Goal: Information Seeking & Learning: Learn about a topic

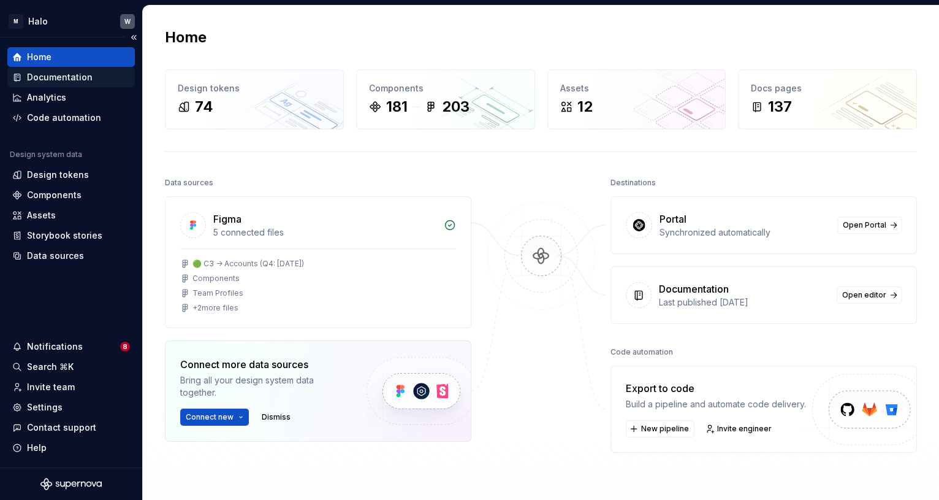
click at [57, 76] on div "Documentation" at bounding box center [60, 77] width 66 height 12
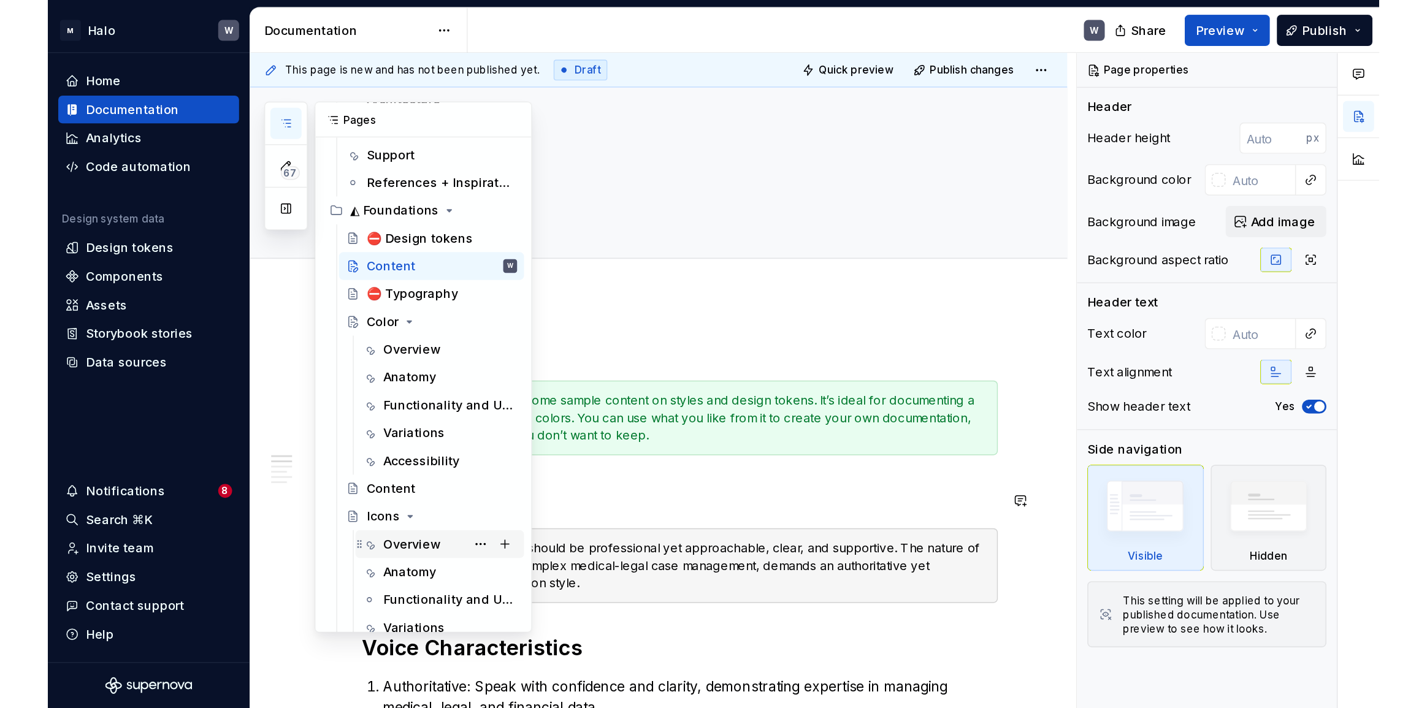
scroll to position [111, 0]
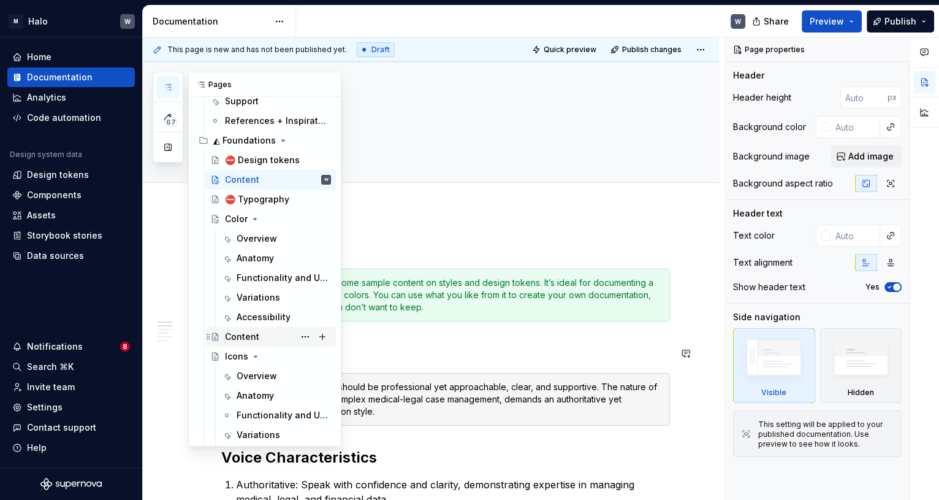
click at [242, 337] on div "Content" at bounding box center [242, 336] width 34 height 12
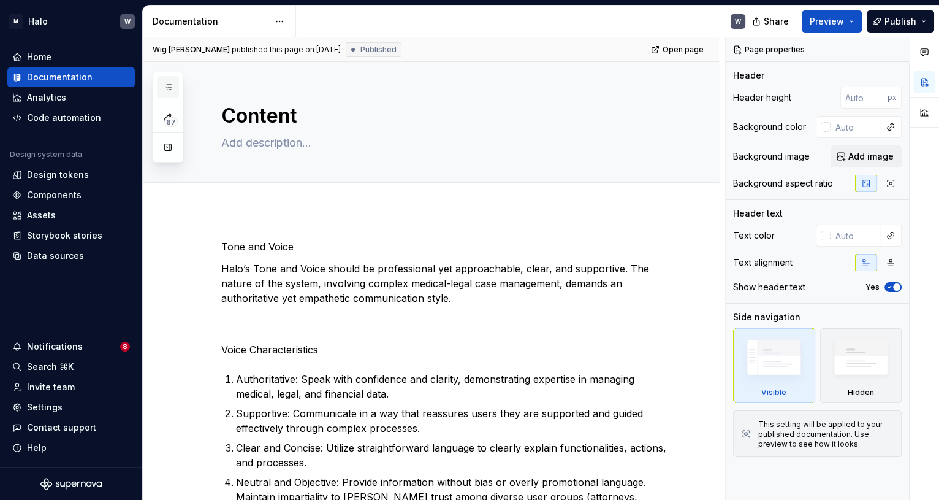
click at [166, 82] on button "button" at bounding box center [168, 87] width 22 height 22
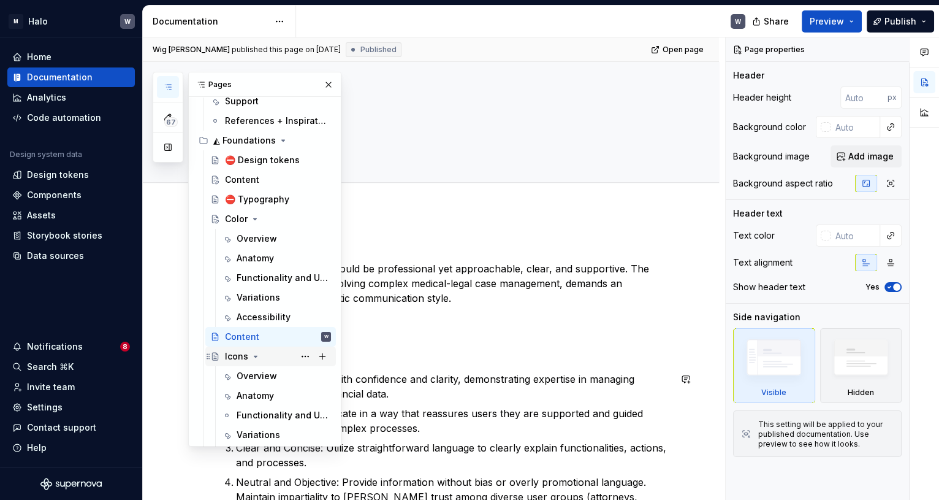
click at [254, 357] on icon "Page tree" at bounding box center [256, 356] width 10 height 10
click at [238, 353] on div "Icons" at bounding box center [236, 356] width 23 height 12
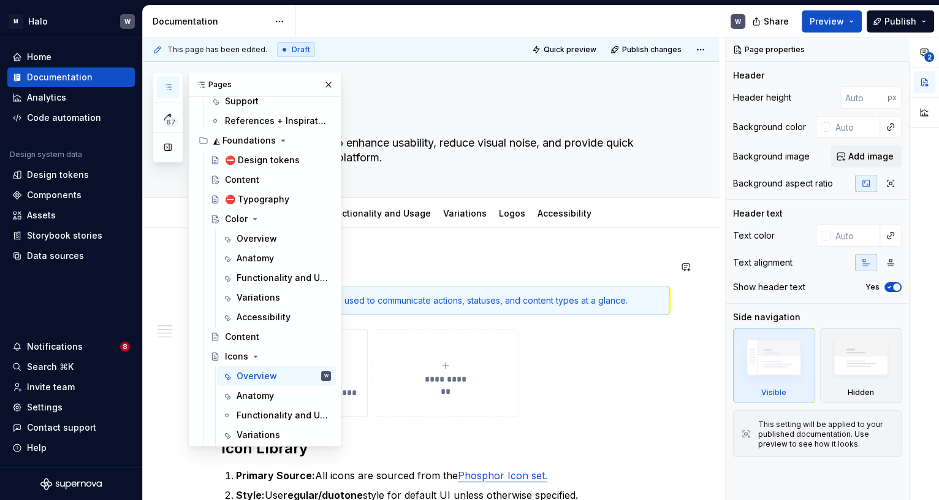
click at [486, 269] on h2 "Icons" at bounding box center [445, 267] width 449 height 20
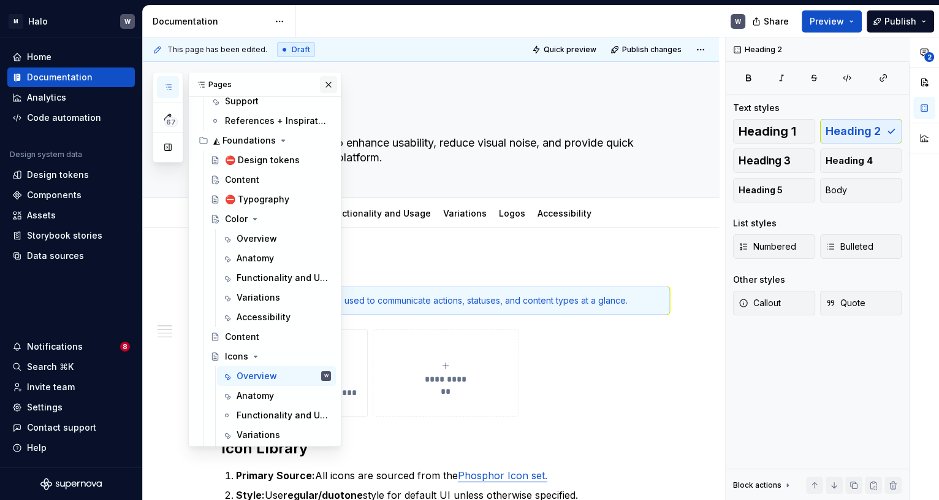
click at [326, 83] on button "button" at bounding box center [328, 84] width 17 height 17
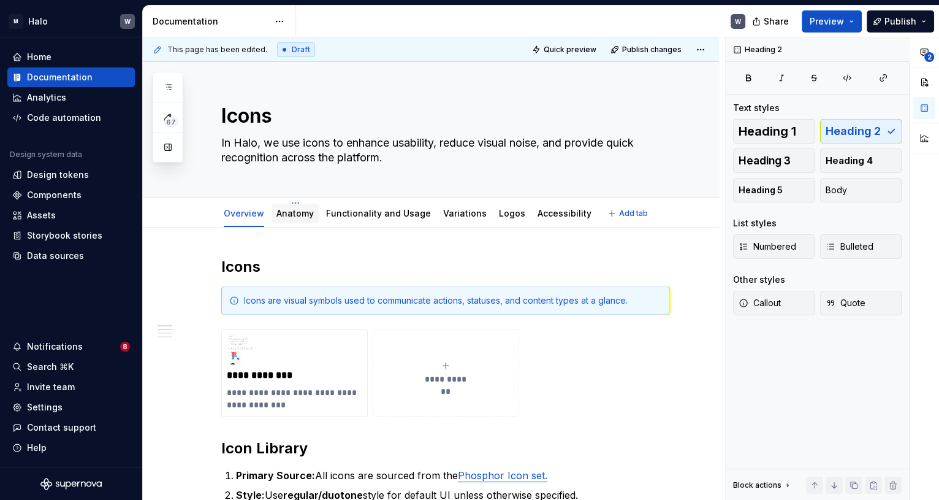
click at [289, 216] on link "Anatomy" at bounding box center [295, 213] width 37 height 10
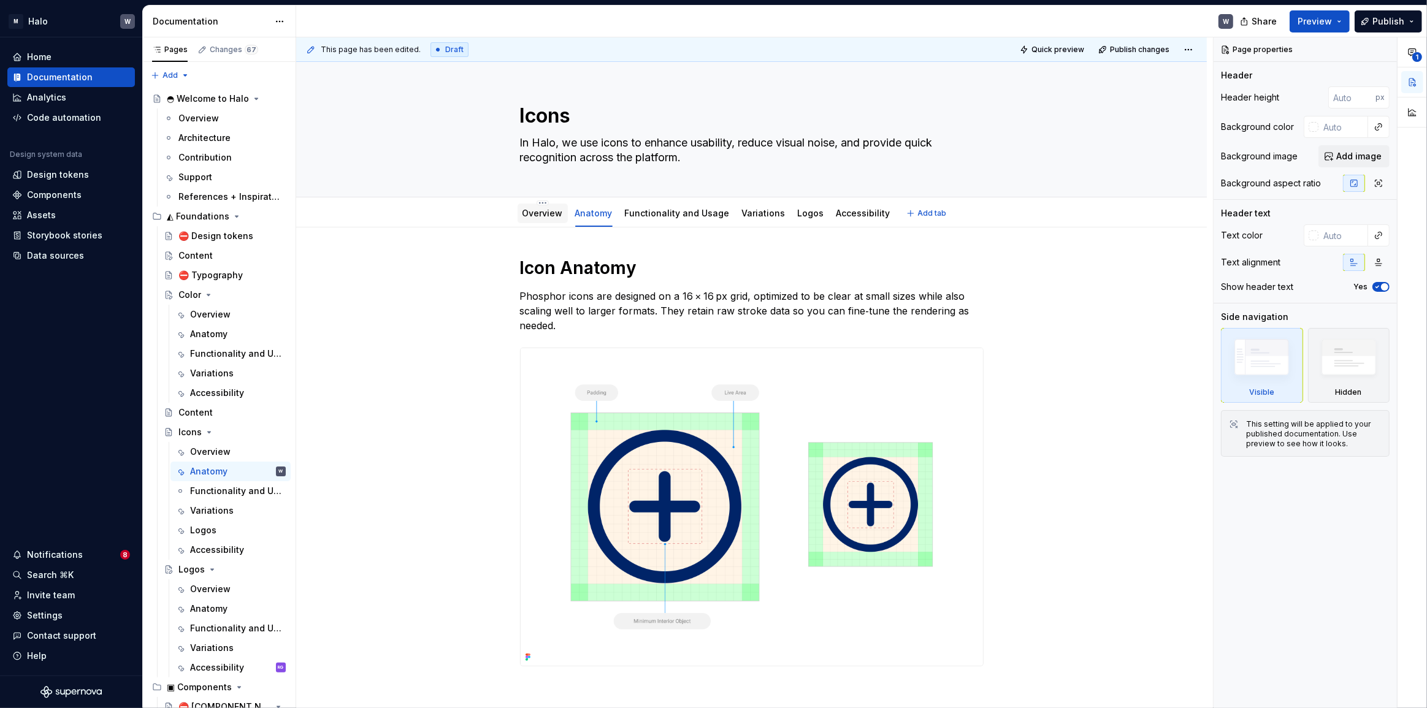
click at [539, 212] on link "Overview" at bounding box center [542, 213] width 40 height 10
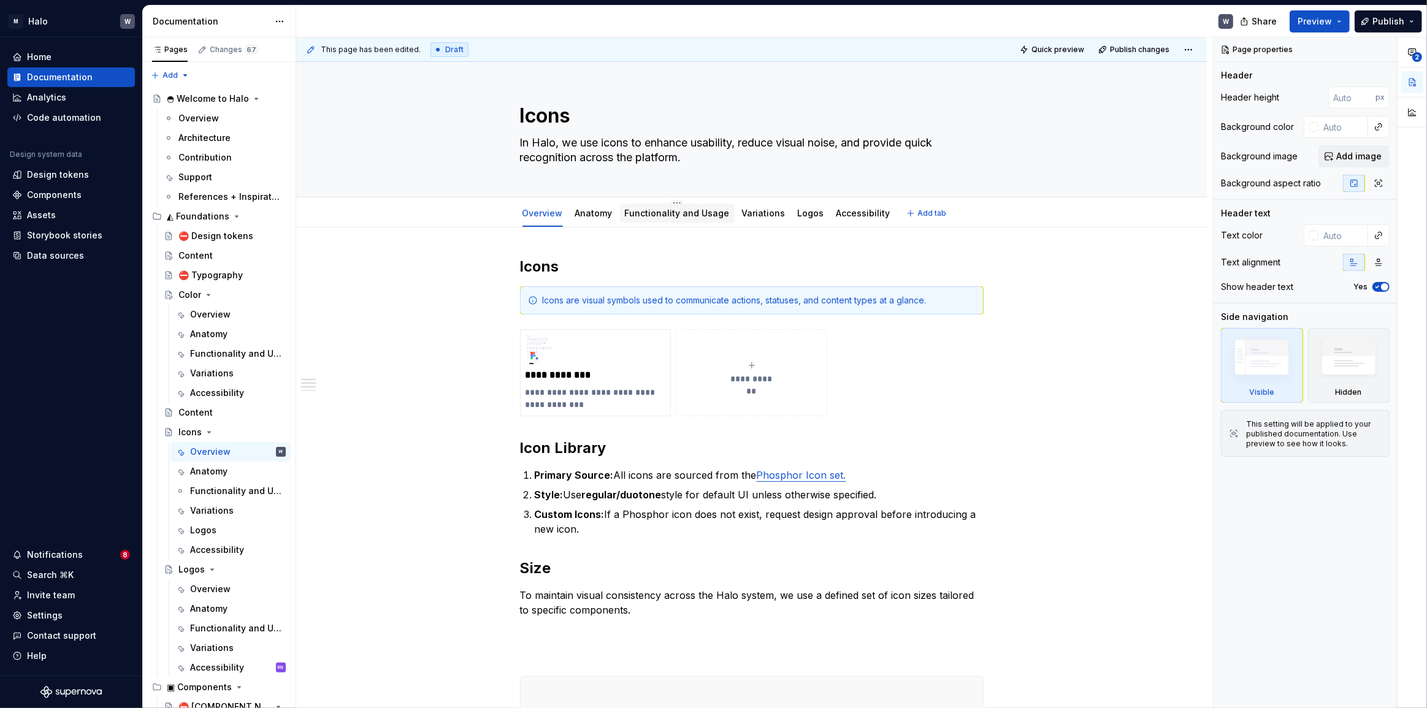
click at [663, 215] on link "Functionality and Usage" at bounding box center [677, 213] width 105 height 10
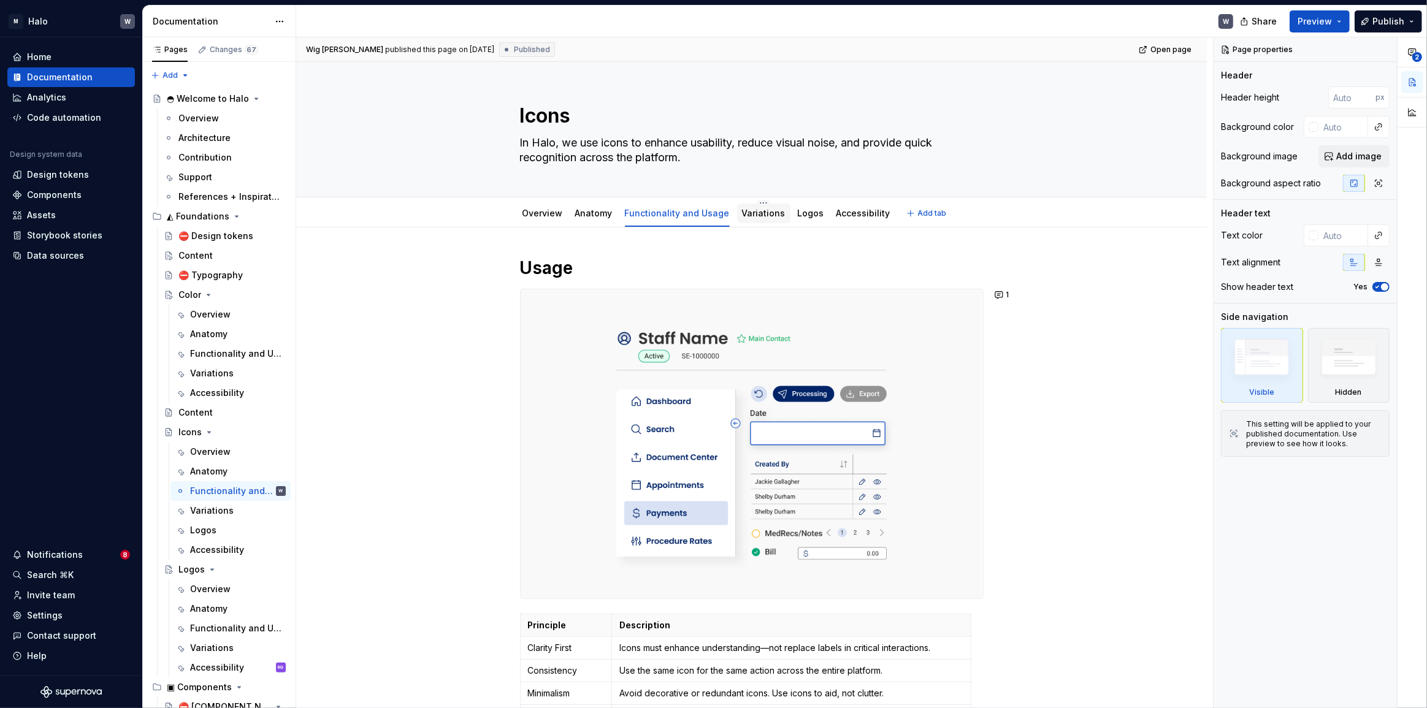
click at [763, 218] on div "Variations" at bounding box center [764, 213] width 44 height 12
click at [756, 214] on link "Variations" at bounding box center [764, 213] width 44 height 10
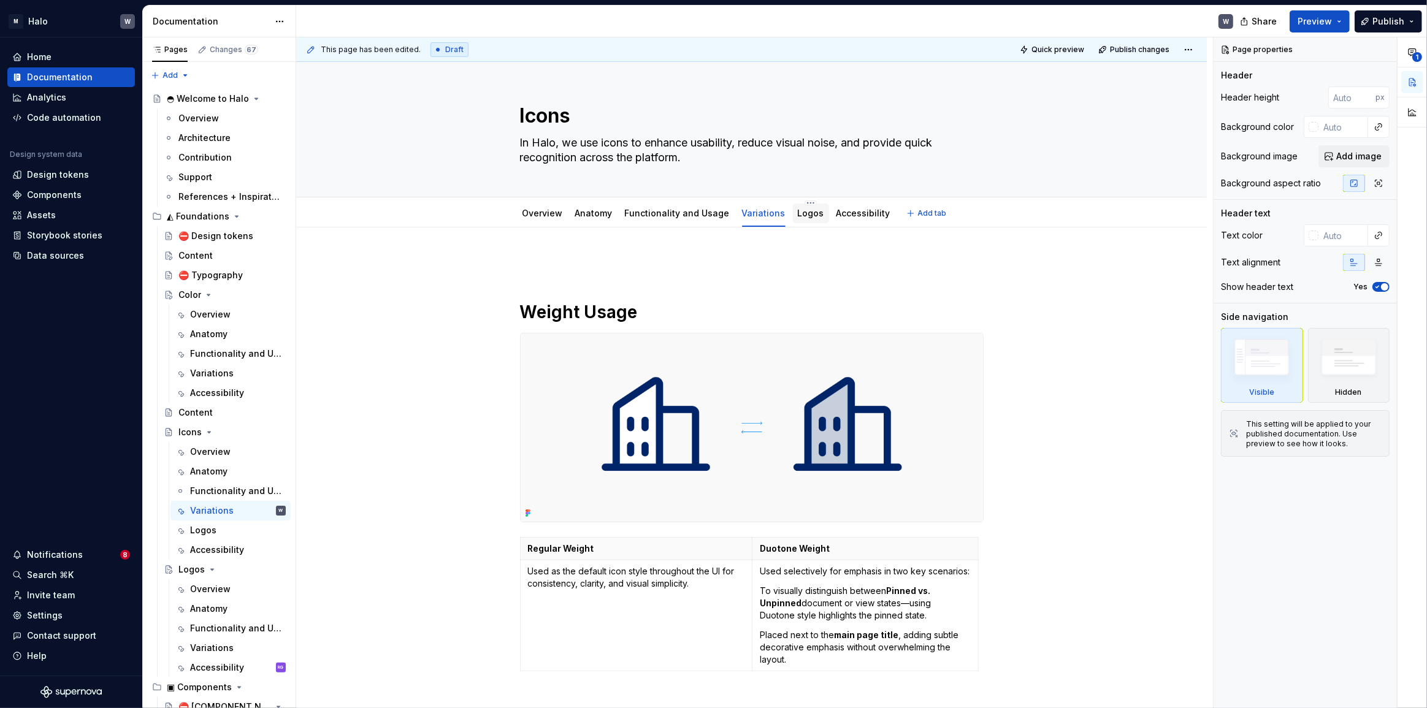
click at [798, 220] on div "Logos" at bounding box center [811, 213] width 26 height 15
click at [800, 202] on html "M Halo W Home Documentation Analytics Code automation Design system data Design…" at bounding box center [713, 354] width 1427 height 708
click at [822, 354] on div "Delete tab" at bounding box center [873, 355] width 115 height 12
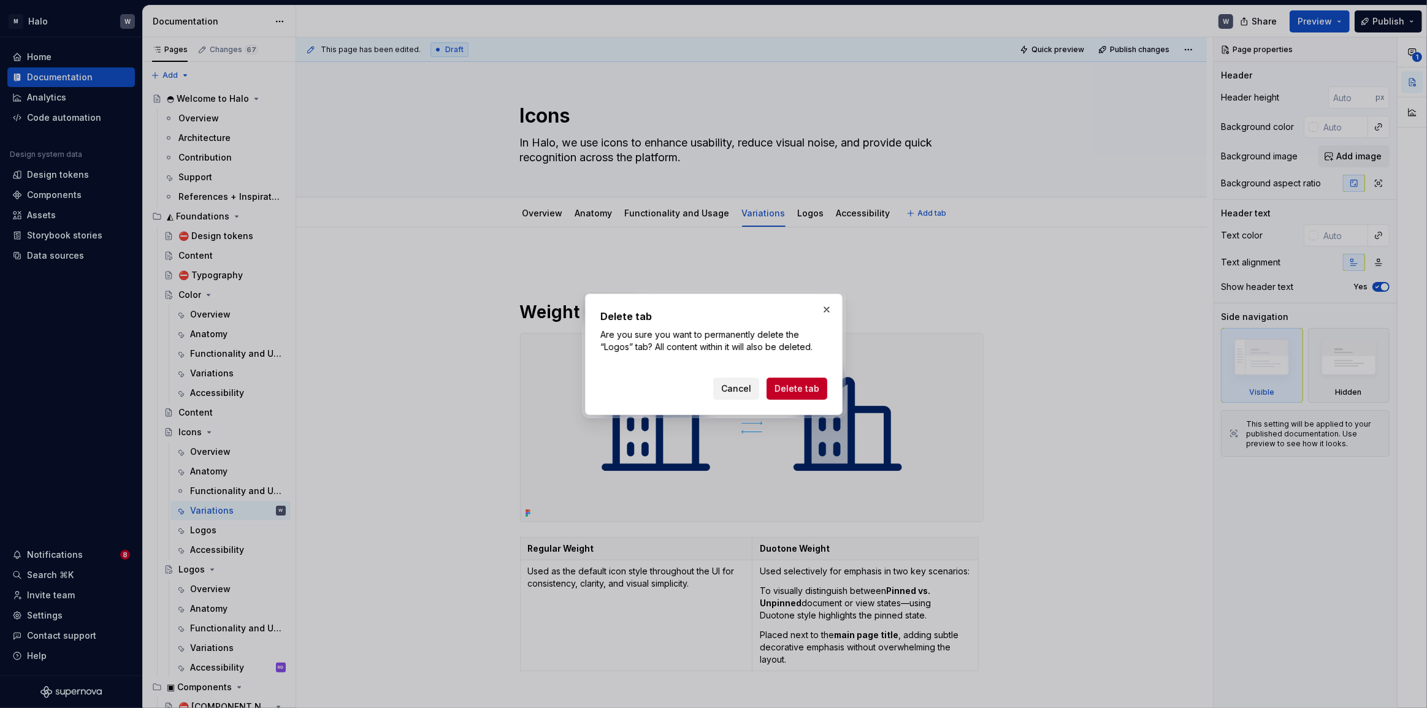
click at [739, 387] on span "Cancel" at bounding box center [736, 389] width 30 height 12
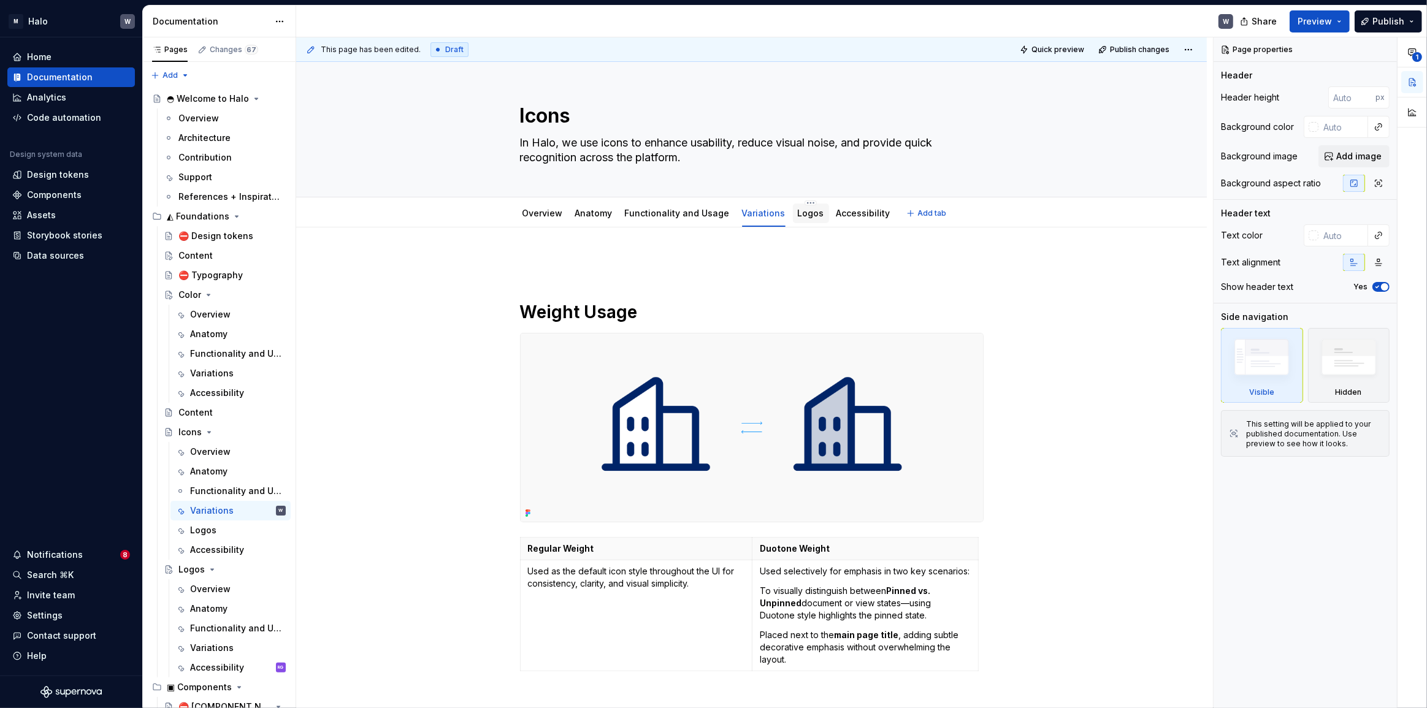
click at [799, 219] on div "Logos" at bounding box center [811, 213] width 26 height 12
click at [799, 213] on link "Logos" at bounding box center [811, 213] width 26 height 10
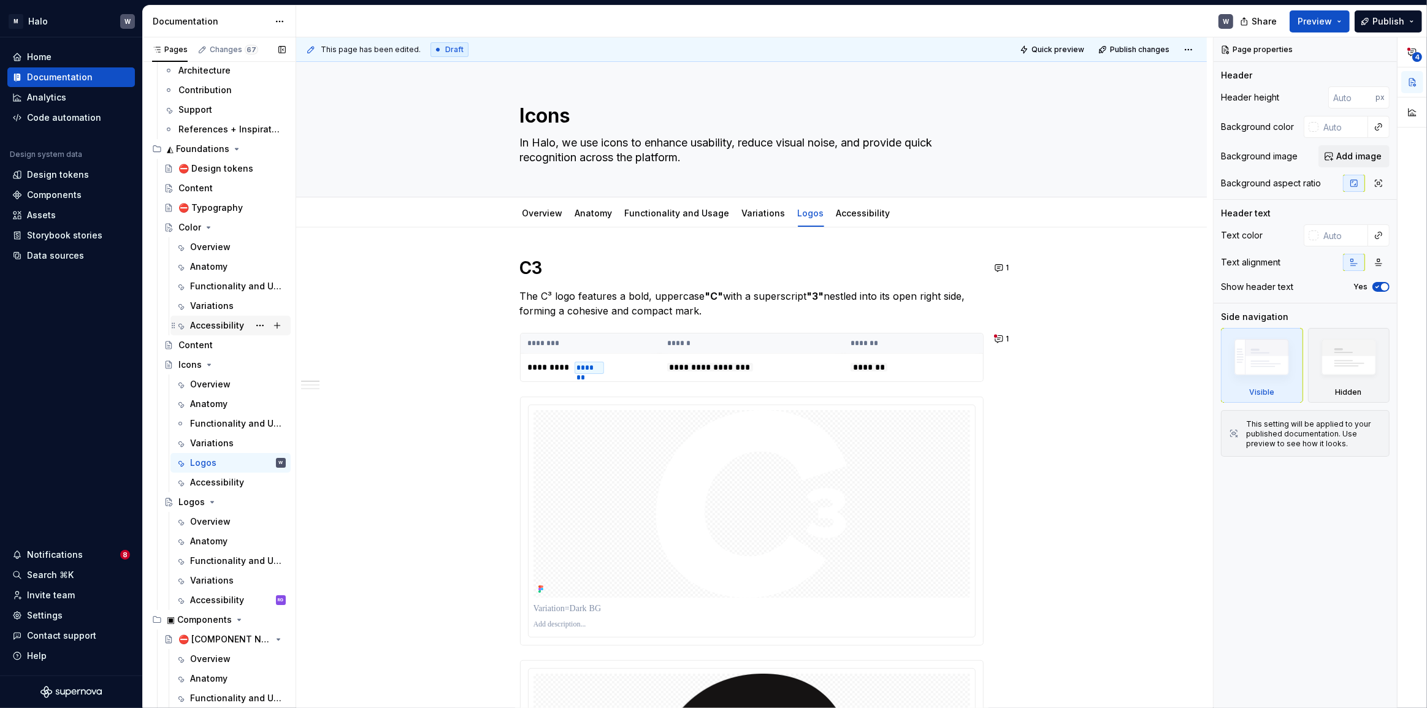
scroll to position [111, 0]
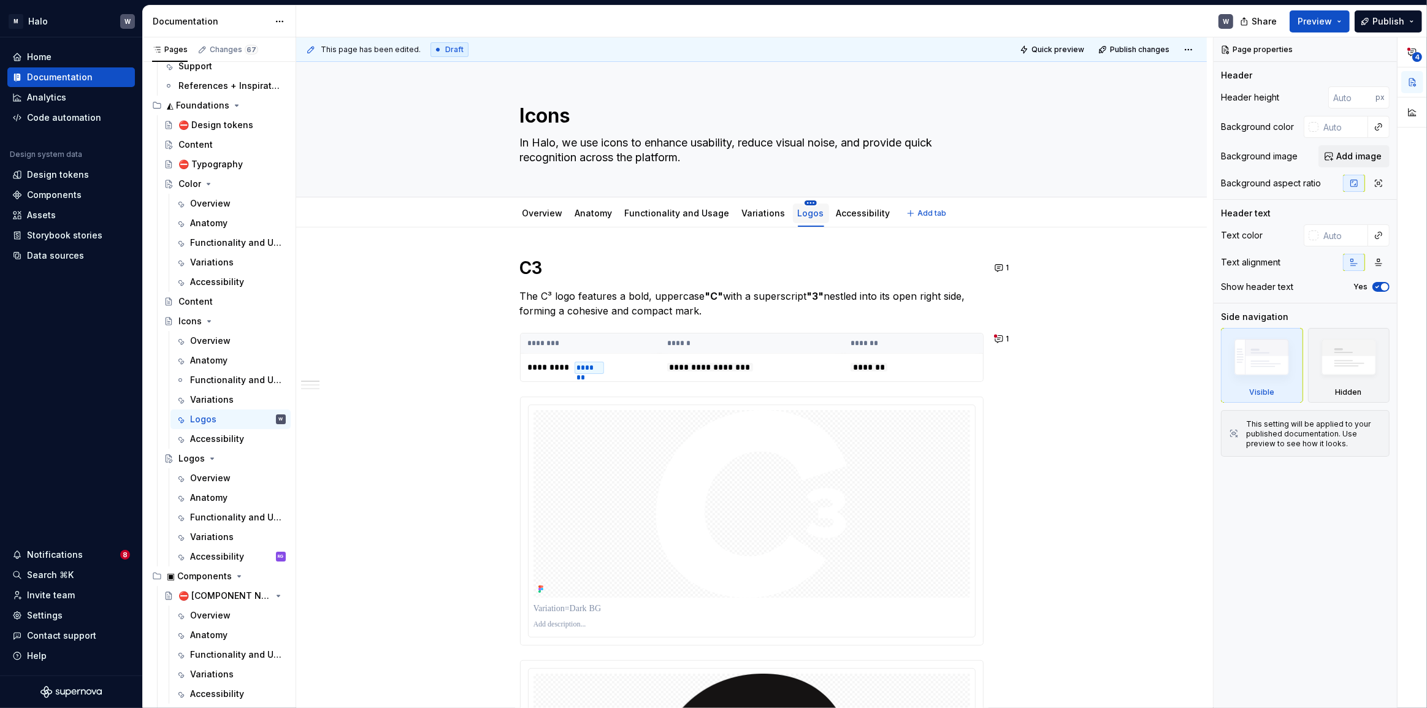
click at [802, 202] on html "M Halo W Home Documentation Analytics Code automation Design system data Design…" at bounding box center [713, 354] width 1427 height 708
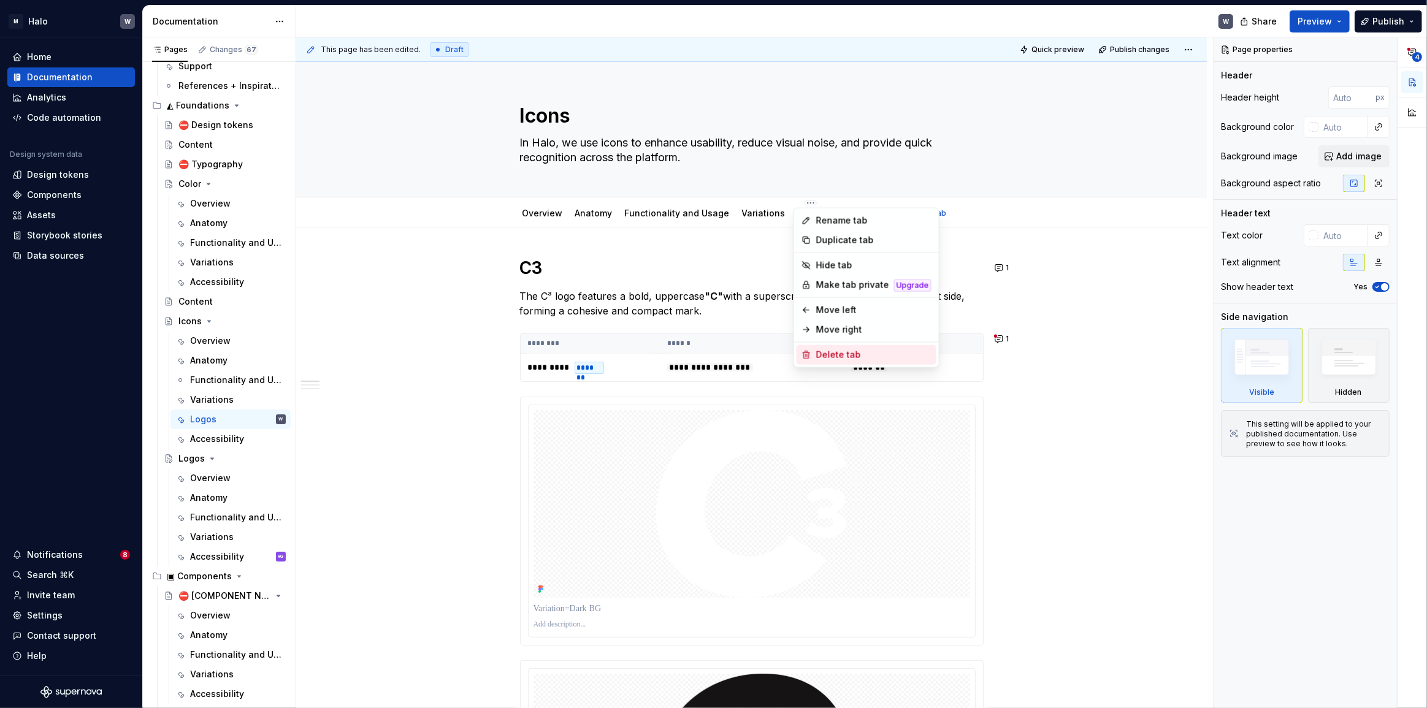
click at [836, 355] on div "Delete tab" at bounding box center [873, 355] width 115 height 12
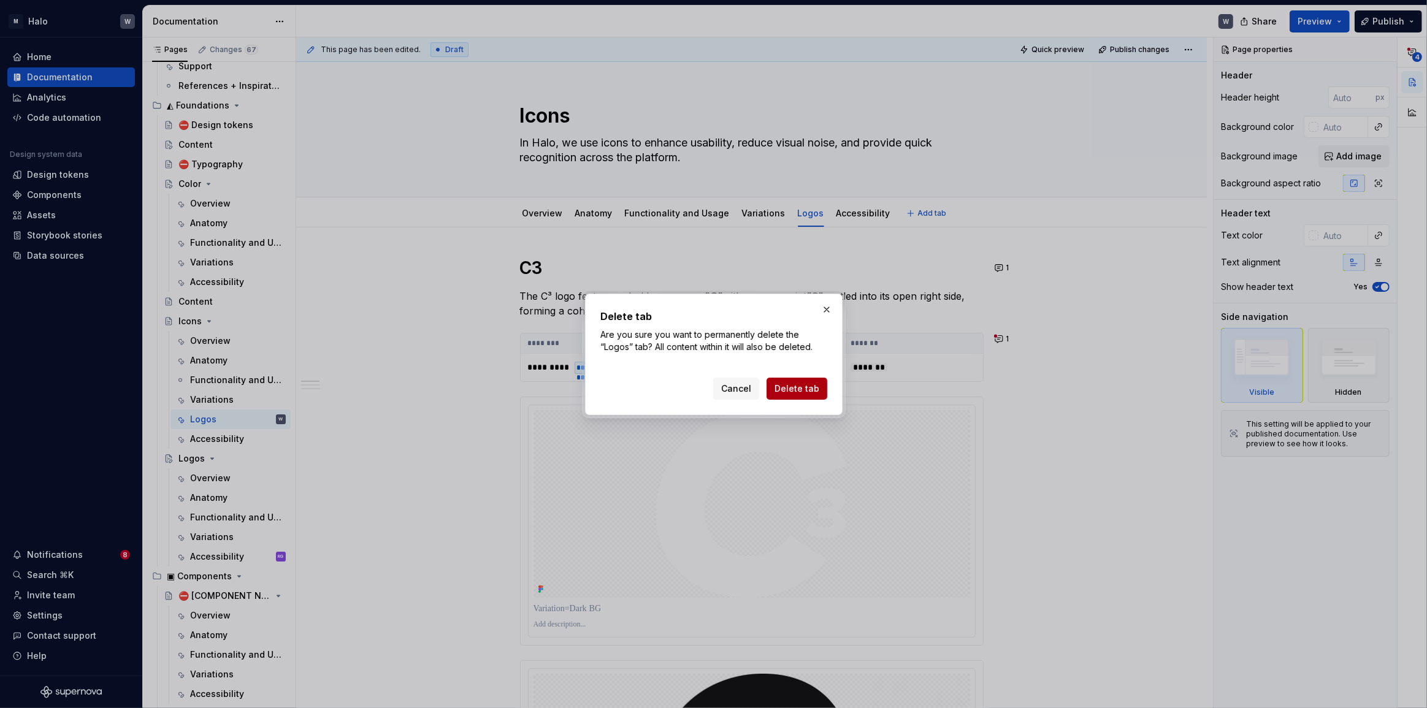
click at [787, 386] on span "Delete tab" at bounding box center [796, 389] width 45 height 12
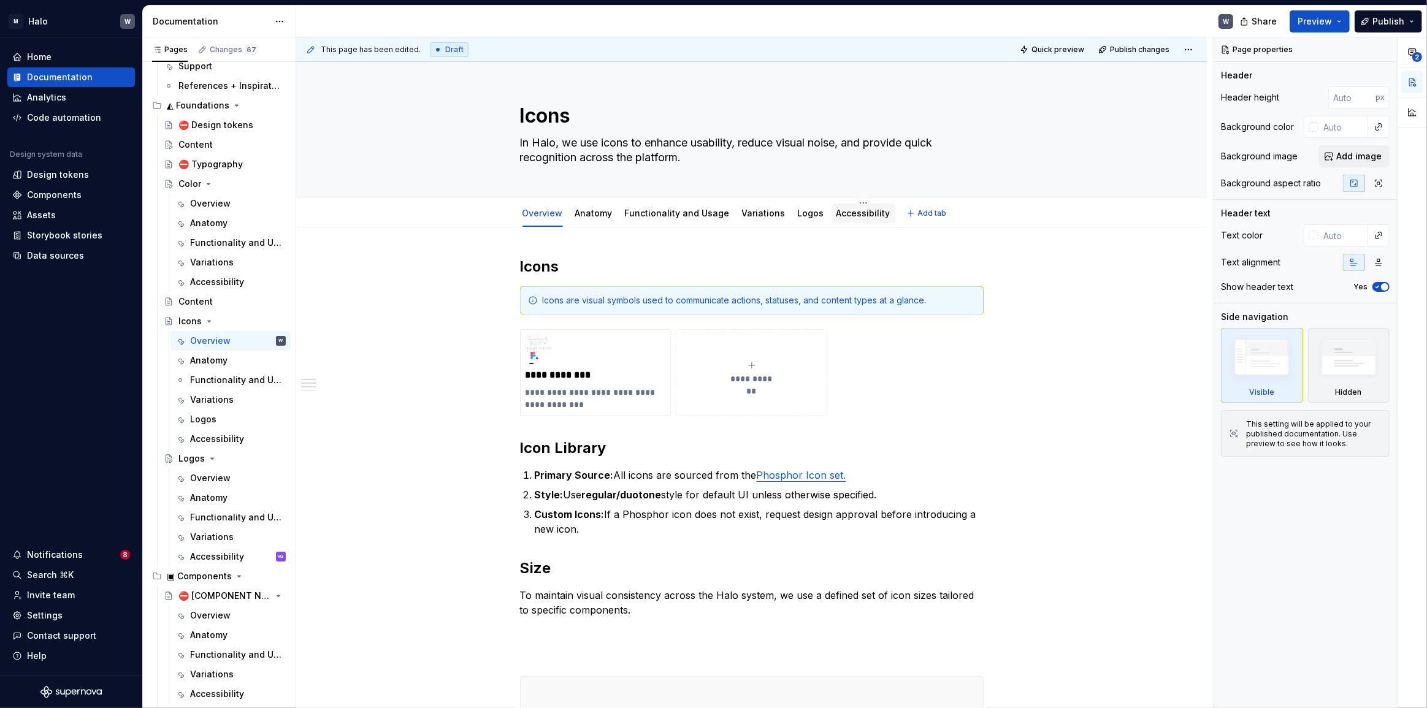
click at [842, 213] on link "Accessibility" at bounding box center [863, 213] width 54 height 10
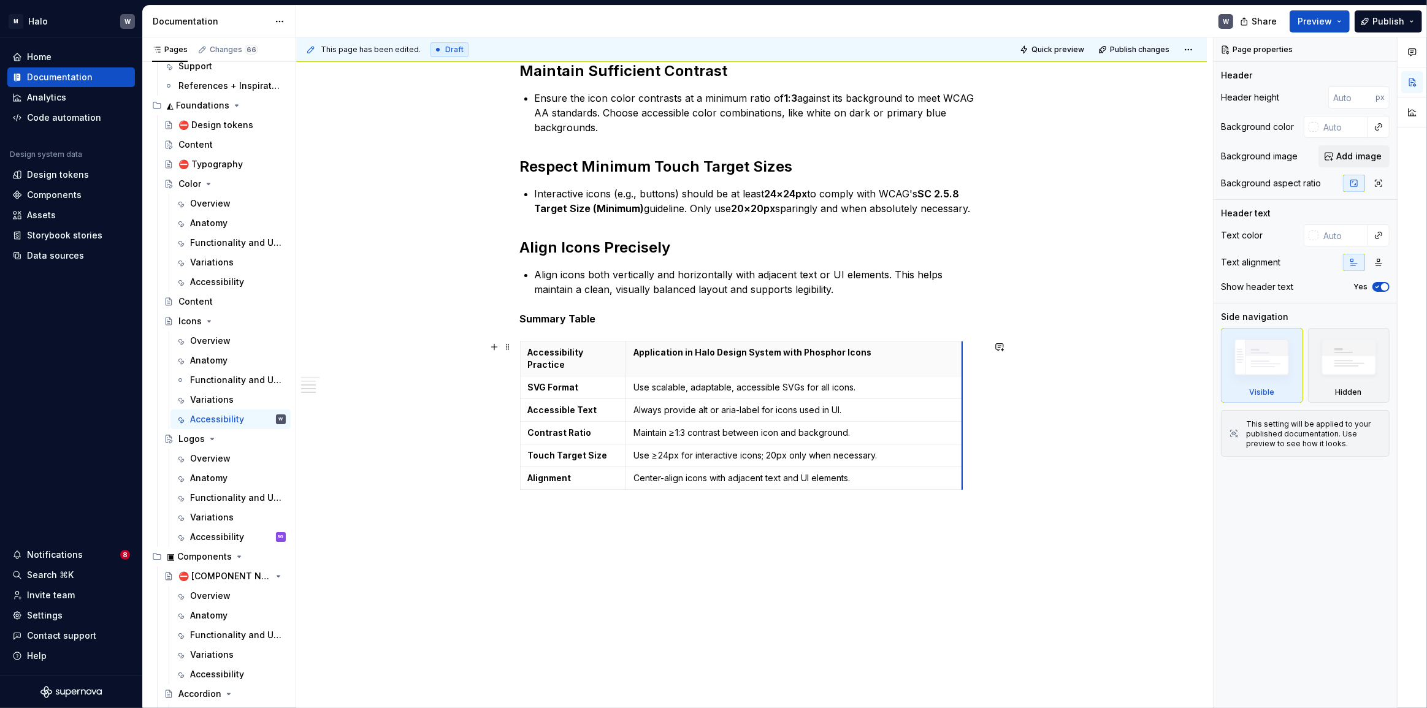
scroll to position [308, 0]
drag, startPoint x: 876, startPoint y: 386, endPoint x: 974, endPoint y: 378, distance: 98.4
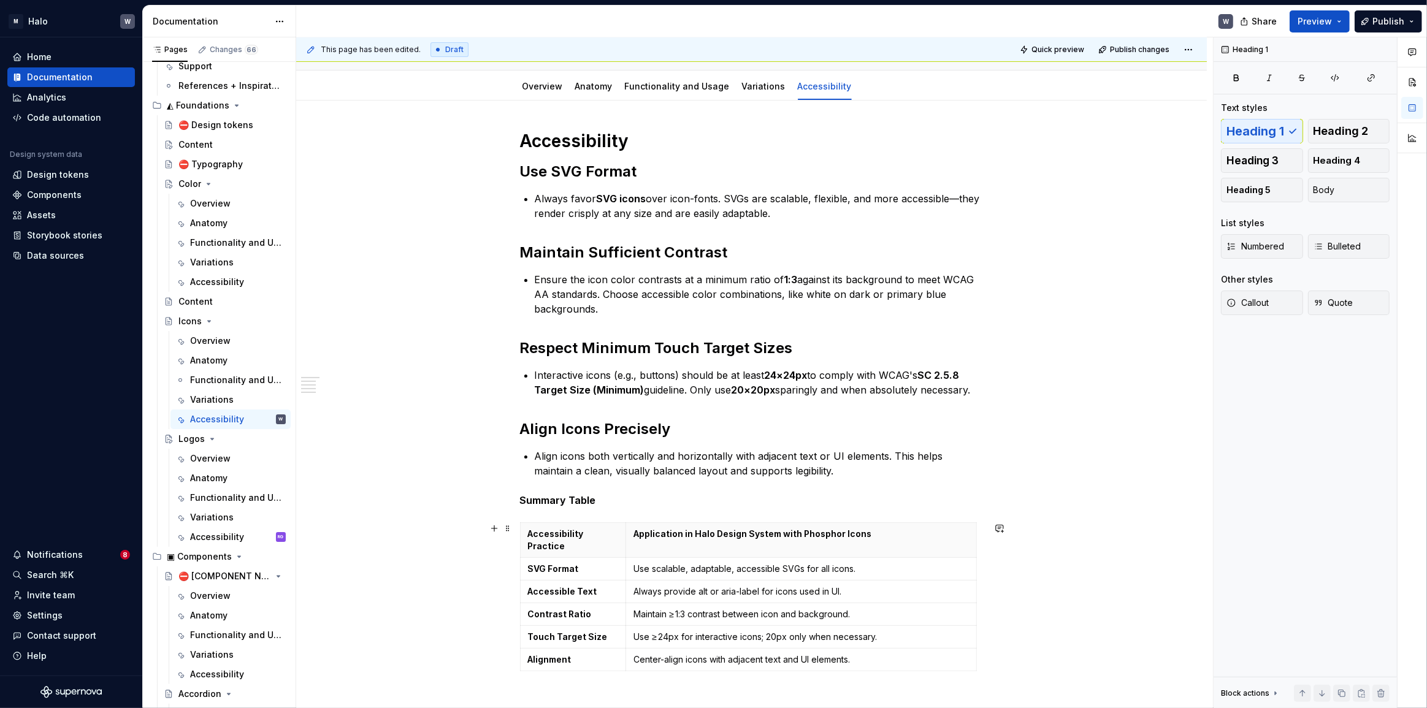
scroll to position [111, 0]
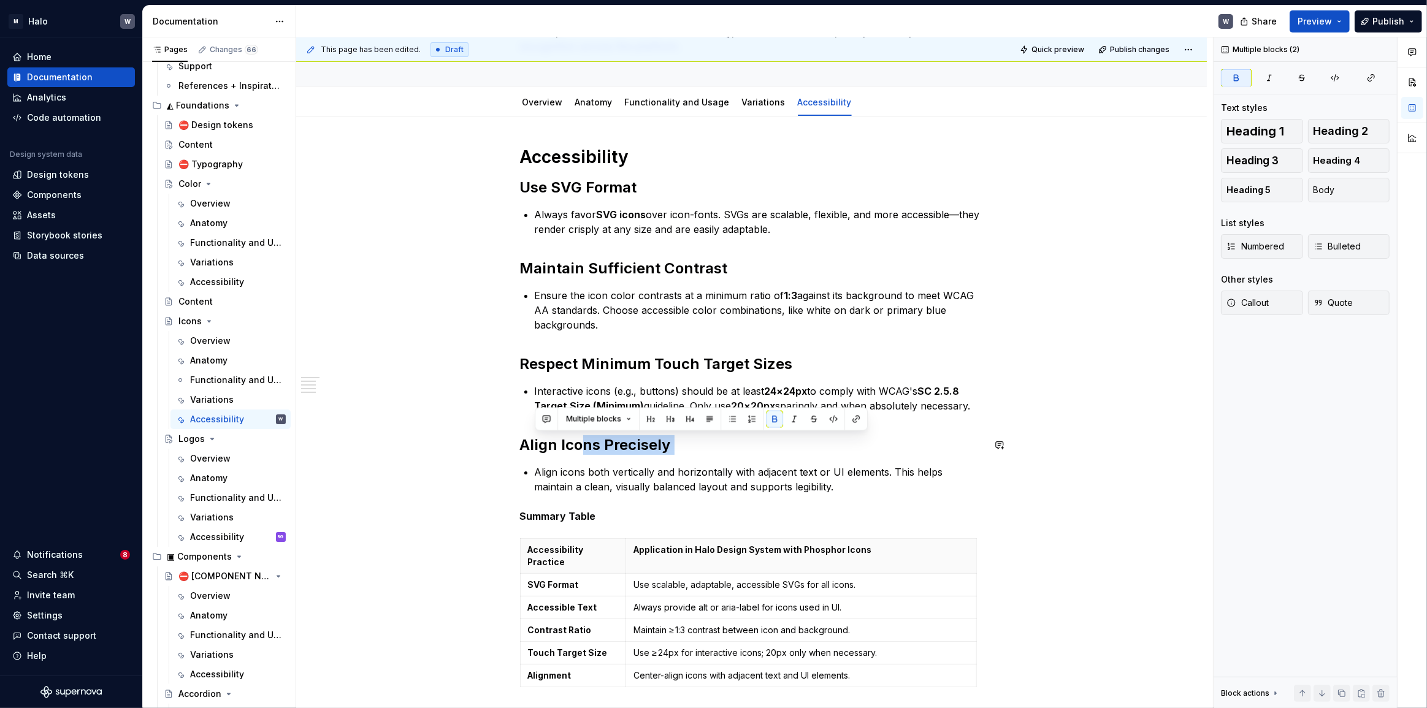
drag, startPoint x: 596, startPoint y: 445, endPoint x: 679, endPoint y: 456, distance: 83.5
click at [679, 456] on div "Accessibility Use SVG Format Always favor SVG icons over icon-fonts. SVGs are s…" at bounding box center [751, 419] width 463 height 546
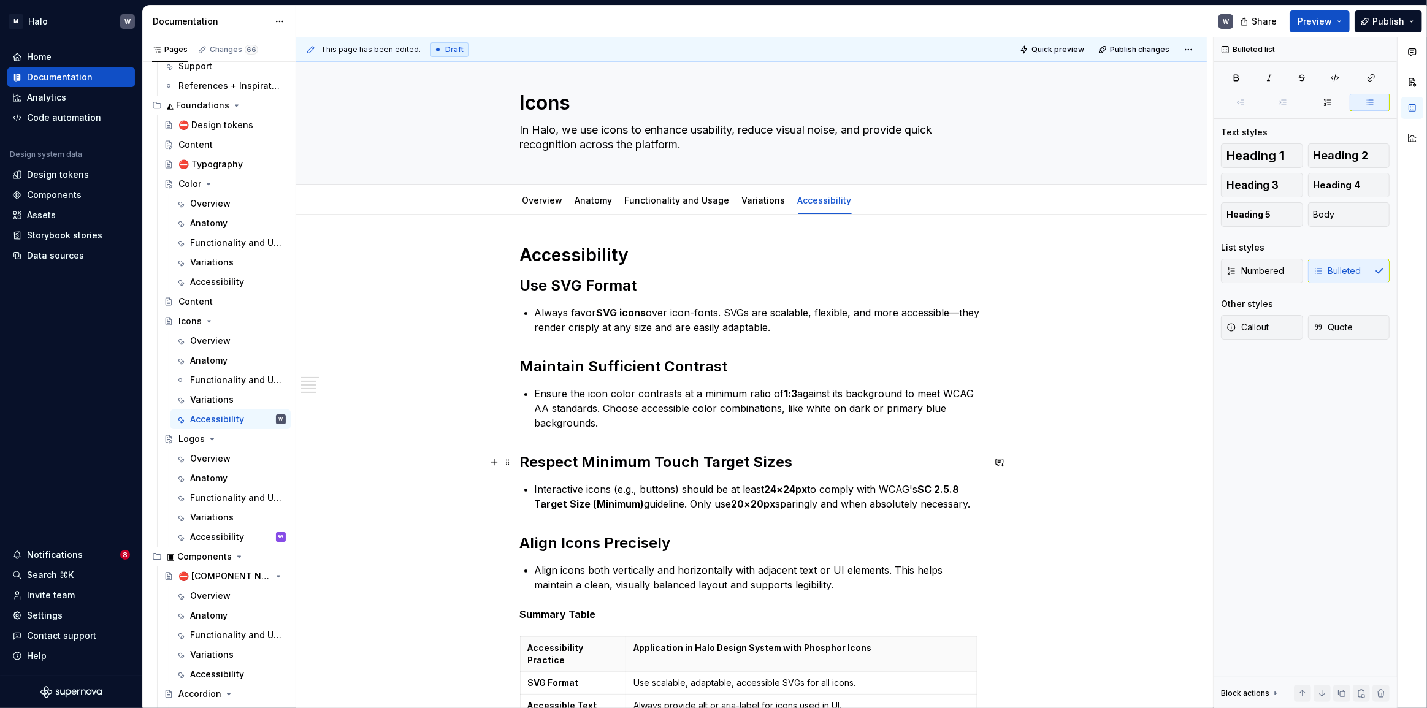
scroll to position [0, 0]
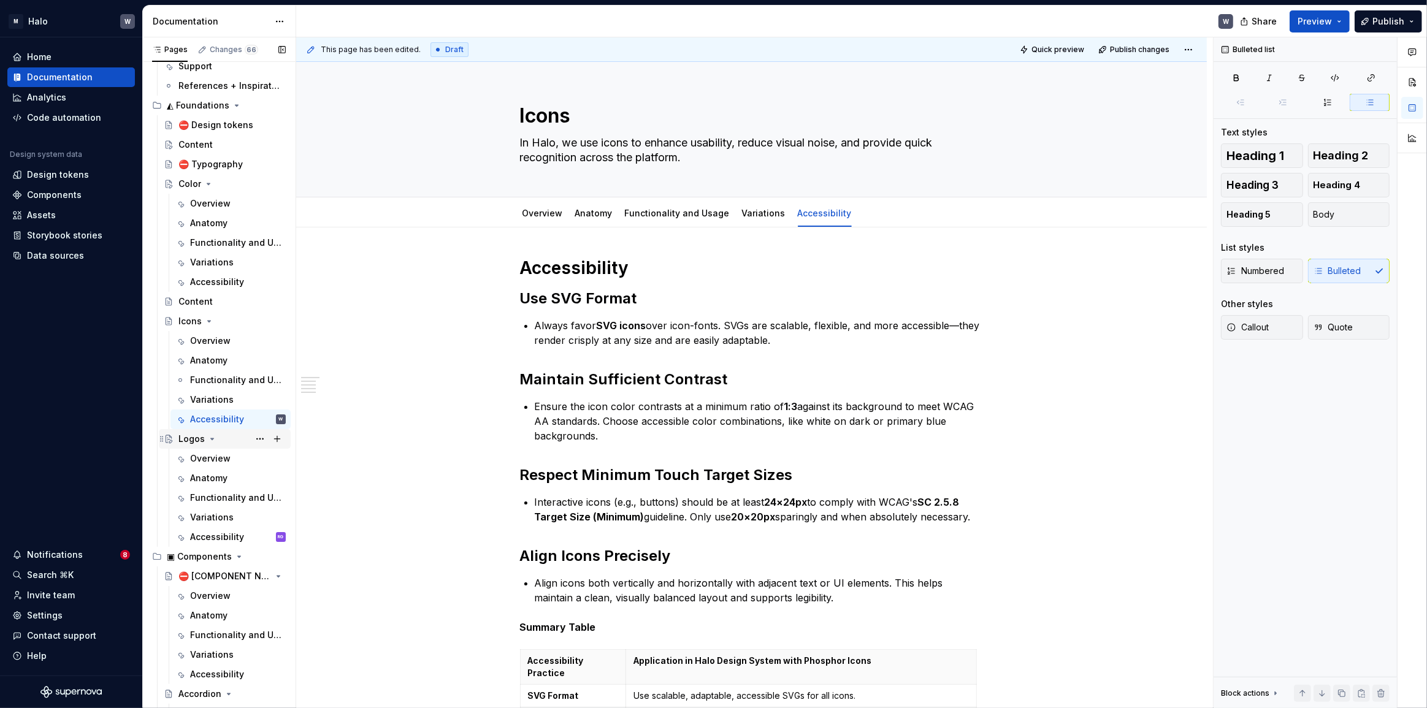
click at [188, 442] on div "Logos" at bounding box center [191, 439] width 26 height 12
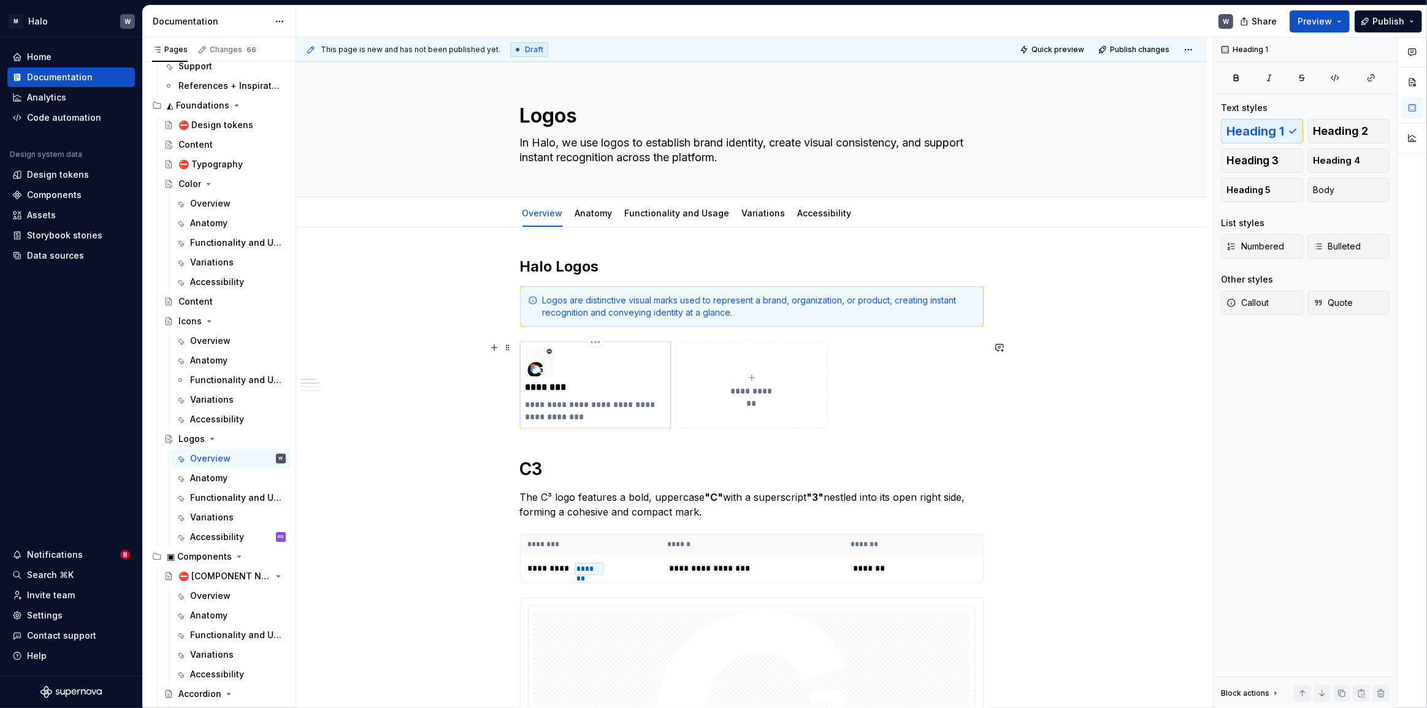
scroll to position [55, 0]
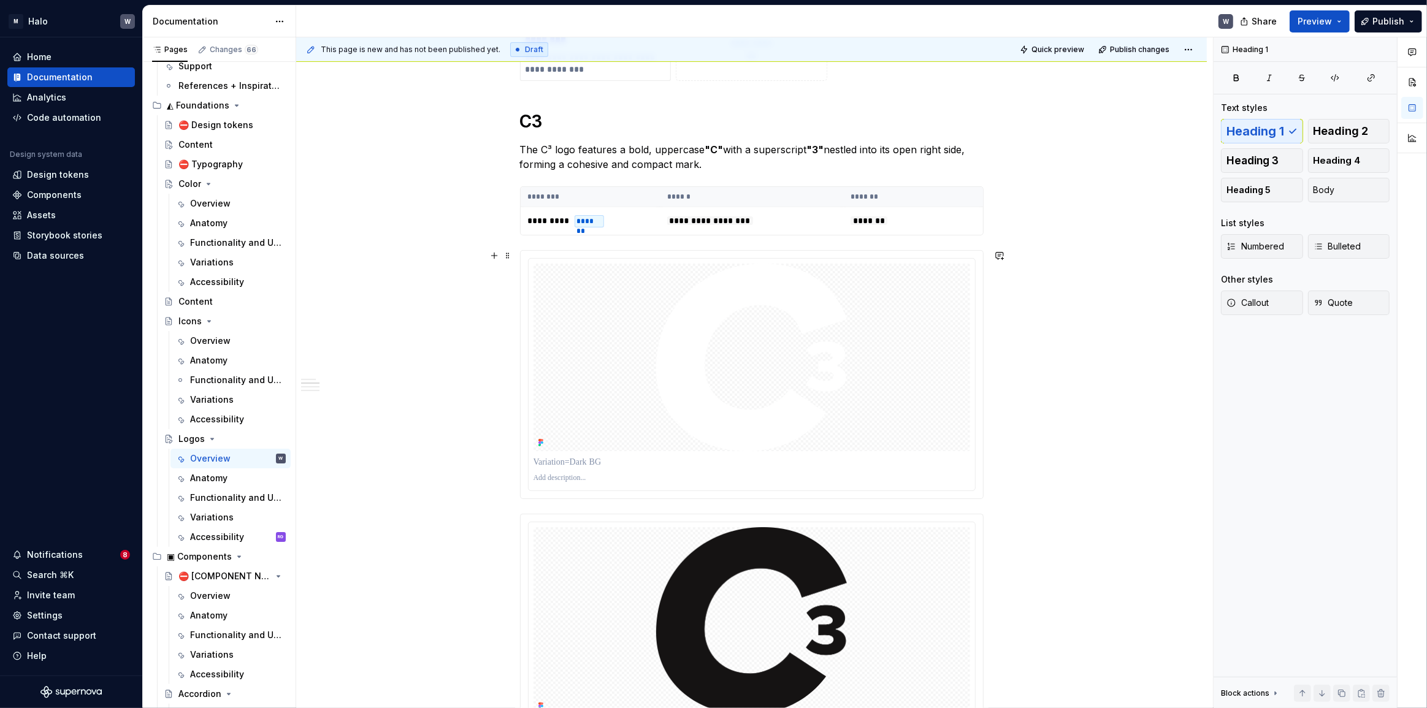
scroll to position [334, 0]
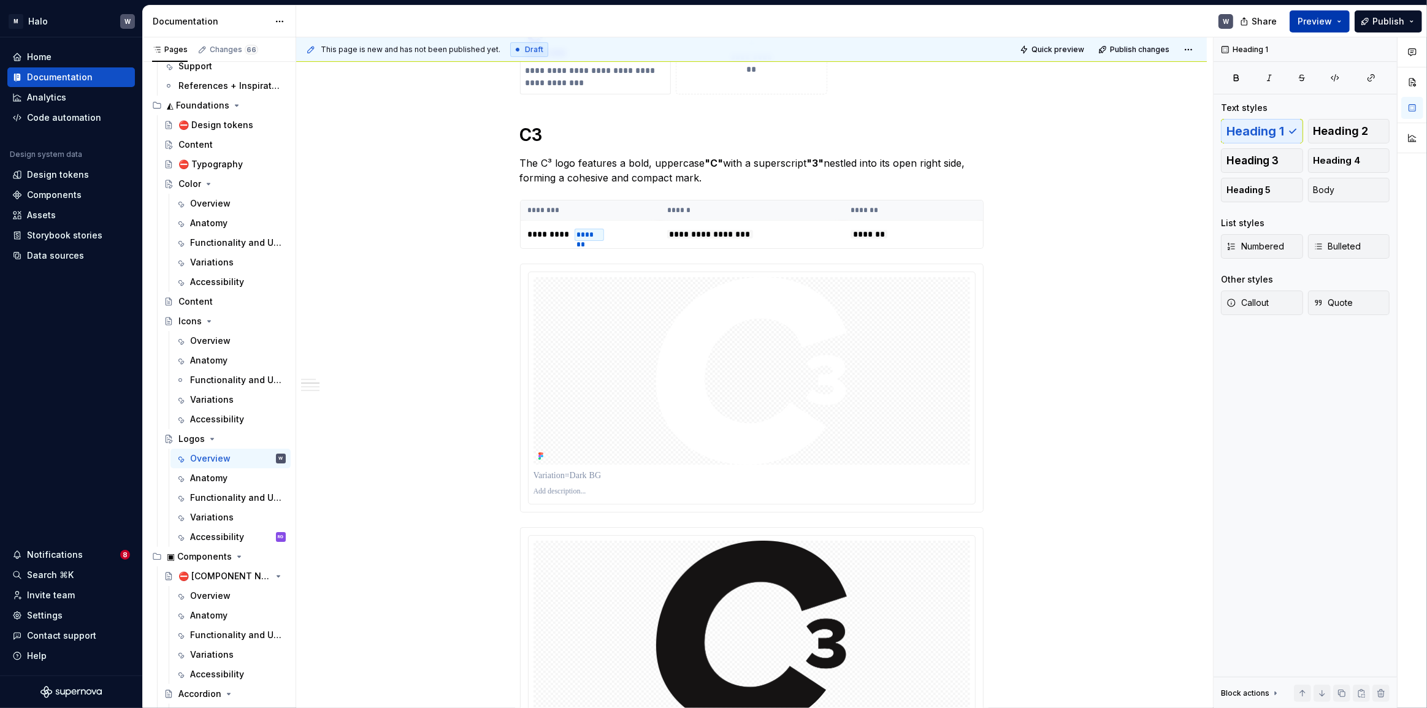
click at [1032, 25] on button "Preview" at bounding box center [1319, 21] width 60 height 22
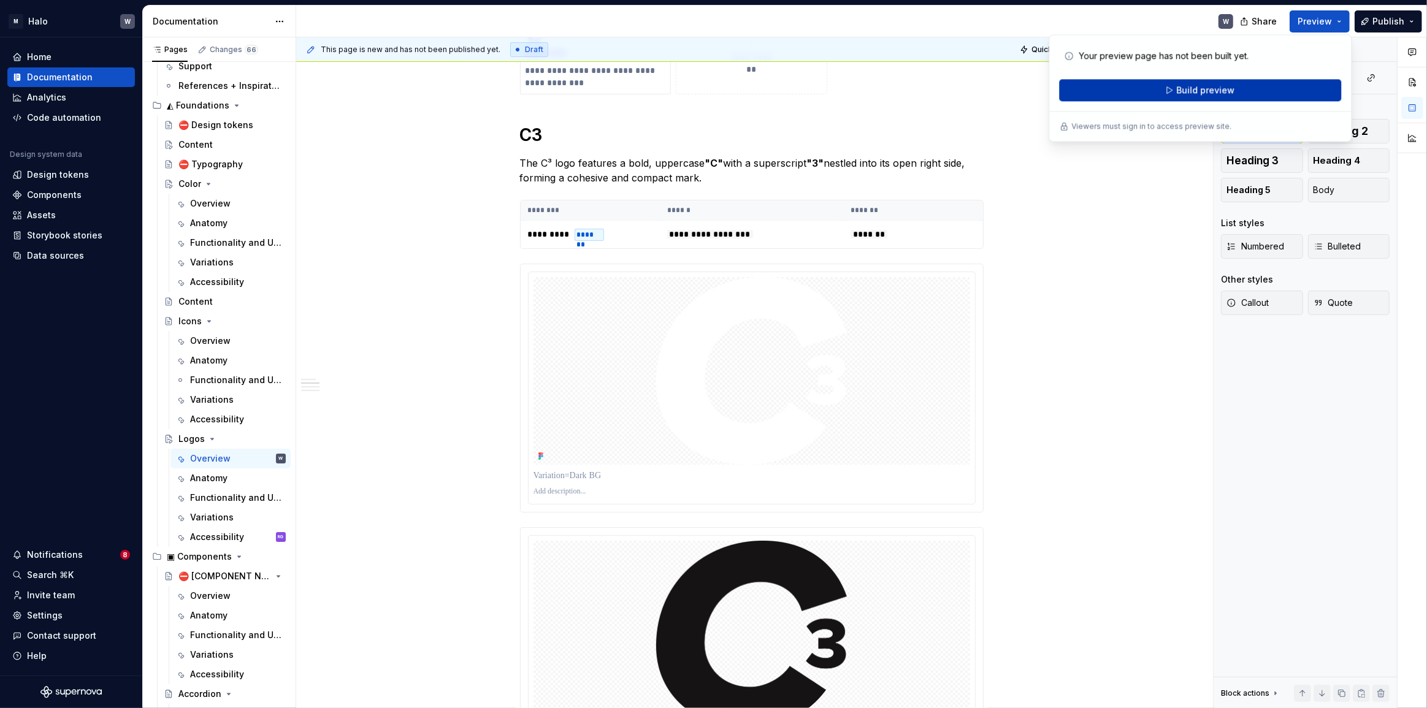
click at [1032, 96] on span "Build preview" at bounding box center [1205, 90] width 58 height 12
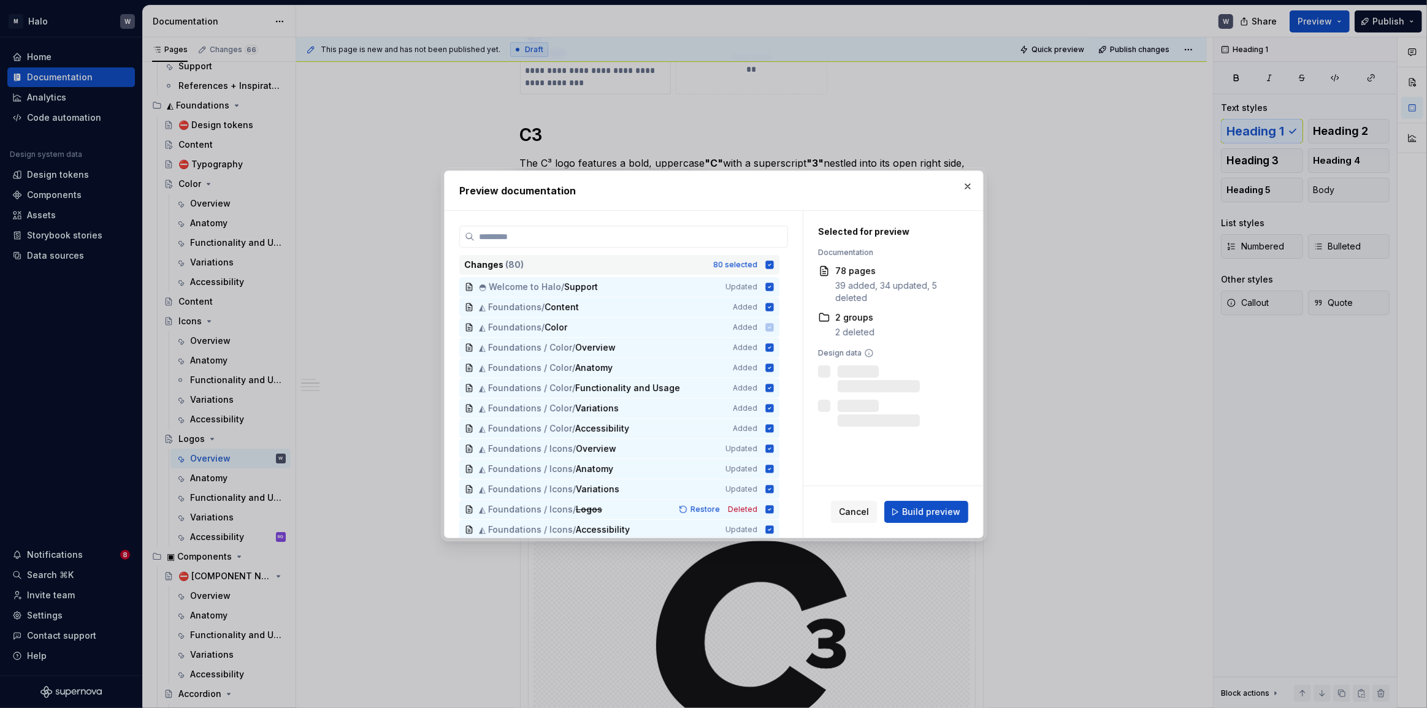
click at [771, 264] on icon at bounding box center [769, 265] width 8 height 8
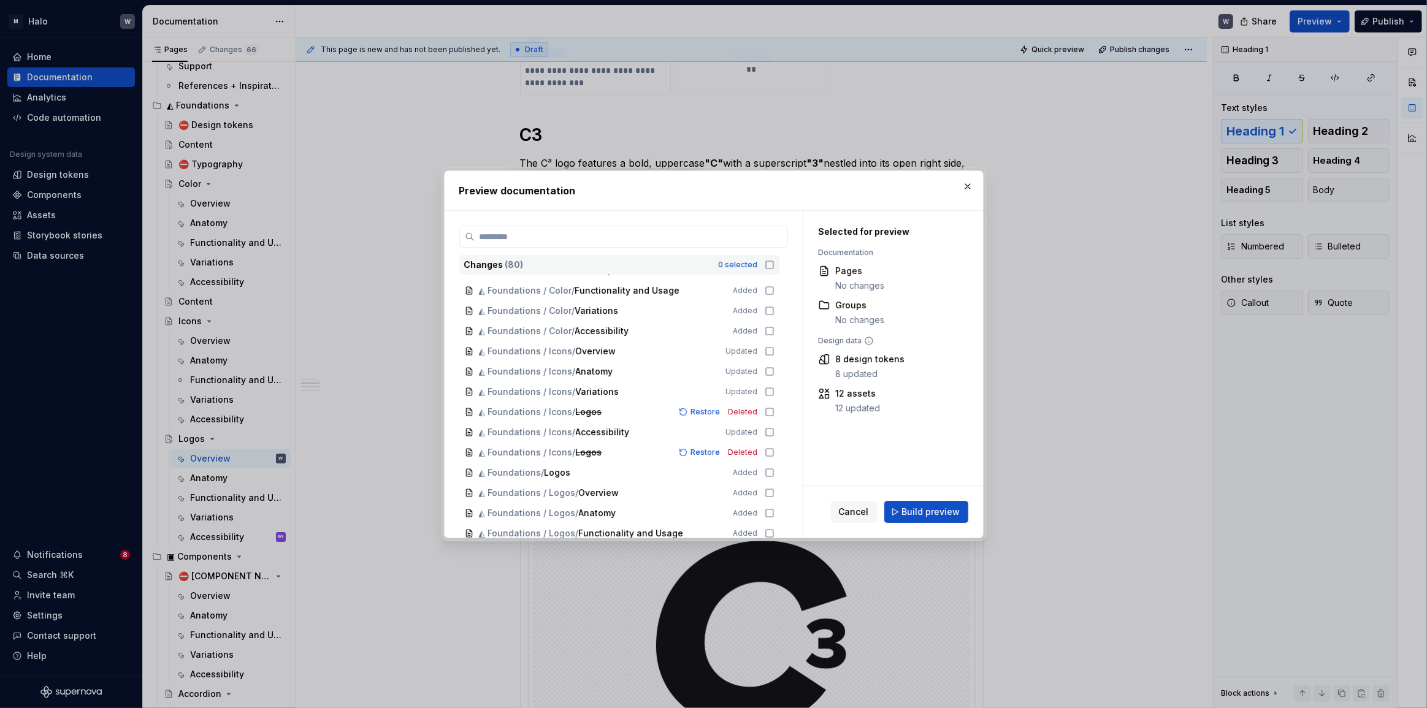
scroll to position [111, 0]
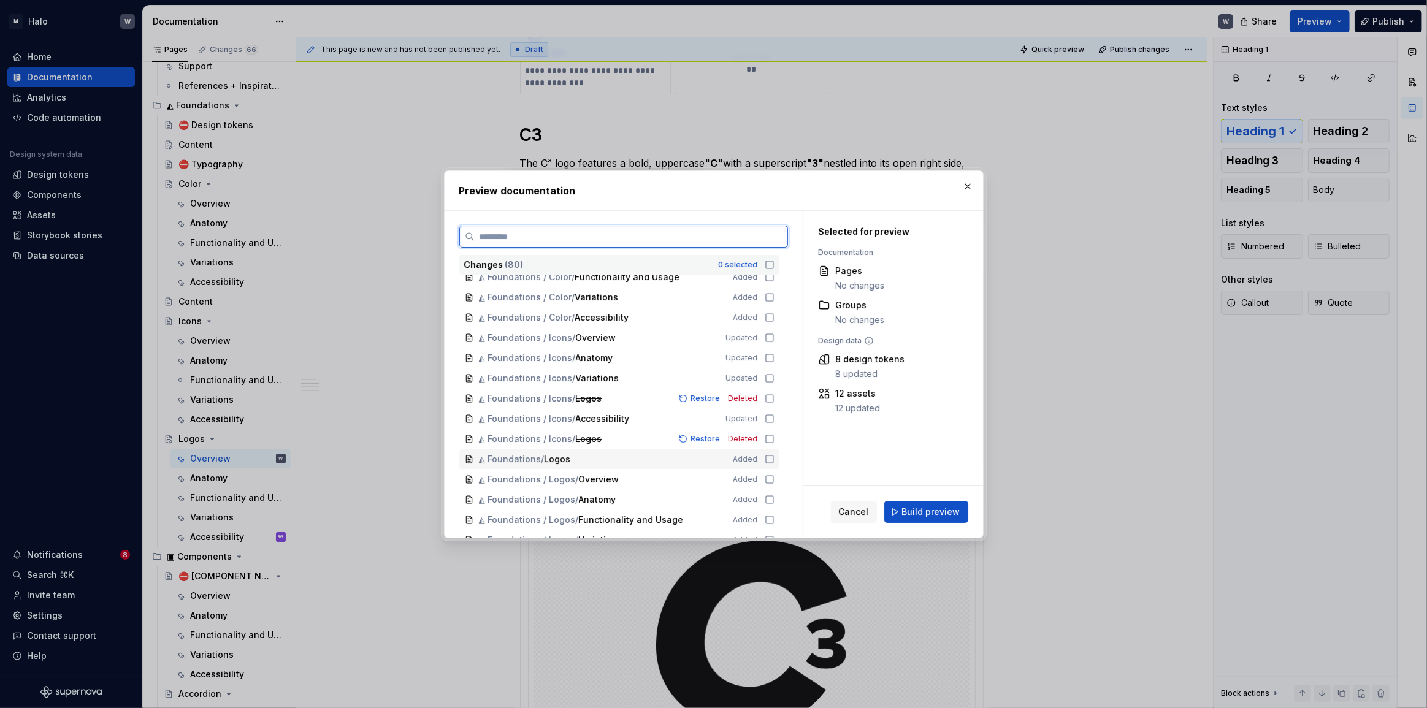
click at [765, 458] on div "◭ Foundations / Logos Added" at bounding box center [619, 459] width 320 height 20
click at [942, 509] on span "Build preview" at bounding box center [931, 512] width 58 height 12
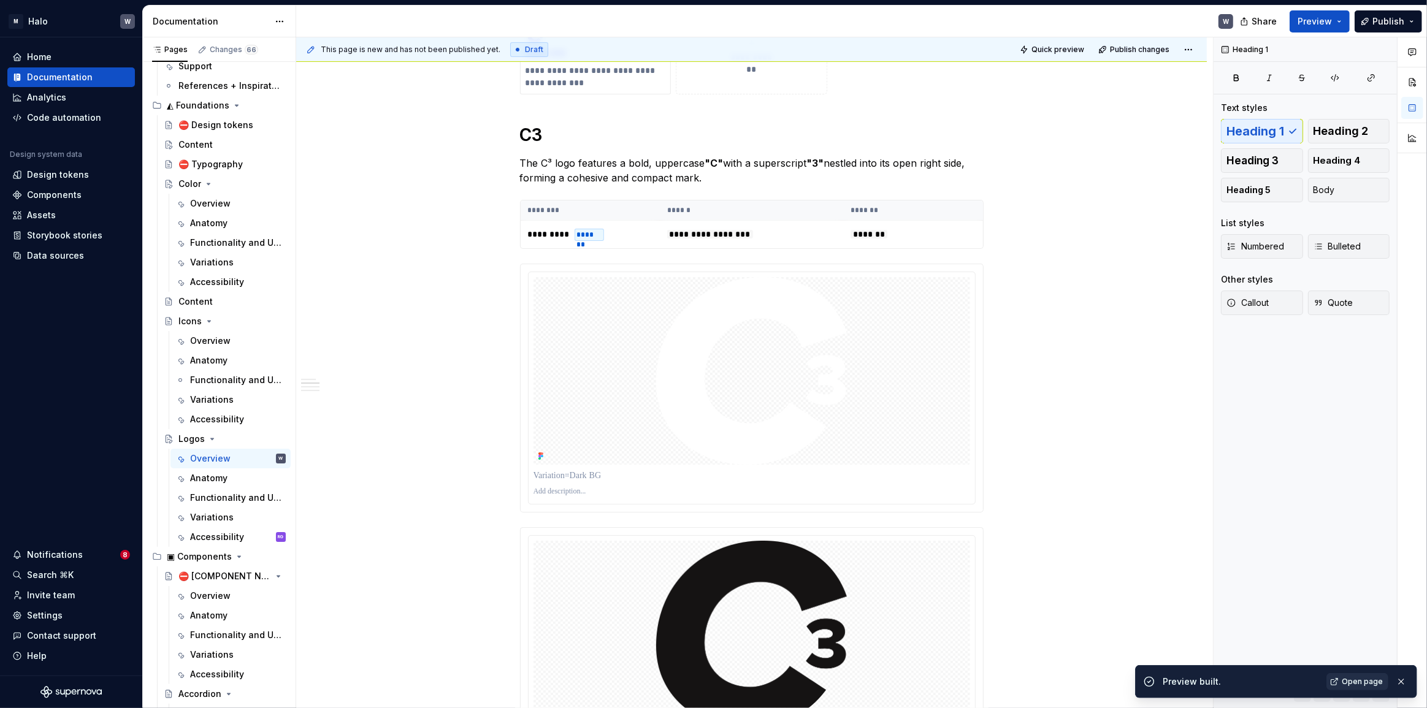
click at [1032, 549] on span "Open page" at bounding box center [1361, 682] width 41 height 10
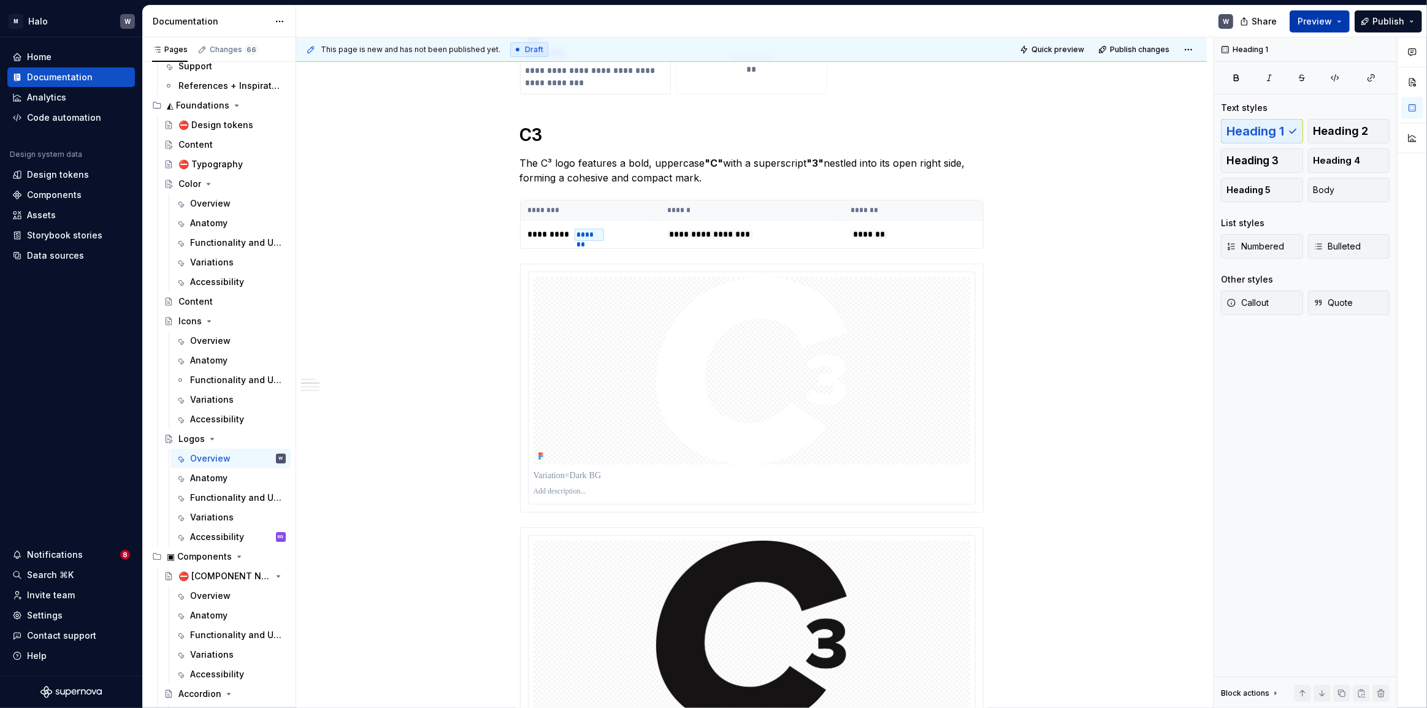
click at [1032, 19] on span "Preview" at bounding box center [1314, 21] width 34 height 12
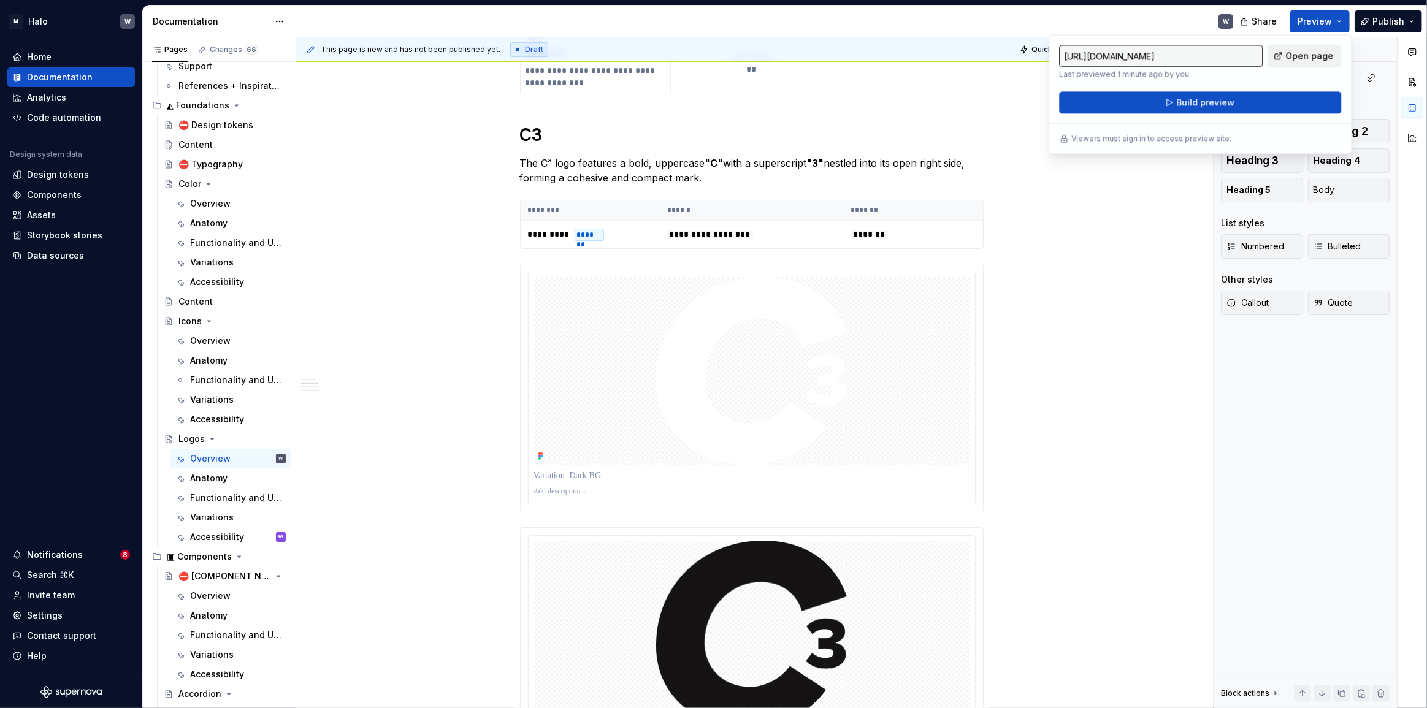
click at [1032, 55] on span "Open page" at bounding box center [1309, 56] width 48 height 12
click at [1028, 12] on div "W" at bounding box center [769, 22] width 947 height 32
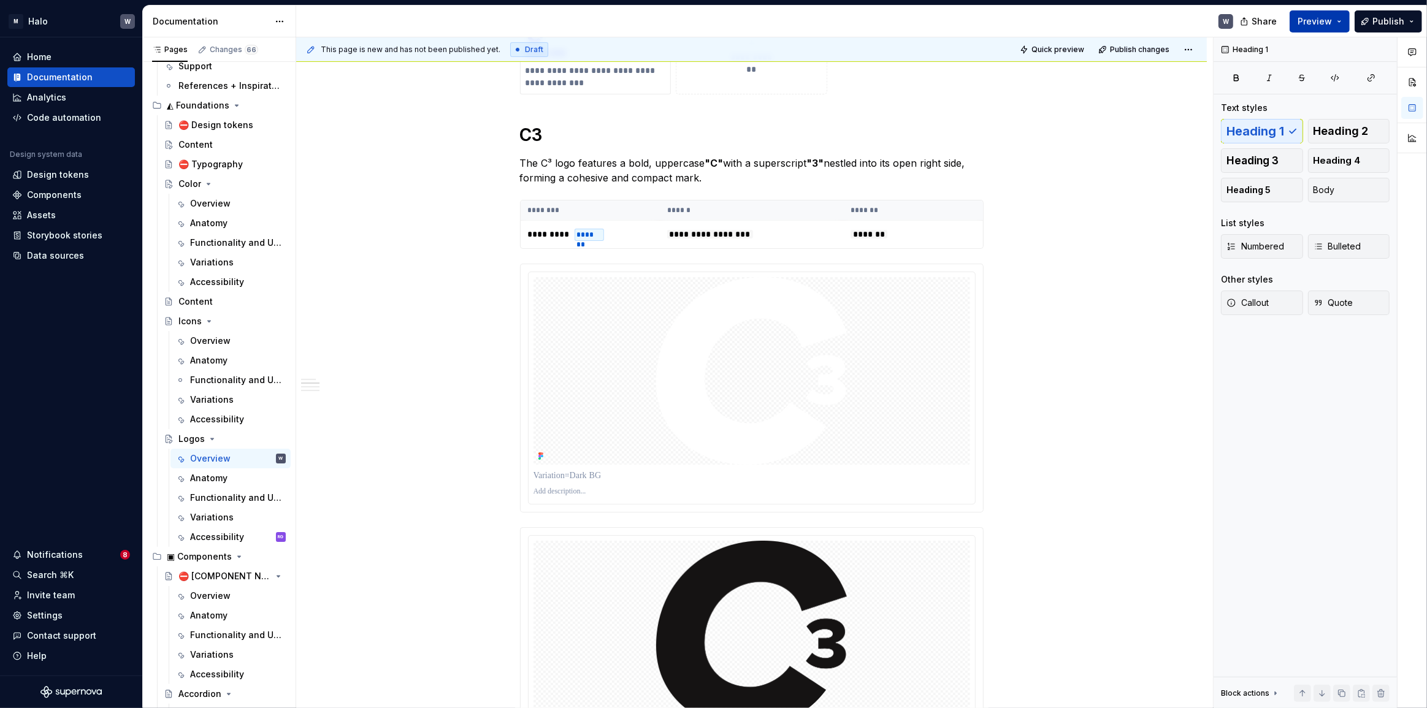
click at [1032, 13] on button "Preview" at bounding box center [1319, 21] width 60 height 22
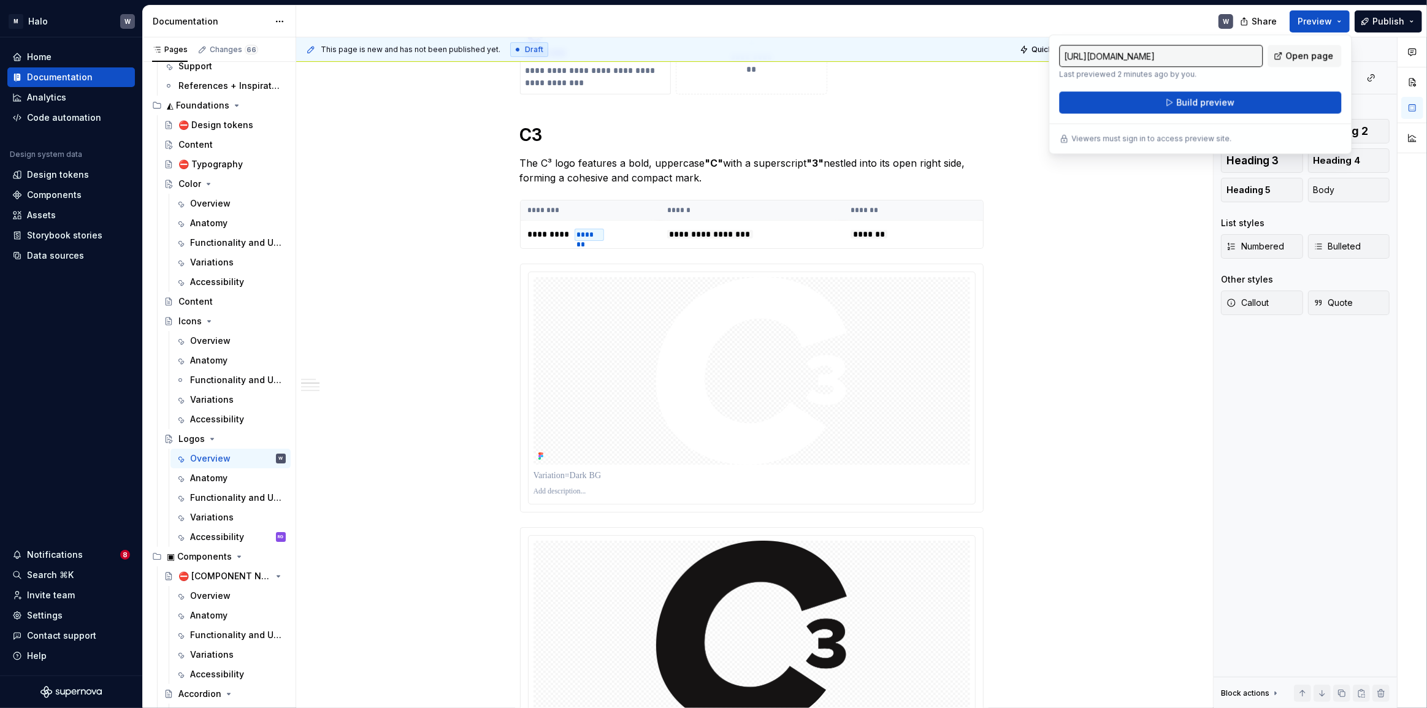
click at [920, 21] on div "W" at bounding box center [769, 22] width 947 height 32
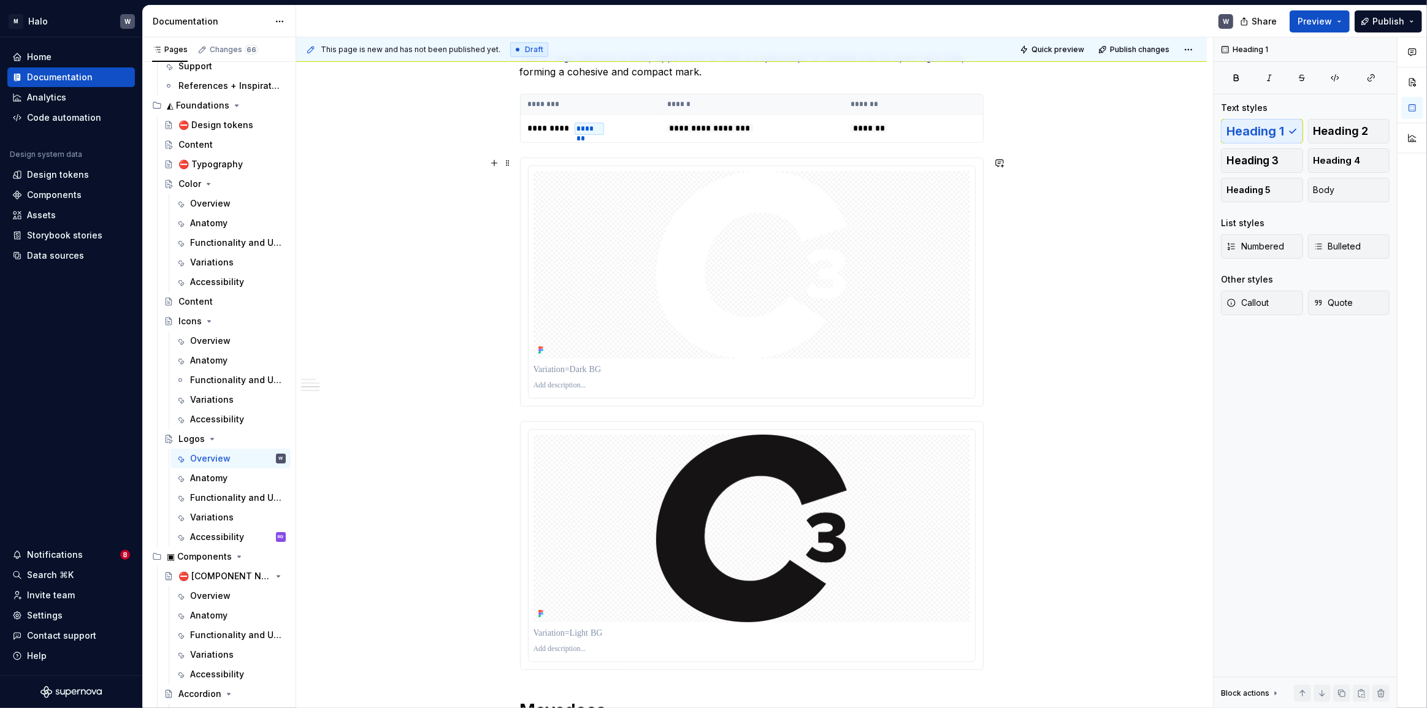
scroll to position [444, 0]
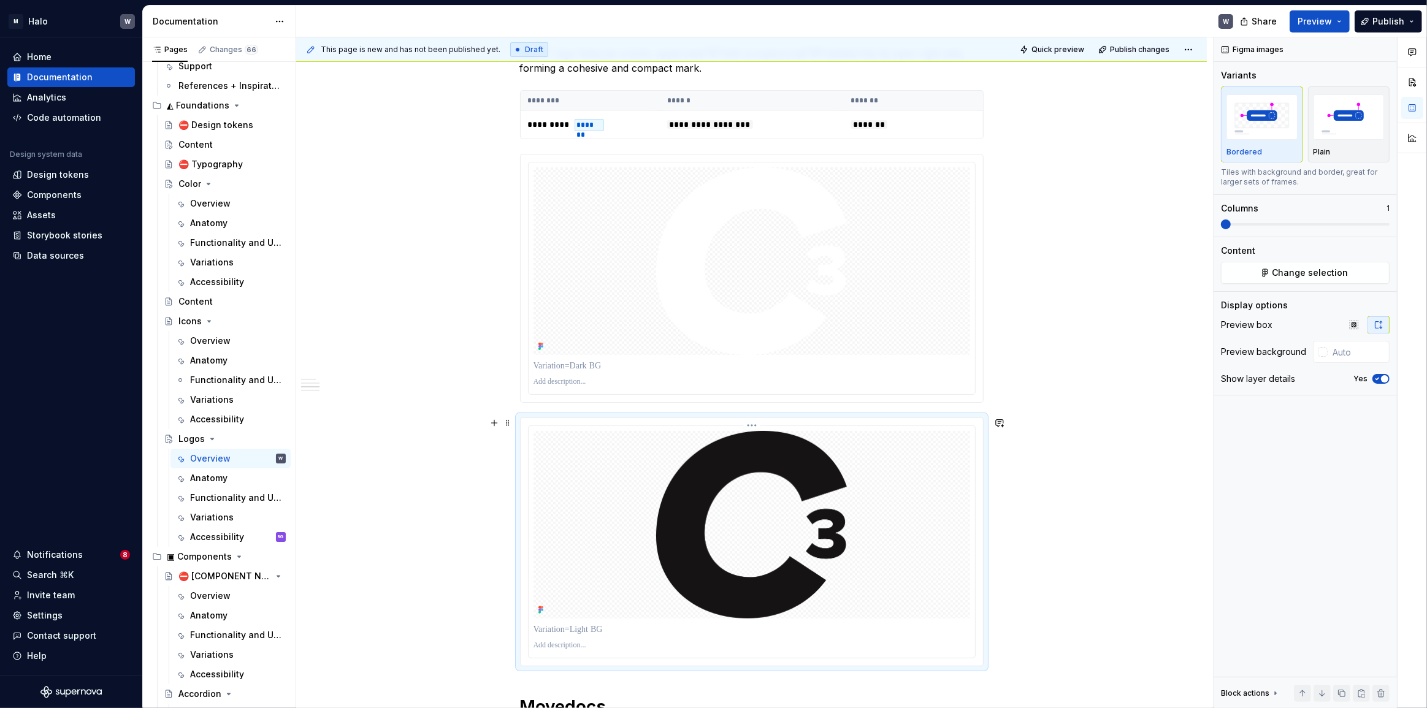
click at [678, 497] on img at bounding box center [751, 525] width 191 height 188
click at [536, 549] on icon at bounding box center [541, 610] width 10 height 10
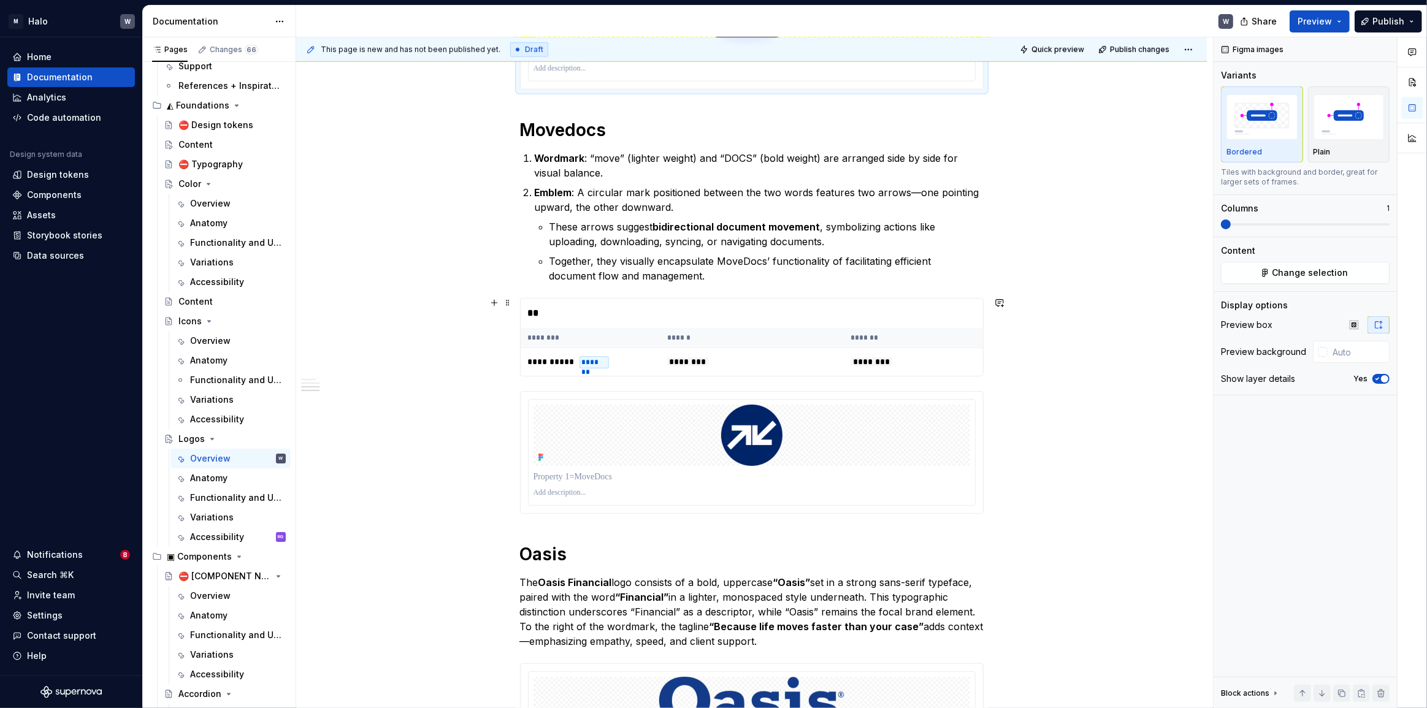
scroll to position [1001, 0]
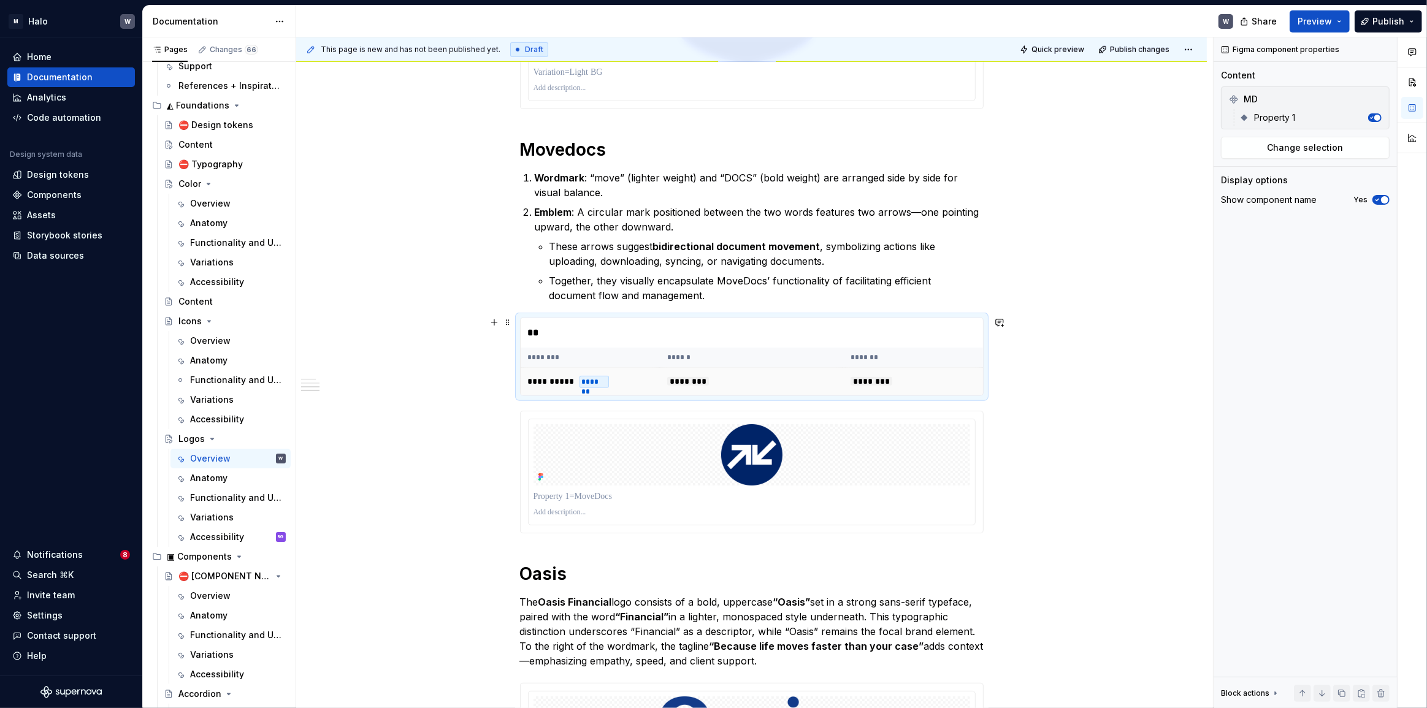
click at [579, 383] on div "*******" at bounding box center [594, 382] width 30 height 12
click at [606, 374] on td "**********" at bounding box center [590, 381] width 139 height 28
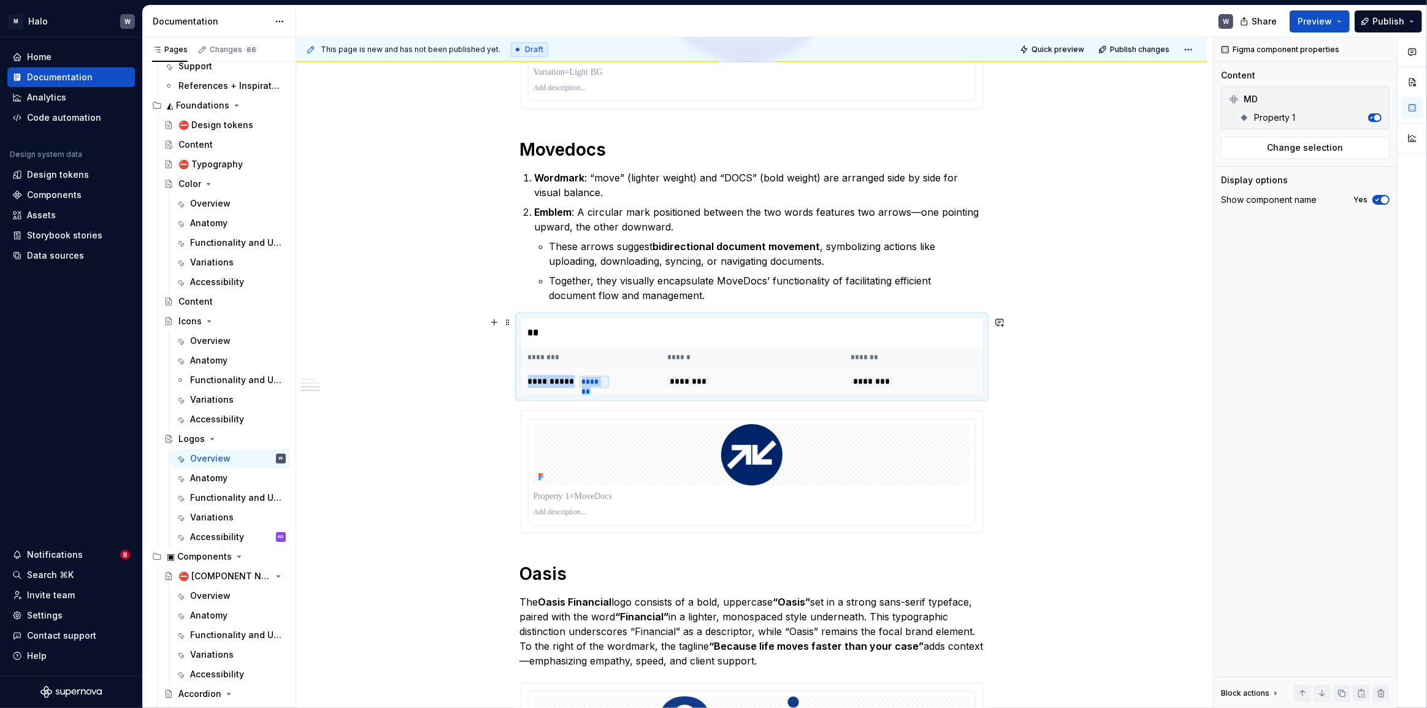
click at [606, 374] on td "**********" at bounding box center [590, 381] width 139 height 28
click at [574, 389] on td "**********" at bounding box center [590, 381] width 139 height 28
click at [428, 443] on div "**********" at bounding box center [751, 135] width 910 height 1819
click at [534, 333] on div "**" at bounding box center [752, 332] width 462 height 29
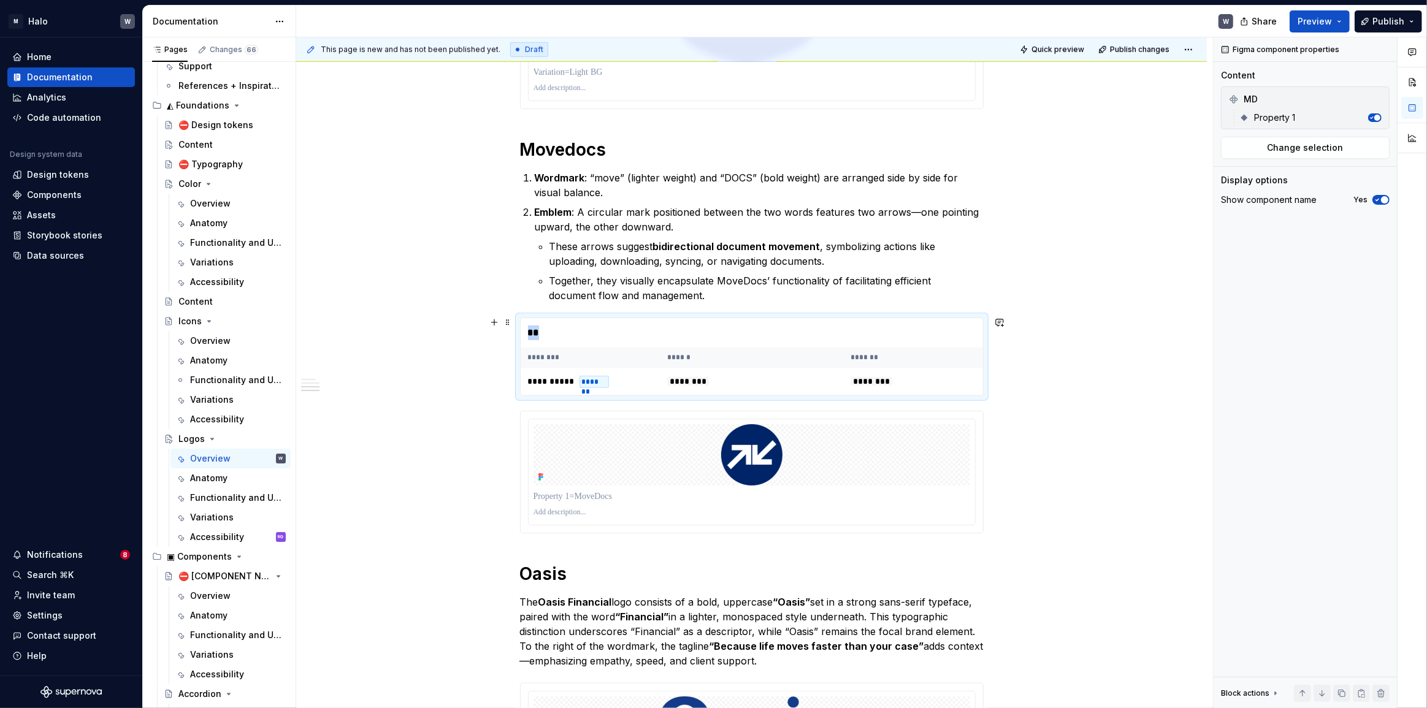
click at [534, 333] on div "**" at bounding box center [752, 332] width 462 height 29
click at [579, 377] on div "*******" at bounding box center [594, 382] width 30 height 12
click at [708, 378] on span "********" at bounding box center [688, 381] width 42 height 9
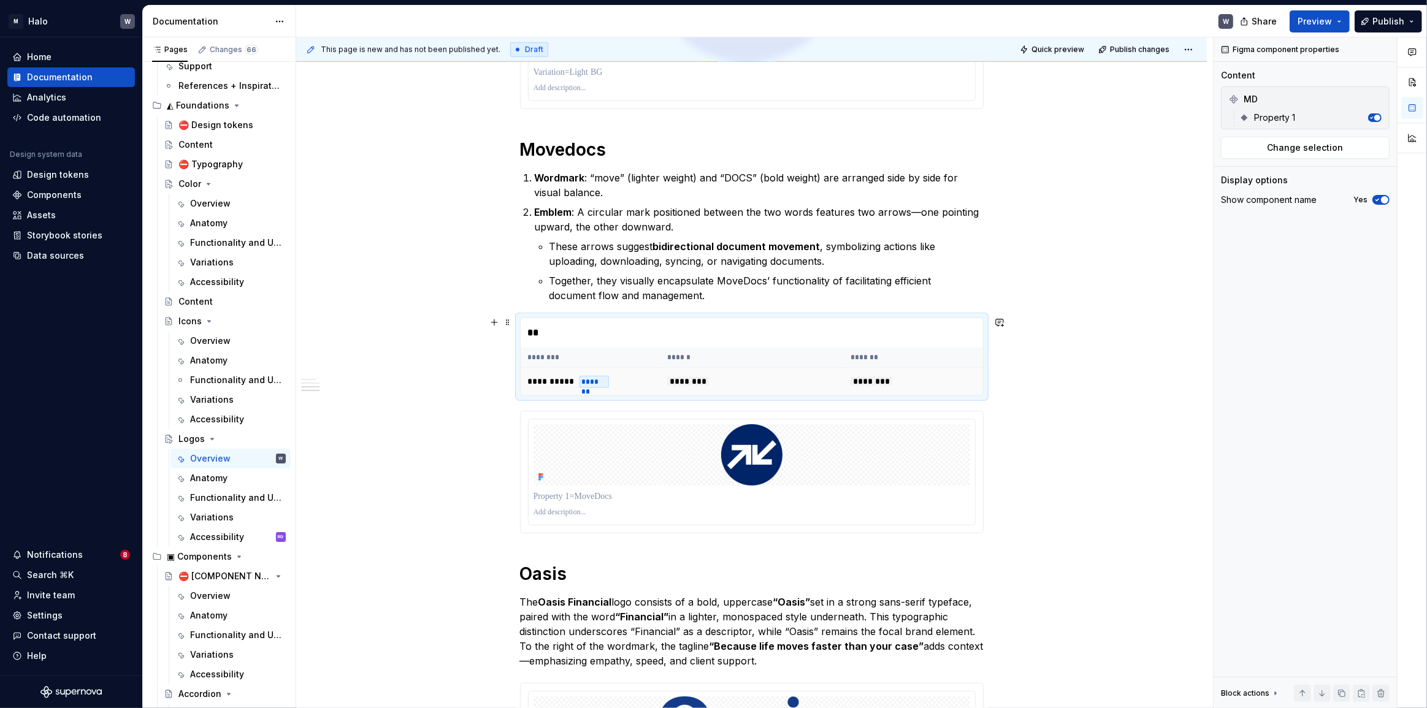
click at [871, 378] on span "********" at bounding box center [871, 381] width 42 height 9
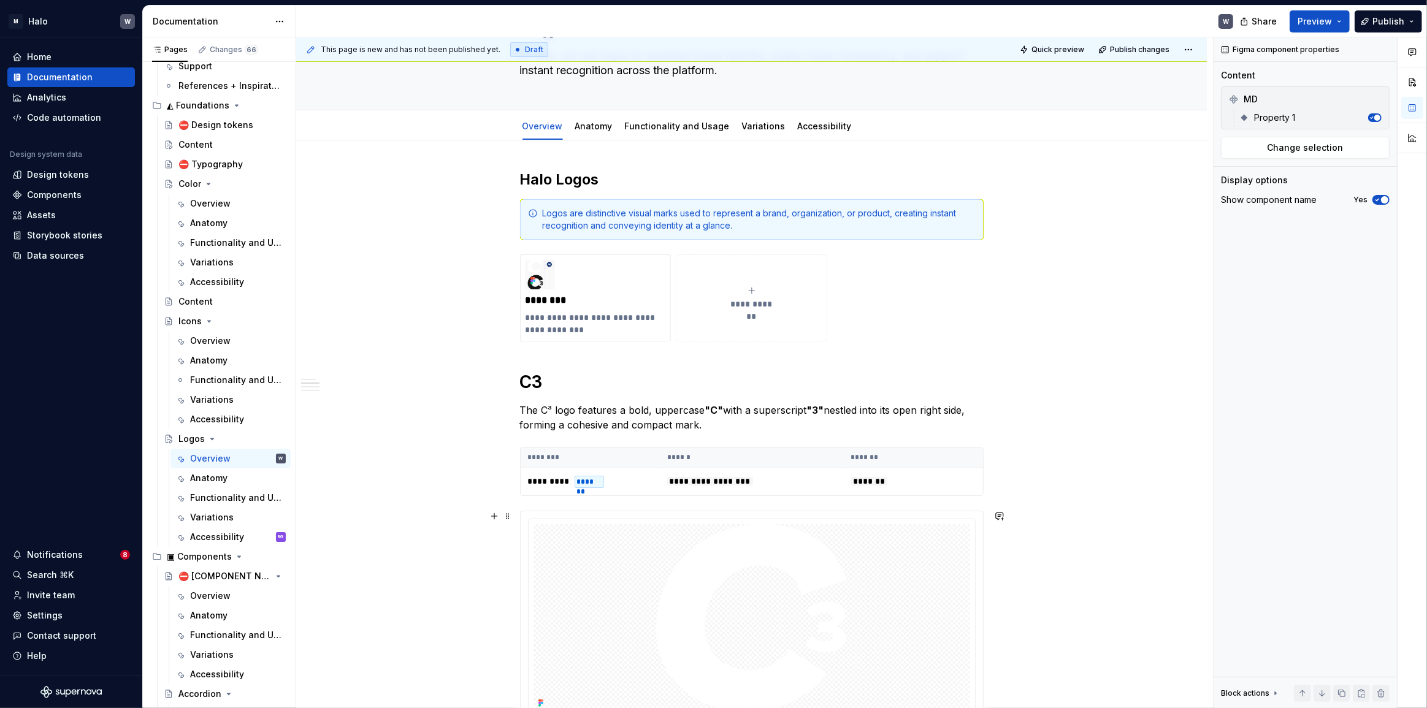
scroll to position [0, 0]
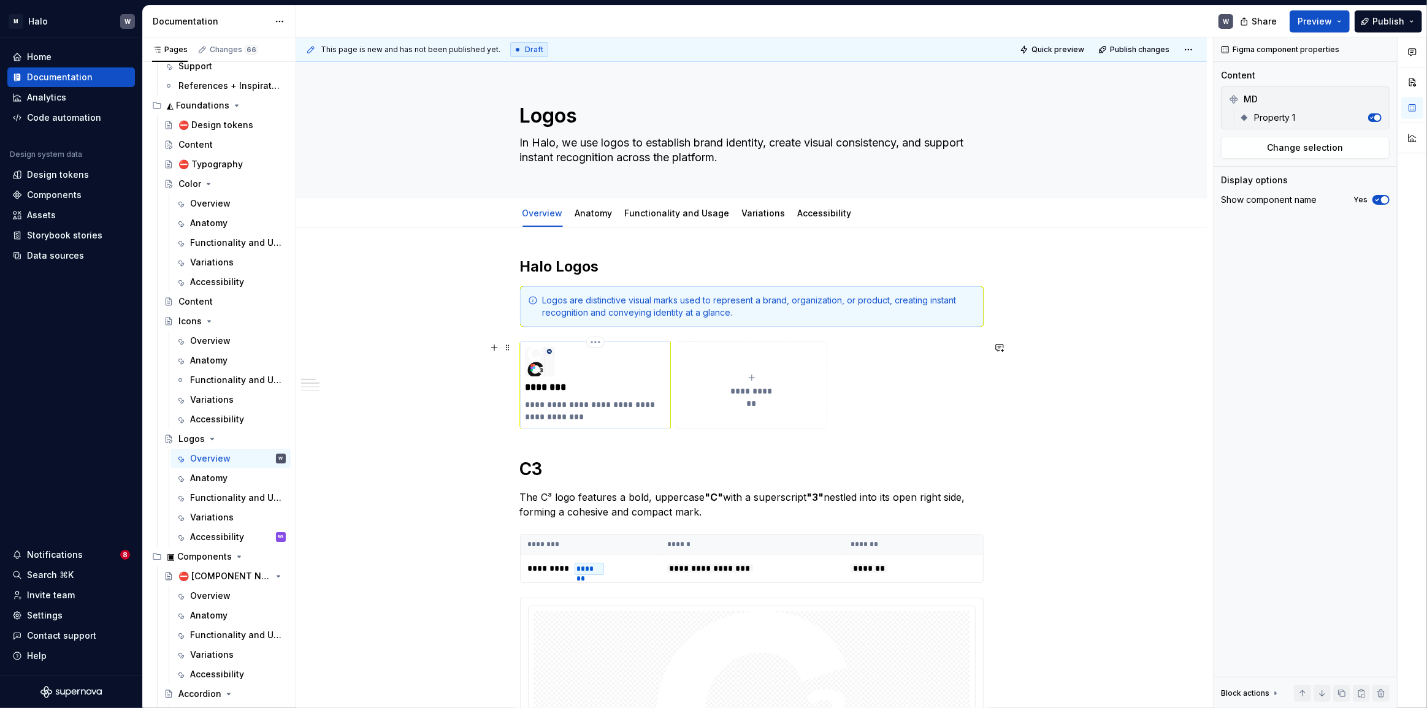
click at [601, 368] on div "**********" at bounding box center [595, 385] width 140 height 76
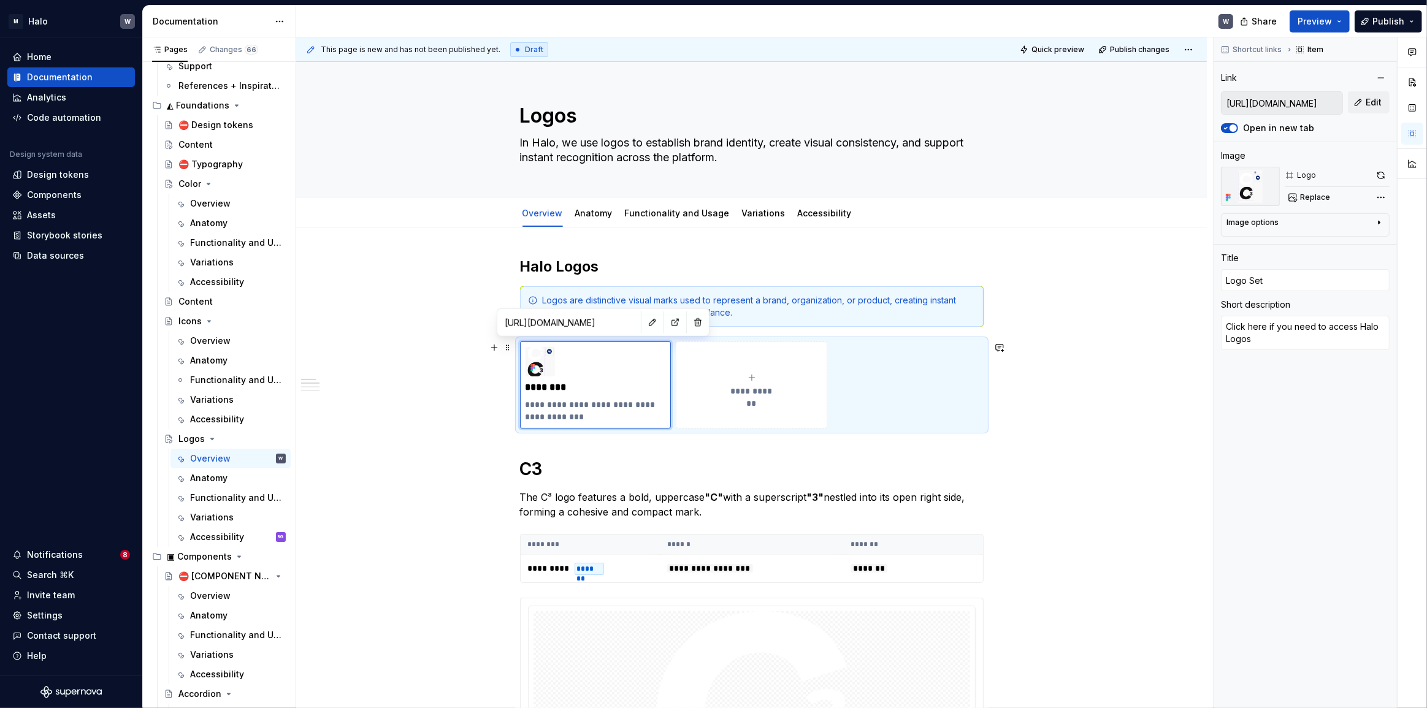
click at [666, 321] on button "button" at bounding box center [674, 322] width 17 height 17
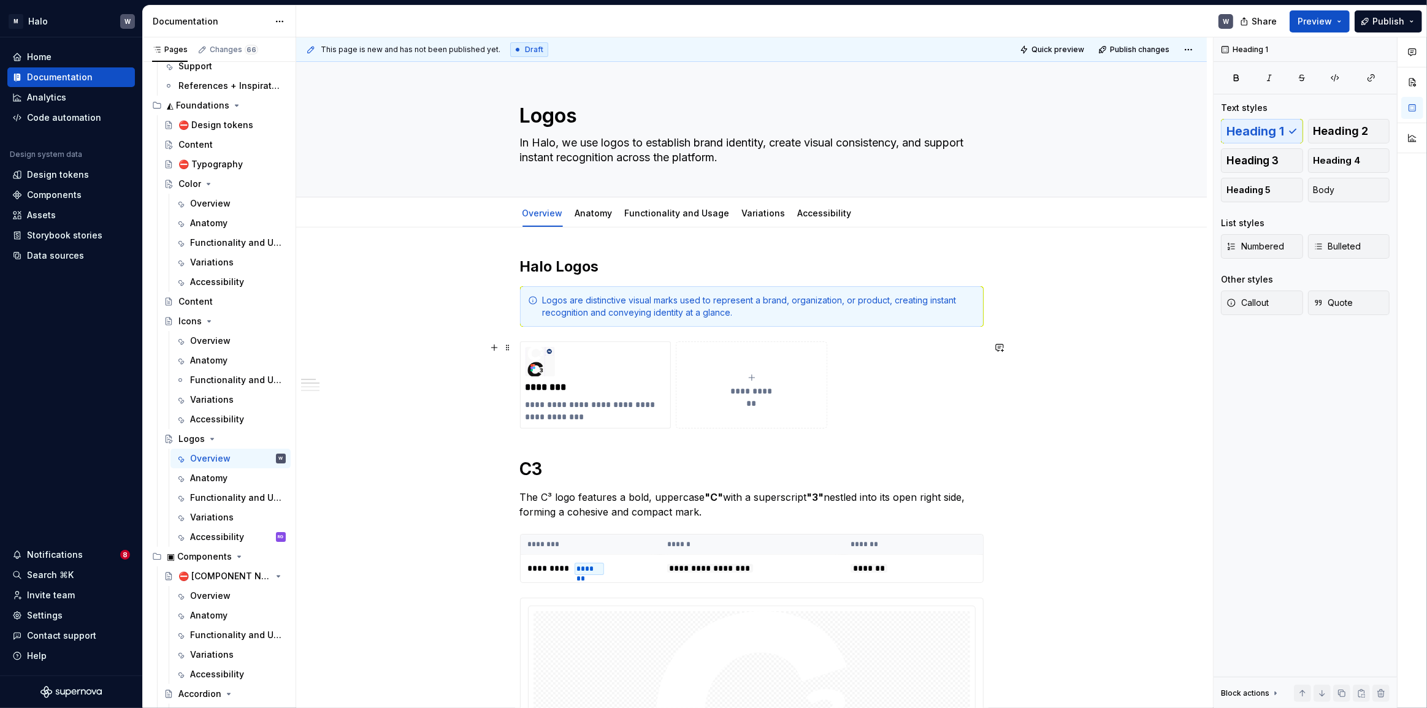
click at [597, 216] on link "Anatomy" at bounding box center [593, 213] width 37 height 10
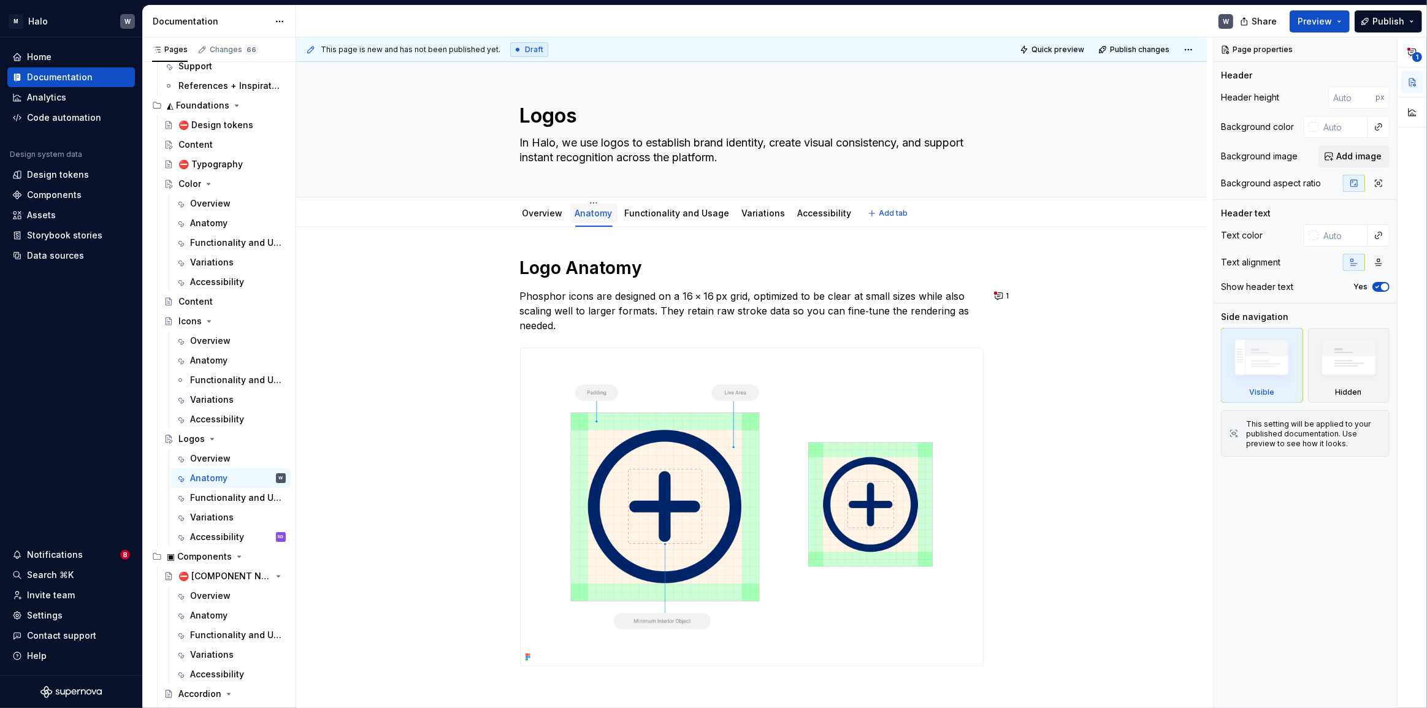
drag, startPoint x: 597, startPoint y: 216, endPoint x: 585, endPoint y: 213, distance: 11.9
click at [585, 213] on link "Anatomy" at bounding box center [593, 213] width 37 height 10
click at [592, 200] on html "M Halo W Home Documentation Analytics Code automation Design system data Design…" at bounding box center [713, 354] width 1427 height 708
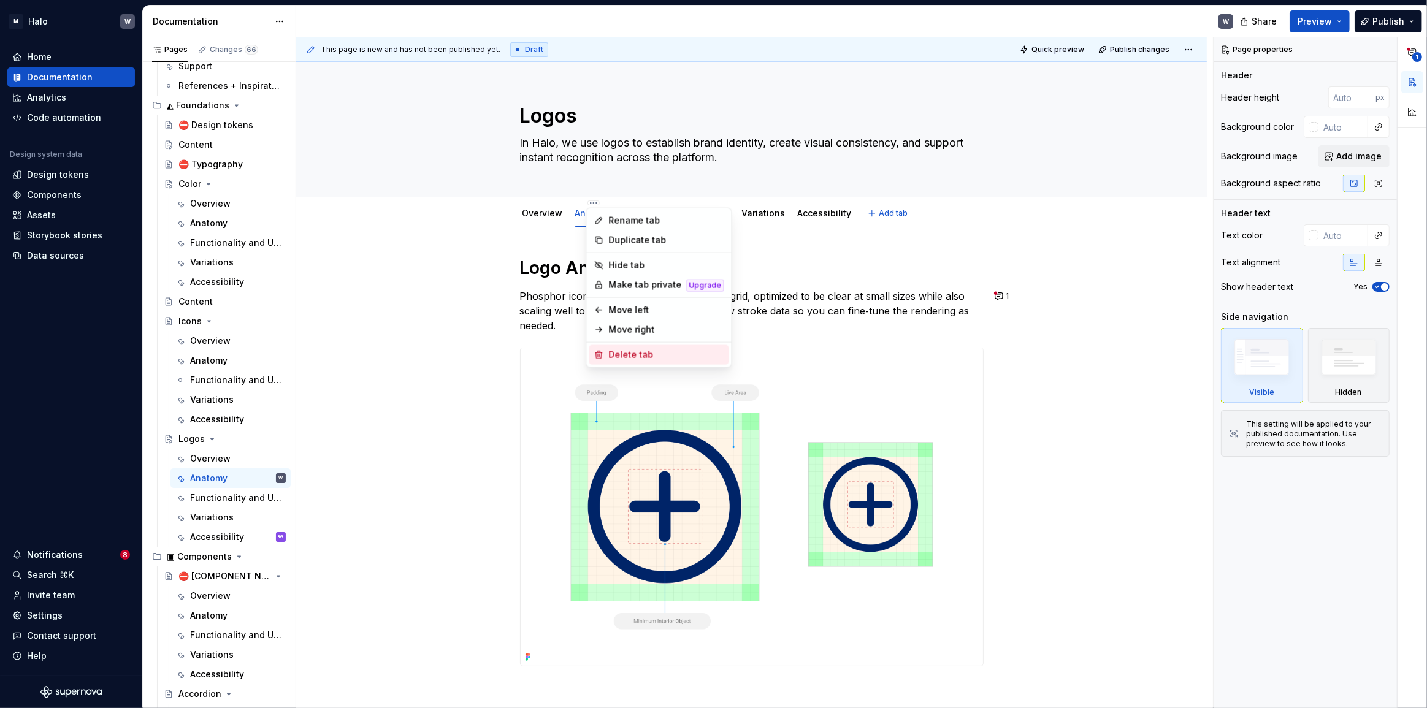
click at [627, 359] on div "Delete tab" at bounding box center [665, 355] width 115 height 12
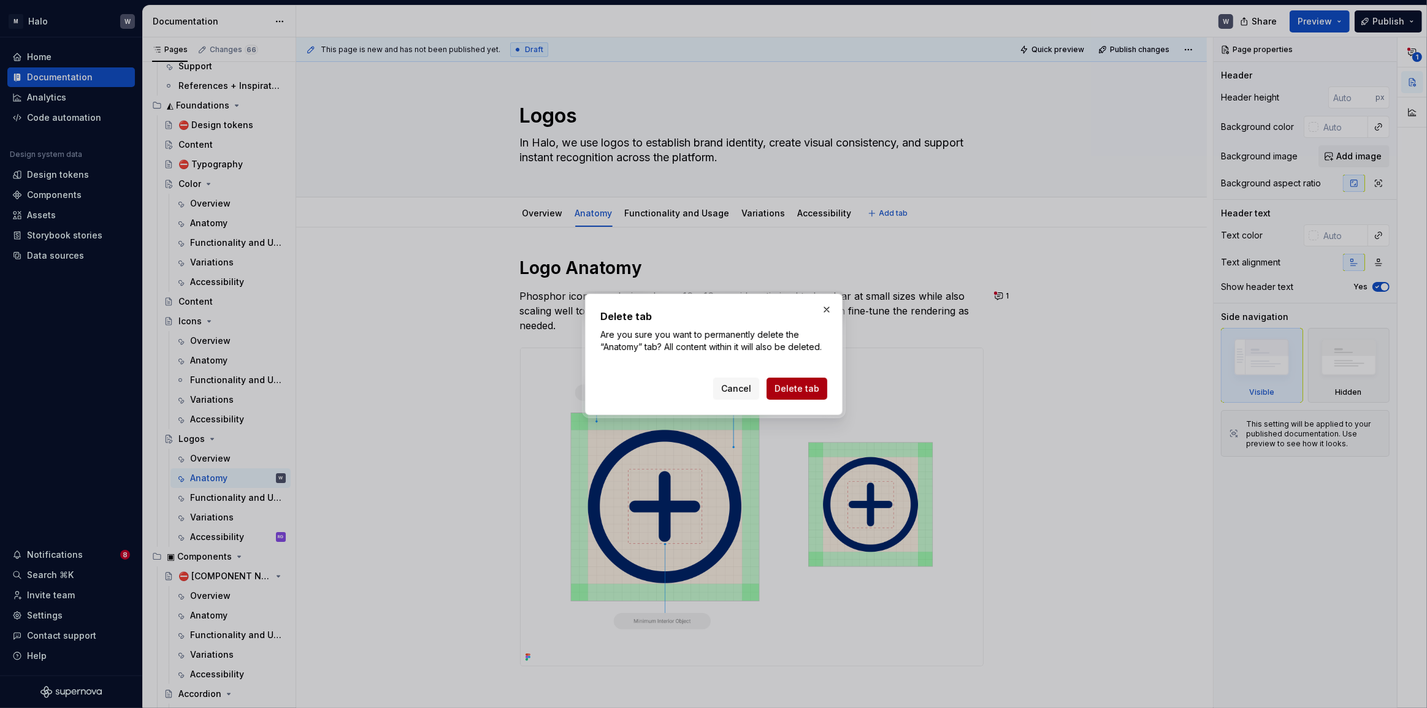
click at [799, 388] on span "Delete tab" at bounding box center [796, 389] width 45 height 12
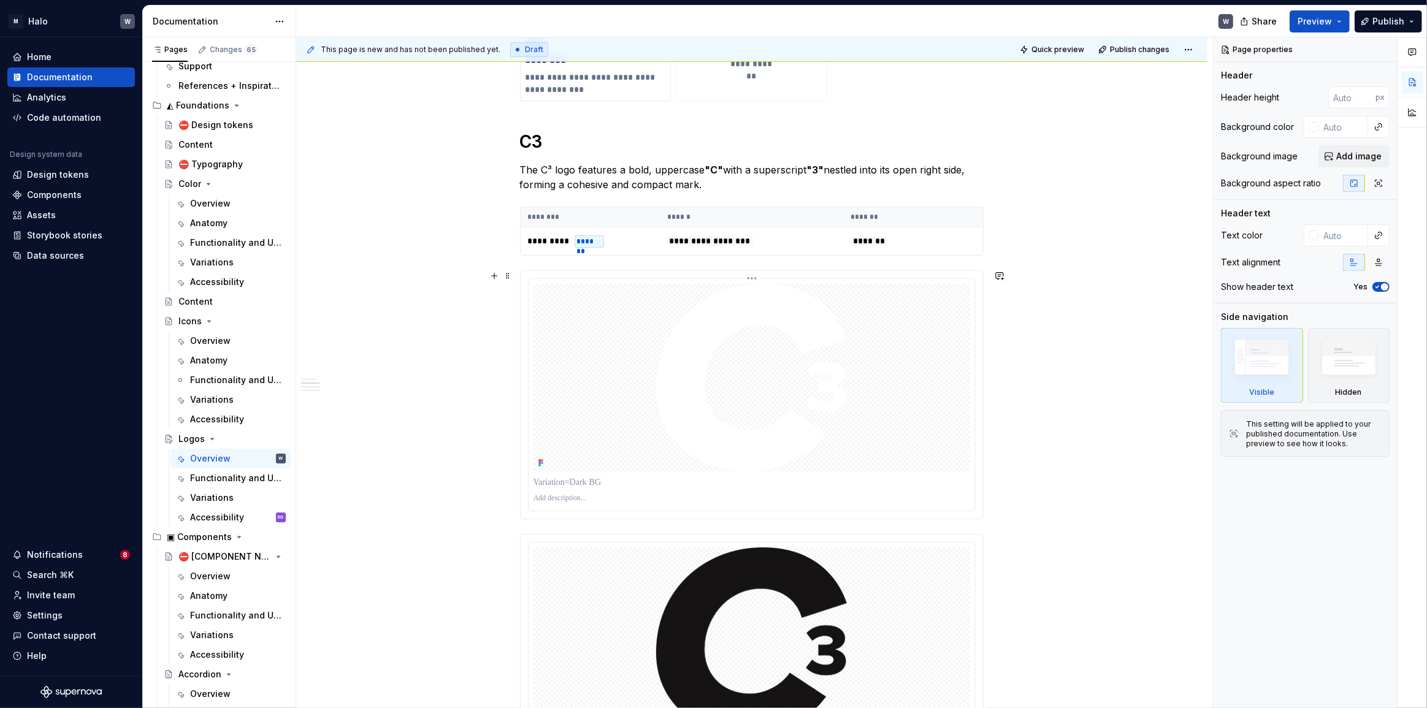
scroll to position [278, 0]
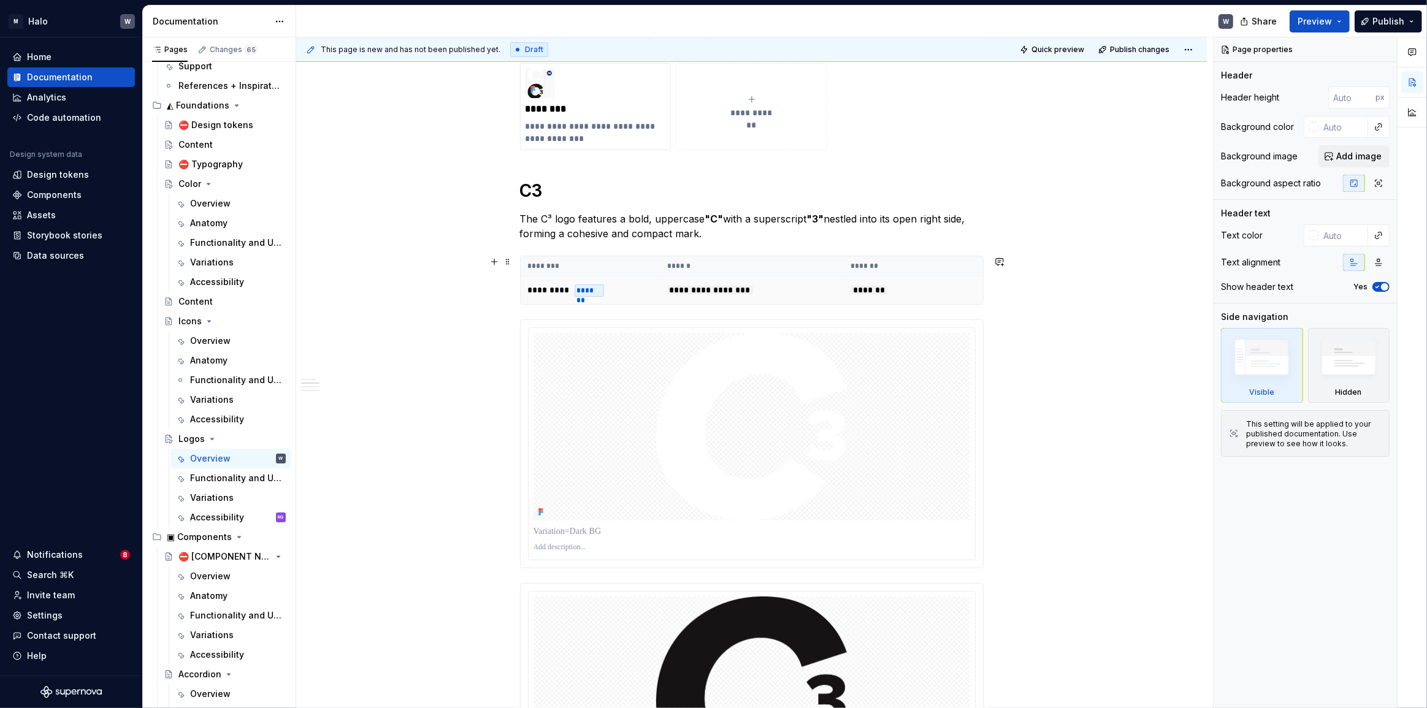
click at [584, 289] on div "*******" at bounding box center [589, 290] width 30 height 12
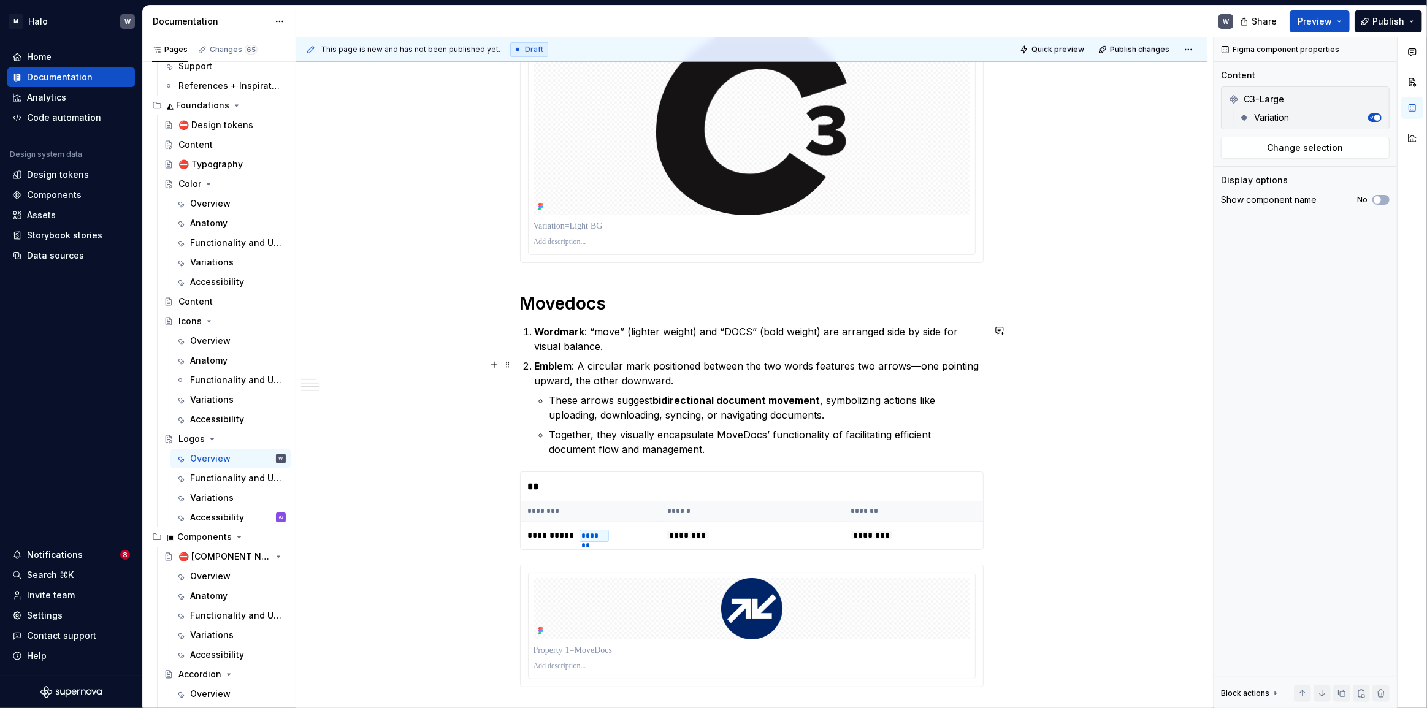
scroll to position [836, 0]
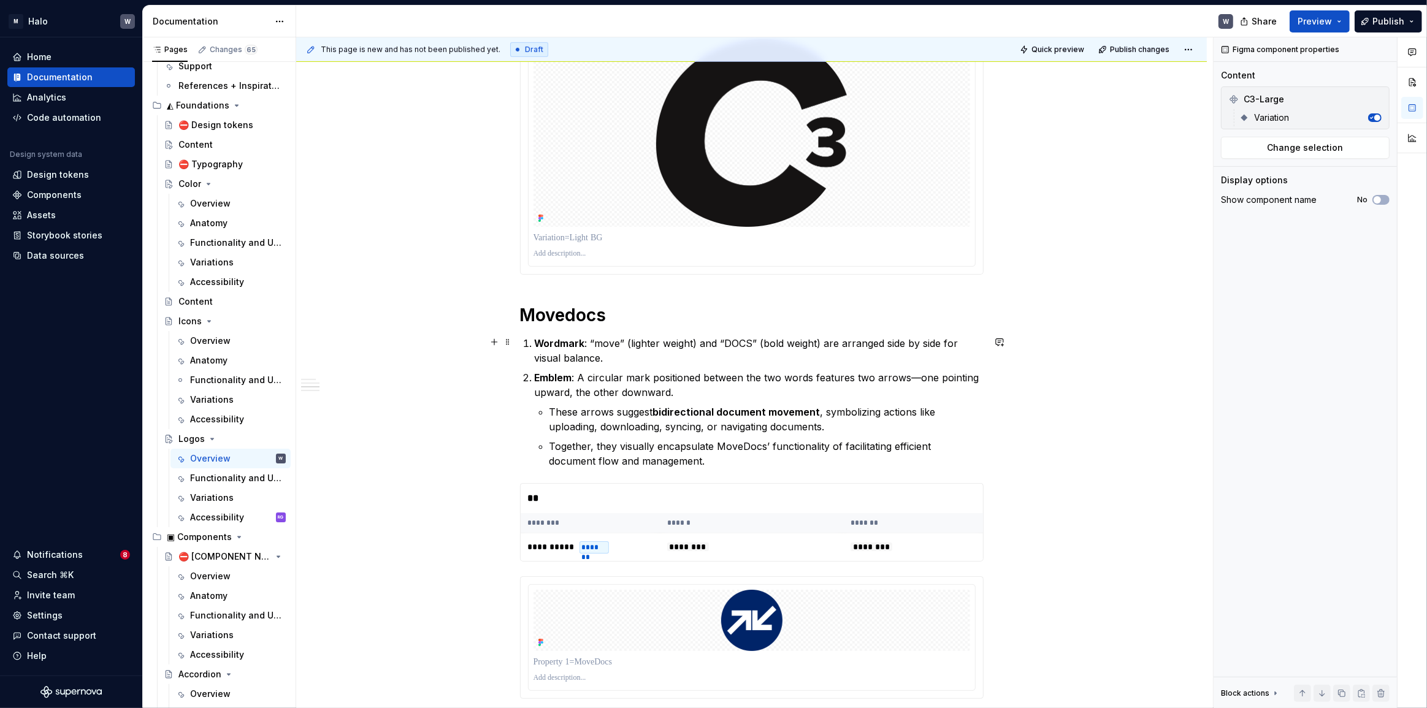
click at [539, 346] on strong "Wordmark" at bounding box center [560, 343] width 50 height 12
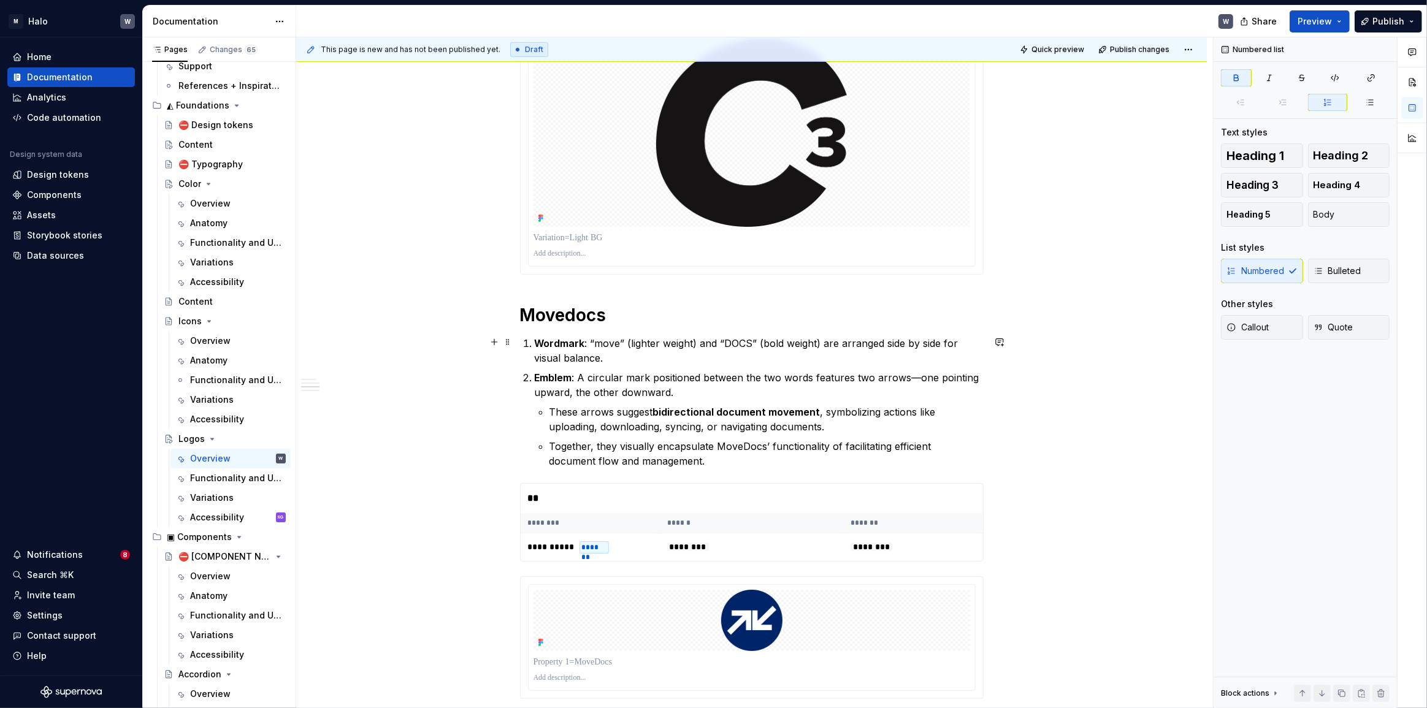
click at [536, 345] on strong "Wordmark" at bounding box center [560, 343] width 50 height 12
drag, startPoint x: 538, startPoint y: 344, endPoint x: 666, endPoint y: 346, distance: 127.5
click at [666, 346] on p "Wordmark : “move” (lighter weight) and “DOCS” (bold weight) are arranged side b…" at bounding box center [759, 350] width 449 height 29
click at [655, 350] on p "Wordmark : “move” (lighter weight) and “DOCS” (bold weight) are arranged side b…" at bounding box center [759, 350] width 449 height 29
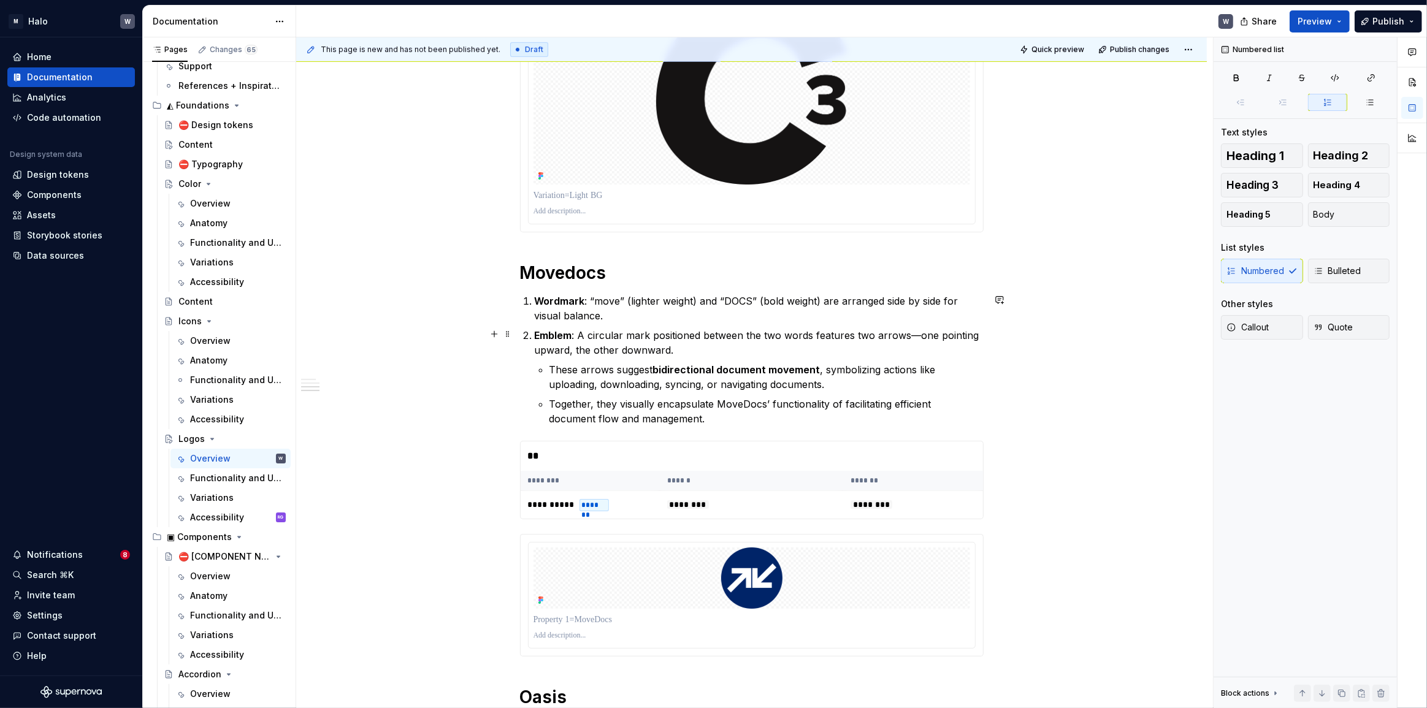
scroll to position [891, 0]
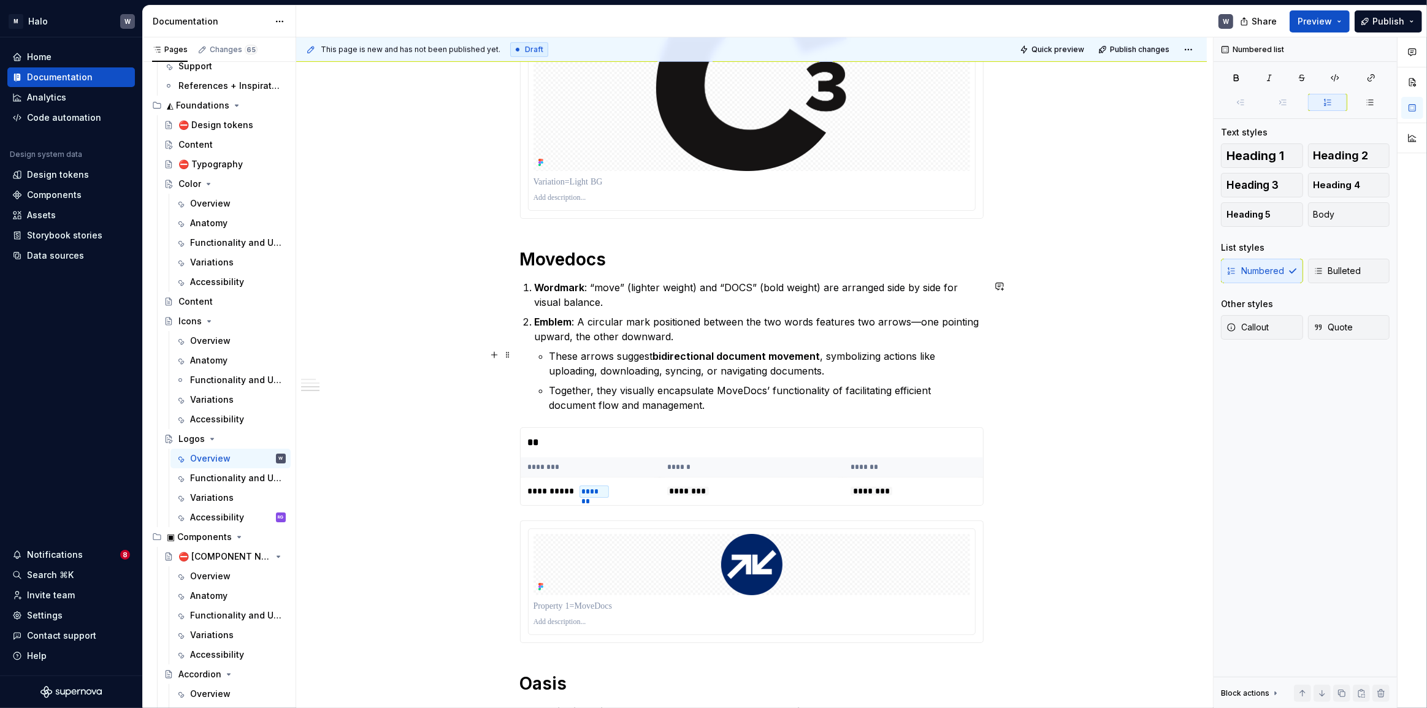
click at [654, 359] on p "These arrows suggest bidirectional document movement , symbolizing actions like…" at bounding box center [766, 363] width 434 height 29
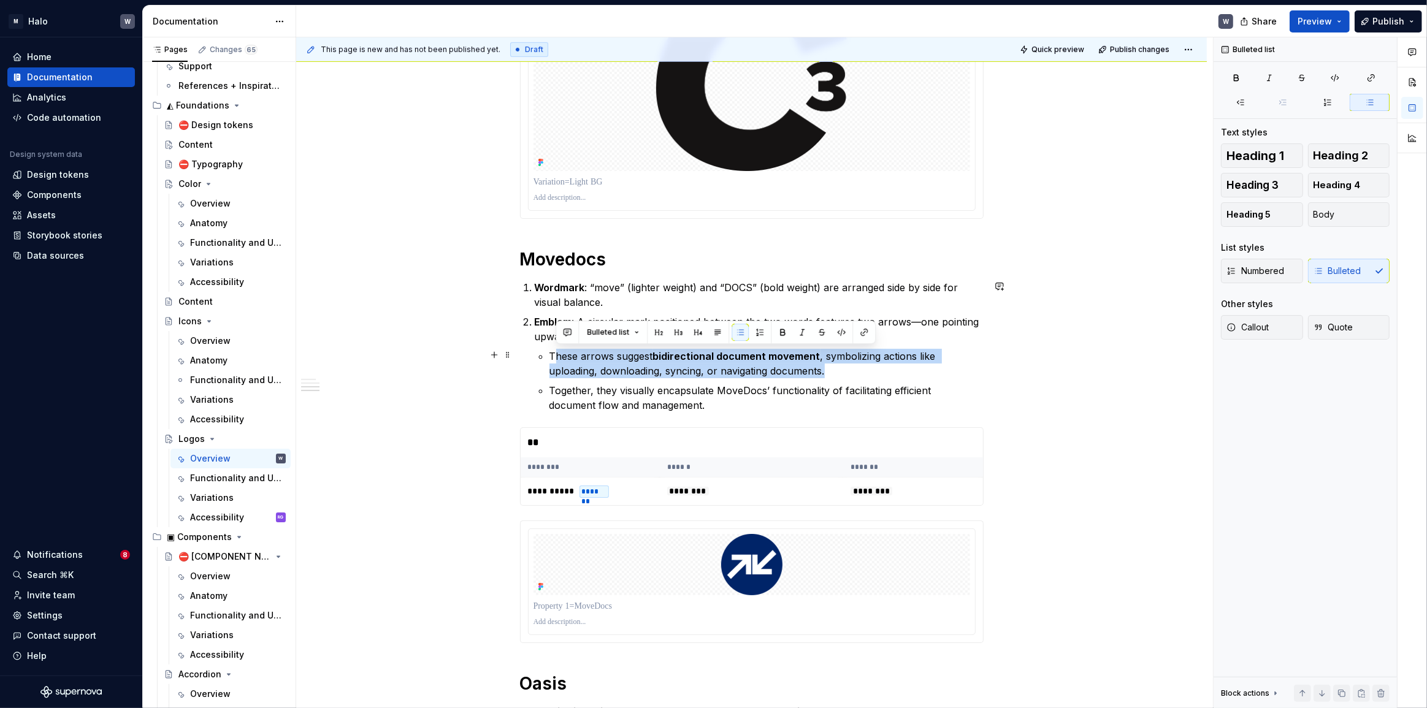
drag, startPoint x: 834, startPoint y: 365, endPoint x: 554, endPoint y: 353, distance: 279.8
click at [554, 353] on p "These arrows suggest bidirectional document movement , symbolizing actions like…" at bounding box center [766, 363] width 434 height 29
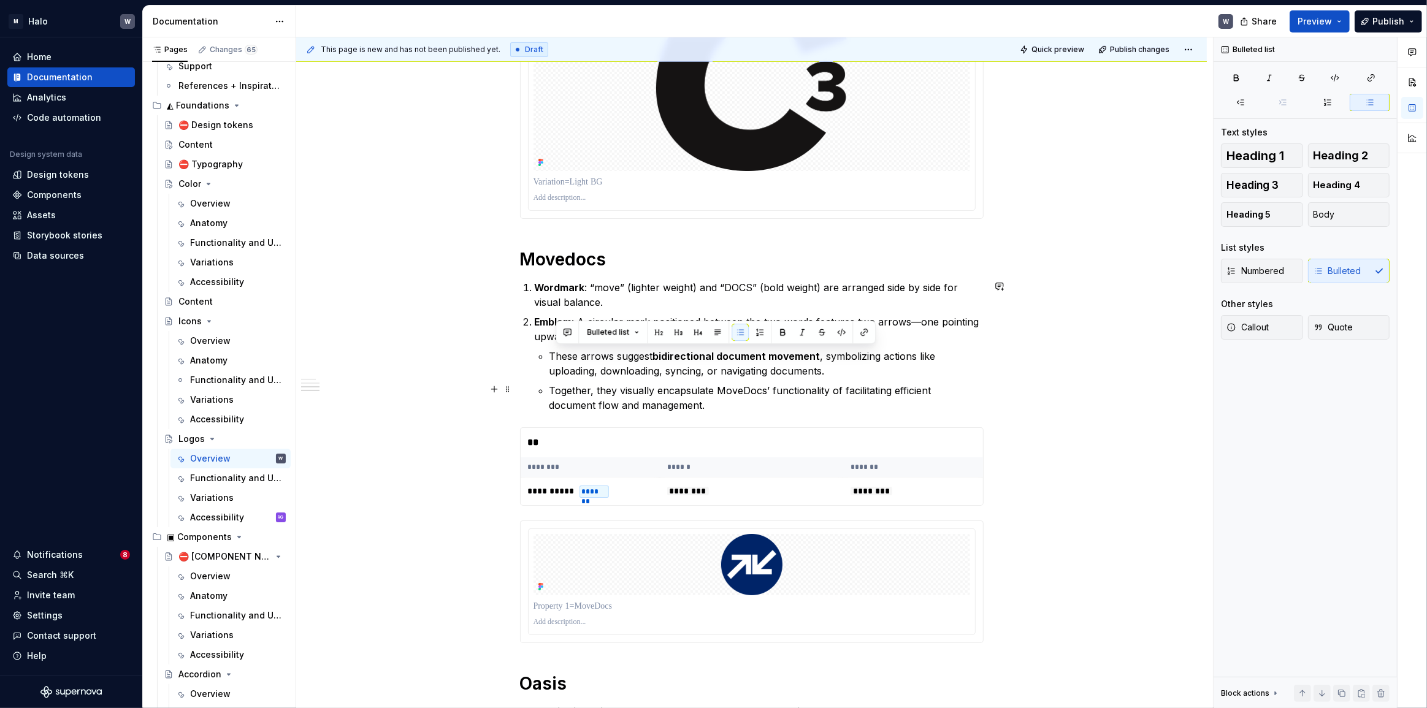
click at [625, 394] on p "Together, they visually encapsulate MoveDocs’ functionality of facilitating eff…" at bounding box center [766, 397] width 434 height 29
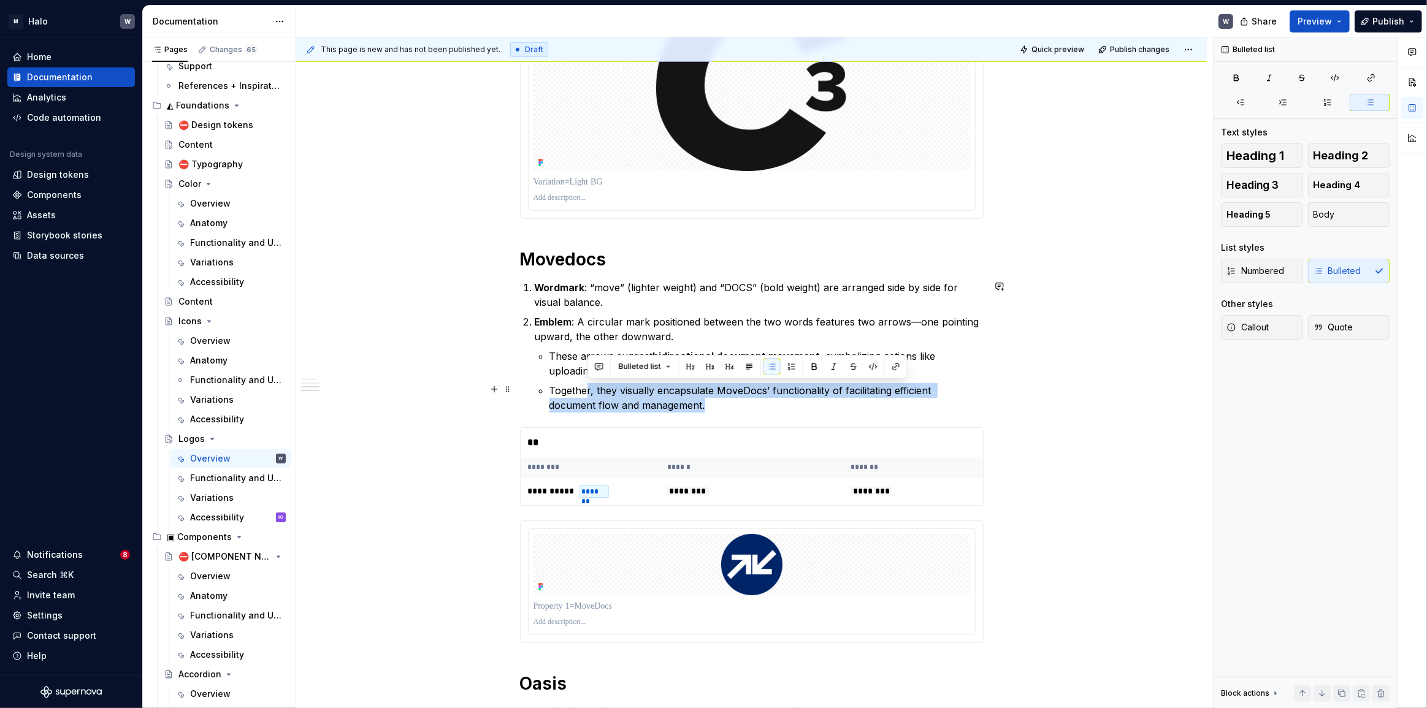
drag, startPoint x: 665, startPoint y: 403, endPoint x: 587, endPoint y: 395, distance: 77.7
click at [587, 395] on p "Together, they visually encapsulate MoveDocs’ functionality of facilitating eff…" at bounding box center [766, 397] width 434 height 29
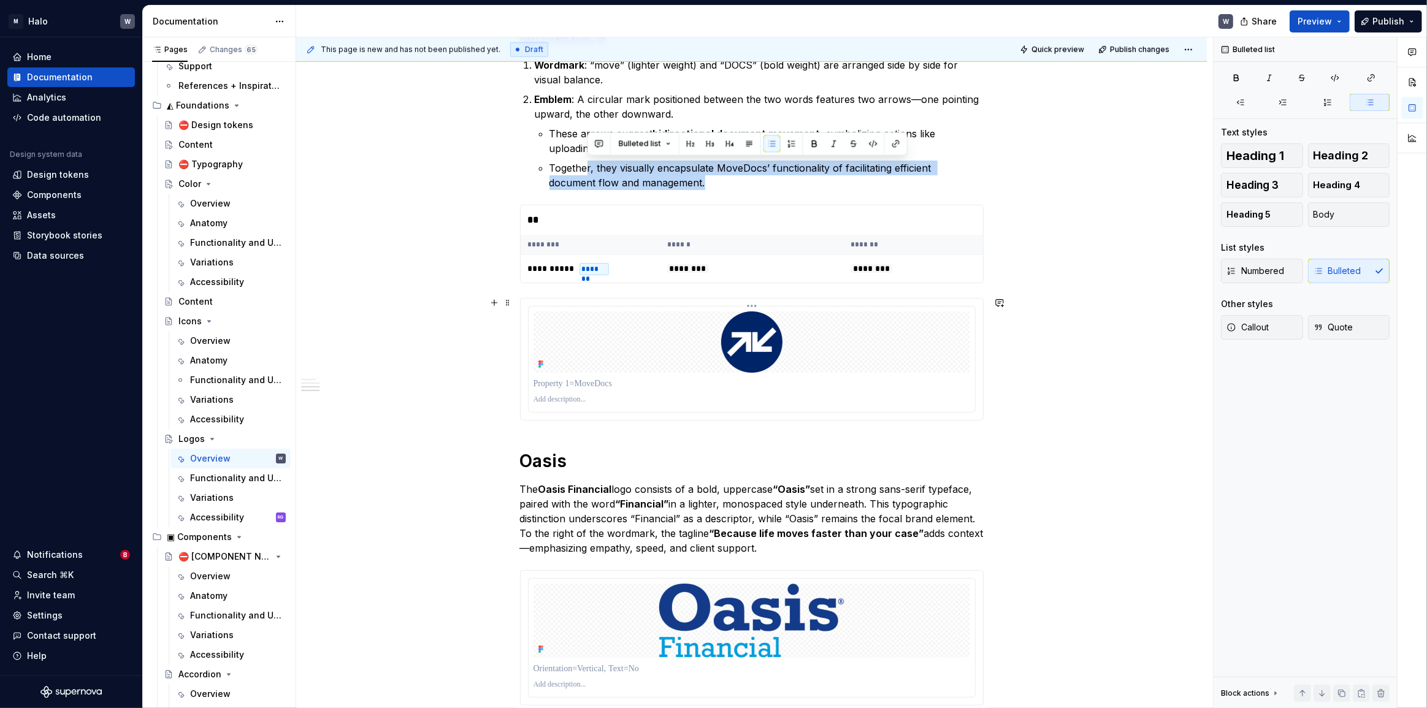
scroll to position [1115, 0]
click at [432, 383] on div "**********" at bounding box center [751, 22] width 910 height 1819
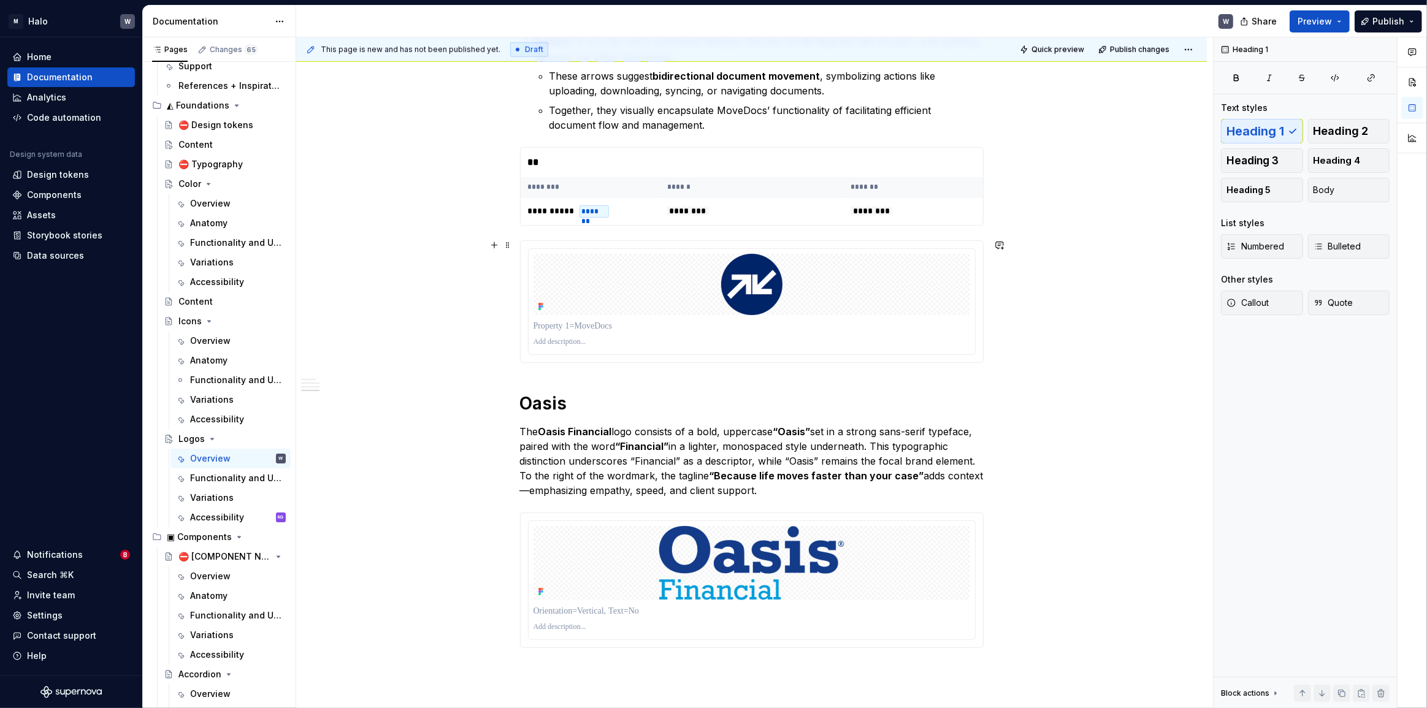
scroll to position [1336, 0]
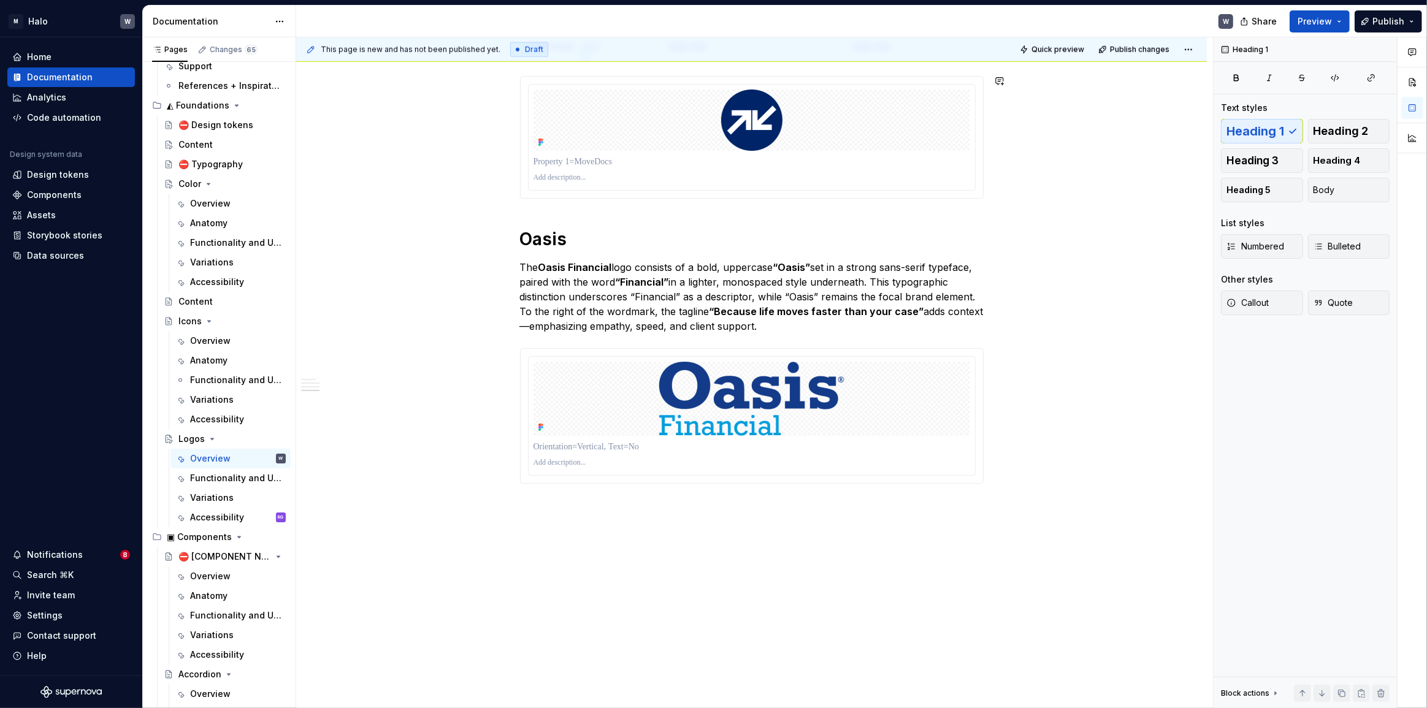
type textarea "*"
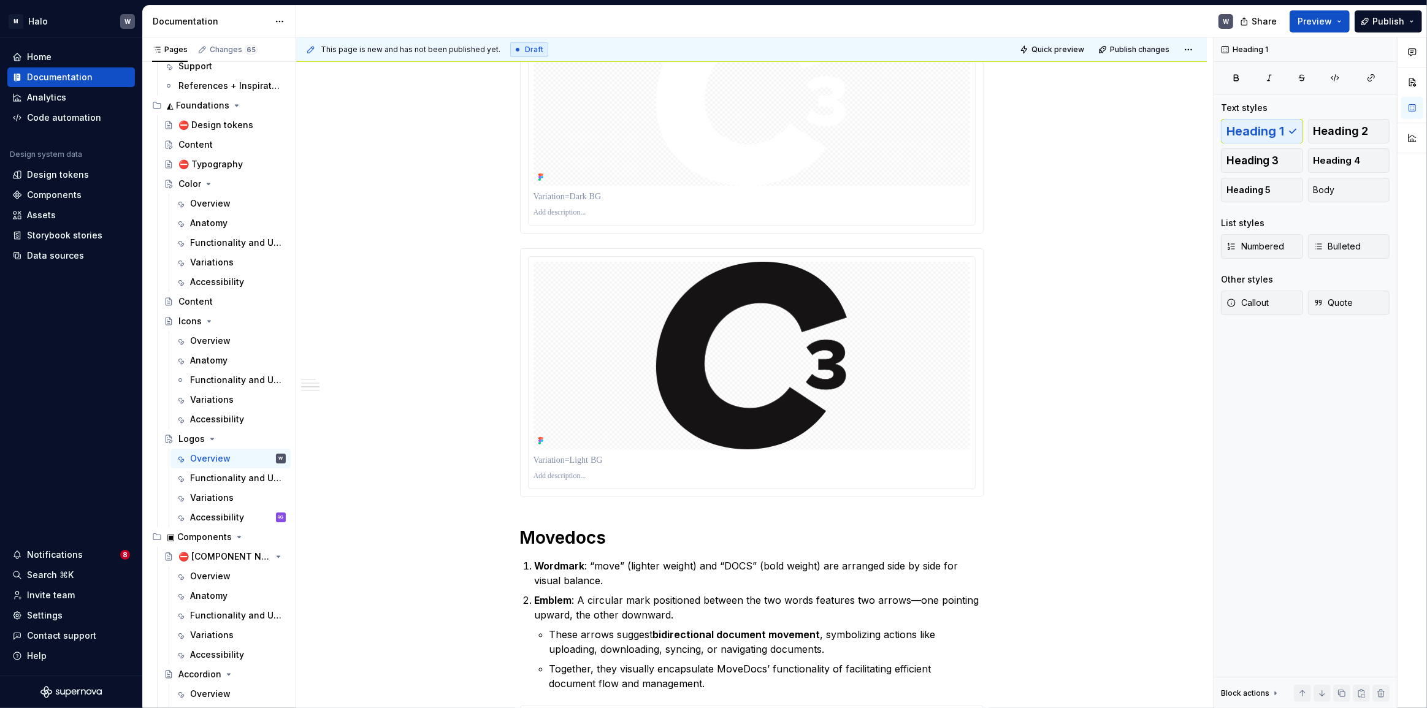
scroll to position [390, 0]
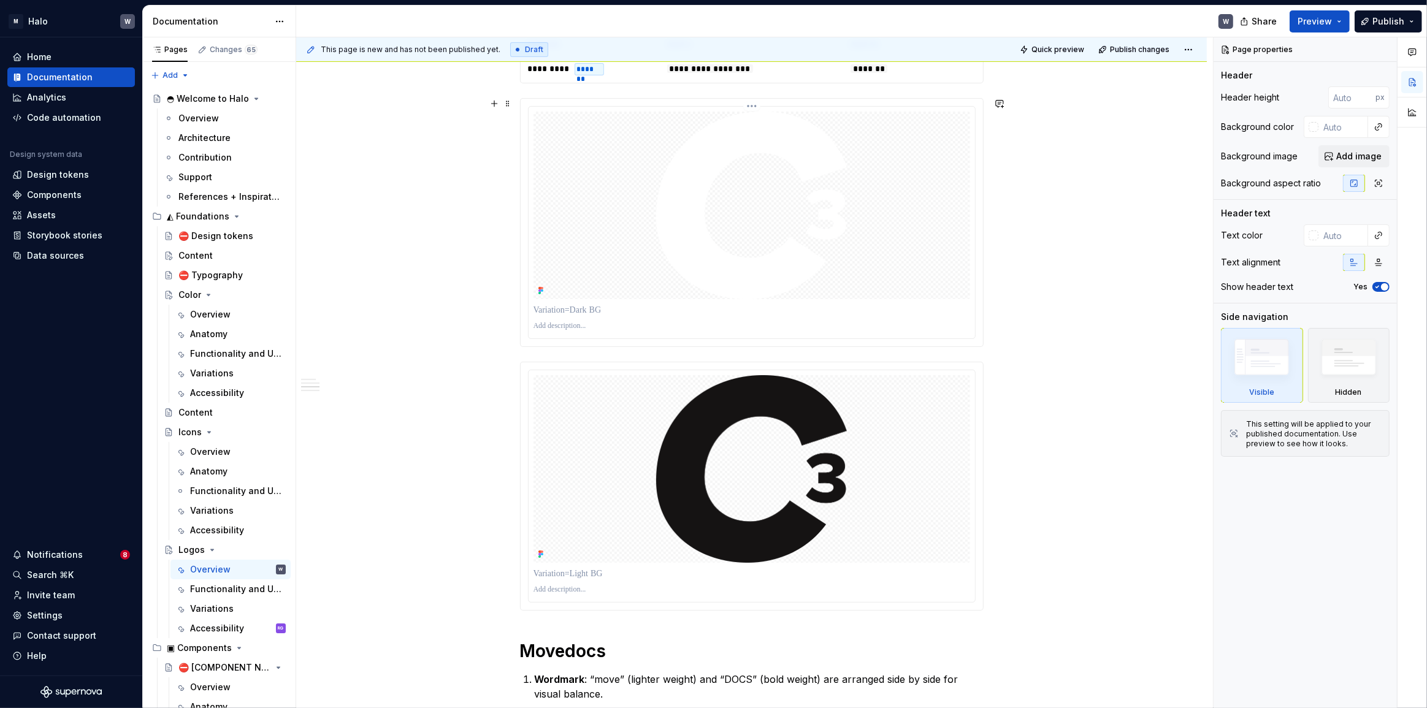
scroll to position [332, 0]
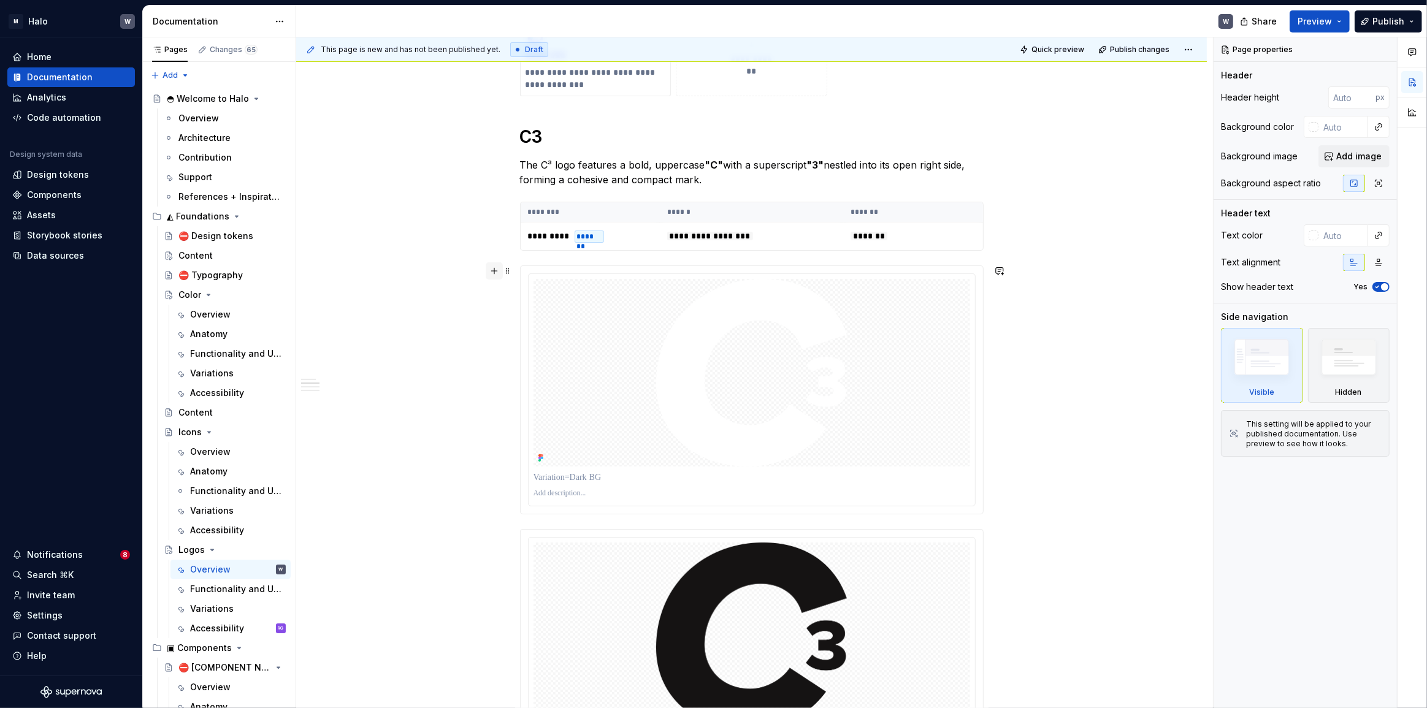
click at [497, 272] on button "button" at bounding box center [494, 270] width 17 height 17
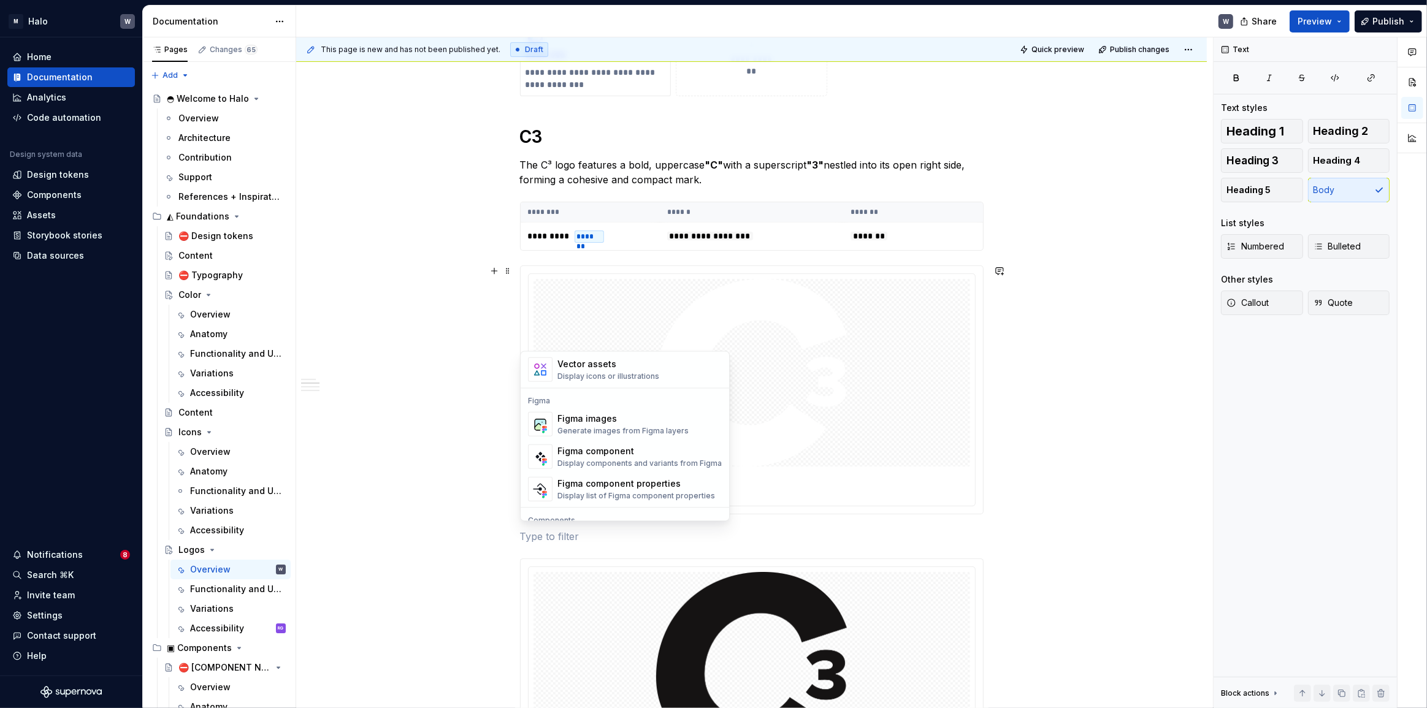
scroll to position [1219, 0]
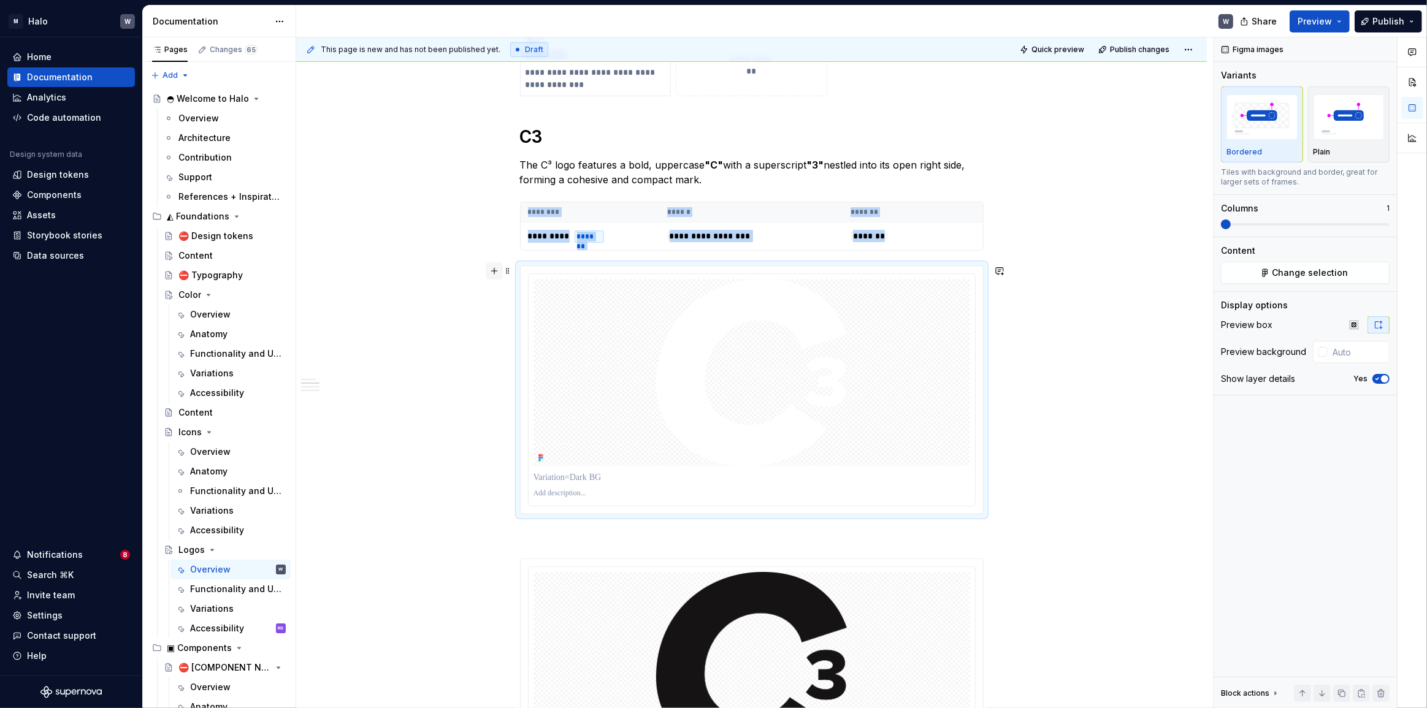
click at [494, 270] on button "button" at bounding box center [494, 270] width 17 height 17
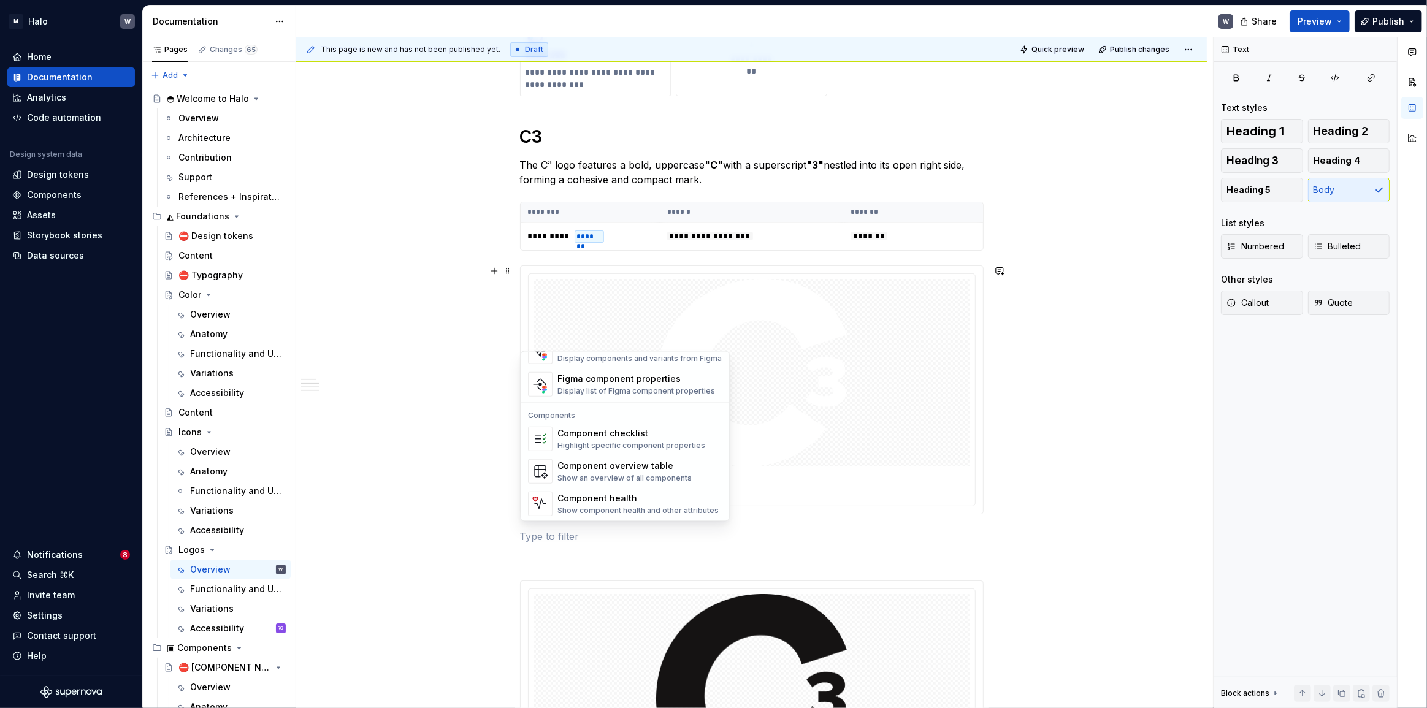
scroll to position [1108, 0]
click at [595, 427] on div "Figma images" at bounding box center [622, 425] width 131 height 12
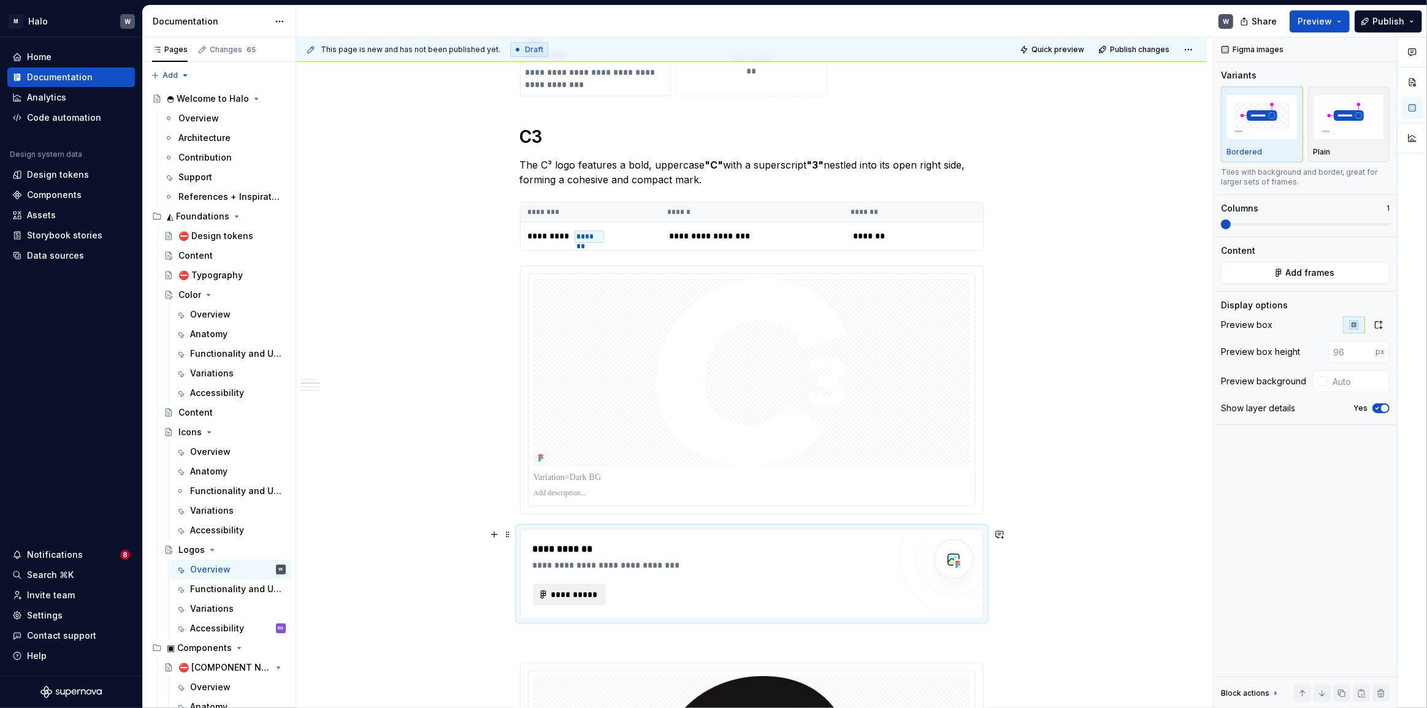
click at [584, 595] on span "**********" at bounding box center [575, 595] width 48 height 12
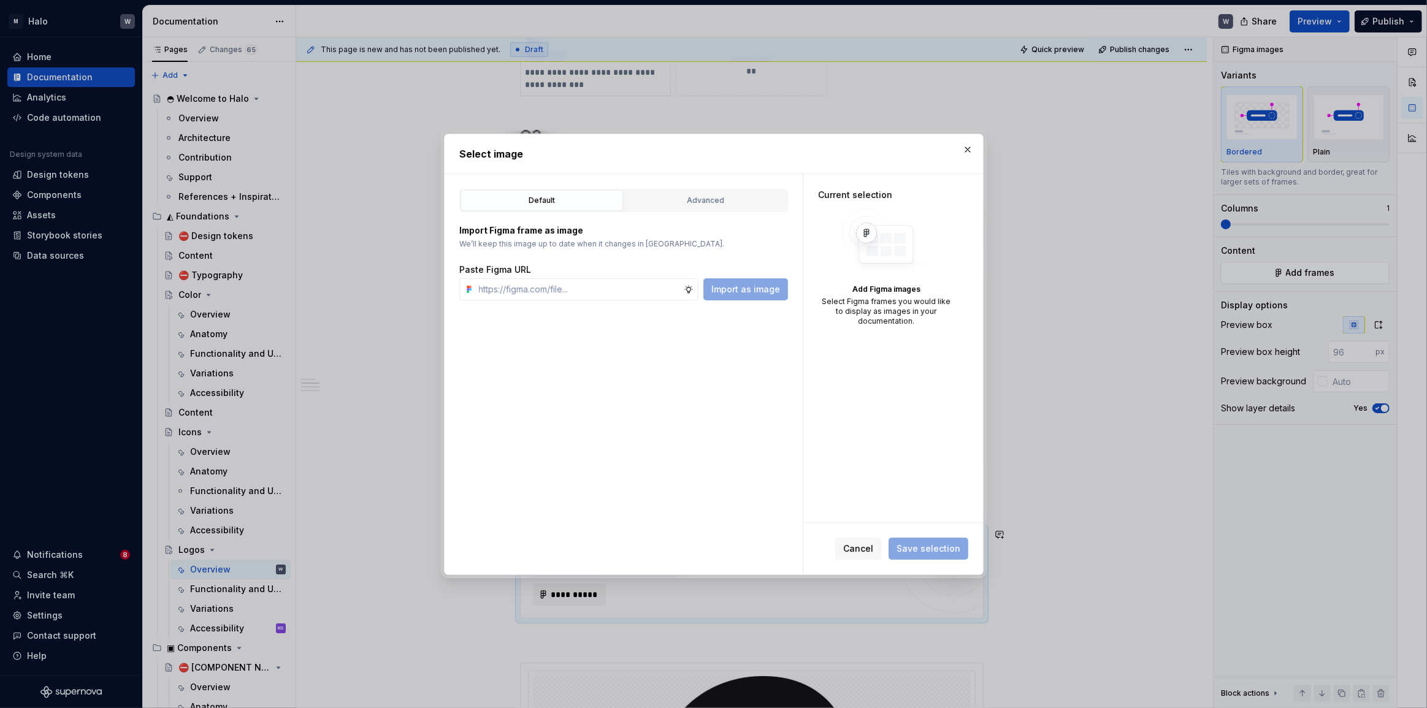
type textarea "*"
type input "https://www.figma.com/design/zrN9NGlXXPaE4H07HjjtCc/Halo-v1?node-id=22531-547&t…"
click at [738, 283] on span "Import as image" at bounding box center [745, 289] width 69 height 12
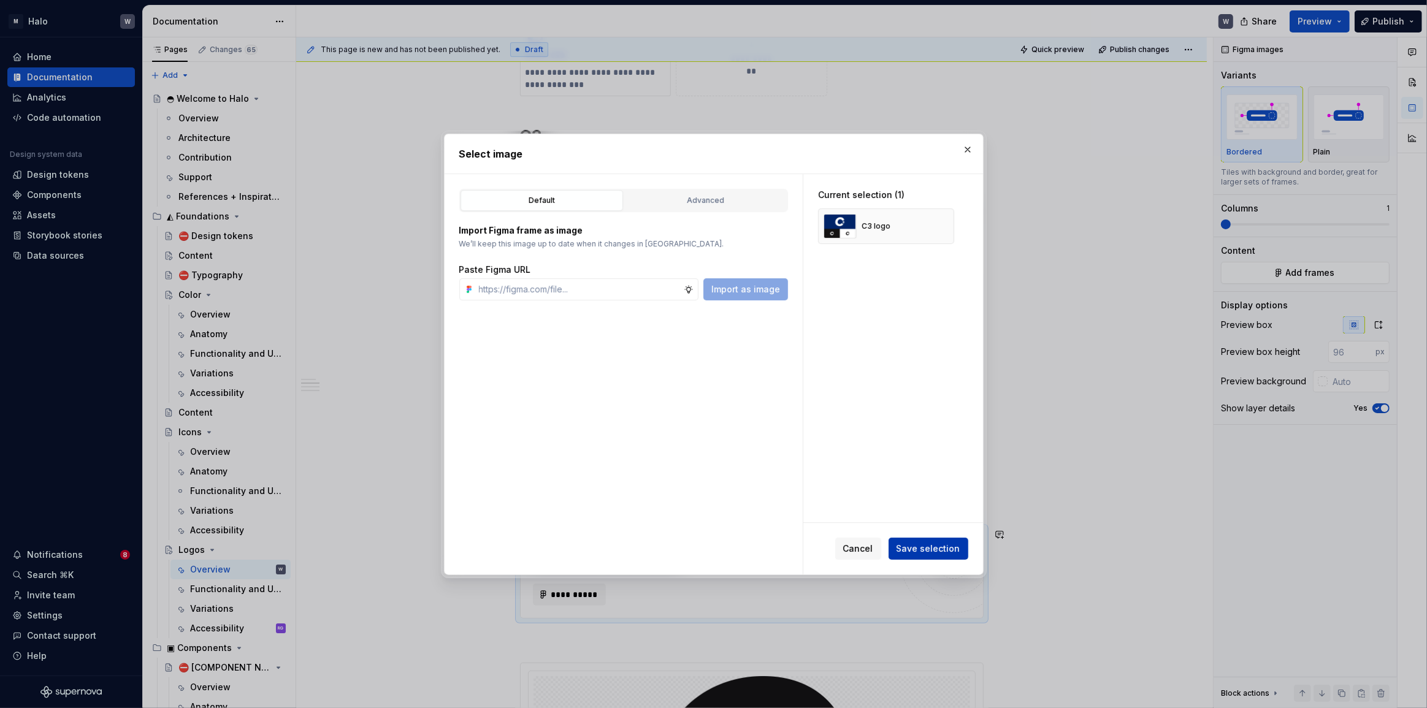
click at [944, 547] on span "Save selection" at bounding box center [928, 549] width 64 height 12
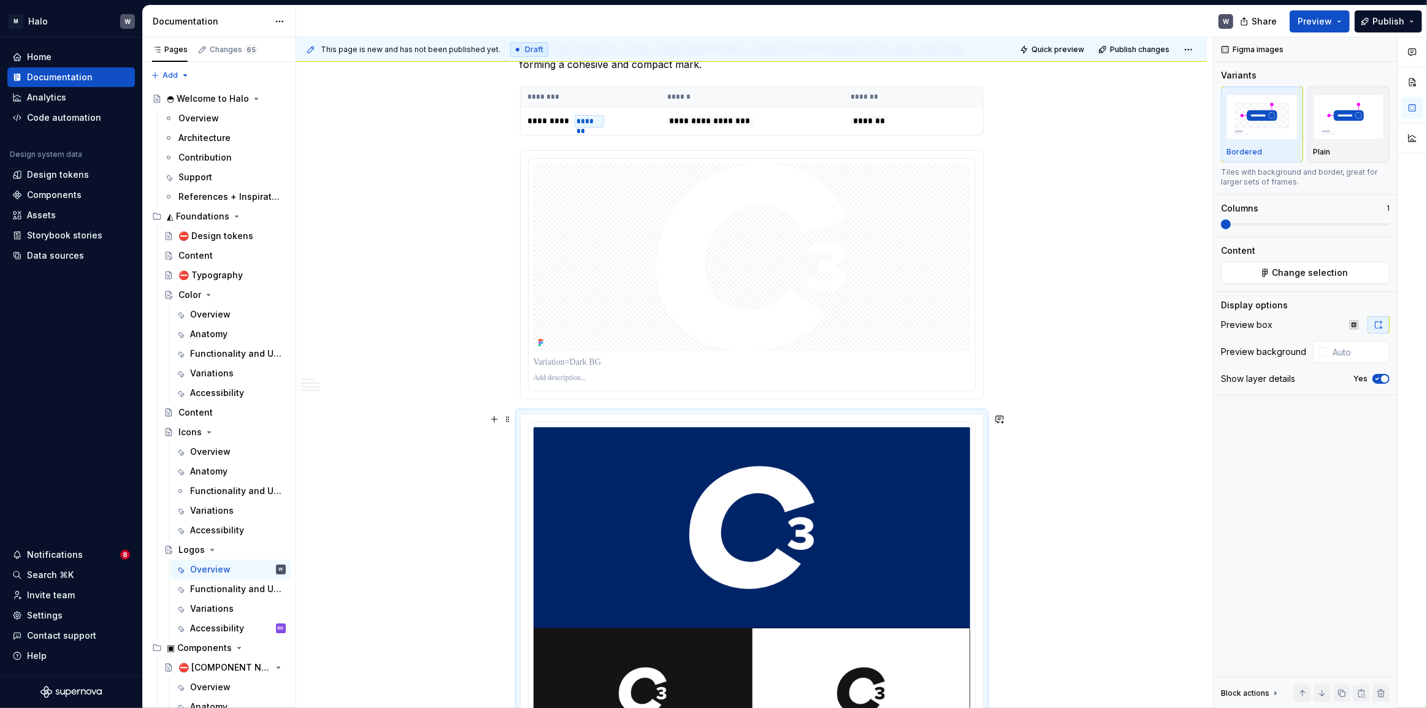
scroll to position [428, 0]
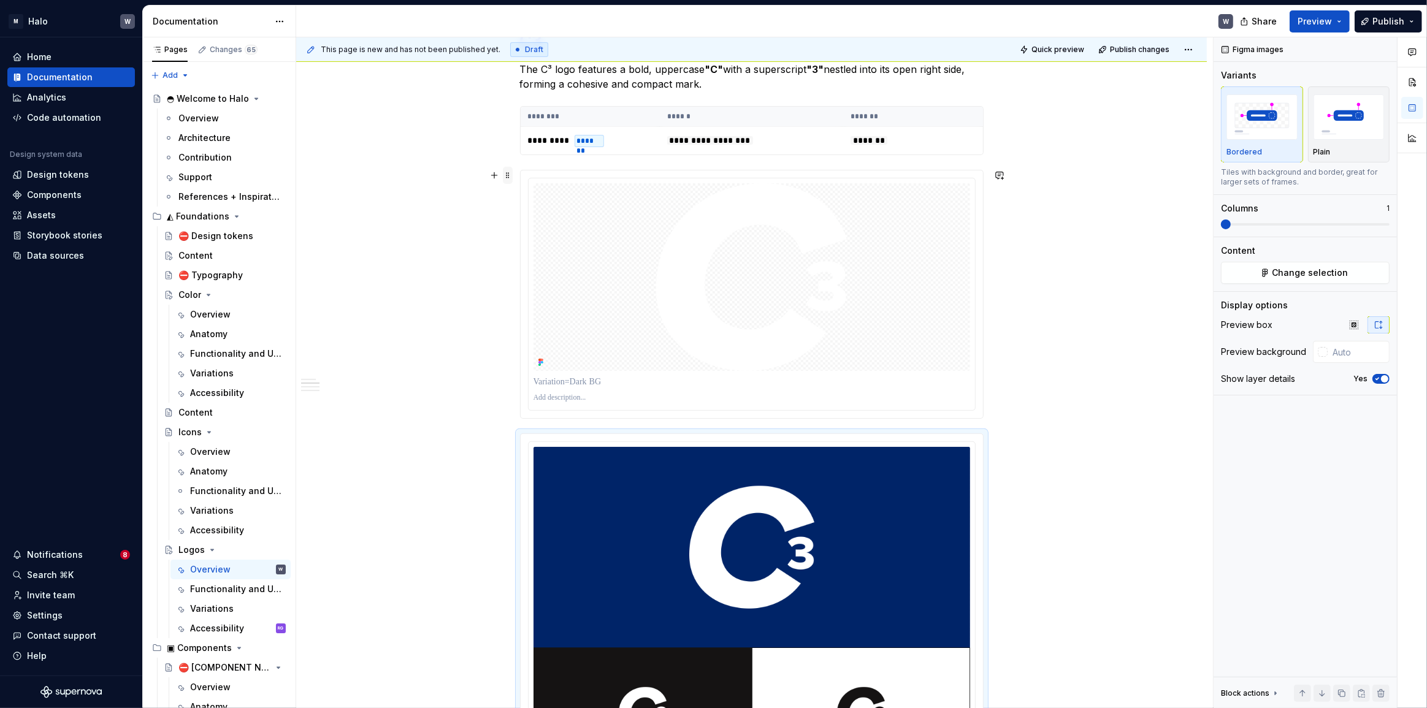
click at [508, 175] on span at bounding box center [508, 175] width 10 height 17
click at [543, 285] on div "Delete" at bounding box center [565, 283] width 80 height 12
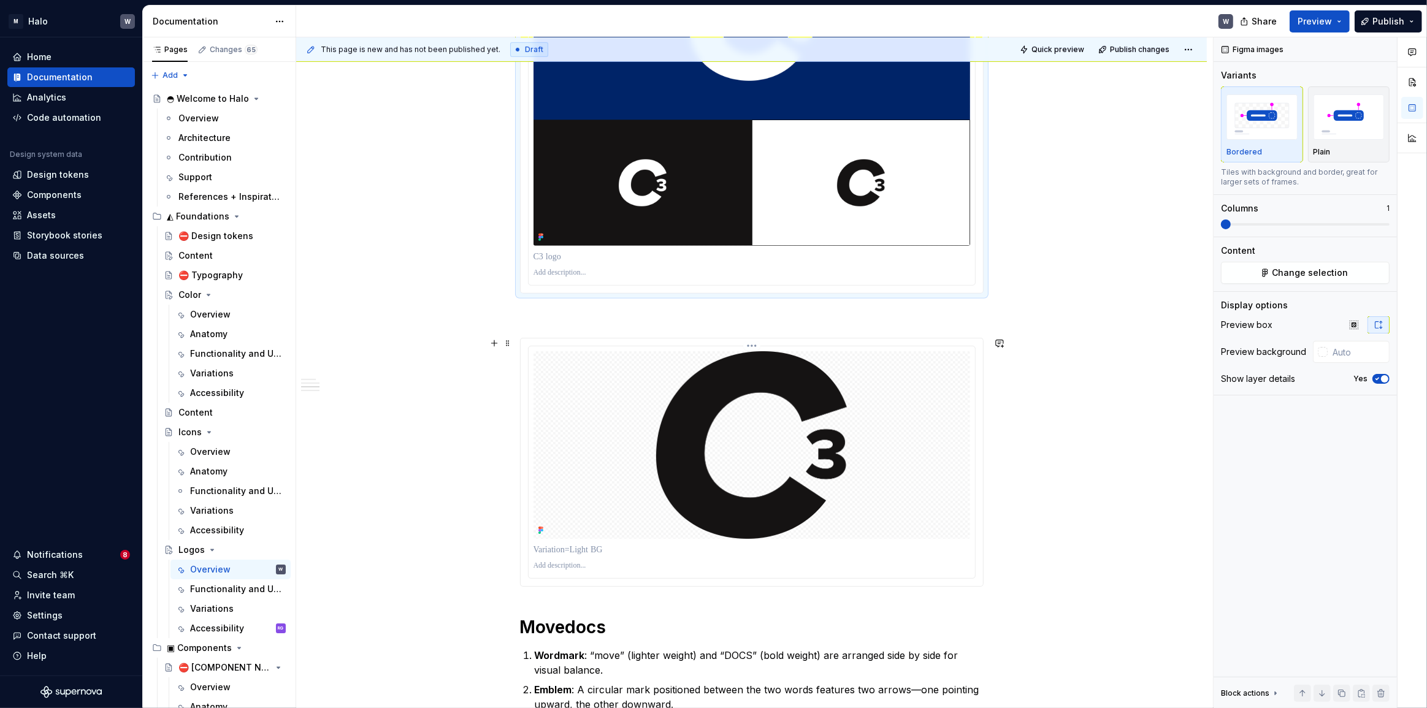
scroll to position [650, 0]
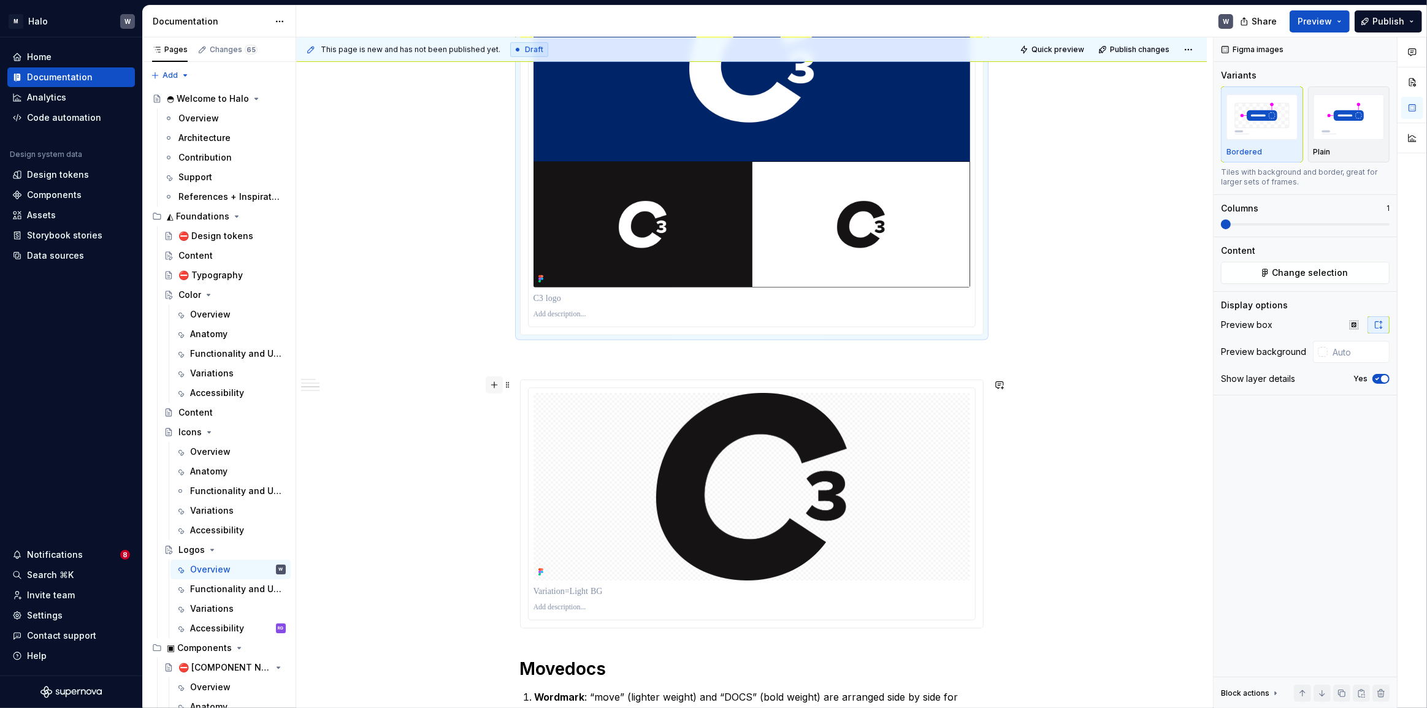
click at [491, 378] on button "button" at bounding box center [494, 384] width 17 height 17
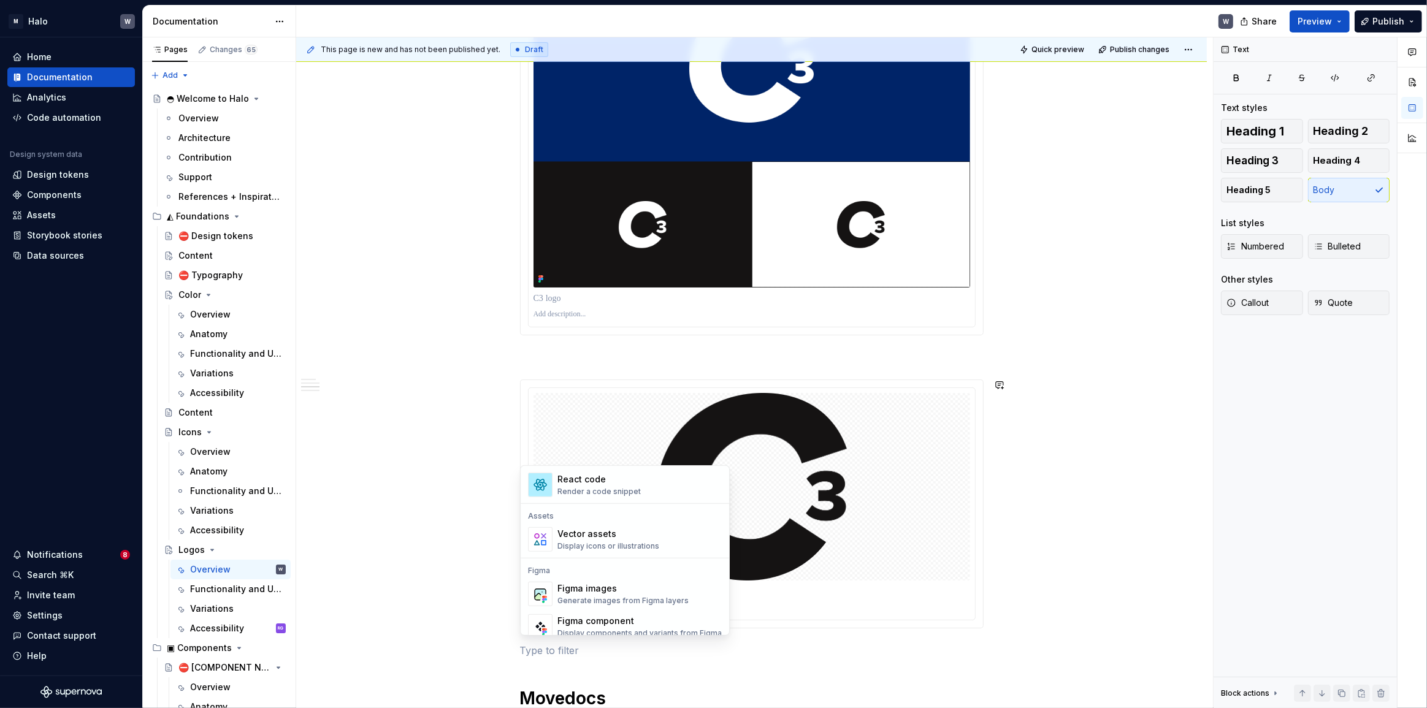
scroll to position [1170, 0]
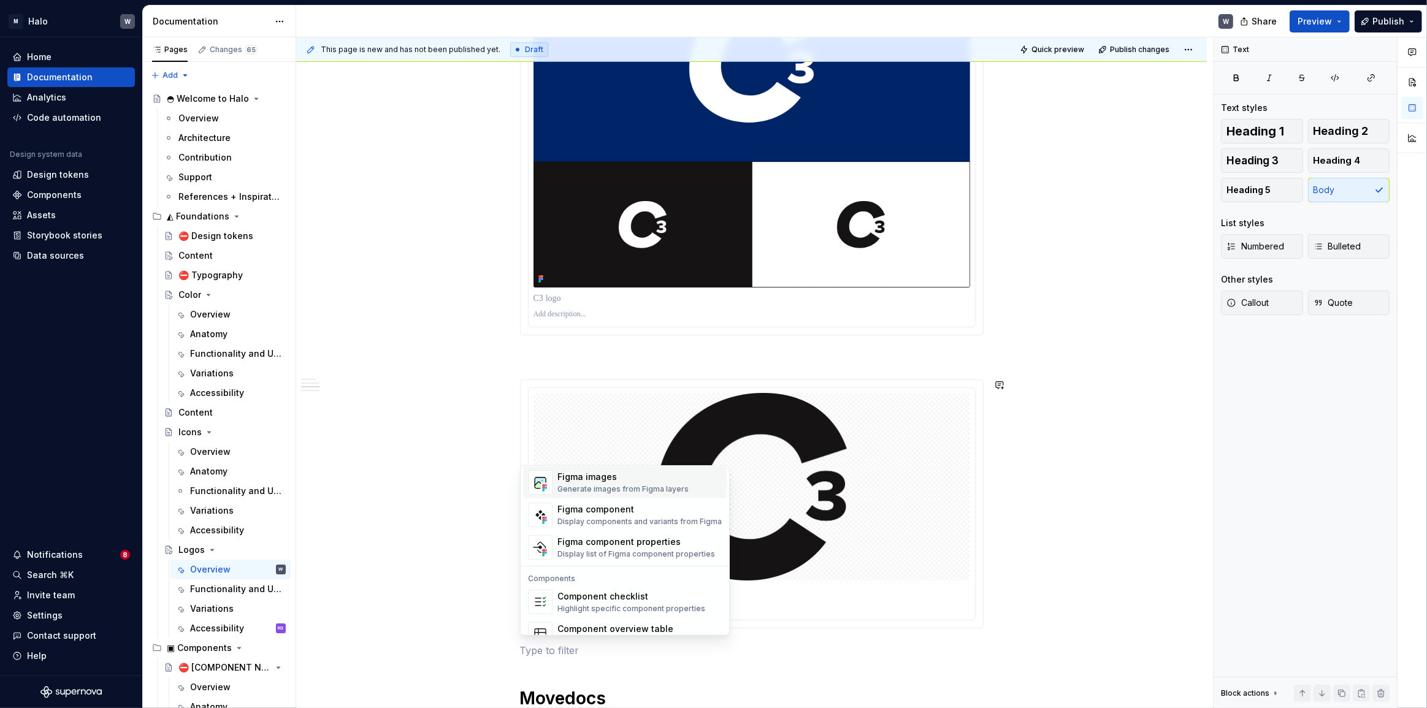
click at [612, 479] on div "Figma images" at bounding box center [622, 477] width 131 height 12
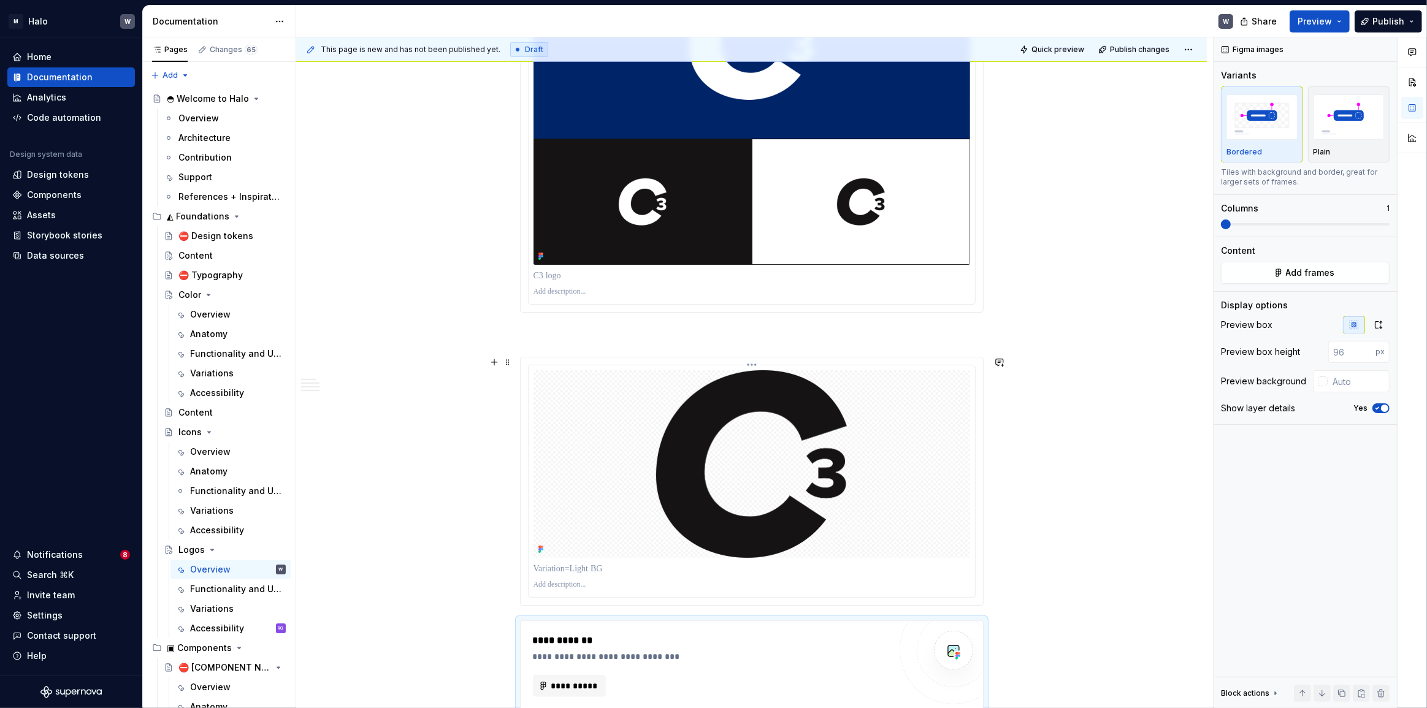
scroll to position [896, 0]
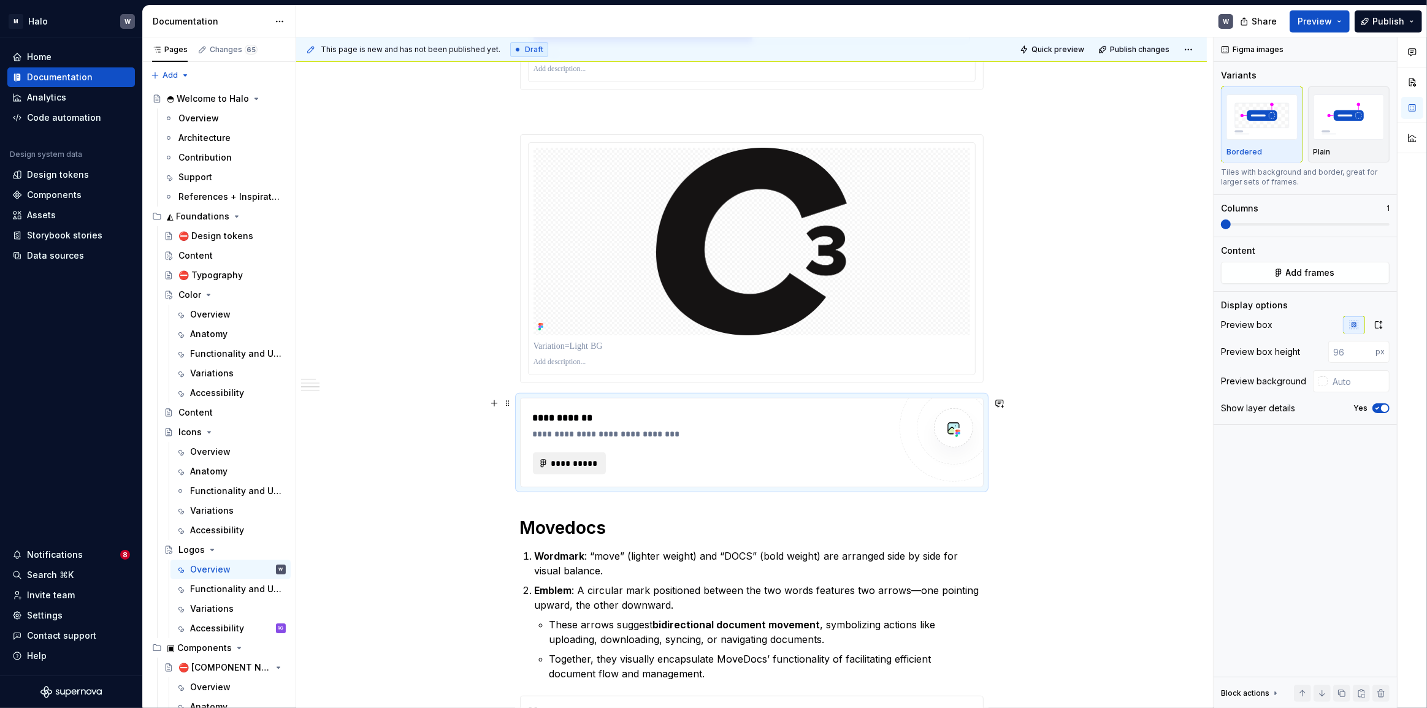
click at [570, 460] on span "**********" at bounding box center [575, 463] width 48 height 12
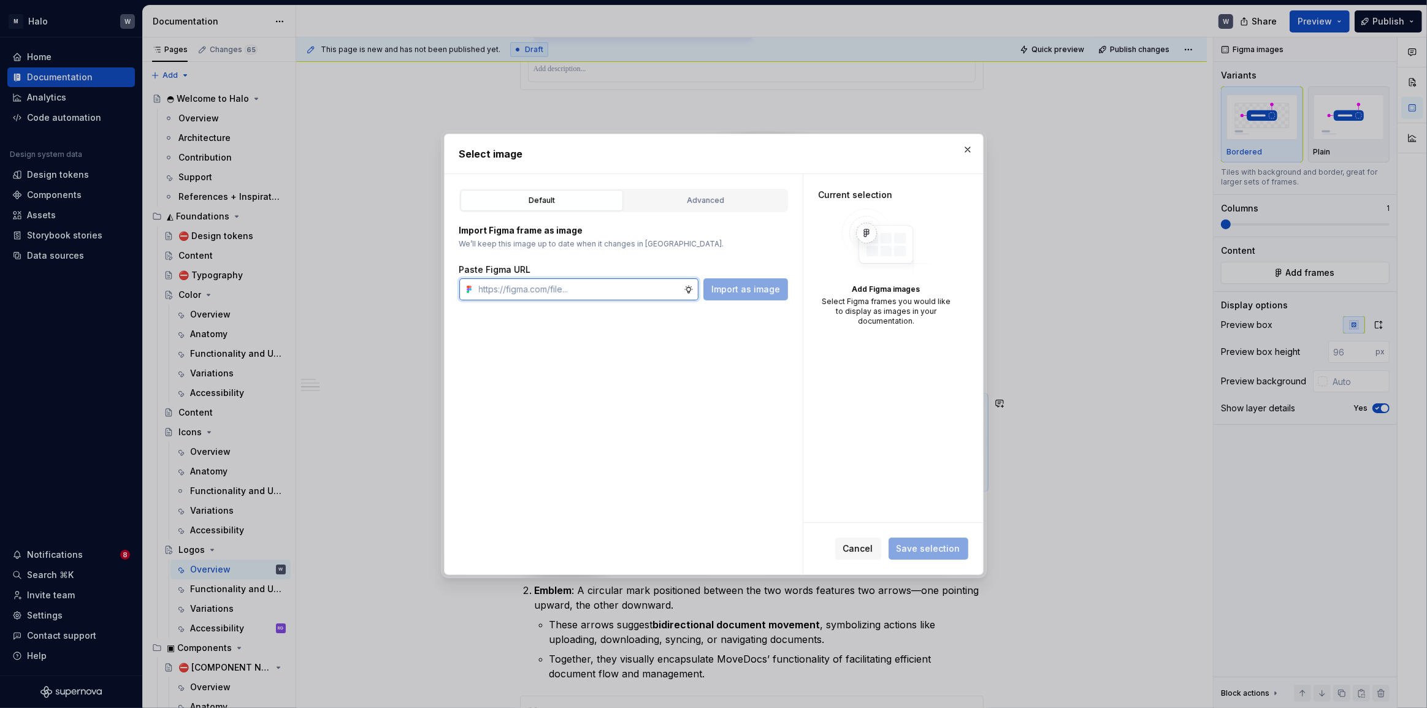
click at [541, 292] on input "text" at bounding box center [579, 289] width 210 height 22
type textarea "*"
paste input "https://www.figma.com/design/zrN9NGlXXPaE4H07HjjtCc/Halo-v1?node-id=22531-710&t…"
type input "https://www.figma.com/design/zrN9NGlXXPaE4H07HjjtCc/Halo-v1?node-id=22531-710&t…"
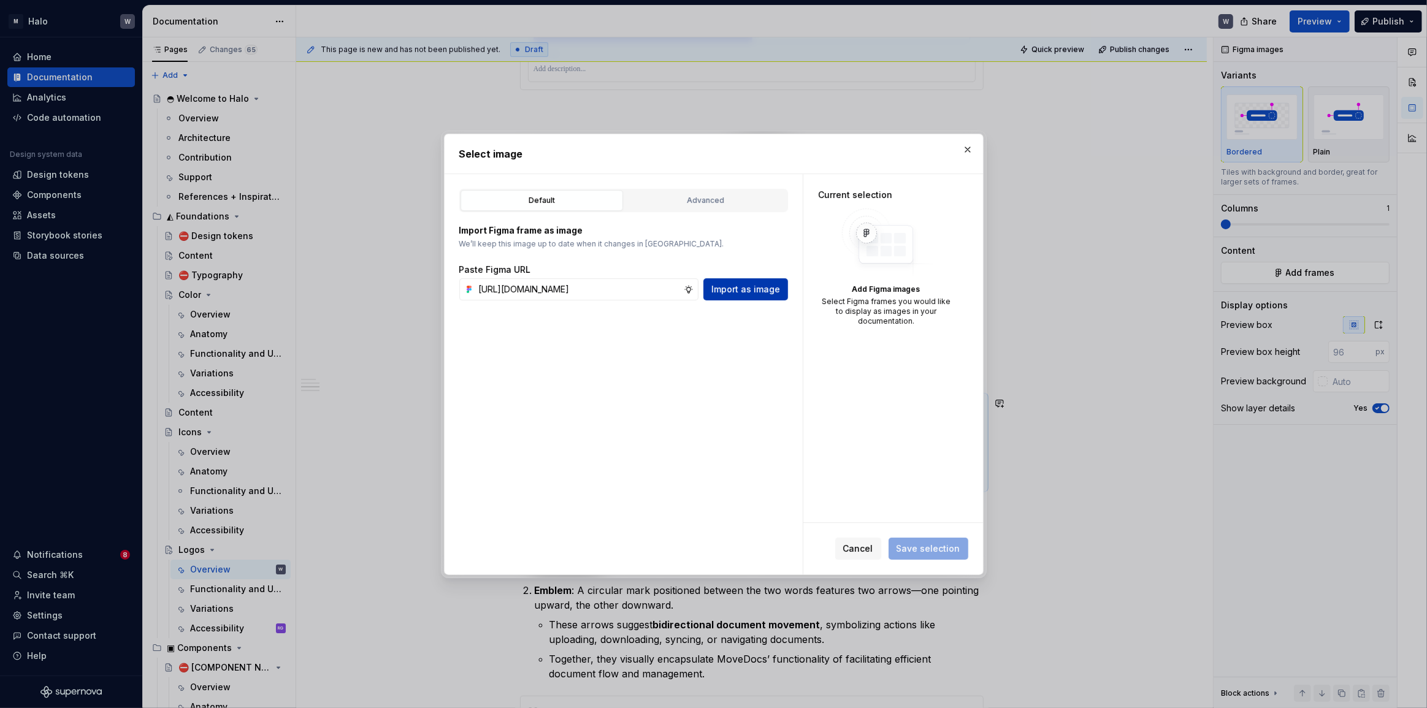
click at [738, 288] on span "Import as image" at bounding box center [745, 289] width 69 height 12
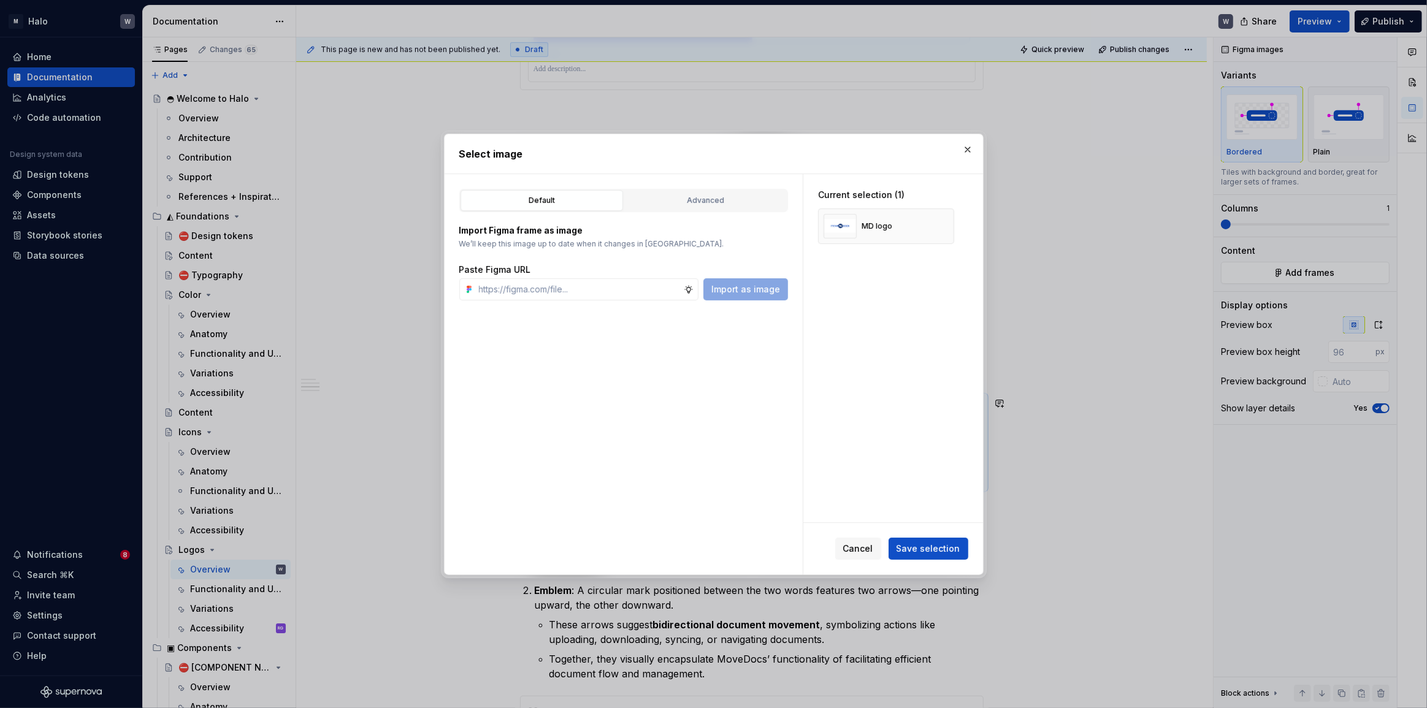
click at [933, 544] on span "Save selection" at bounding box center [928, 549] width 64 height 12
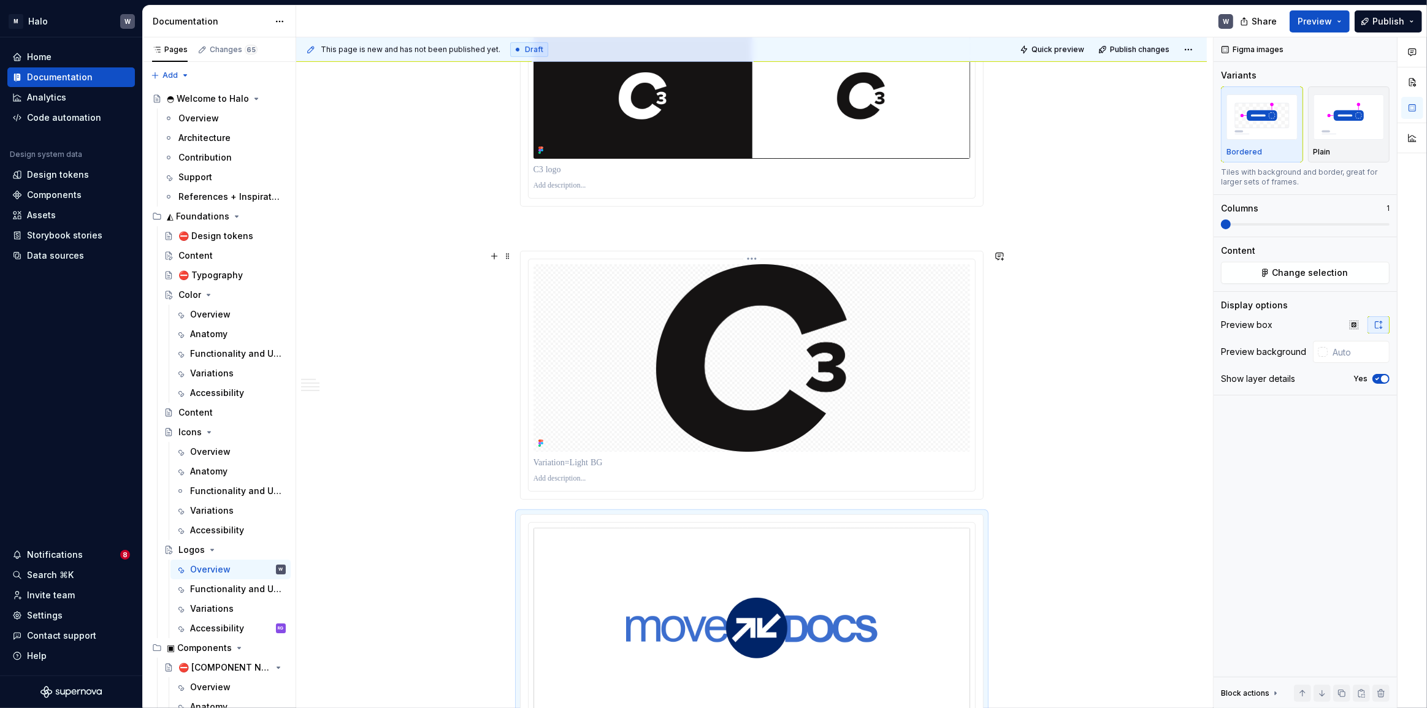
scroll to position [729, 0]
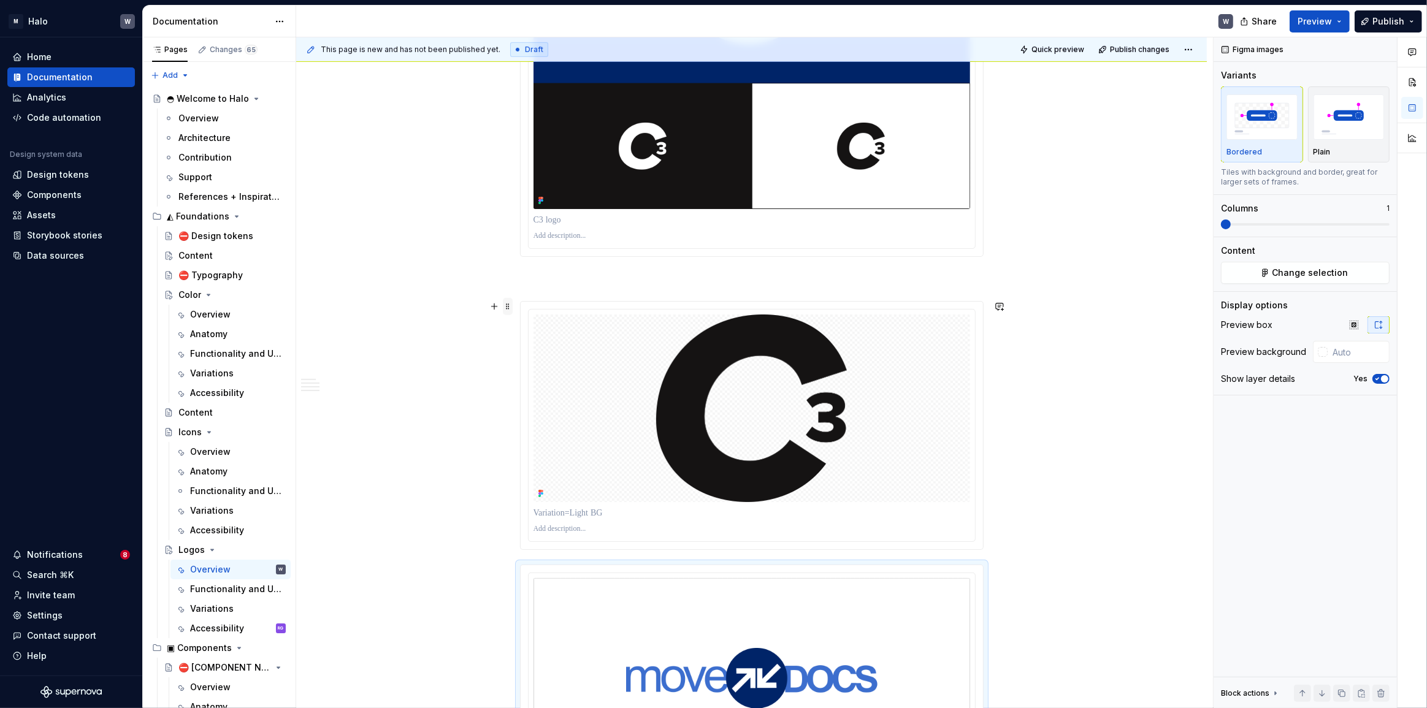
click at [509, 307] on span at bounding box center [508, 306] width 10 height 17
click at [516, 413] on icon at bounding box center [516, 415] width 10 height 10
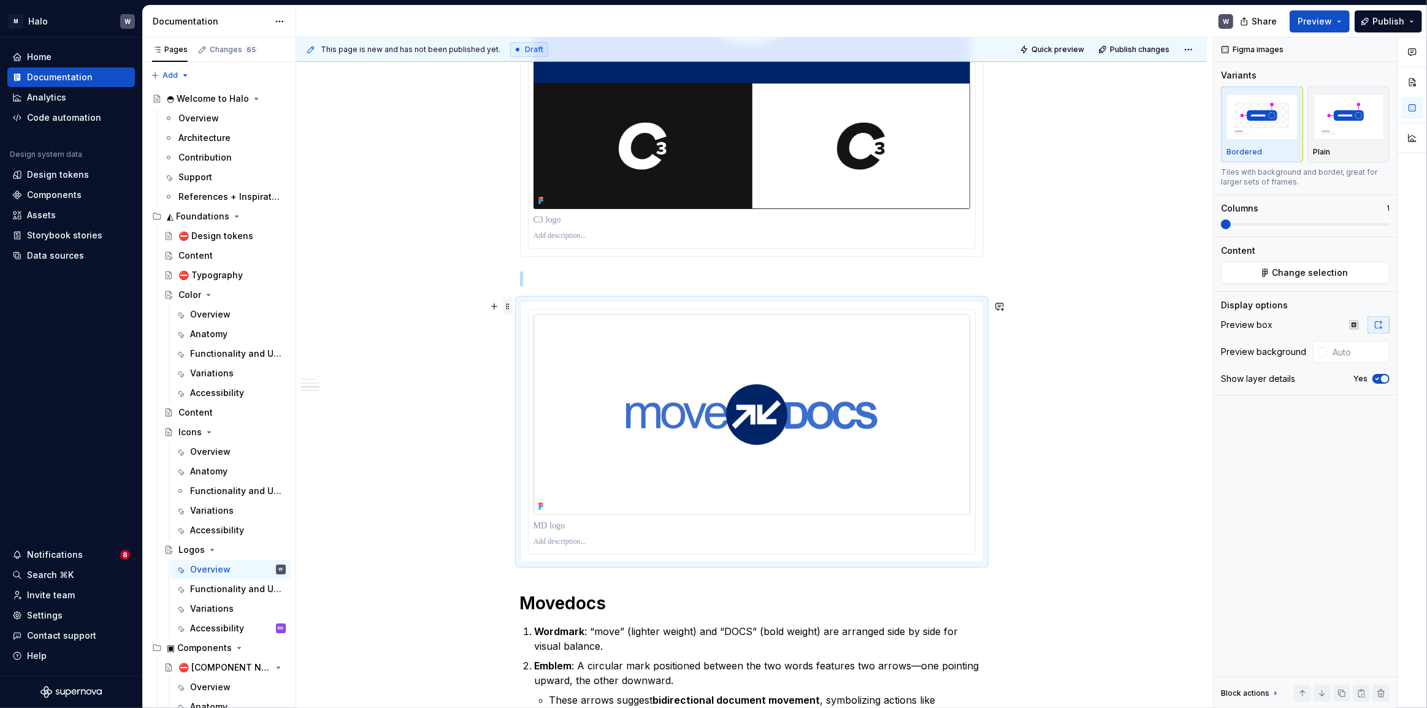
click at [506, 307] on span at bounding box center [508, 306] width 10 height 17
click at [527, 367] on div "Move down" at bounding box center [565, 365] width 80 height 12
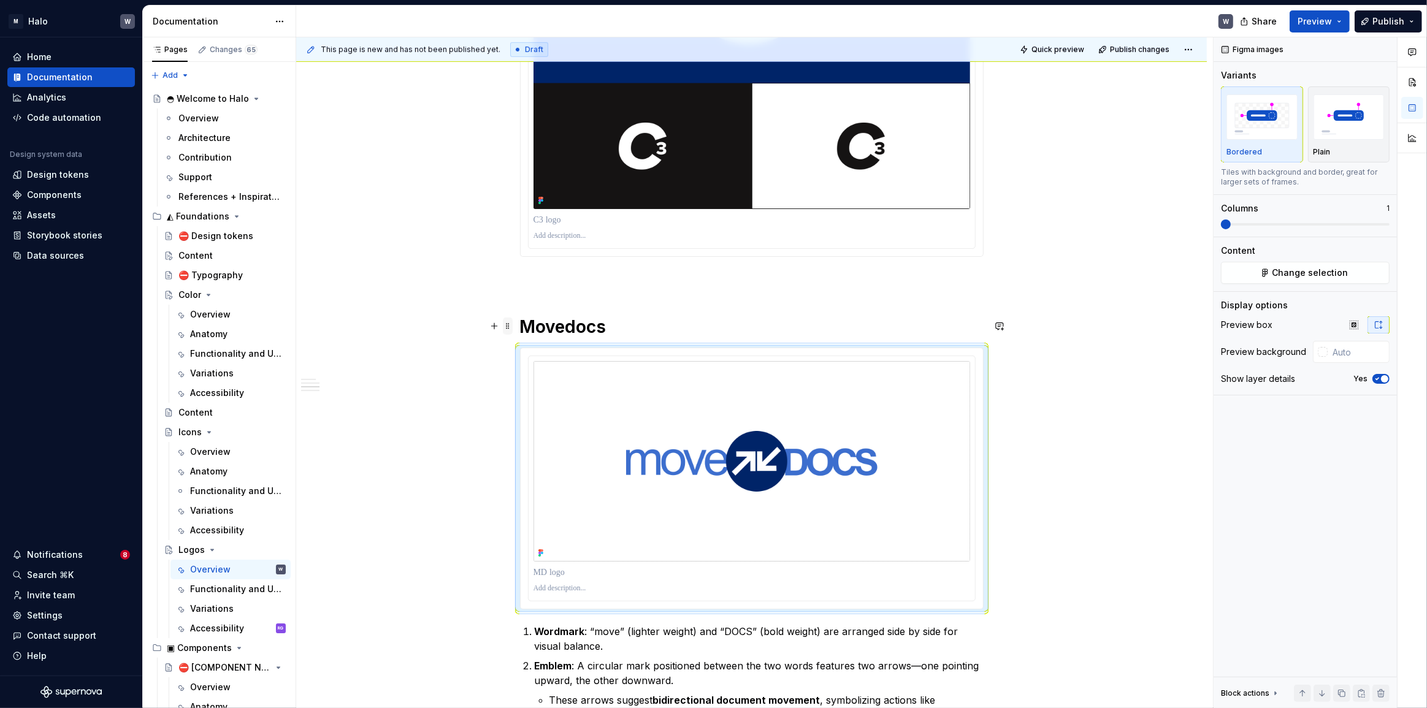
click at [511, 328] on span at bounding box center [508, 326] width 10 height 17
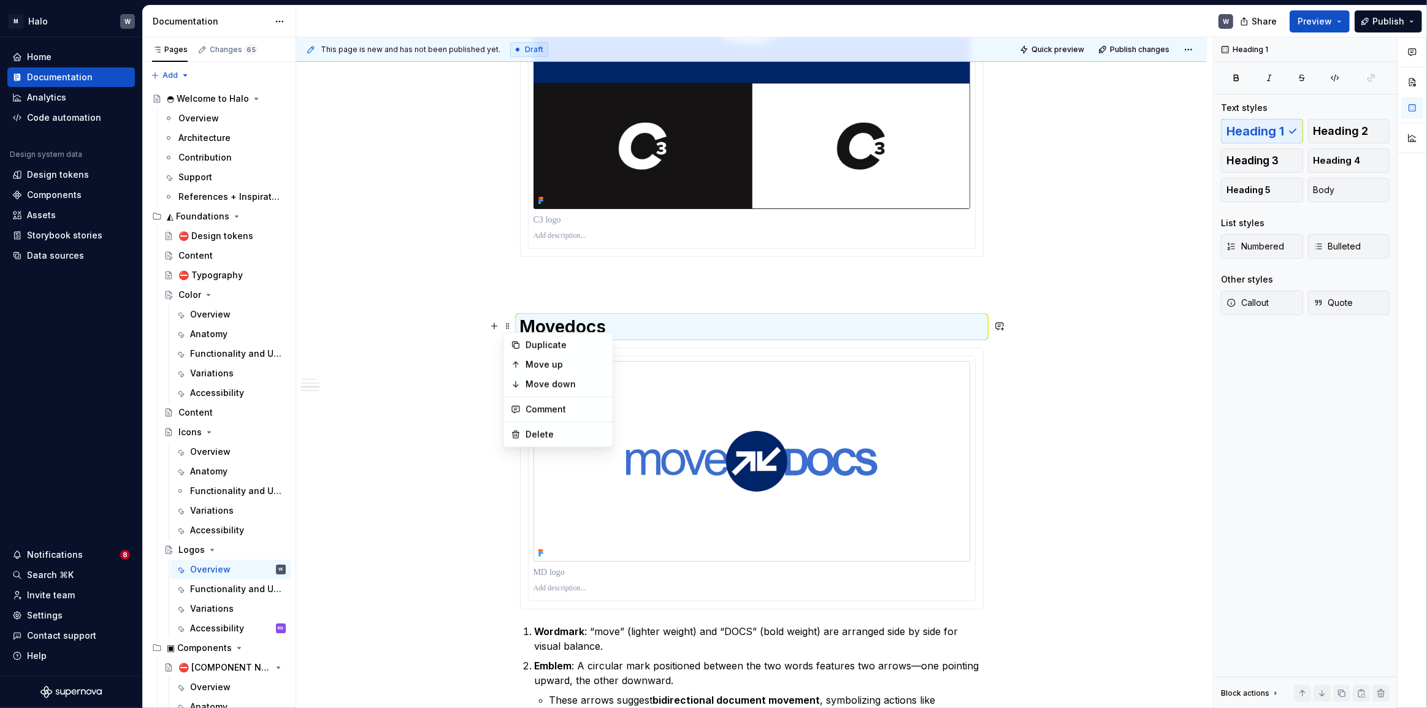
click at [414, 486] on div "**********" at bounding box center [751, 498] width 910 height 2001
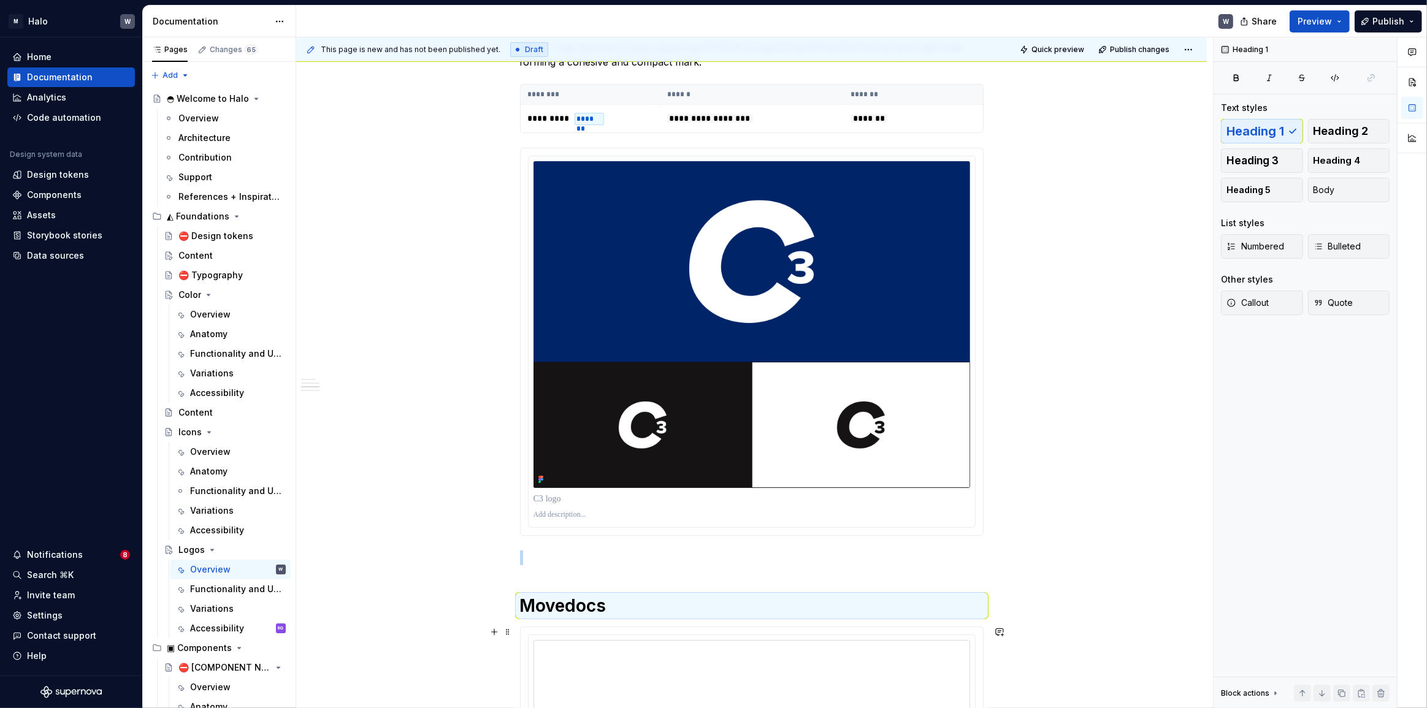
scroll to position [283, 0]
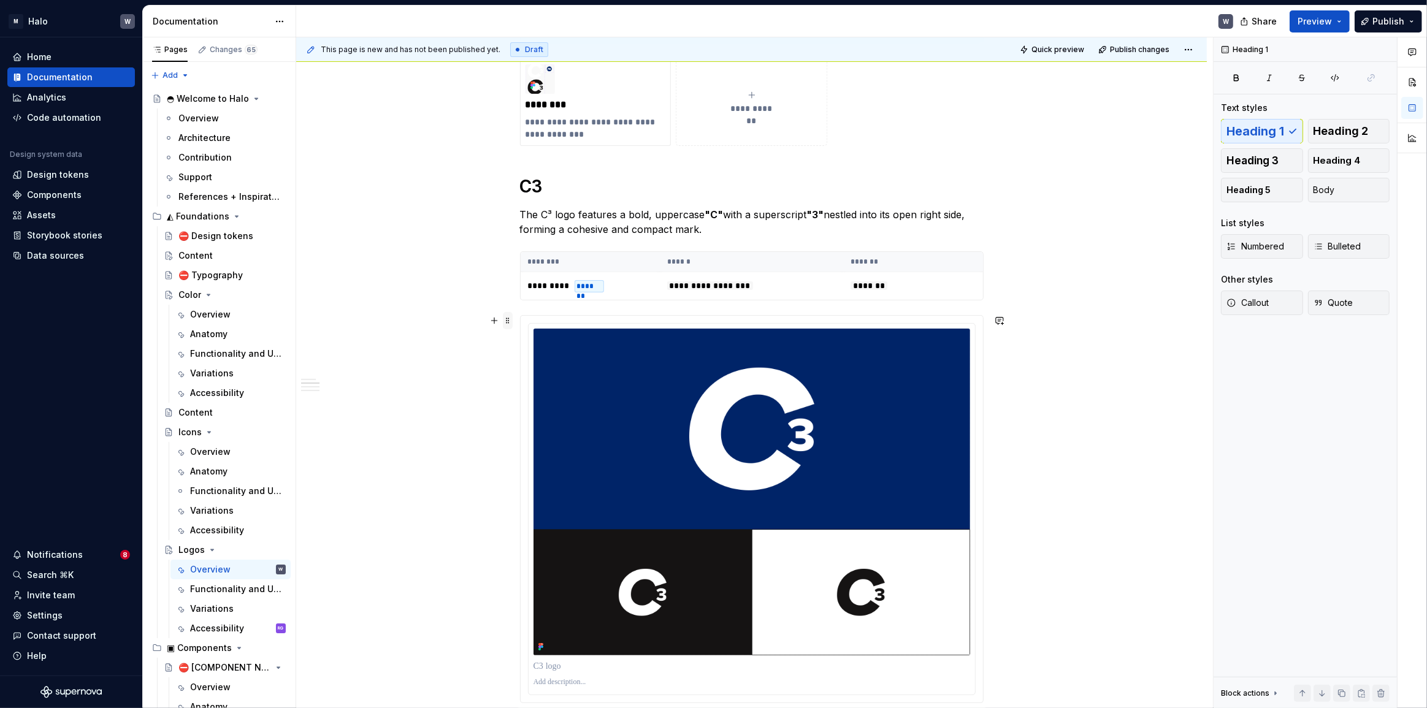
click at [508, 322] on span at bounding box center [508, 320] width 10 height 17
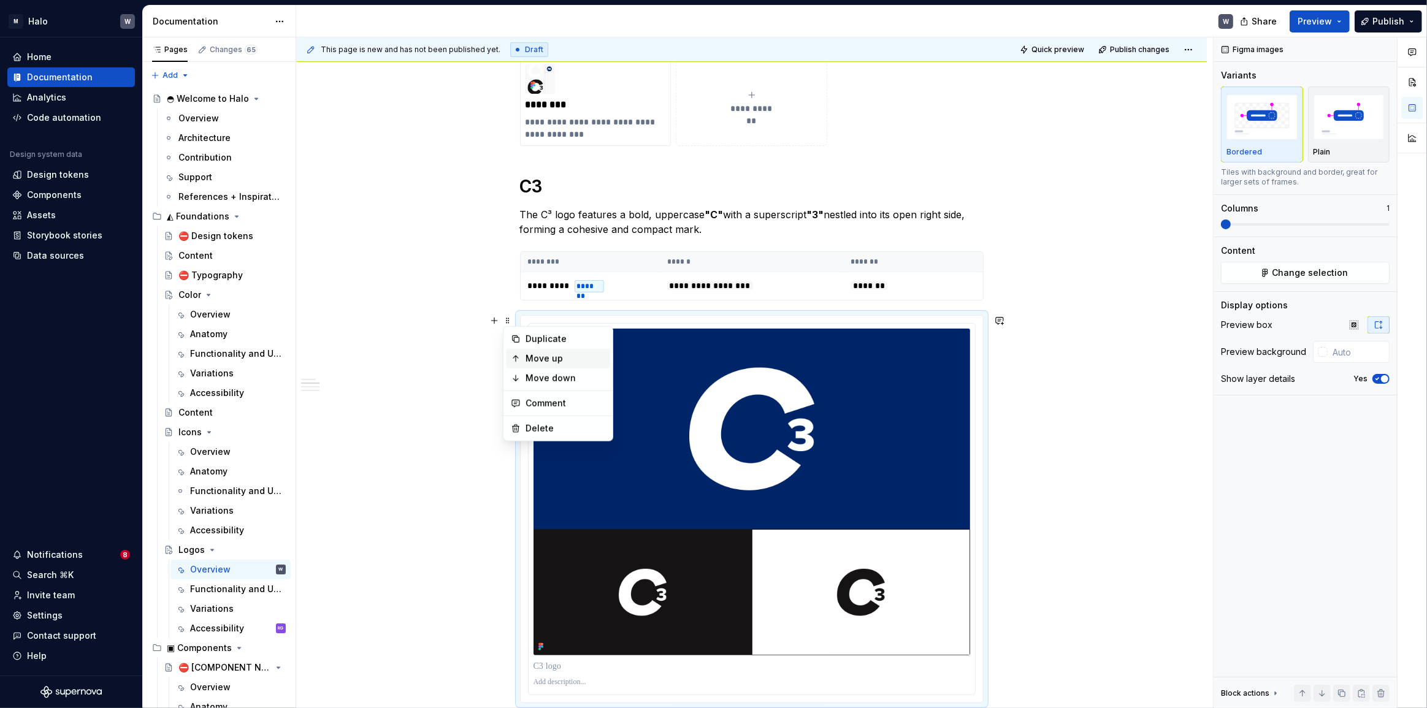
click at [550, 353] on div "Move up" at bounding box center [565, 359] width 80 height 12
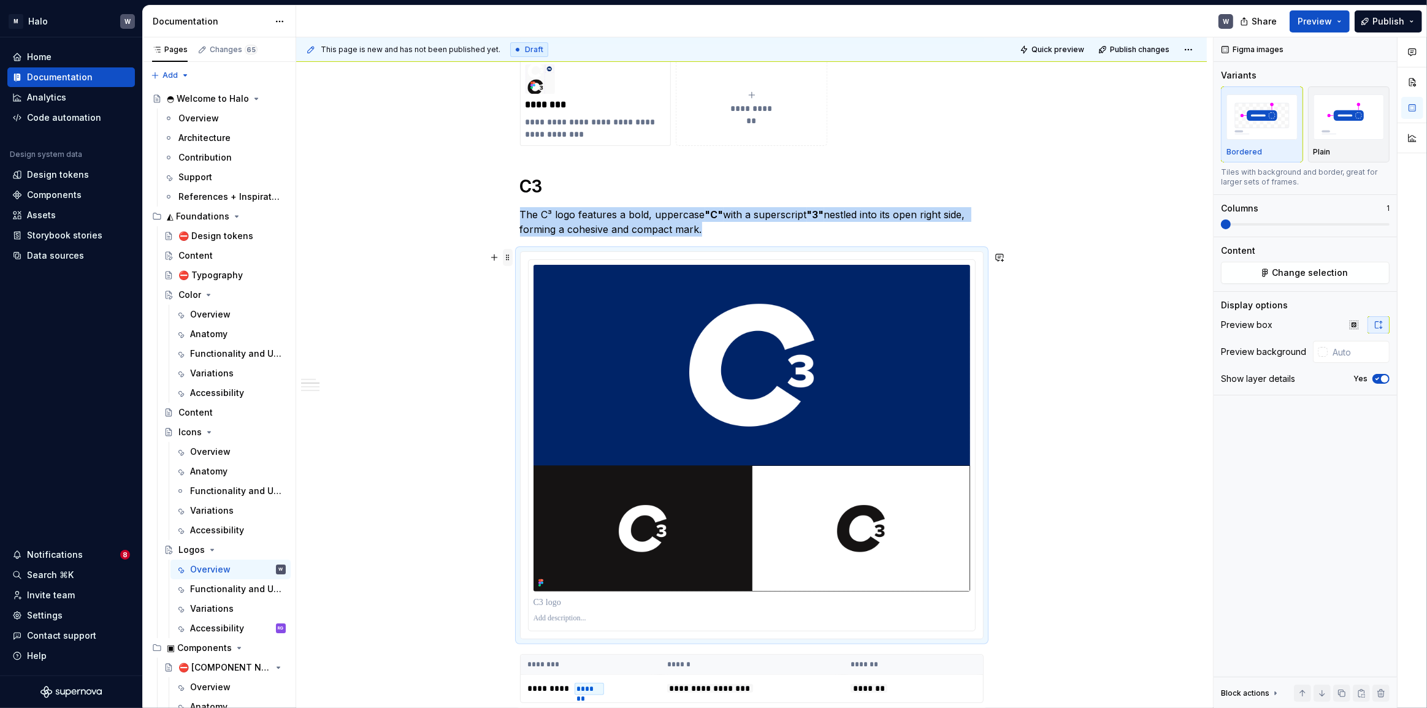
click at [509, 259] on span at bounding box center [508, 257] width 10 height 17
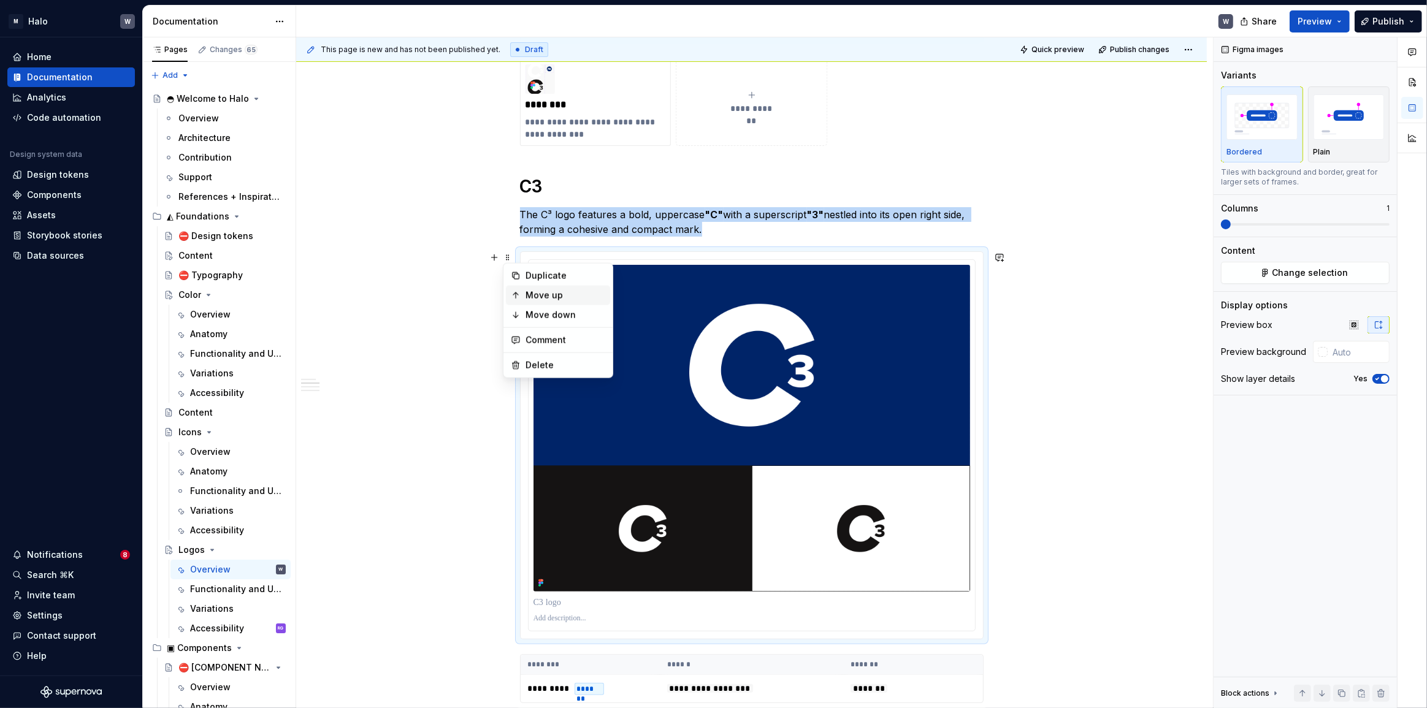
click at [515, 296] on icon at bounding box center [515, 295] width 5 height 6
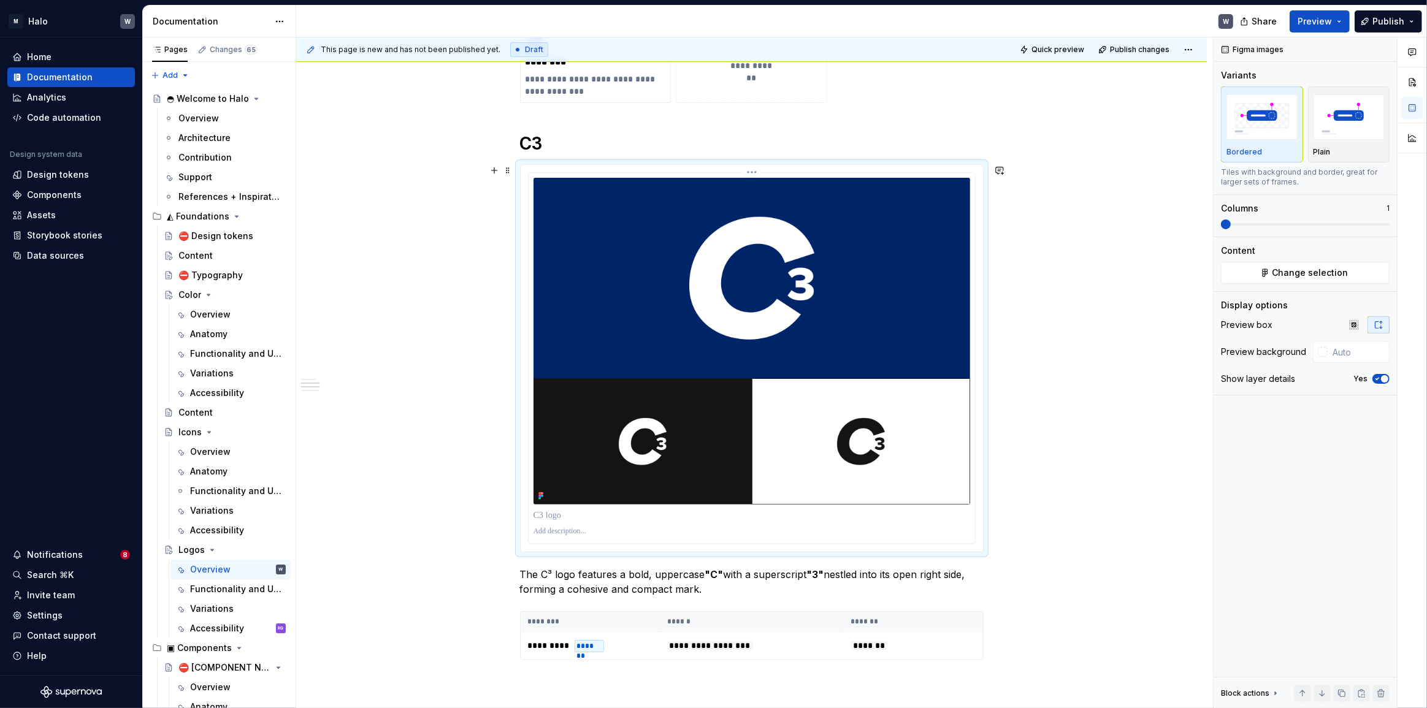
scroll to position [338, 0]
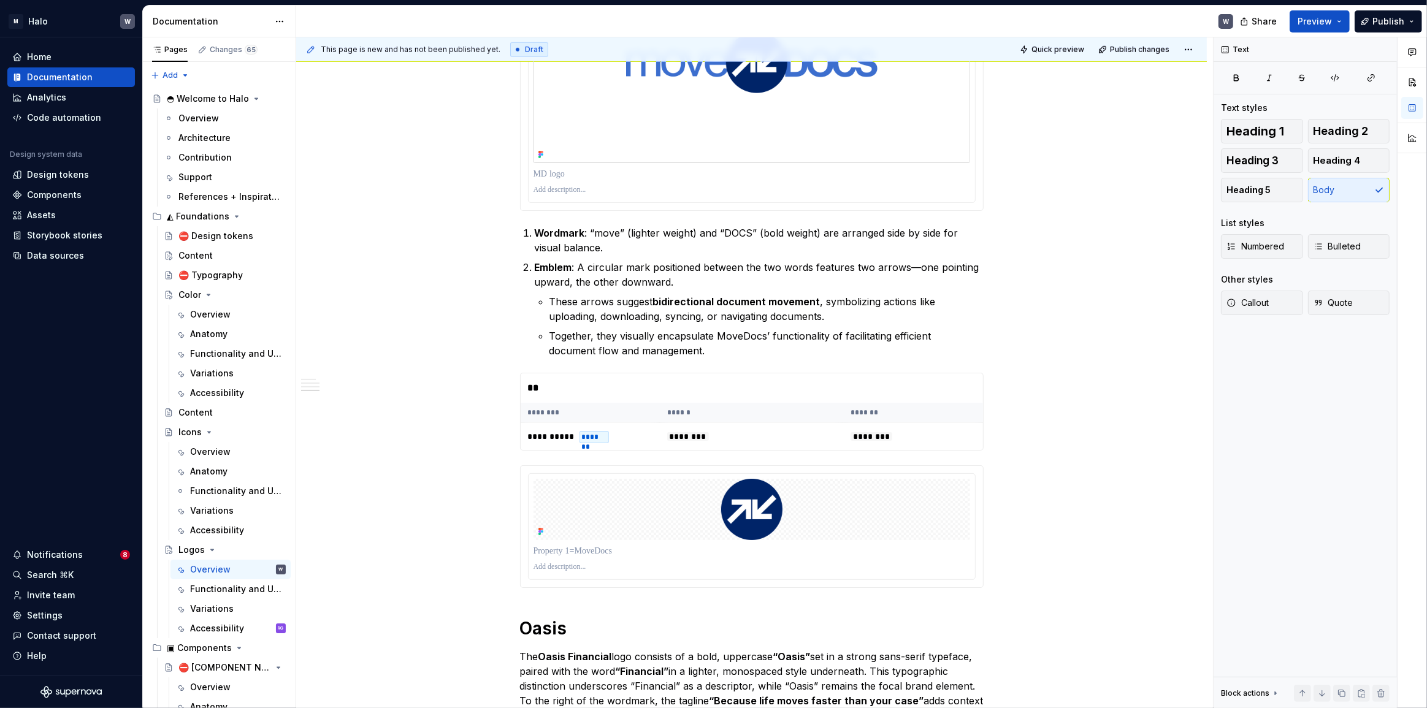
scroll to position [1119, 0]
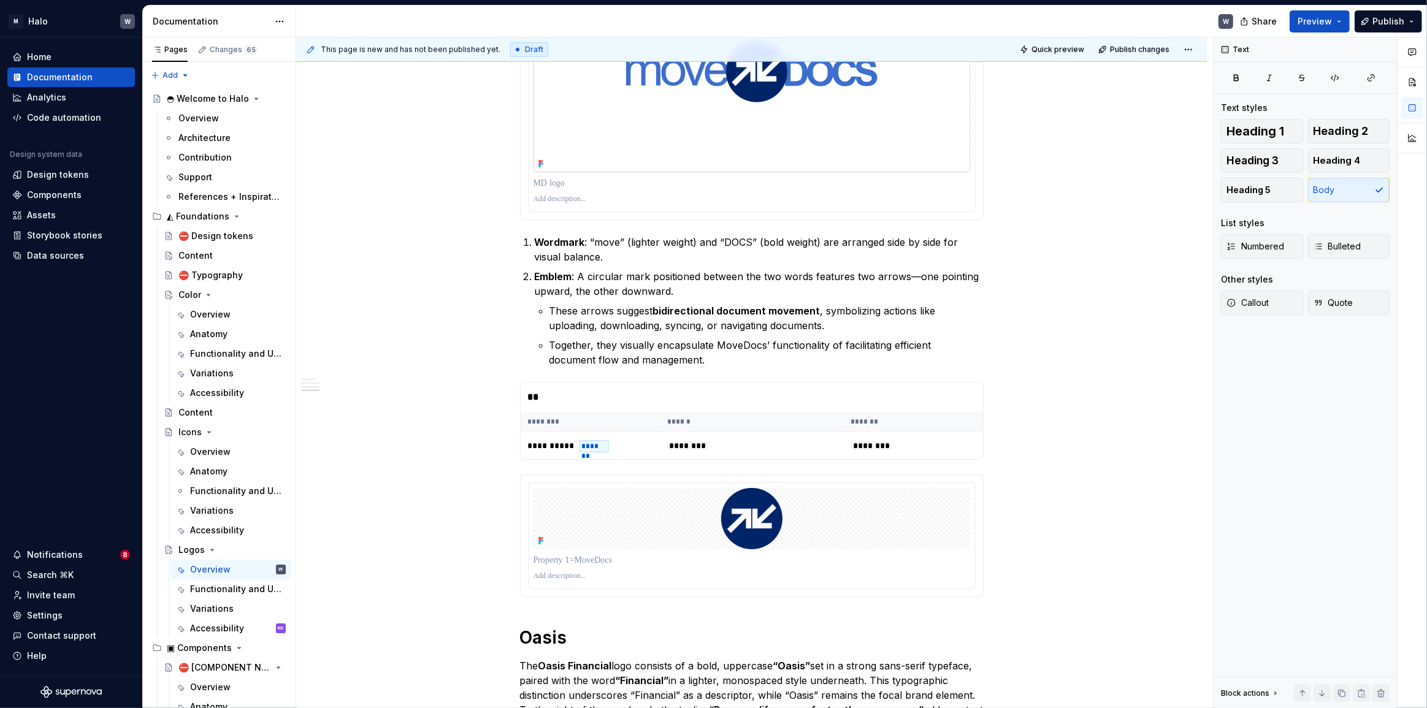
click at [543, 198] on p at bounding box center [751, 199] width 437 height 10
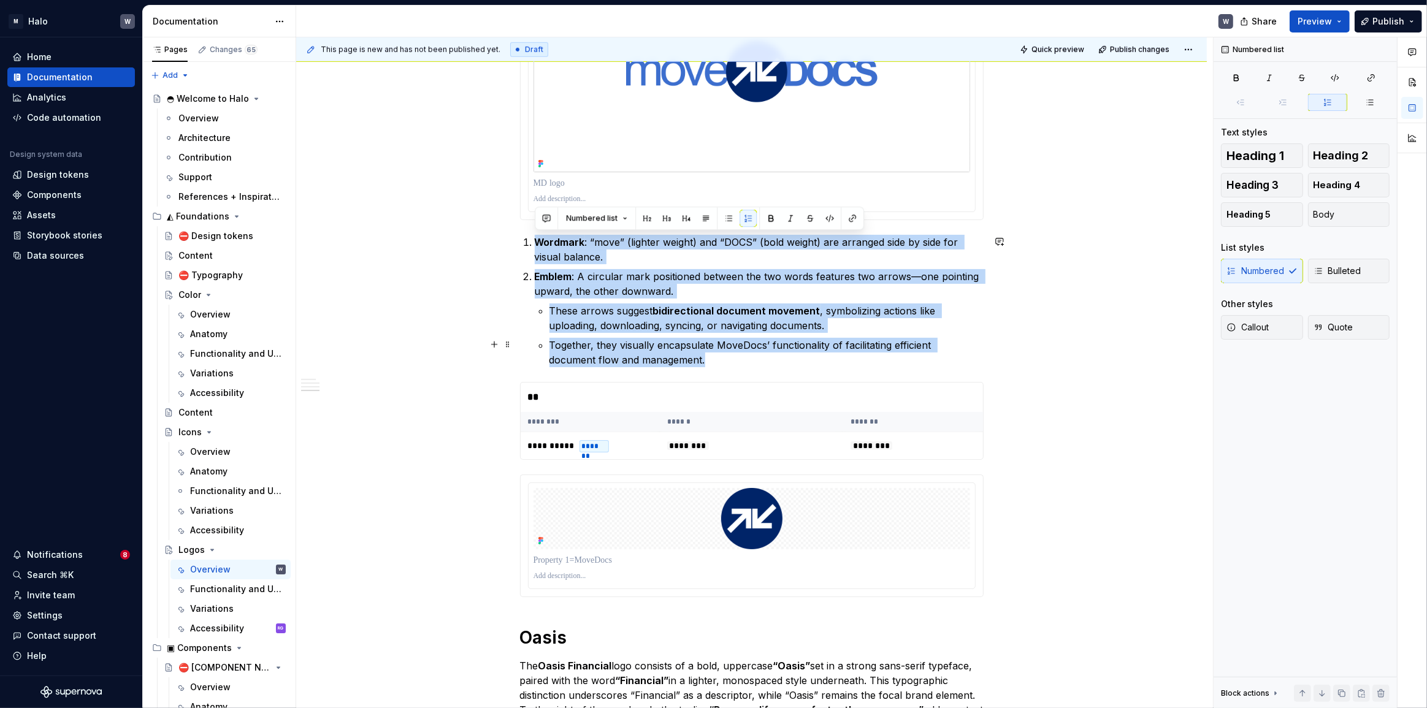
drag, startPoint x: 536, startPoint y: 242, endPoint x: 705, endPoint y: 364, distance: 208.5
click at [705, 364] on ol "Wordmark : “move” (lighter weight) and “DOCS” (bold weight) are arranged side b…" at bounding box center [759, 301] width 449 height 132
copy ol "Wordmark : “move” (lighter weight) and “DOCS” (bold weight) are arranged side b…"
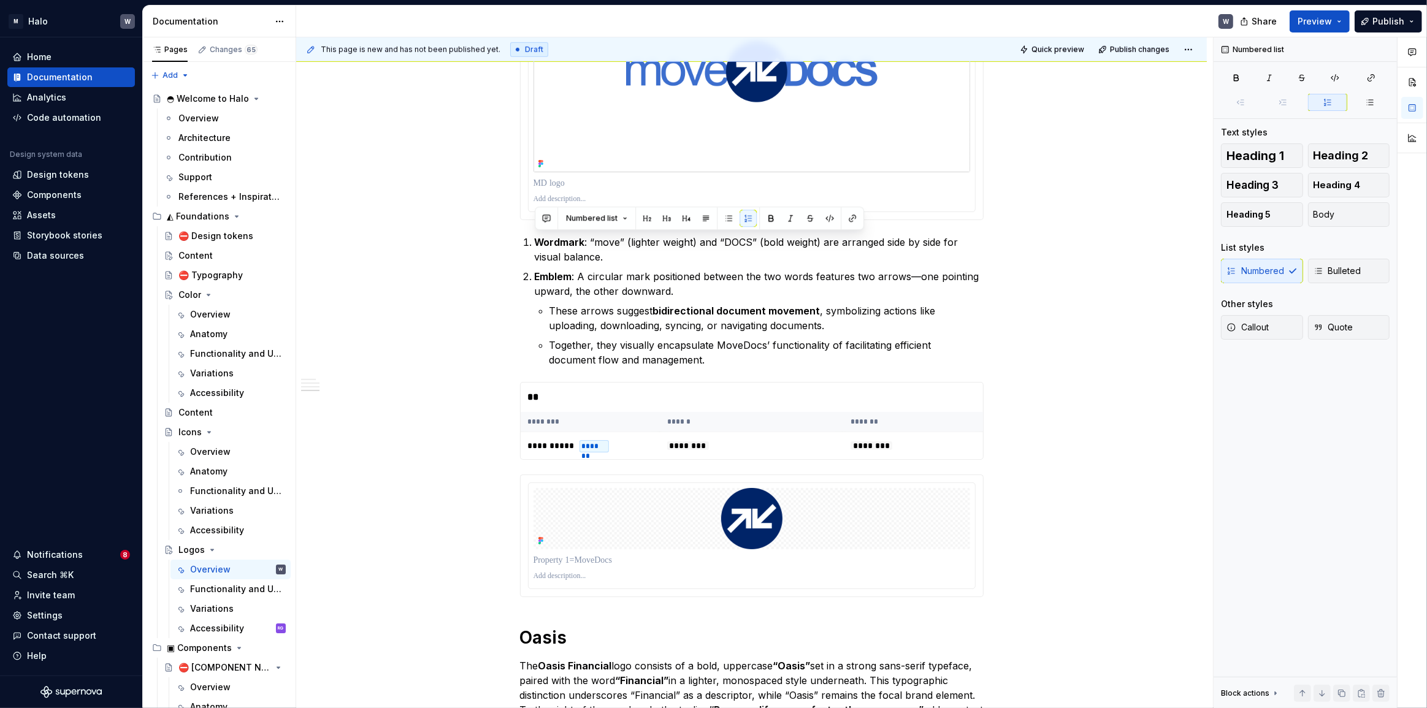
click at [569, 195] on p at bounding box center [751, 199] width 437 height 10
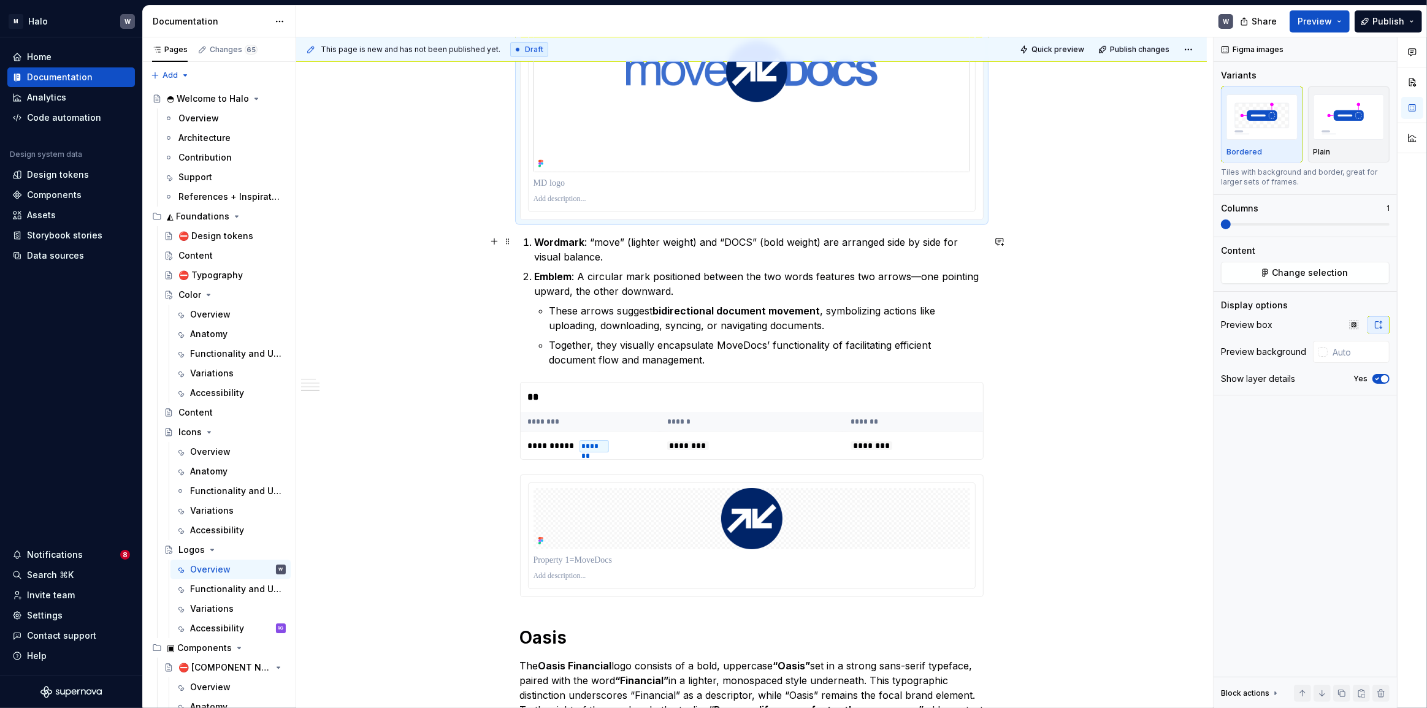
click at [557, 239] on strong "Wordmark" at bounding box center [560, 242] width 50 height 12
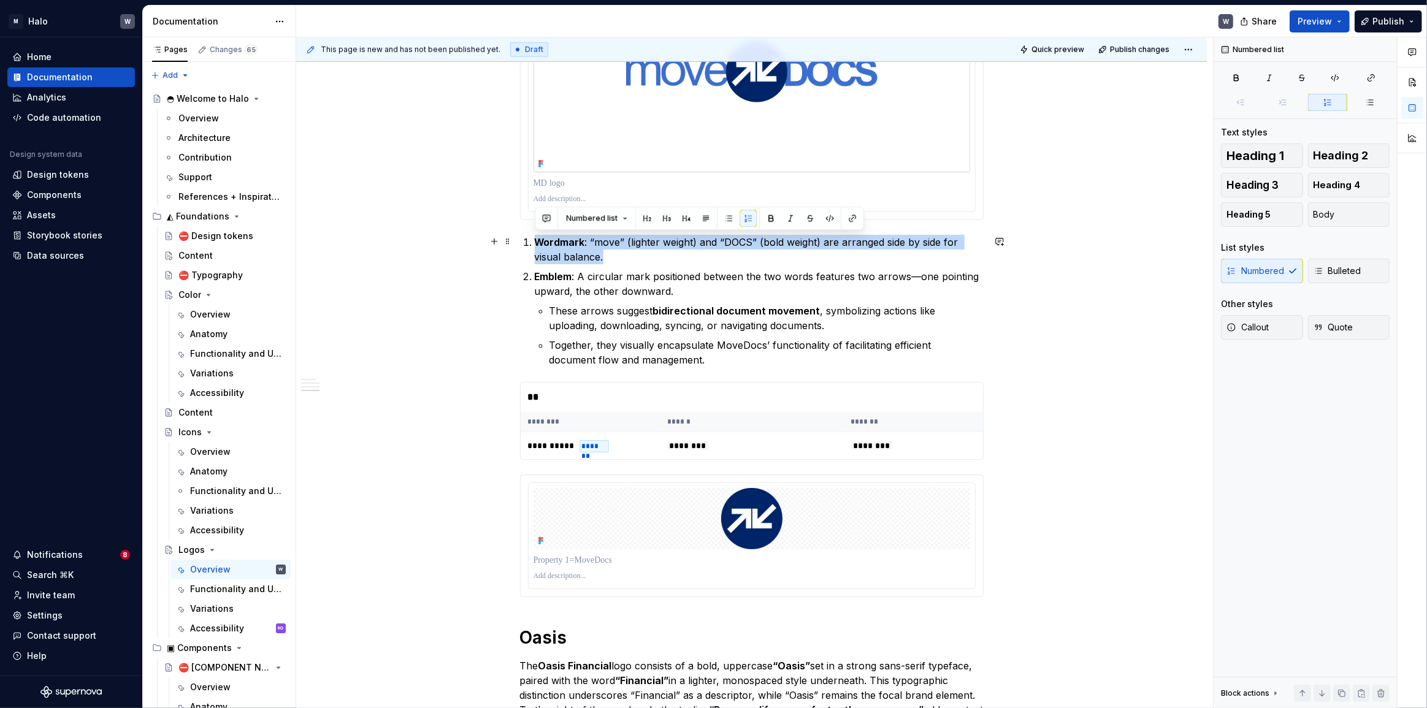
drag, startPoint x: 536, startPoint y: 240, endPoint x: 619, endPoint y: 254, distance: 83.9
click at [619, 254] on p "Wordmark : “move” (lighter weight) and “DOCS” (bold weight) are arranged side b…" at bounding box center [759, 249] width 449 height 29
copy p "Wordmark : “move” (lighter weight) and “DOCS” (bold weight) are arranged side b…"
click at [536, 197] on p at bounding box center [751, 199] width 437 height 10
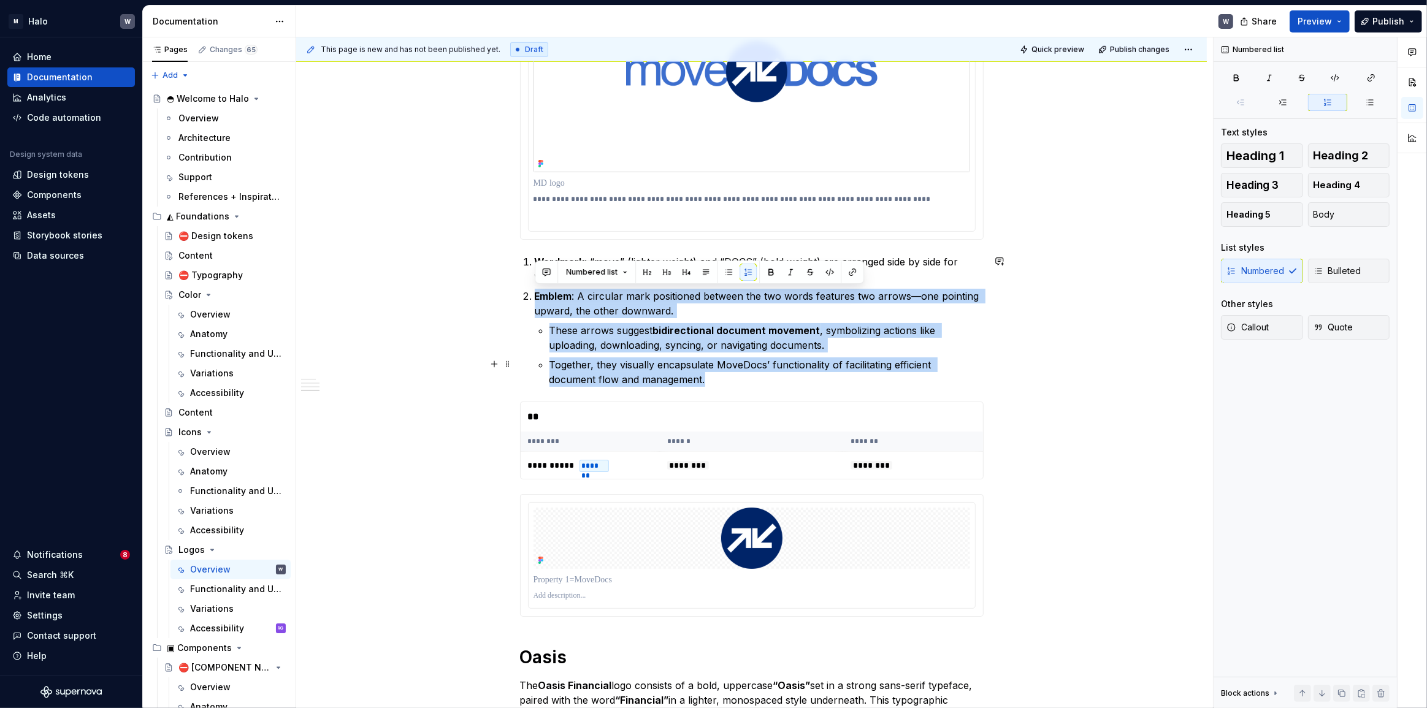
drag, startPoint x: 537, startPoint y: 292, endPoint x: 750, endPoint y: 375, distance: 228.8
click at [750, 375] on li "Emblem : A circular mark positioned between the two words features two arrows—o…" at bounding box center [759, 338] width 449 height 98
copy li "Emblem : A circular mark positioned between the two words features two arrows—o…"
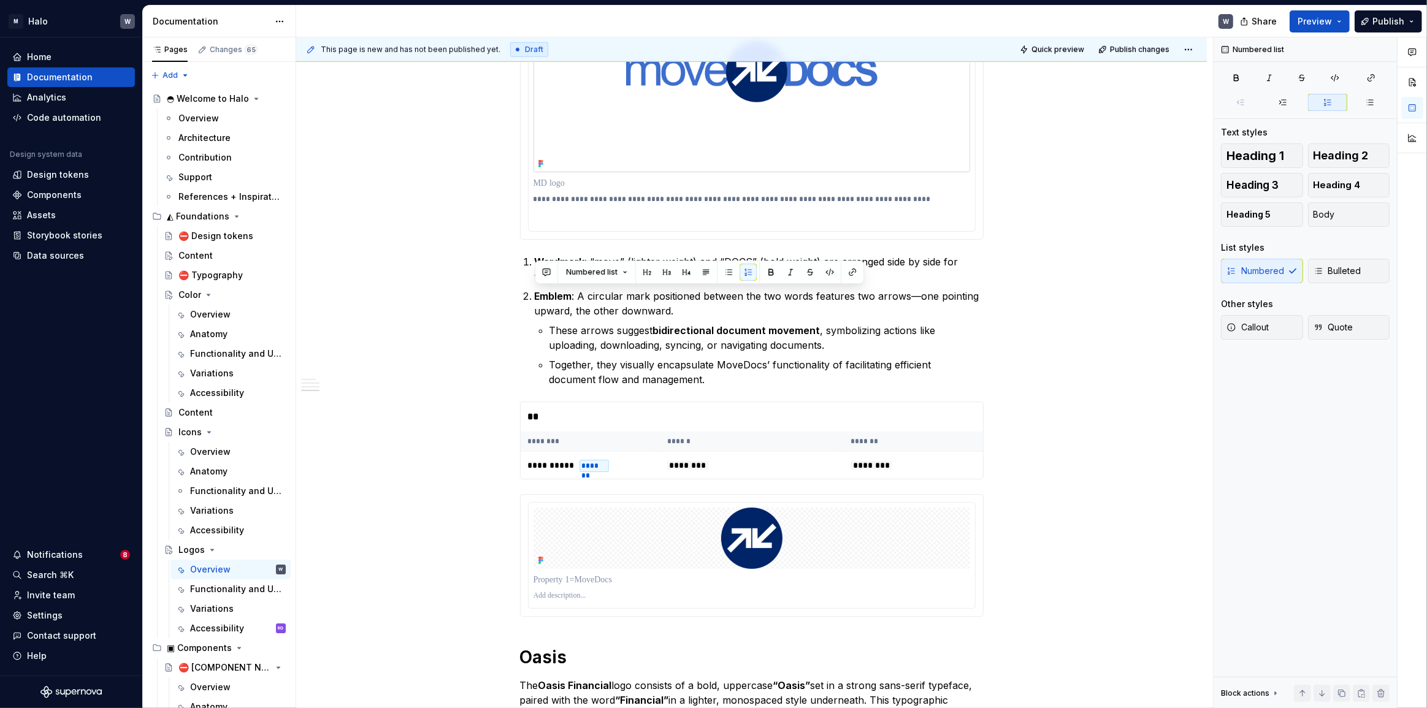
click at [568, 216] on p "**********" at bounding box center [751, 208] width 437 height 29
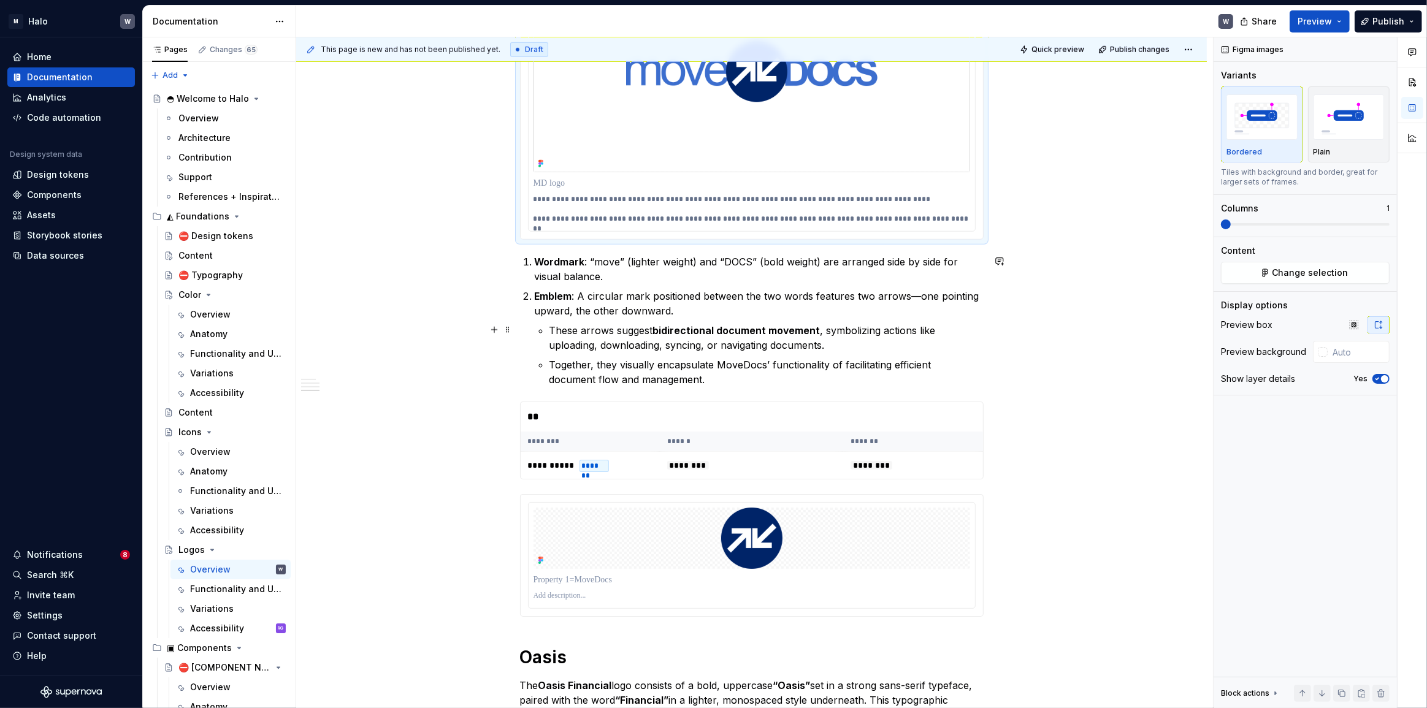
click at [587, 330] on p "These arrows suggest bidirectional document movement , symbolizing actions like…" at bounding box center [766, 337] width 434 height 29
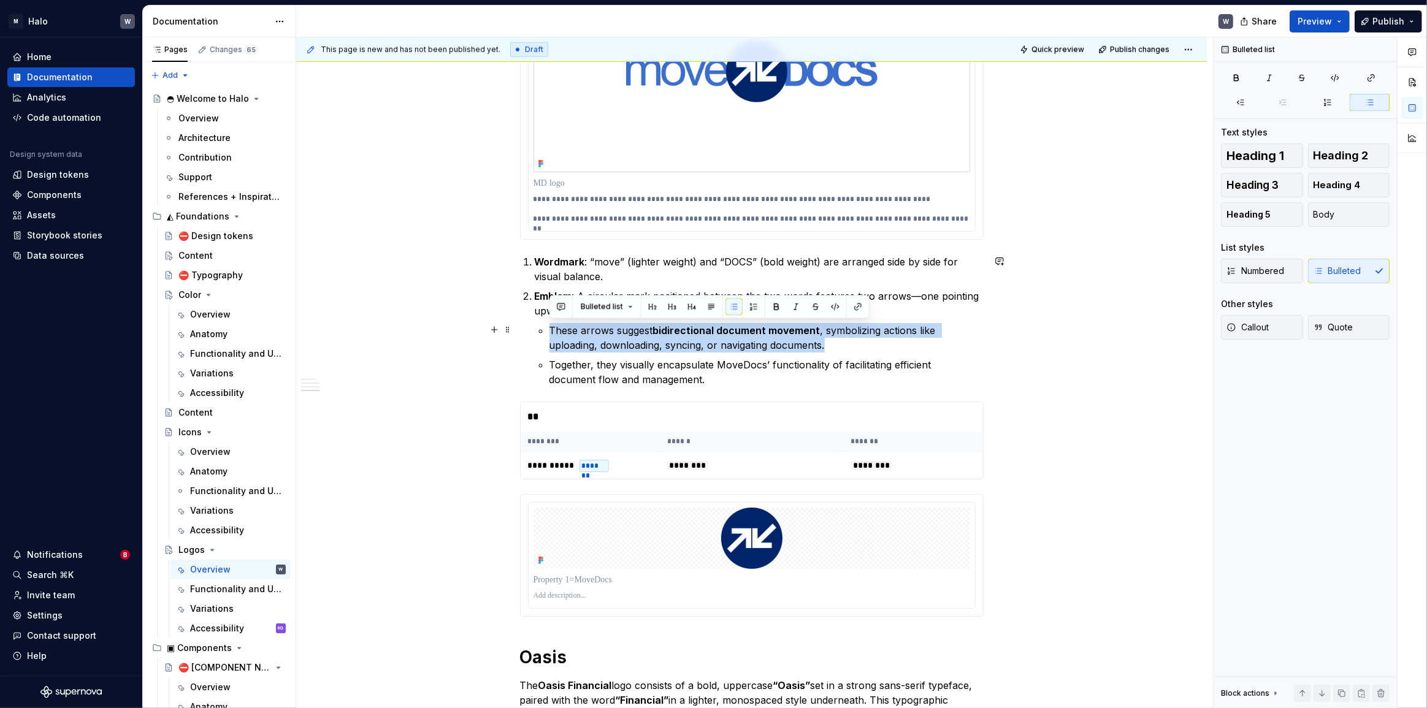
drag, startPoint x: 551, startPoint y: 329, endPoint x: 848, endPoint y: 346, distance: 297.3
click at [848, 346] on p "These arrows suggest bidirectional document movement , symbolizing actions like…" at bounding box center [766, 337] width 434 height 29
copy p "These arrows suggest bidirectional document movement , symbolizing actions like…"
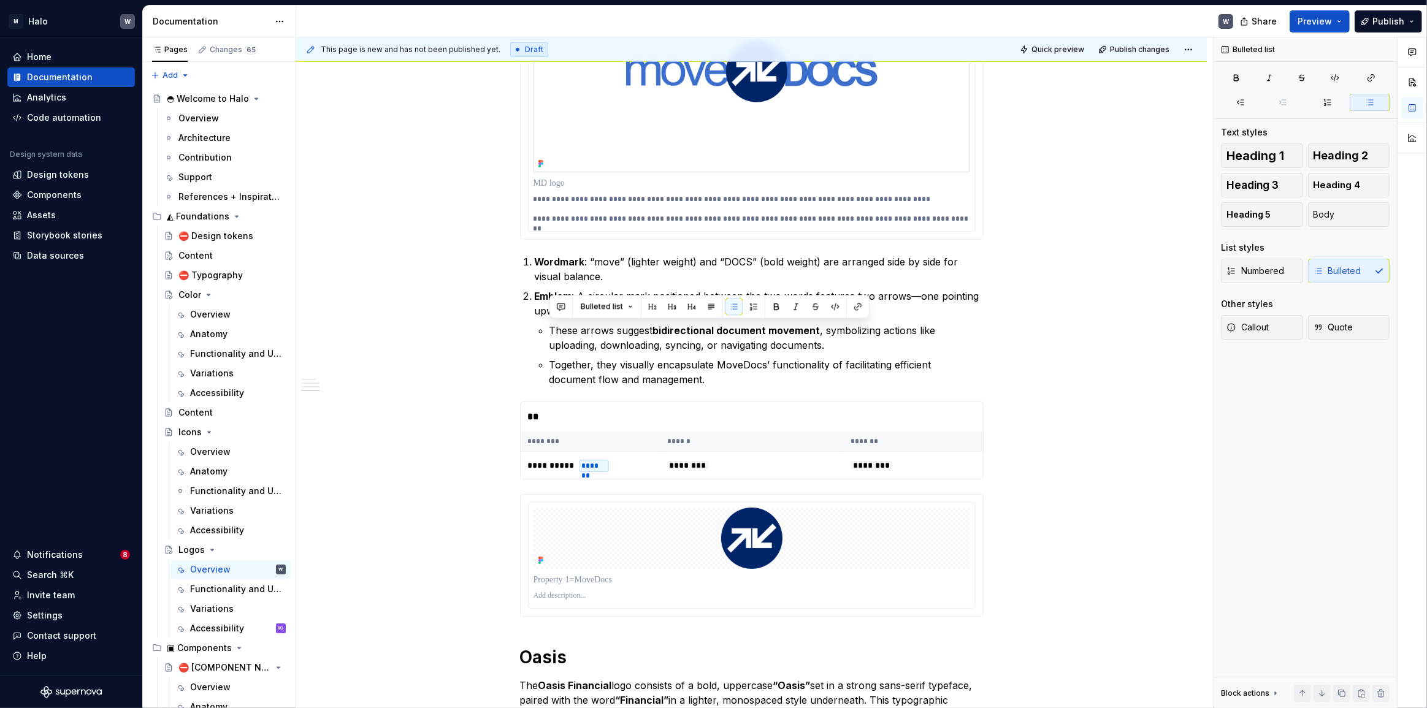
click at [967, 217] on p "**********" at bounding box center [751, 208] width 437 height 29
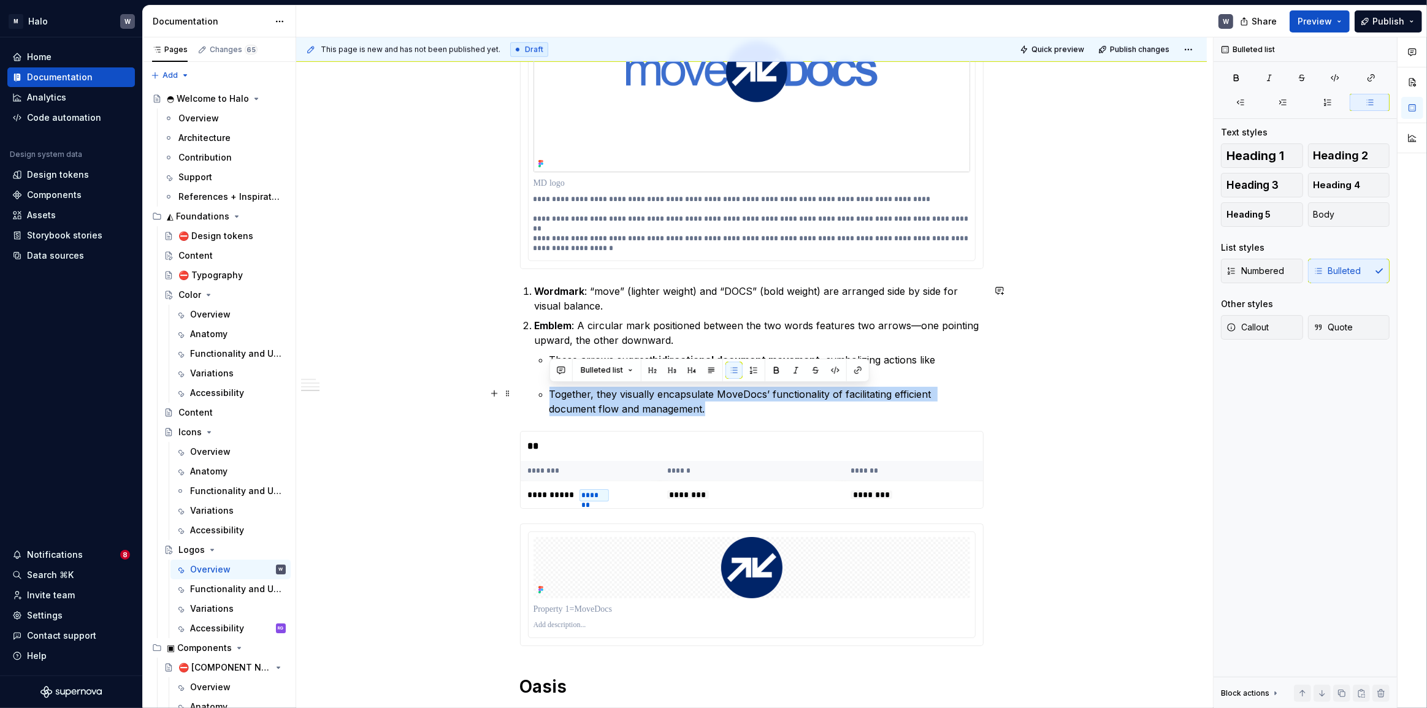
drag, startPoint x: 550, startPoint y: 392, endPoint x: 660, endPoint y: 406, distance: 111.3
click at [660, 406] on p "Together, they visually encapsulate MoveDocs’ functionality of facilitating eff…" at bounding box center [766, 401] width 434 height 29
click at [690, 412] on p "Together, they visually encapsulate MoveDocs’ functionality of facilitating eff…" at bounding box center [766, 401] width 434 height 29
drag, startPoint x: 676, startPoint y: 411, endPoint x: 551, endPoint y: 392, distance: 127.0
click at [551, 392] on p "Together, they visually encapsulate MoveDocs’ functionality of facilitating eff…" at bounding box center [766, 401] width 434 height 29
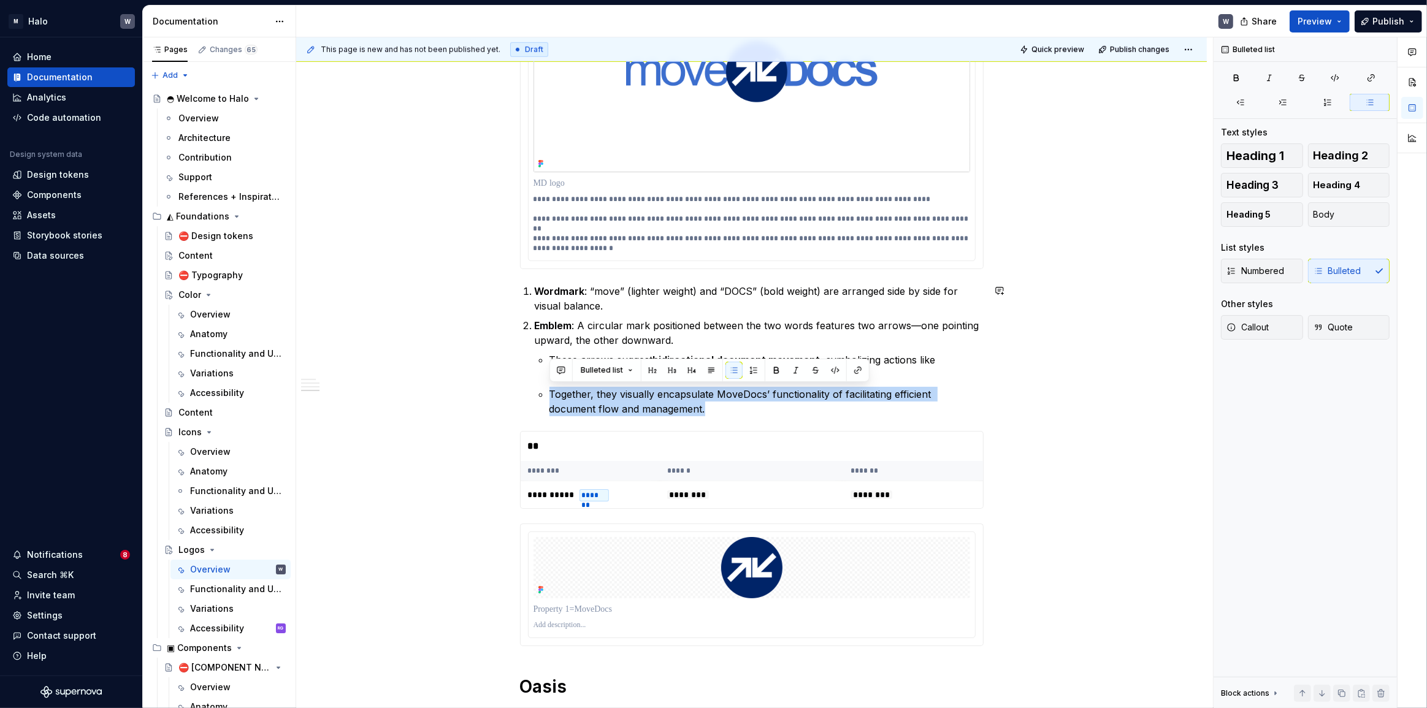
copy p "Together, they visually encapsulate MoveDocs’ functionality of facilitating eff…"
click at [540, 248] on p "**********" at bounding box center [751, 223] width 437 height 59
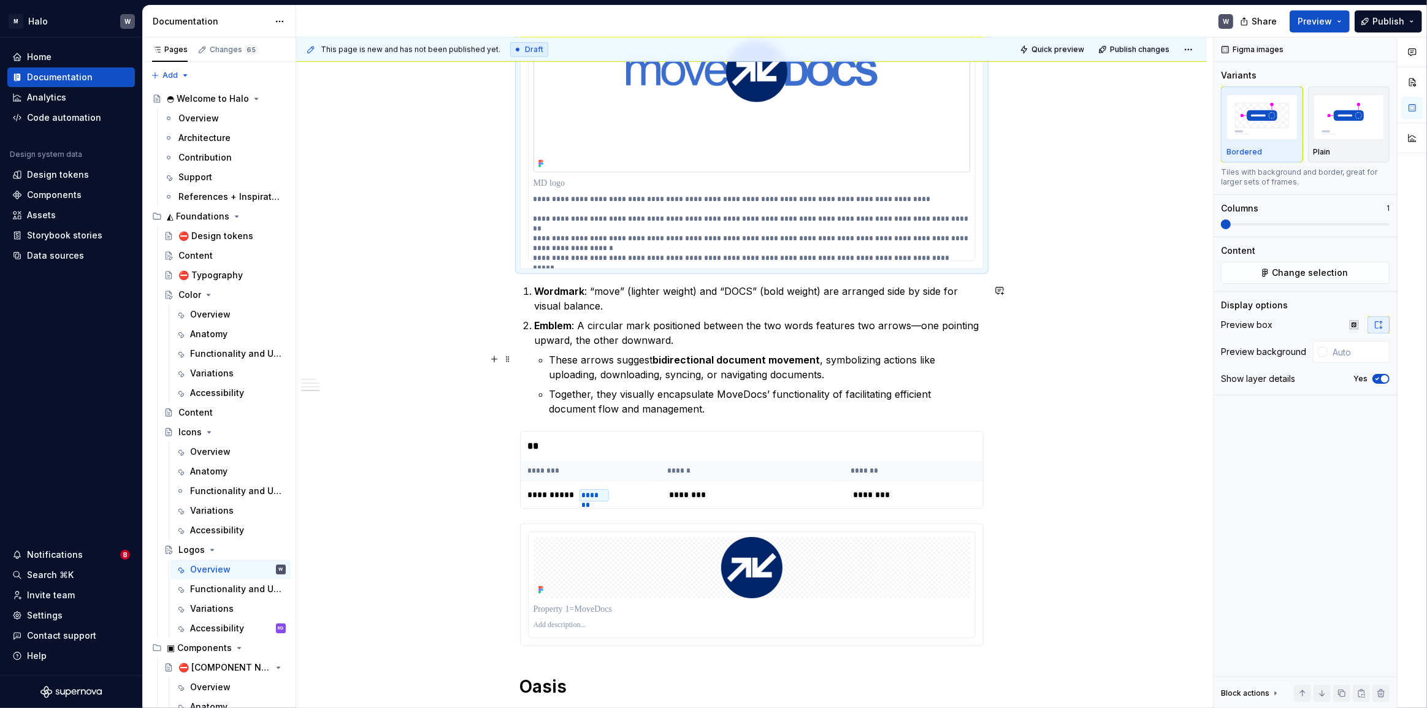
click at [1063, 368] on div "**********" at bounding box center [751, 134] width 910 height 2050
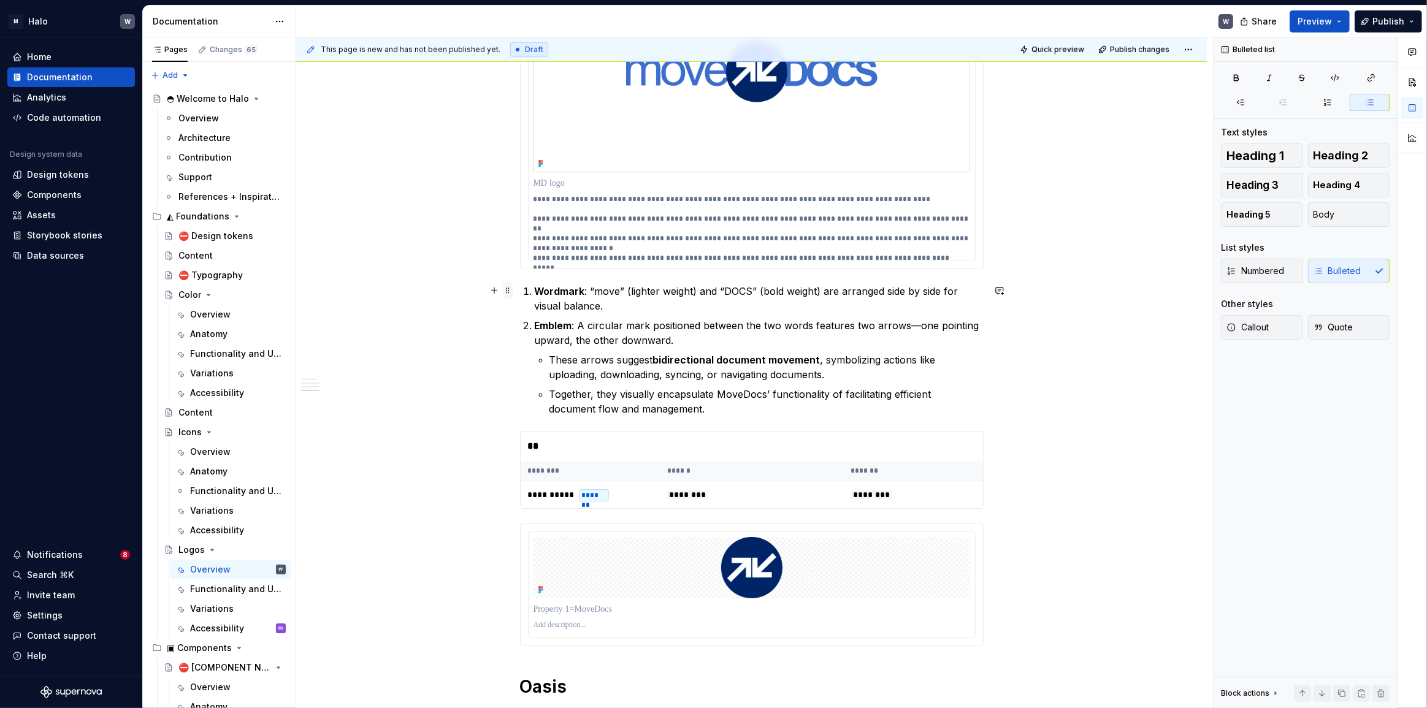
click at [508, 291] on span at bounding box center [508, 290] width 10 height 17
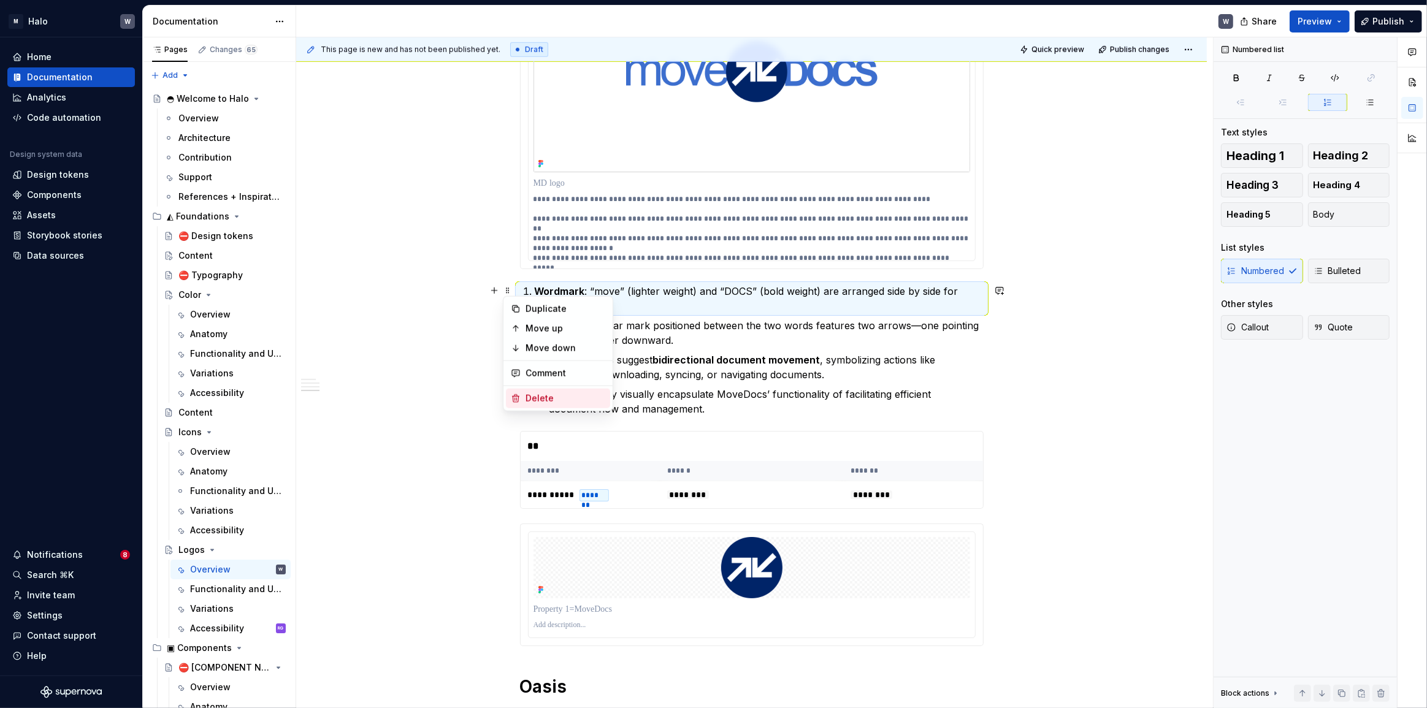
click at [556, 397] on div "Delete" at bounding box center [565, 398] width 80 height 12
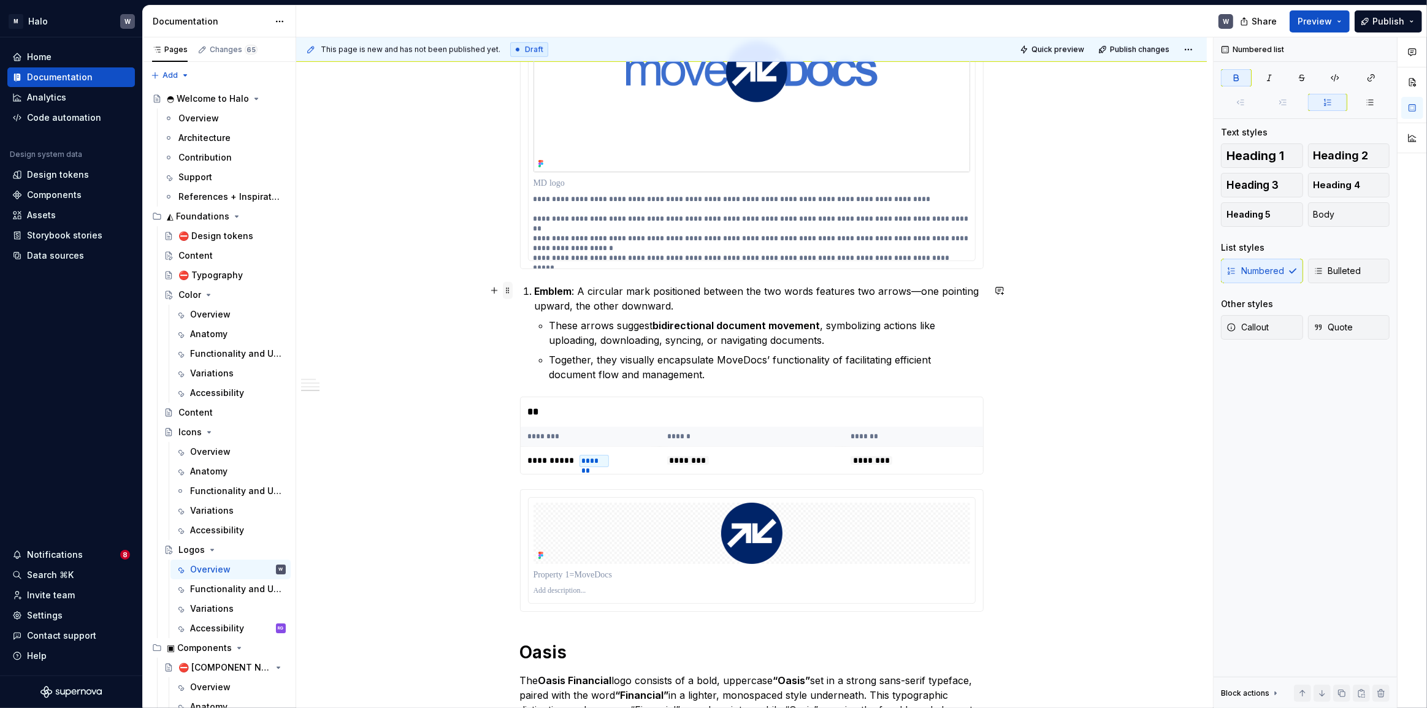
click at [509, 292] on span at bounding box center [508, 290] width 10 height 17
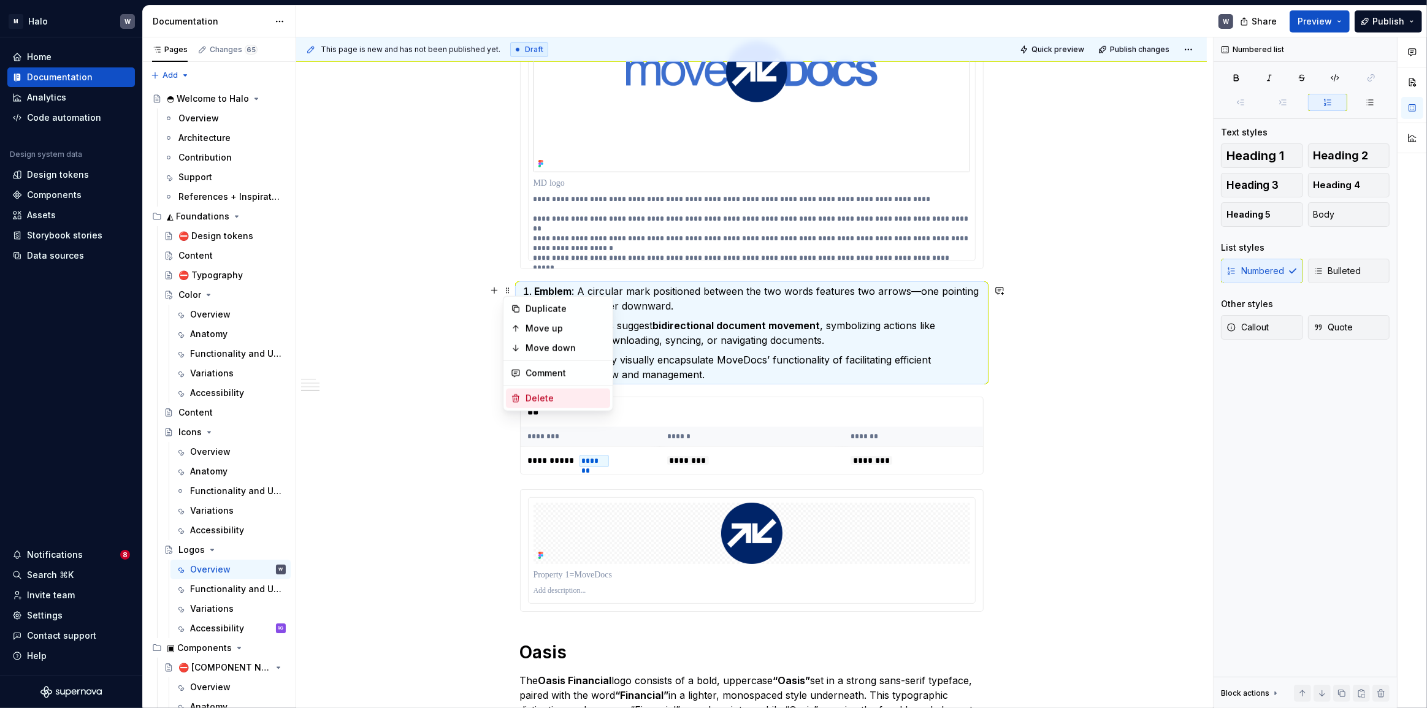
click at [543, 395] on div "Delete" at bounding box center [565, 398] width 80 height 12
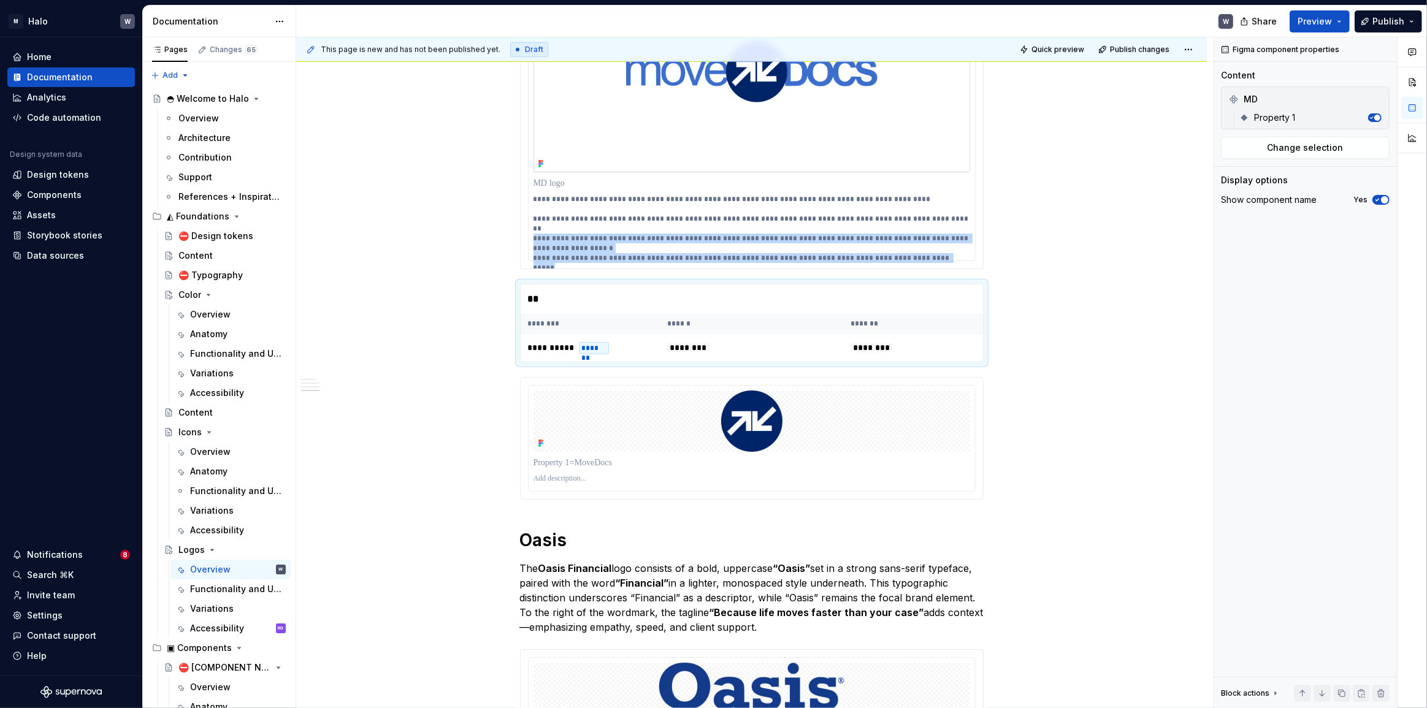
drag, startPoint x: 938, startPoint y: 242, endPoint x: 525, endPoint y: 229, distance: 412.8
click at [525, 229] on div "**********" at bounding box center [752, 113] width 462 height 310
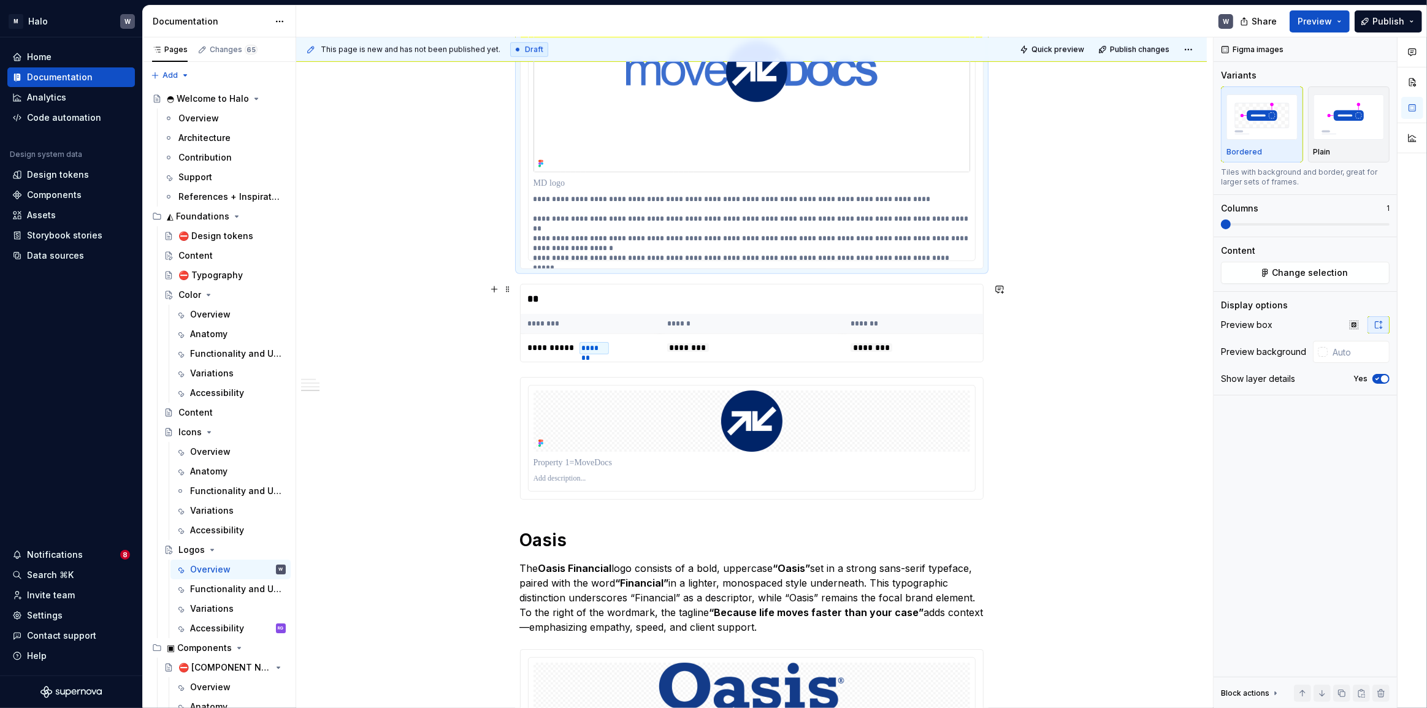
click at [1057, 303] on div "**********" at bounding box center [754, 372] width 917 height 671
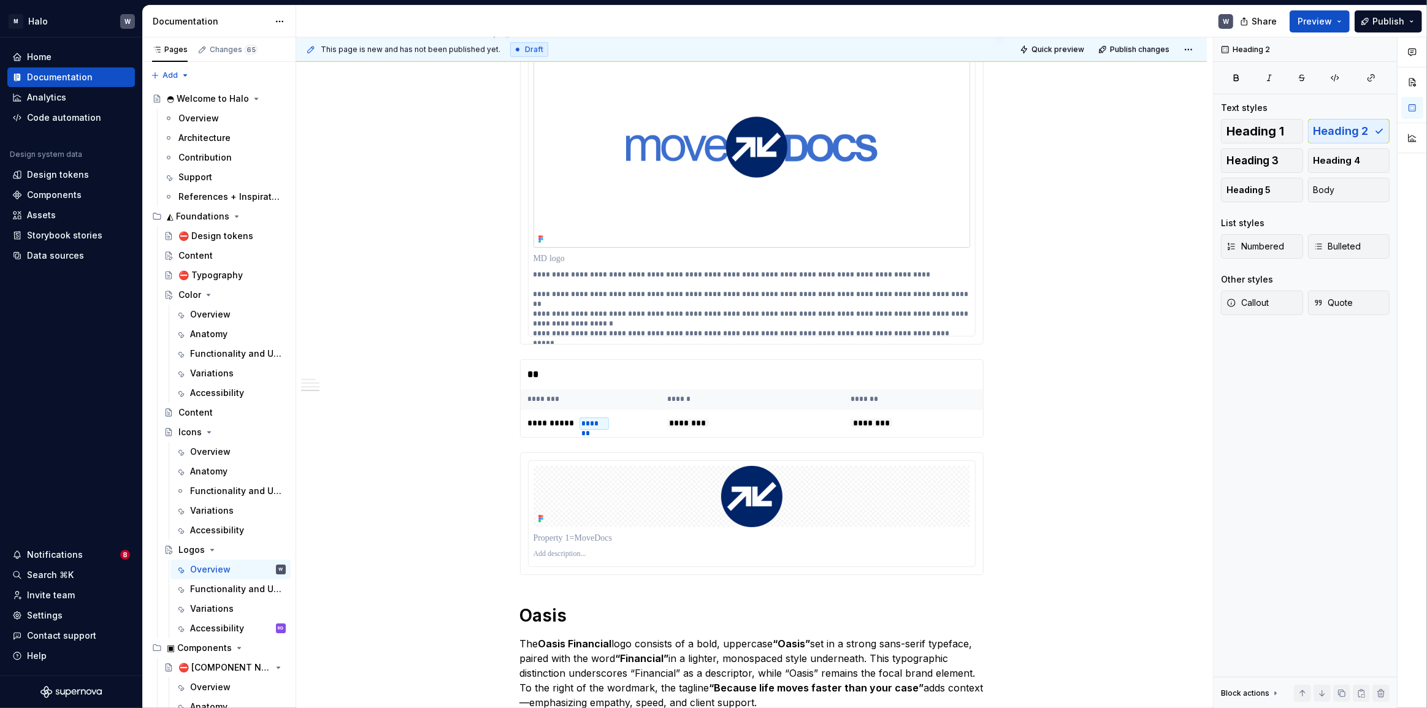
scroll to position [1063, 0]
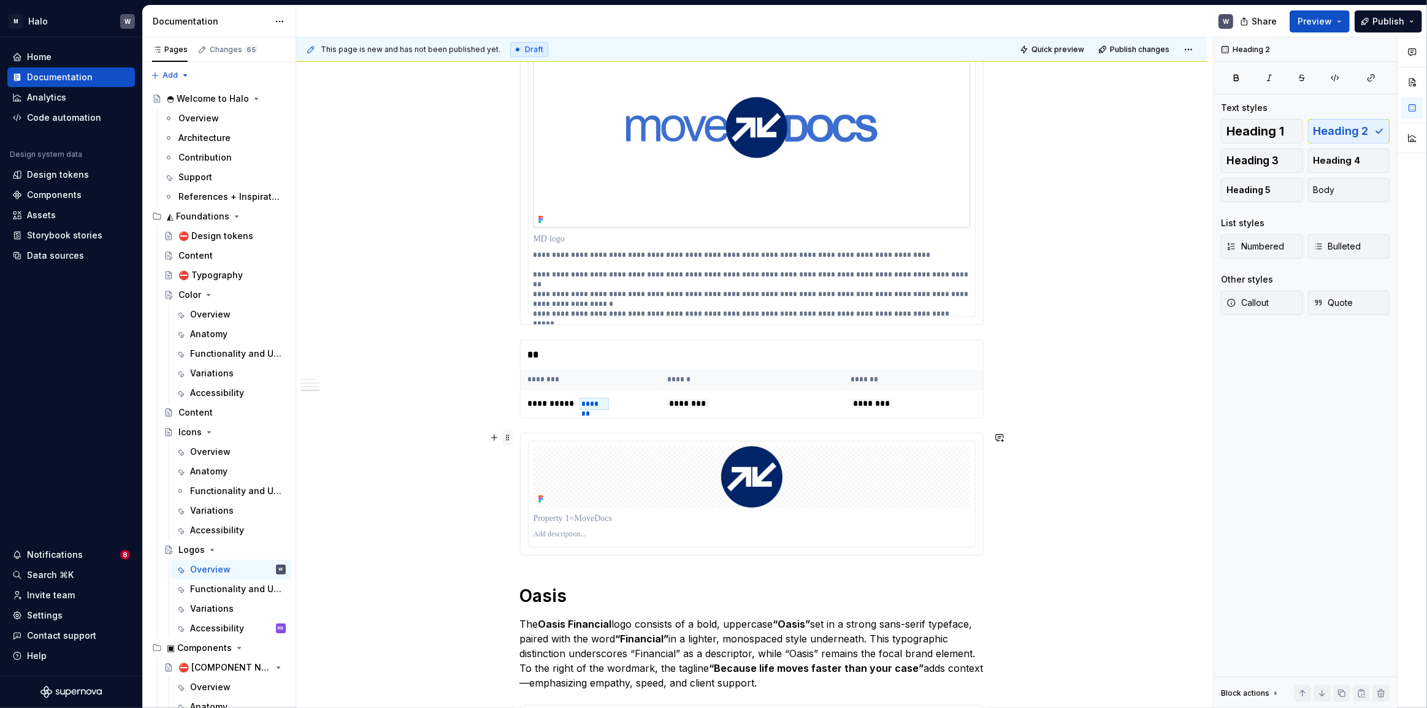
click at [508, 438] on span at bounding box center [508, 437] width 10 height 17
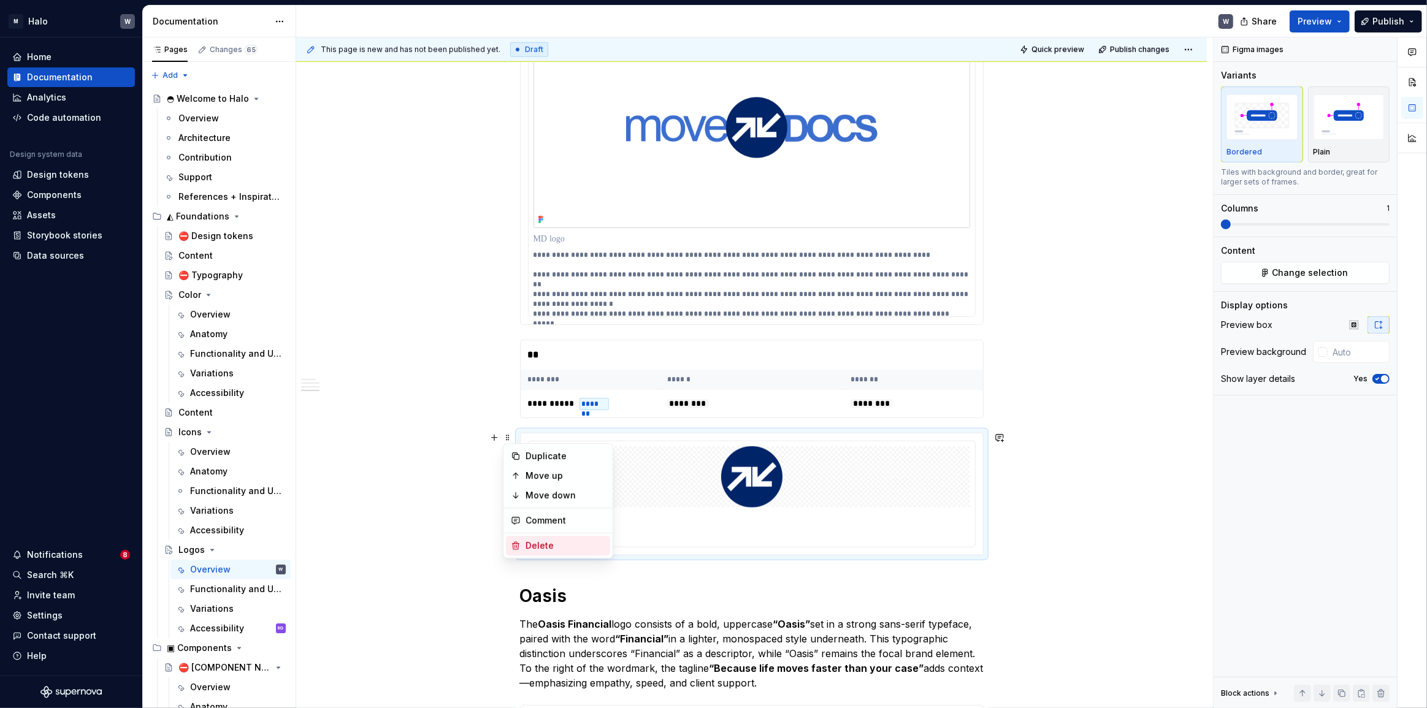
click at [536, 543] on div "Delete" at bounding box center [565, 546] width 80 height 12
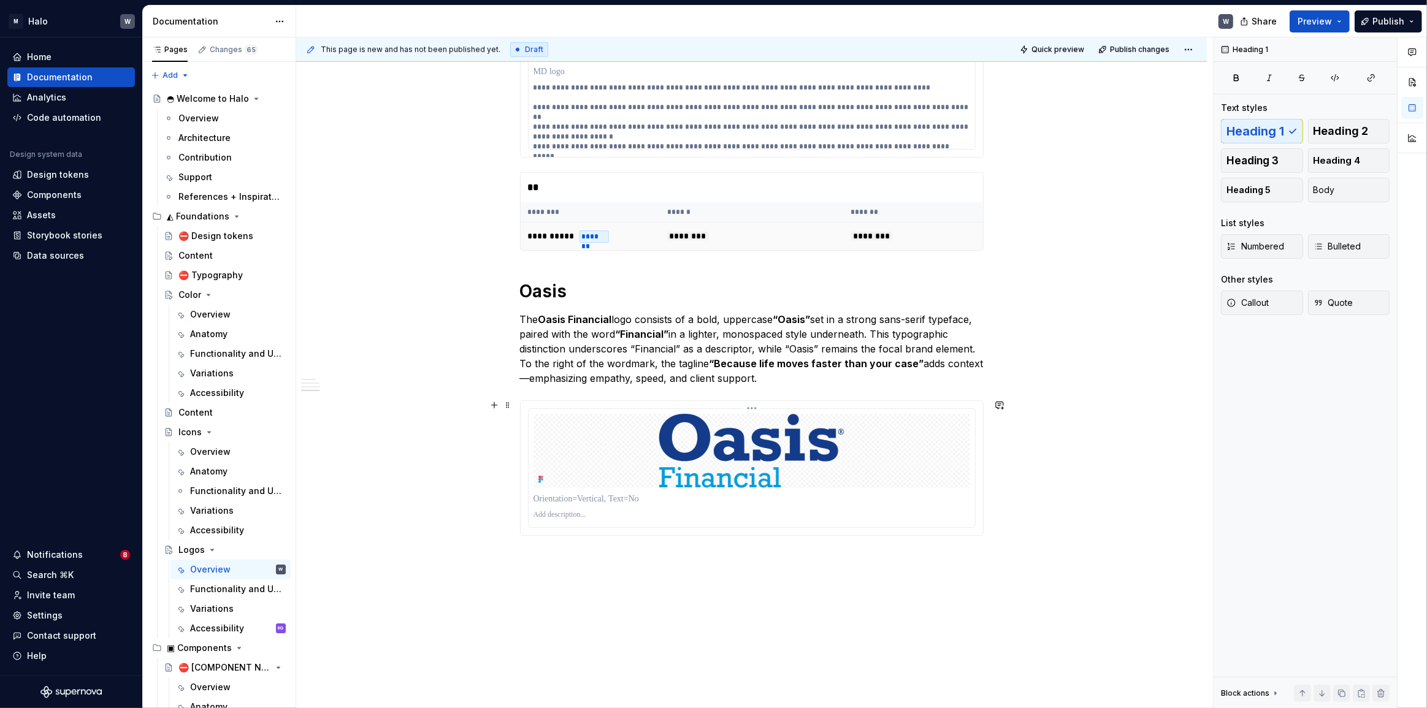
scroll to position [1283, 0]
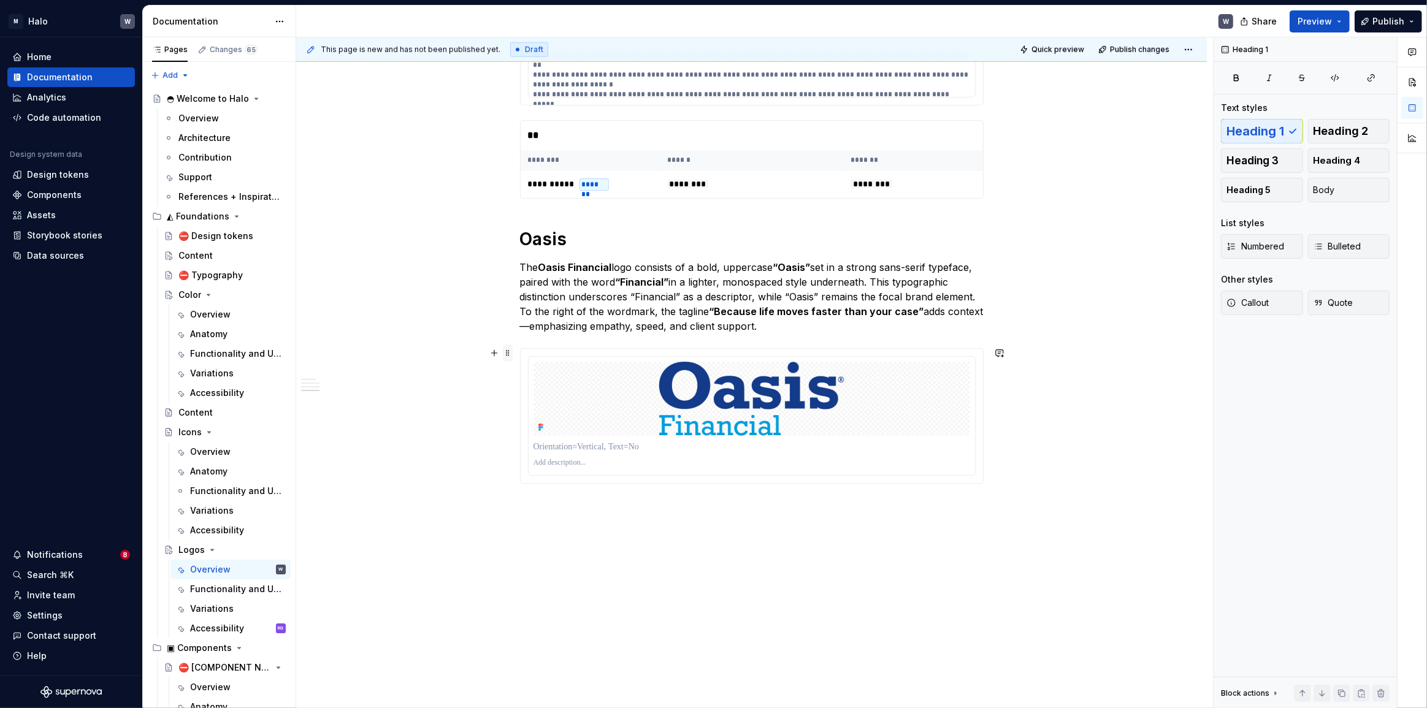
click at [506, 357] on span at bounding box center [508, 353] width 10 height 17
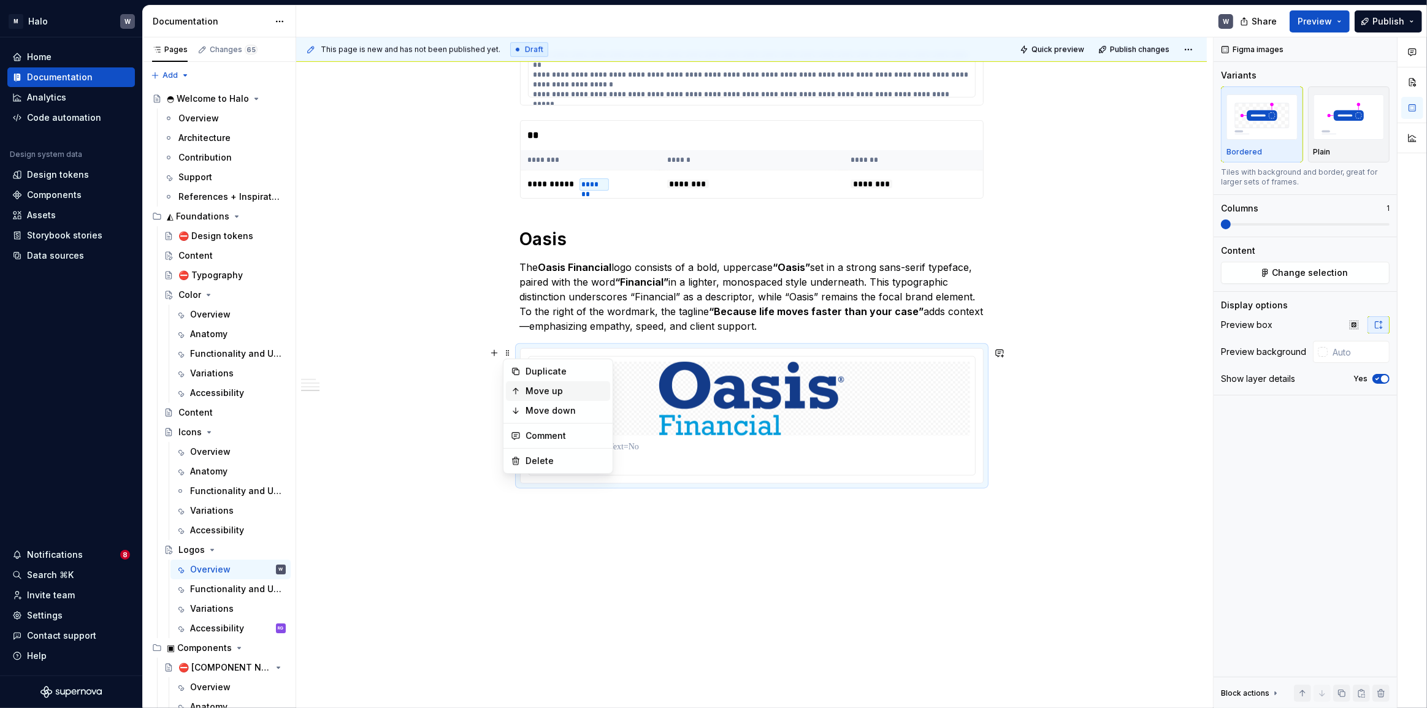
click at [553, 394] on div "Move up" at bounding box center [565, 391] width 80 height 12
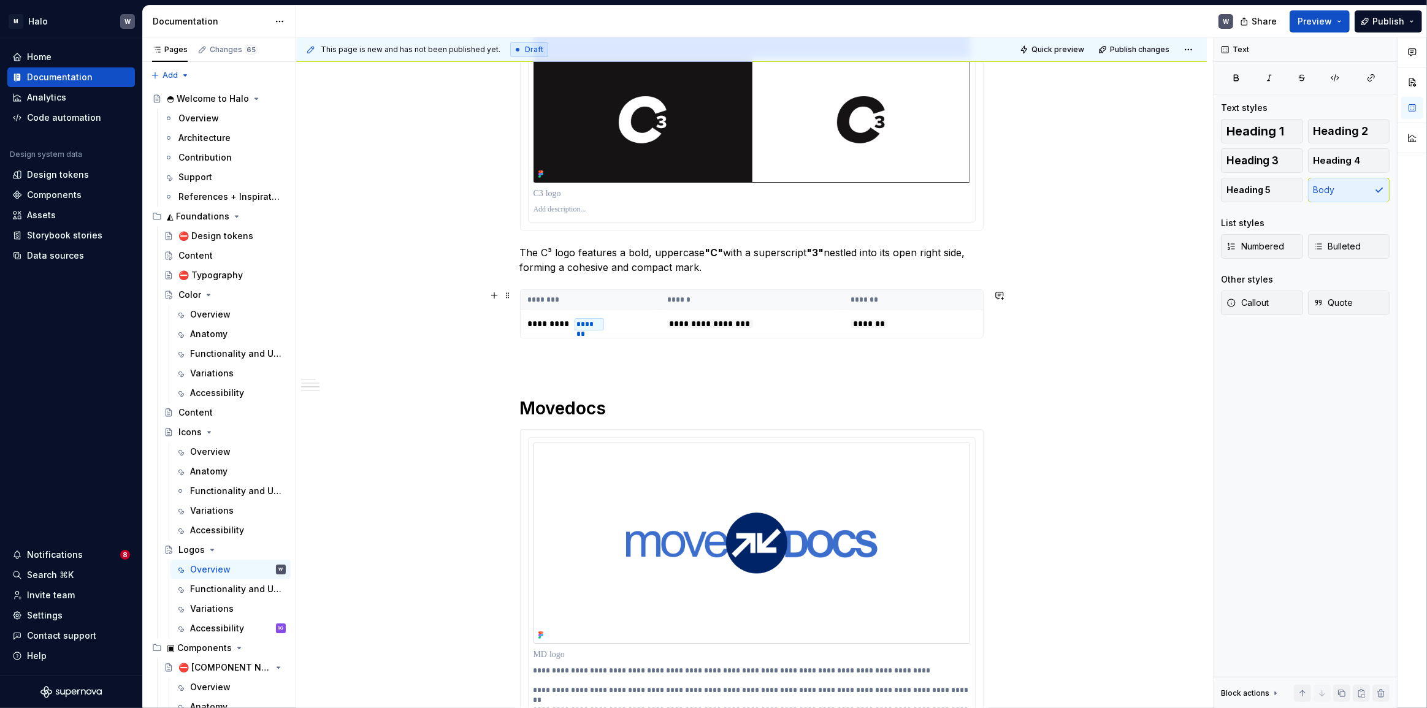
scroll to position [614, 0]
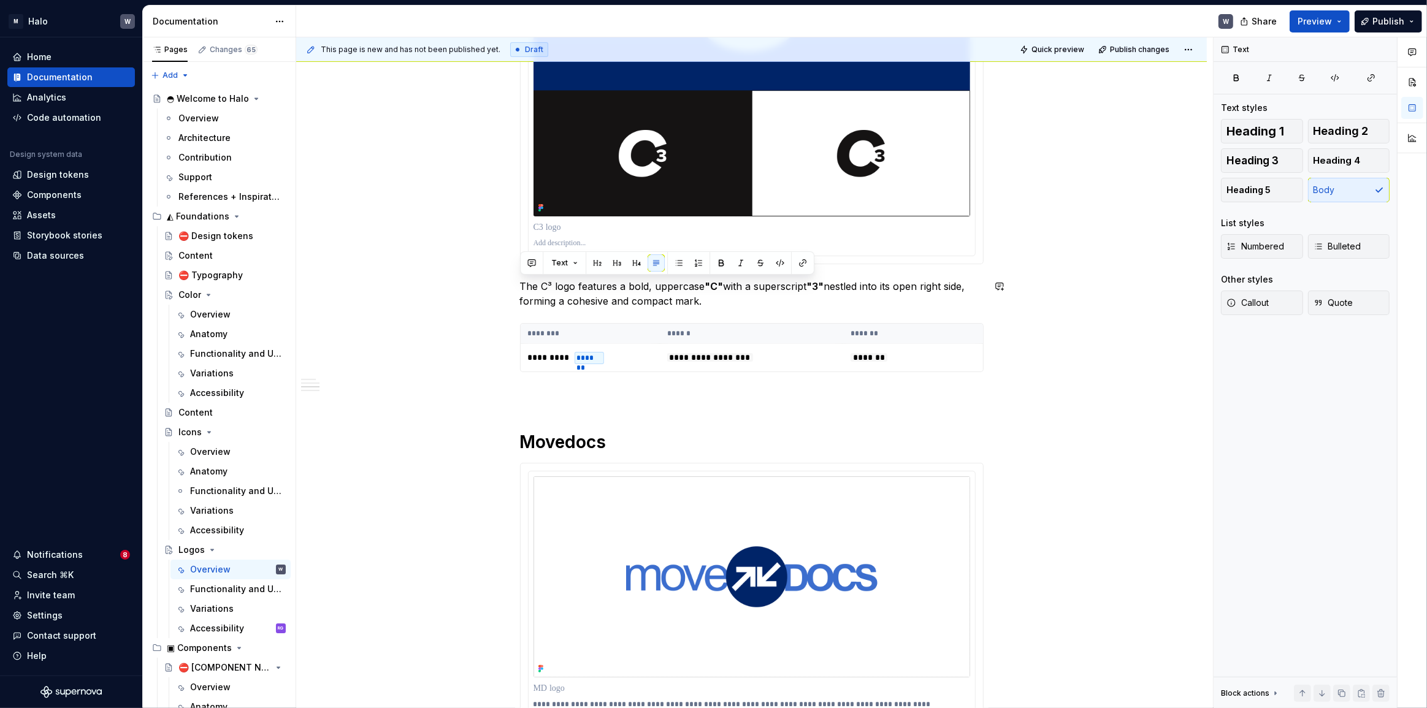
drag, startPoint x: 711, startPoint y: 295, endPoint x: 485, endPoint y: 275, distance: 227.1
click at [485, 275] on div "**********" at bounding box center [751, 497] width 910 height 1766
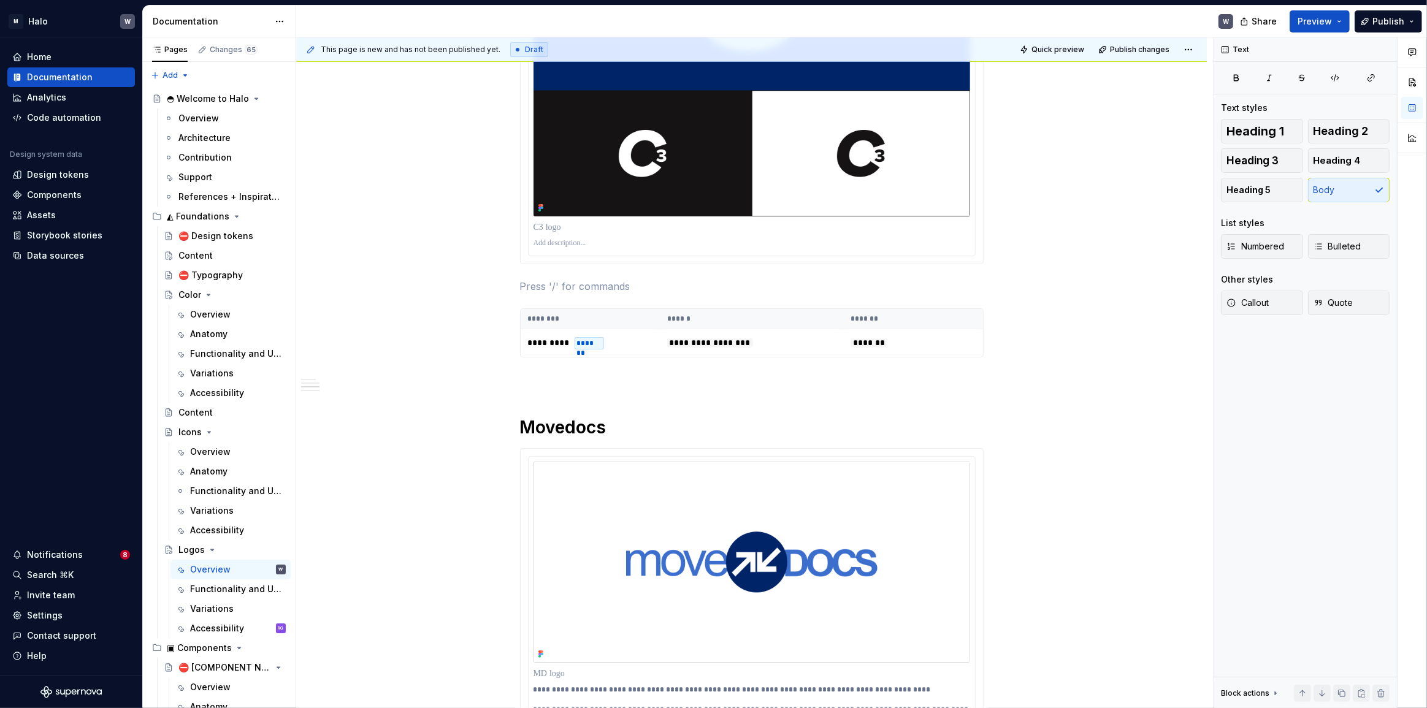
click at [543, 238] on p at bounding box center [751, 243] width 437 height 10
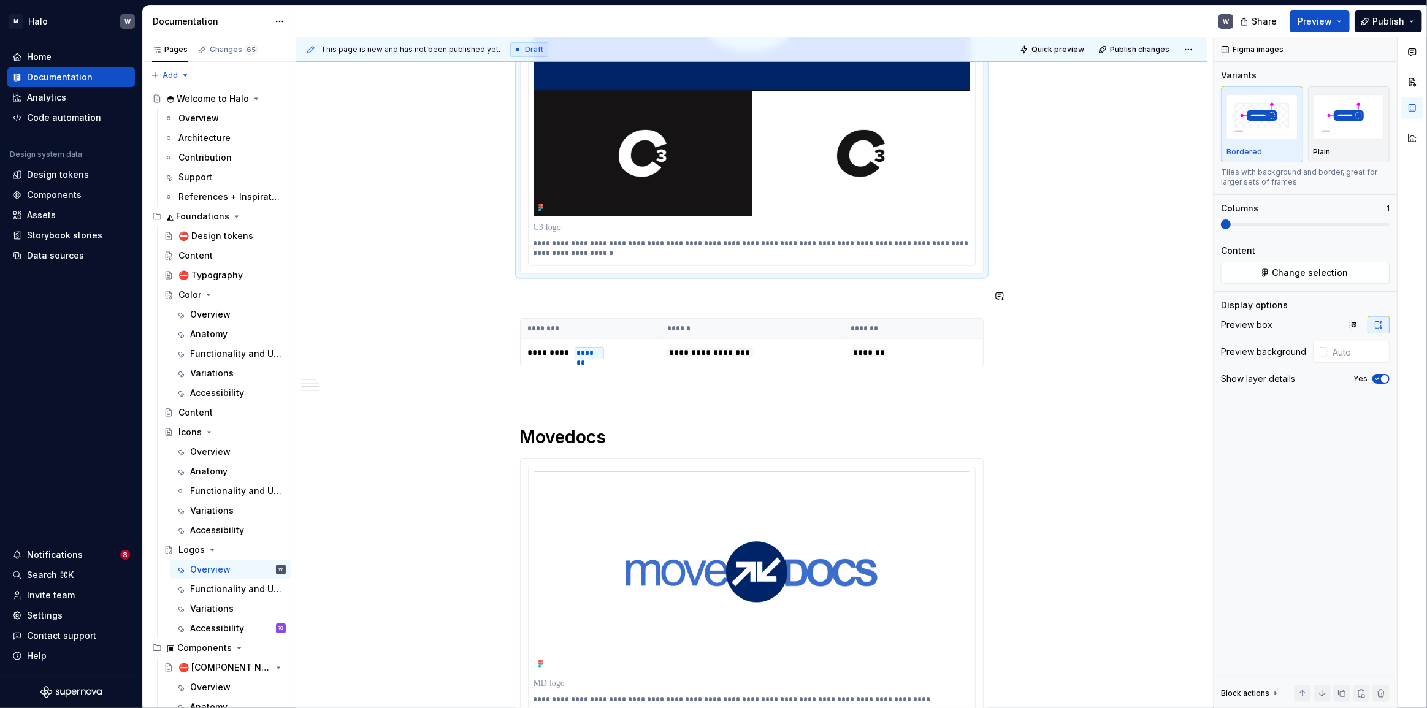
click at [430, 319] on div "**********" at bounding box center [754, 372] width 917 height 671
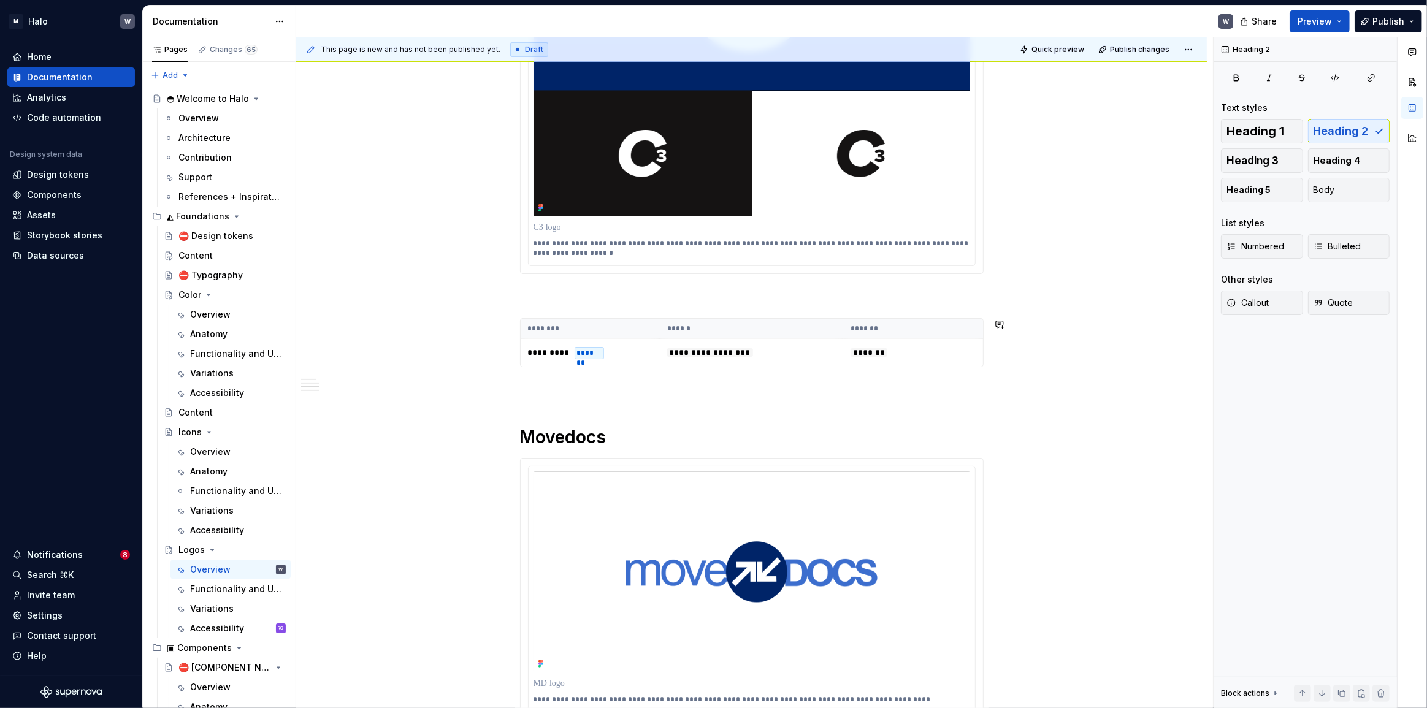
click at [523, 302] on p at bounding box center [751, 296] width 463 height 15
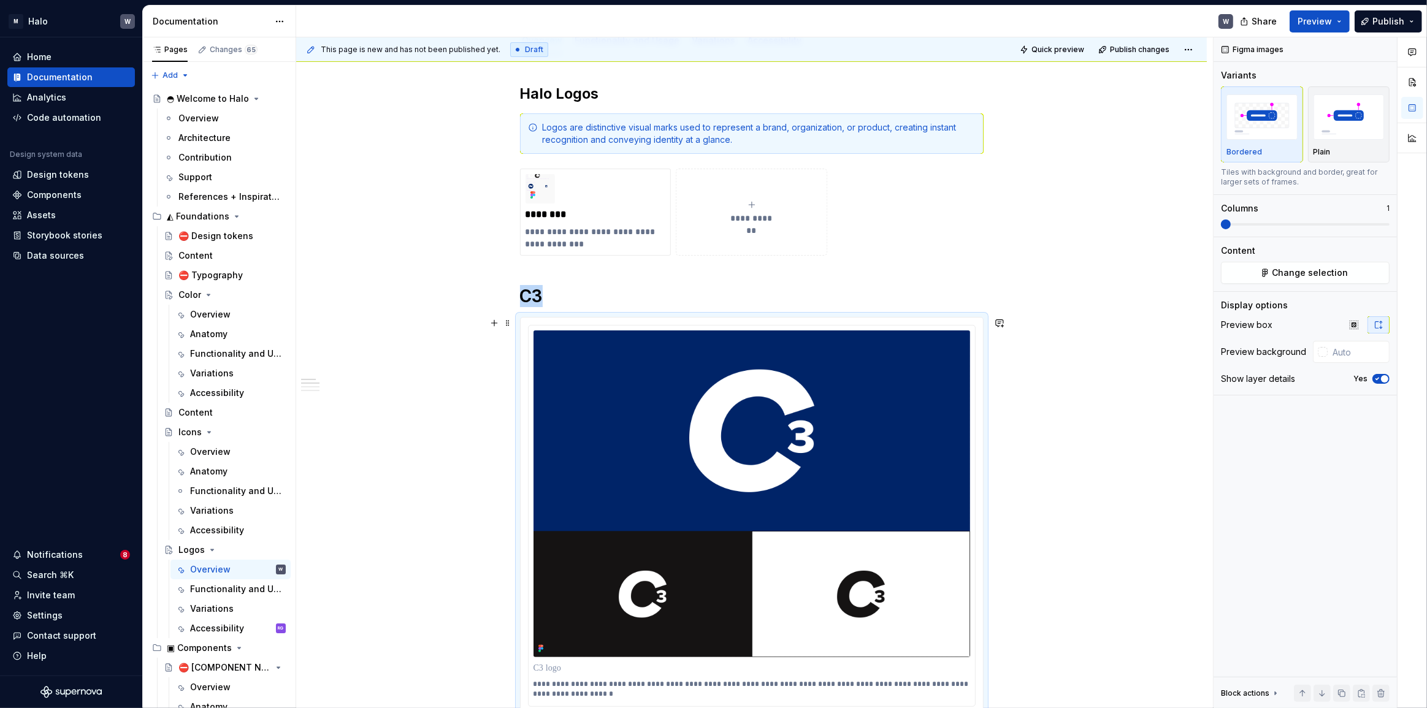
scroll to position [508, 0]
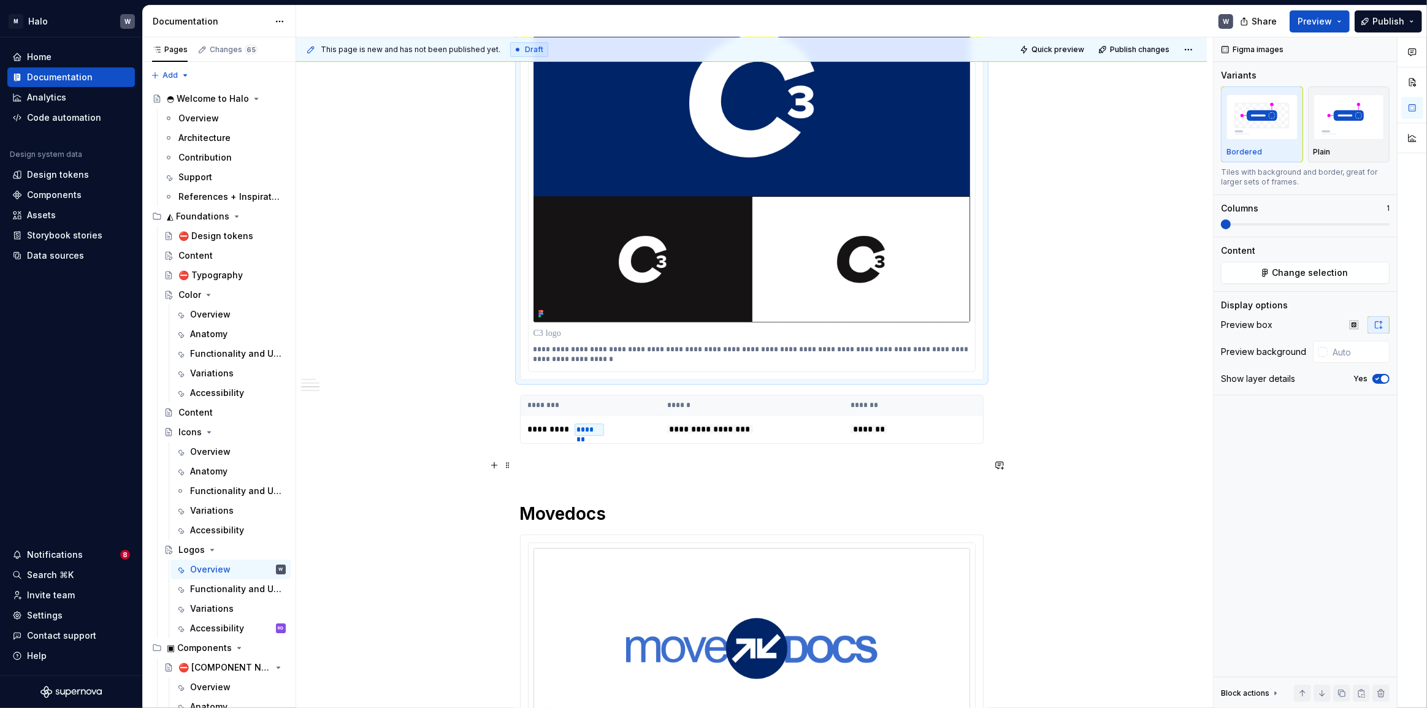
click at [543, 473] on div "**********" at bounding box center [751, 486] width 463 height 1475
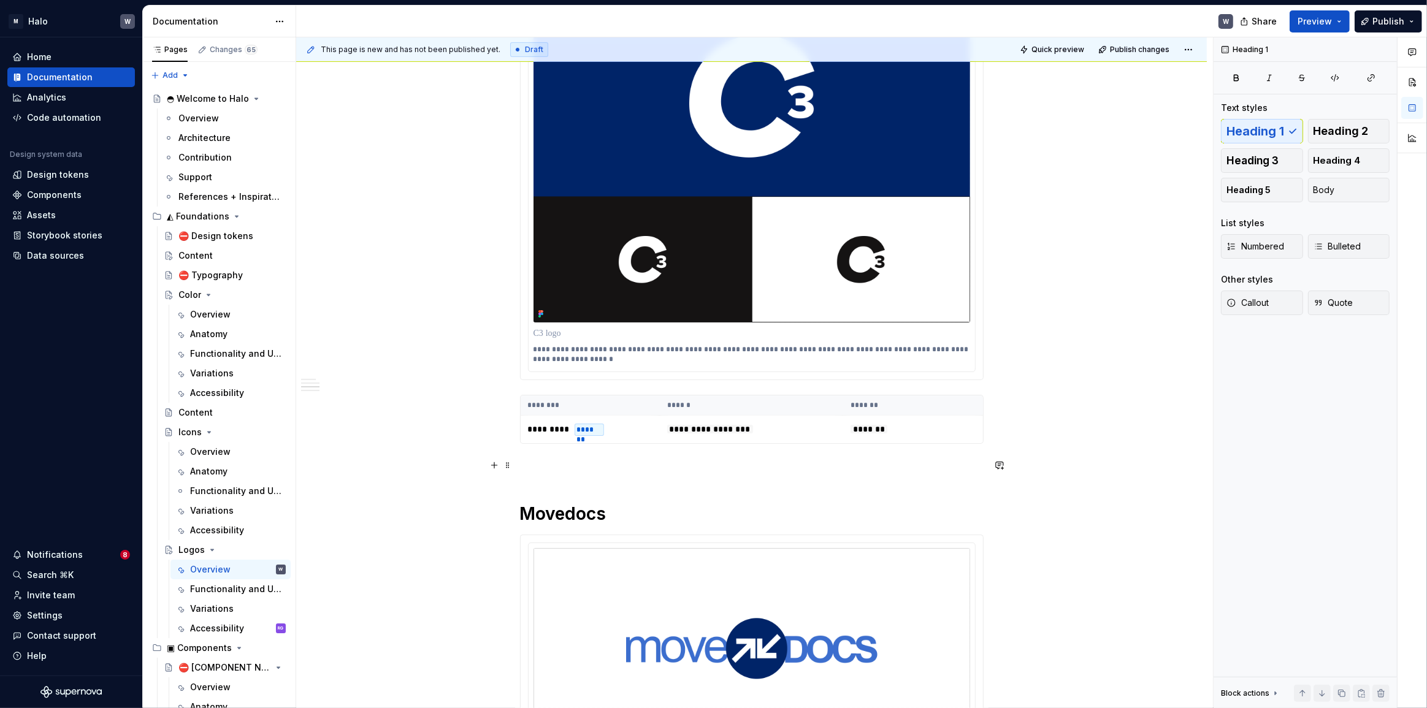
click at [519, 472] on div "**********" at bounding box center [751, 585] width 910 height 1731
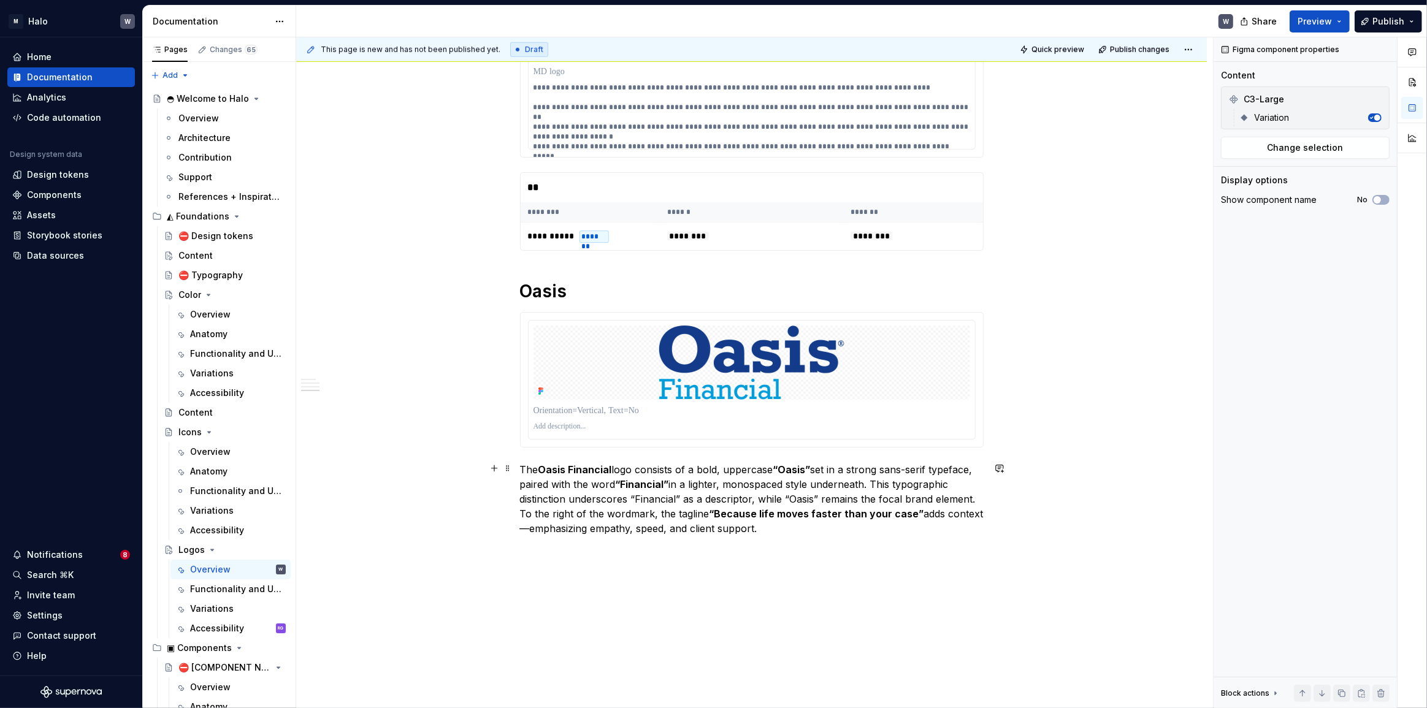
scroll to position [1163, 0]
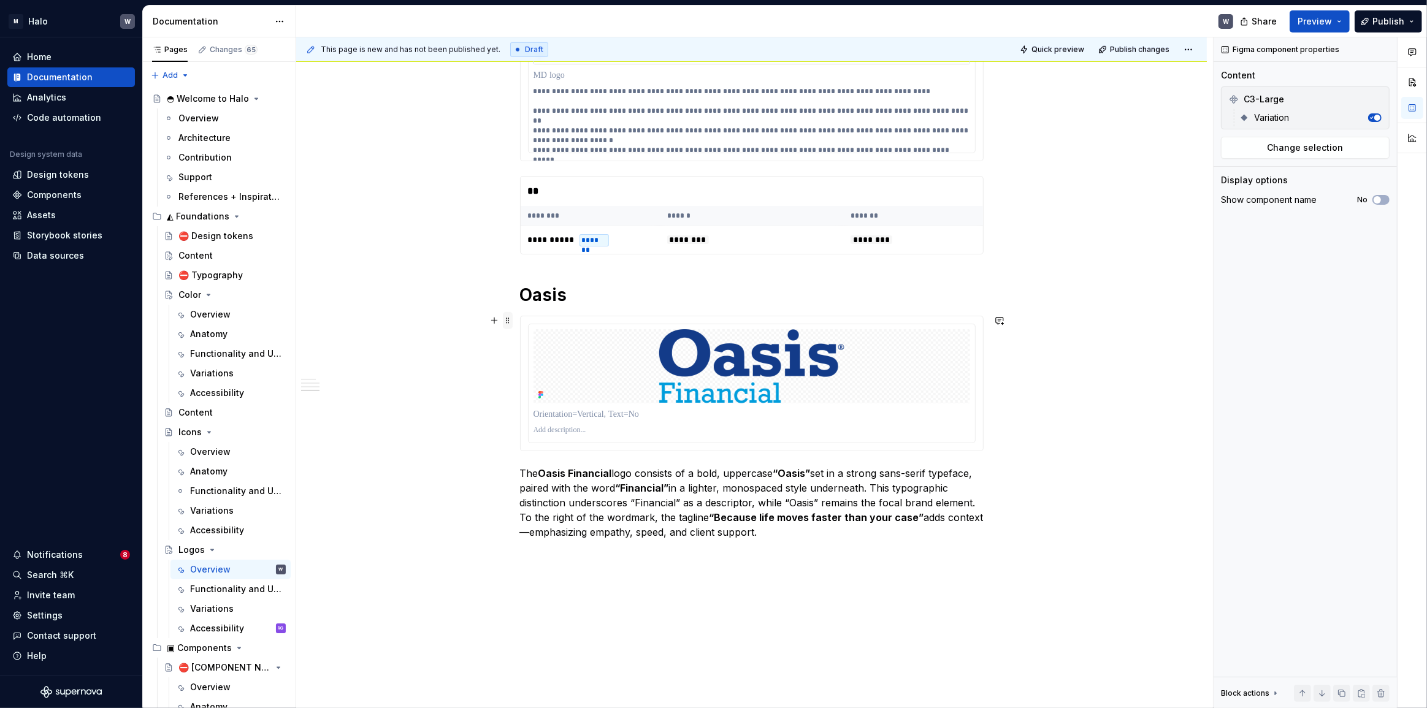
click at [507, 322] on span at bounding box center [508, 320] width 10 height 17
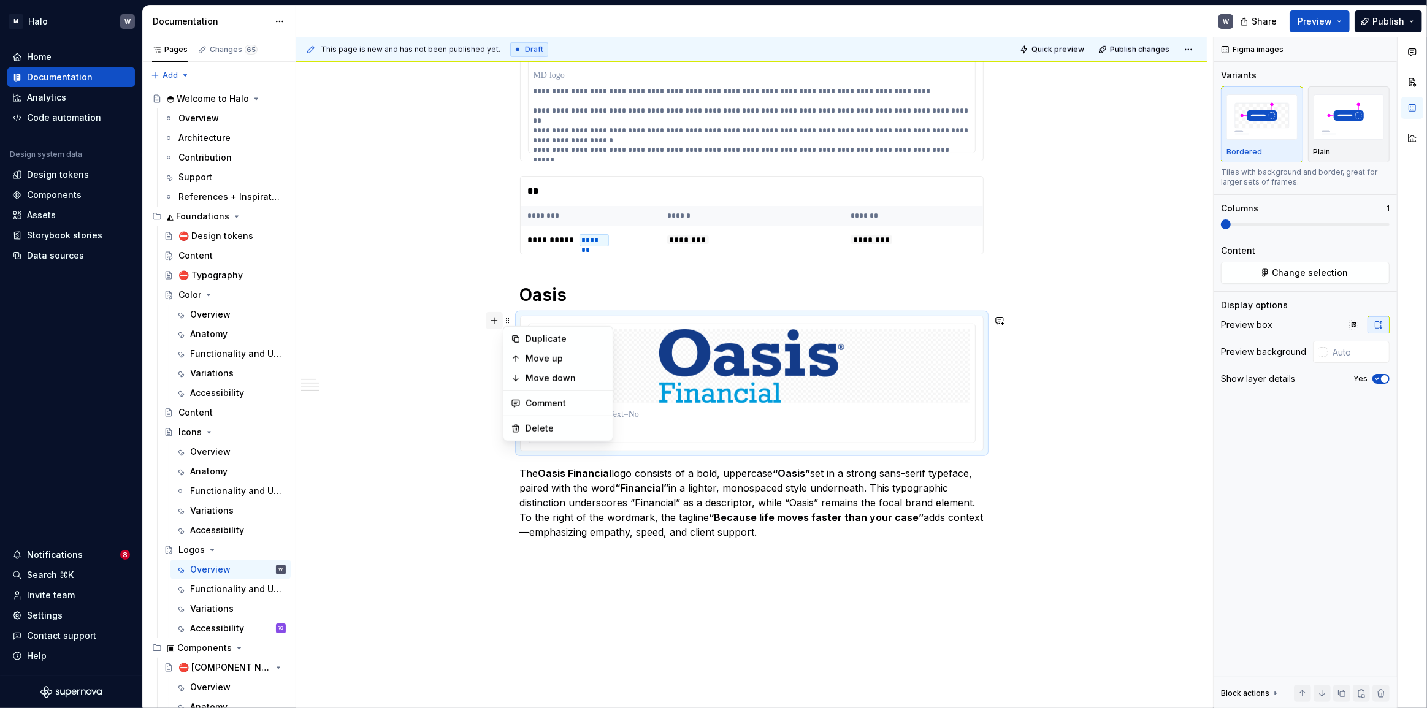
click at [497, 318] on button "button" at bounding box center [494, 320] width 17 height 17
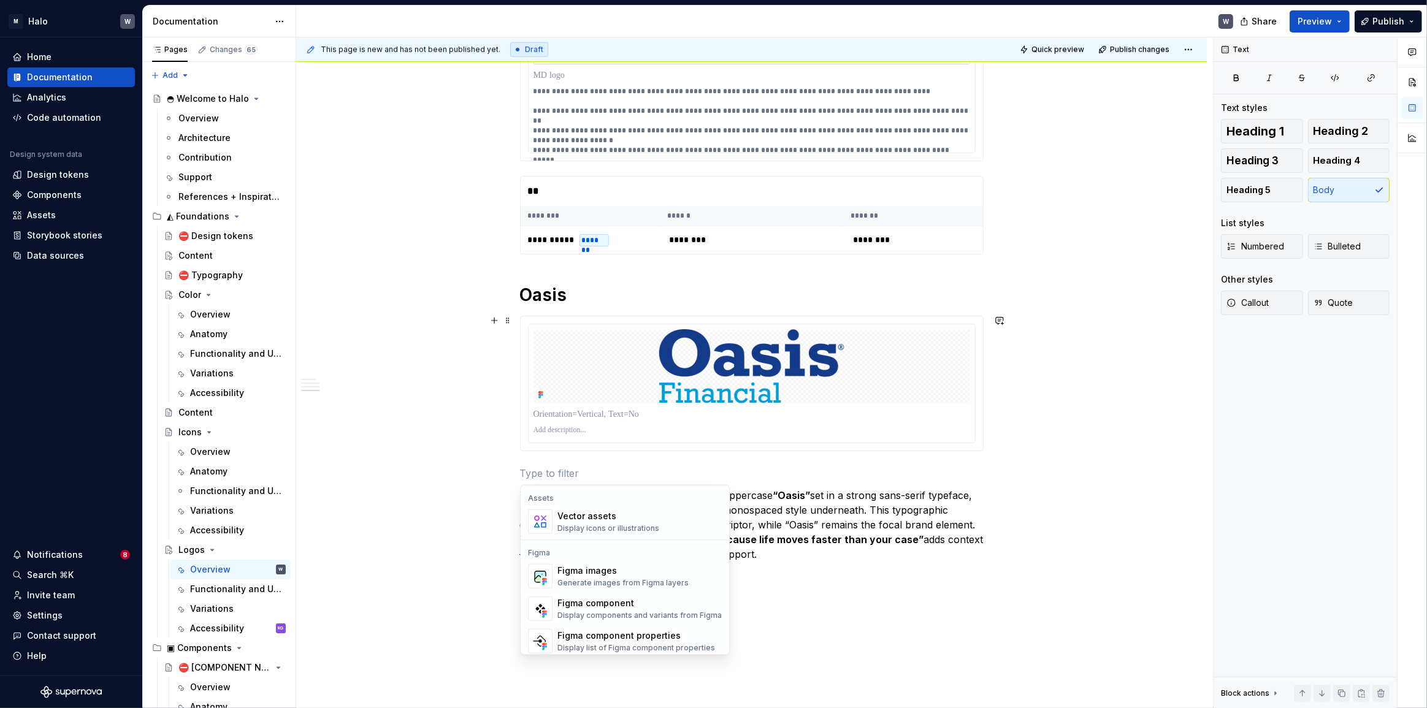
scroll to position [1115, 0]
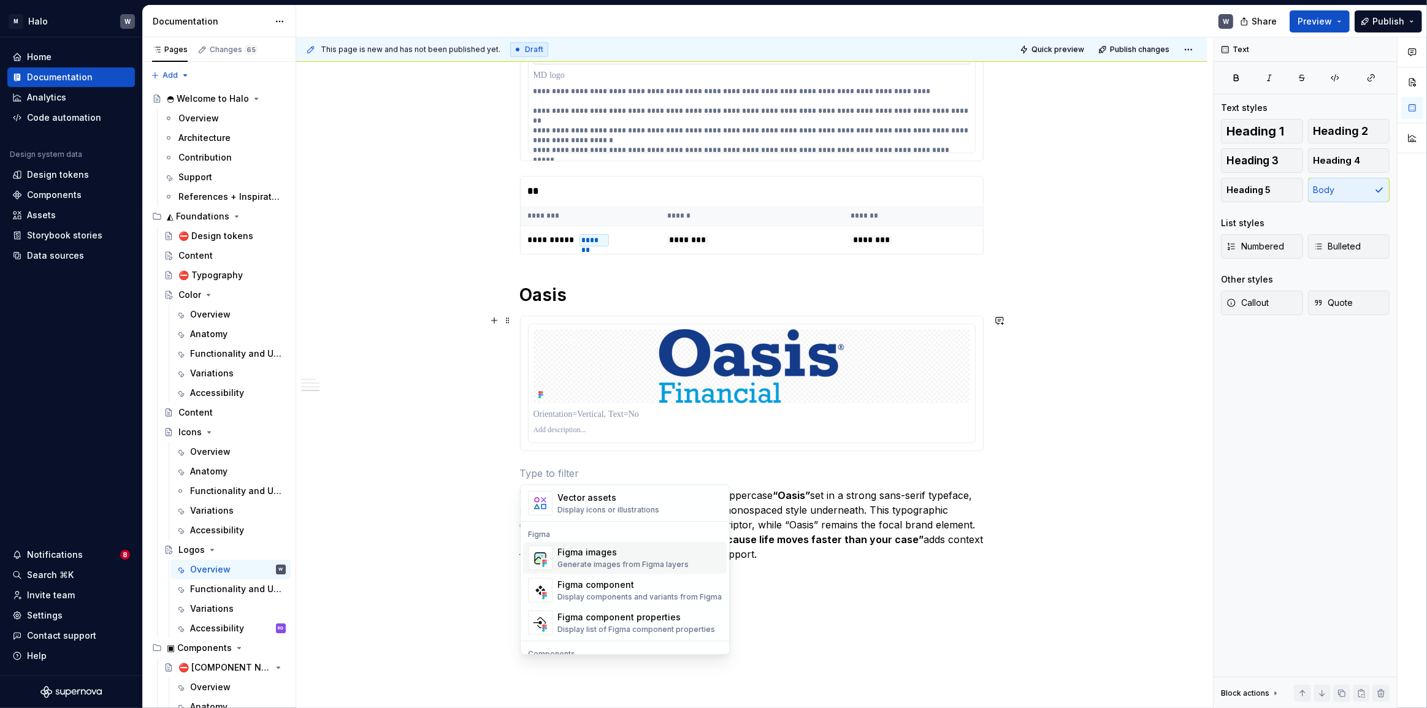
click at [604, 549] on div "Figma images" at bounding box center [622, 552] width 131 height 12
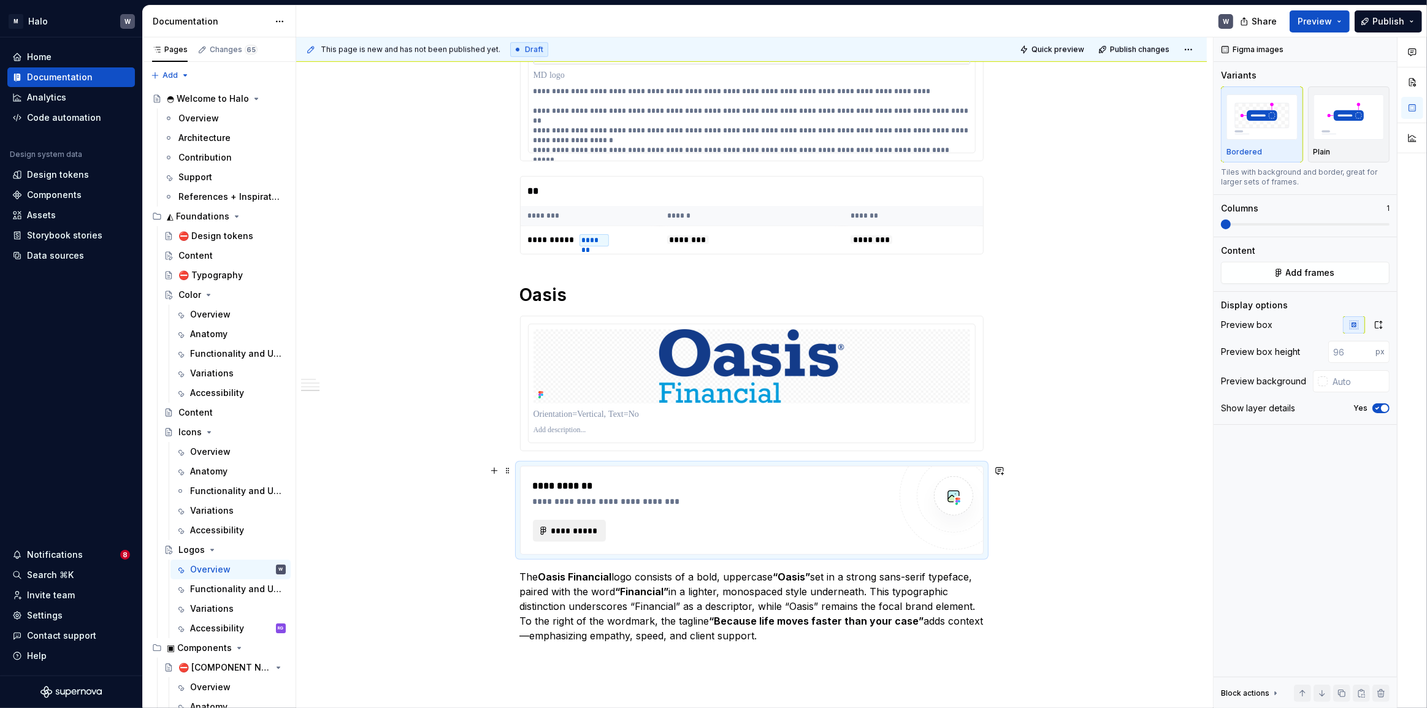
click at [573, 528] on span "**********" at bounding box center [575, 531] width 48 height 12
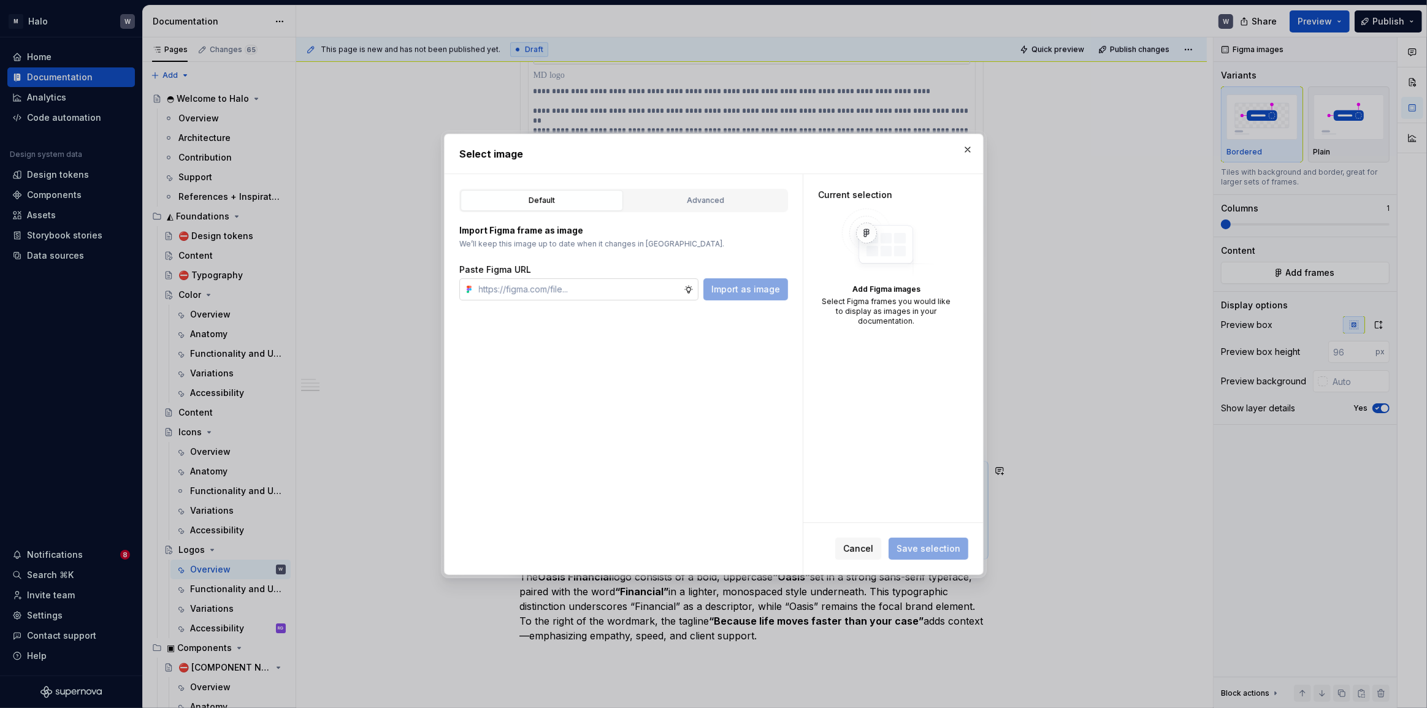
type textarea "*"
click at [647, 284] on input "text" at bounding box center [579, 289] width 210 height 22
type input "https://www.figma.com/design/zrN9NGlXXPaE4H07HjjtCc/Halo-v1?node-id=22531-732&t…"
click at [744, 296] on button "Import as image" at bounding box center [745, 289] width 85 height 22
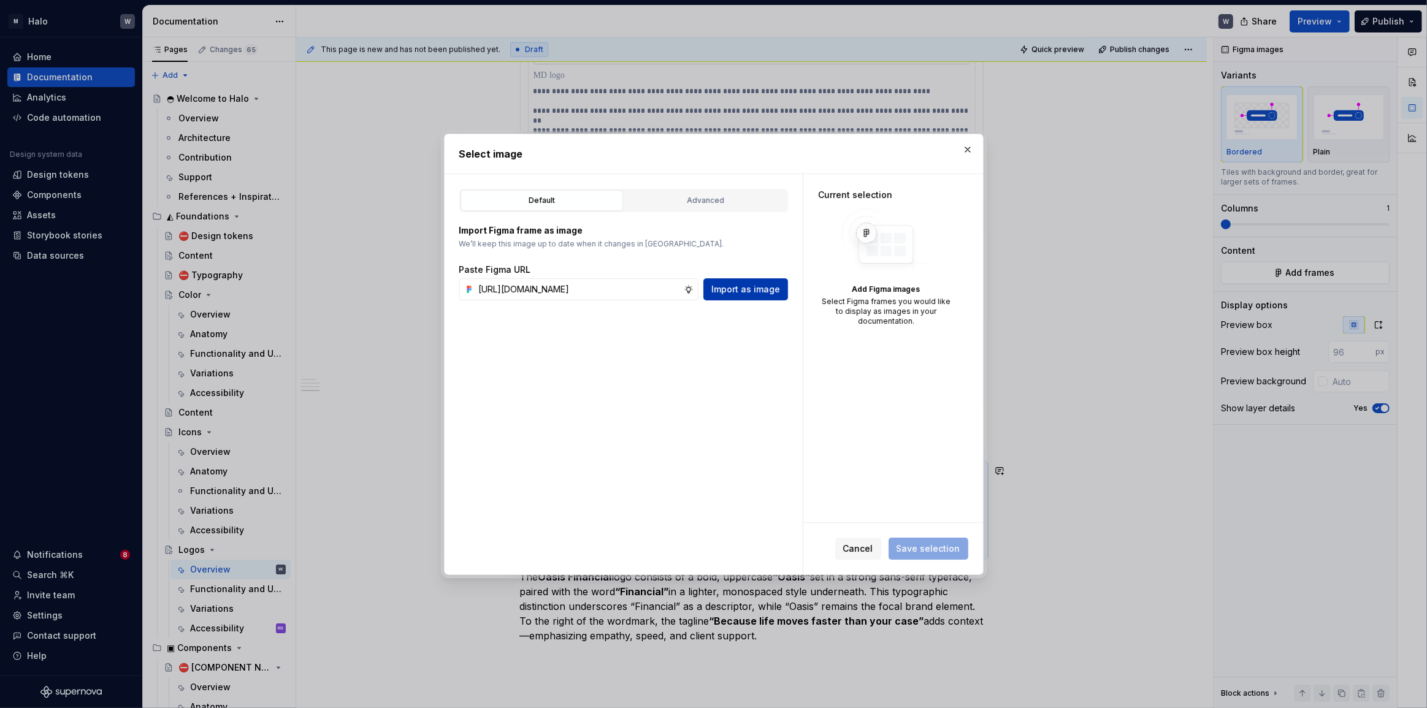
scroll to position [0, 0]
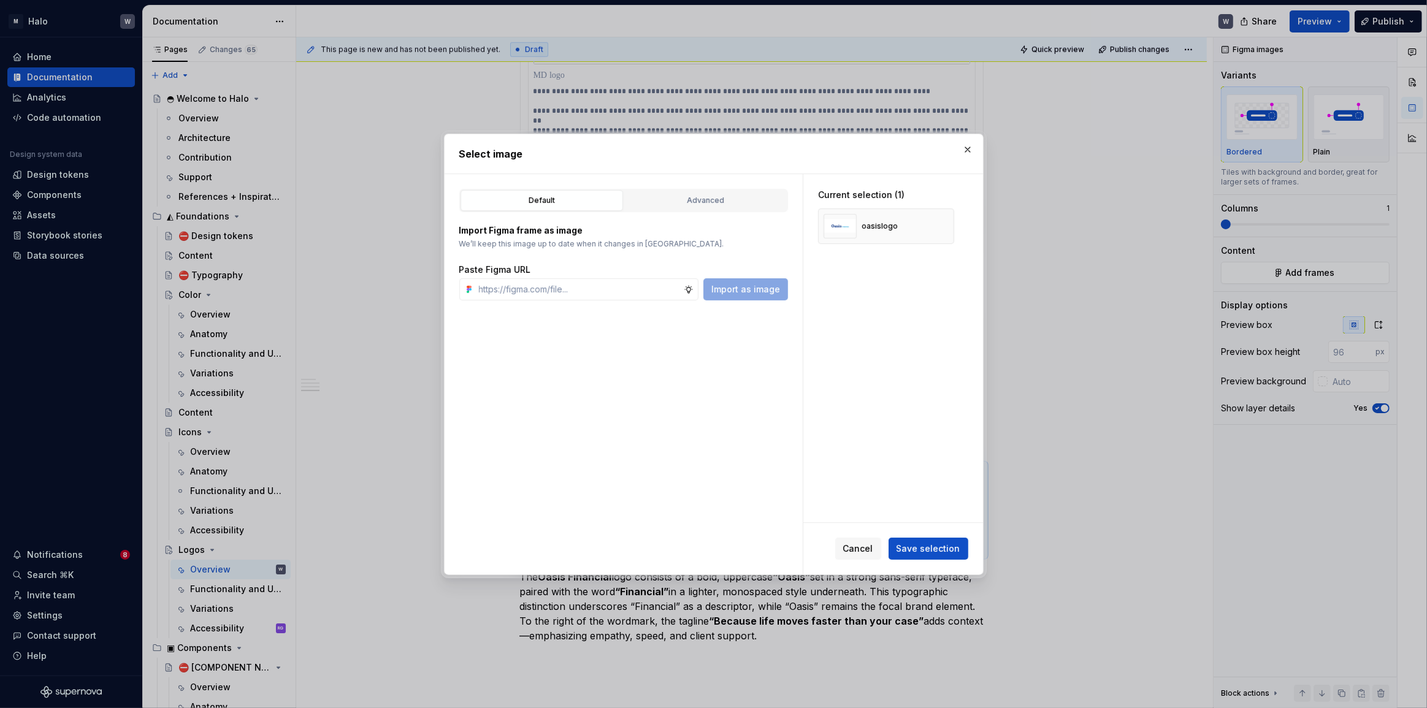
click at [927, 540] on button "Save selection" at bounding box center [928, 549] width 80 height 22
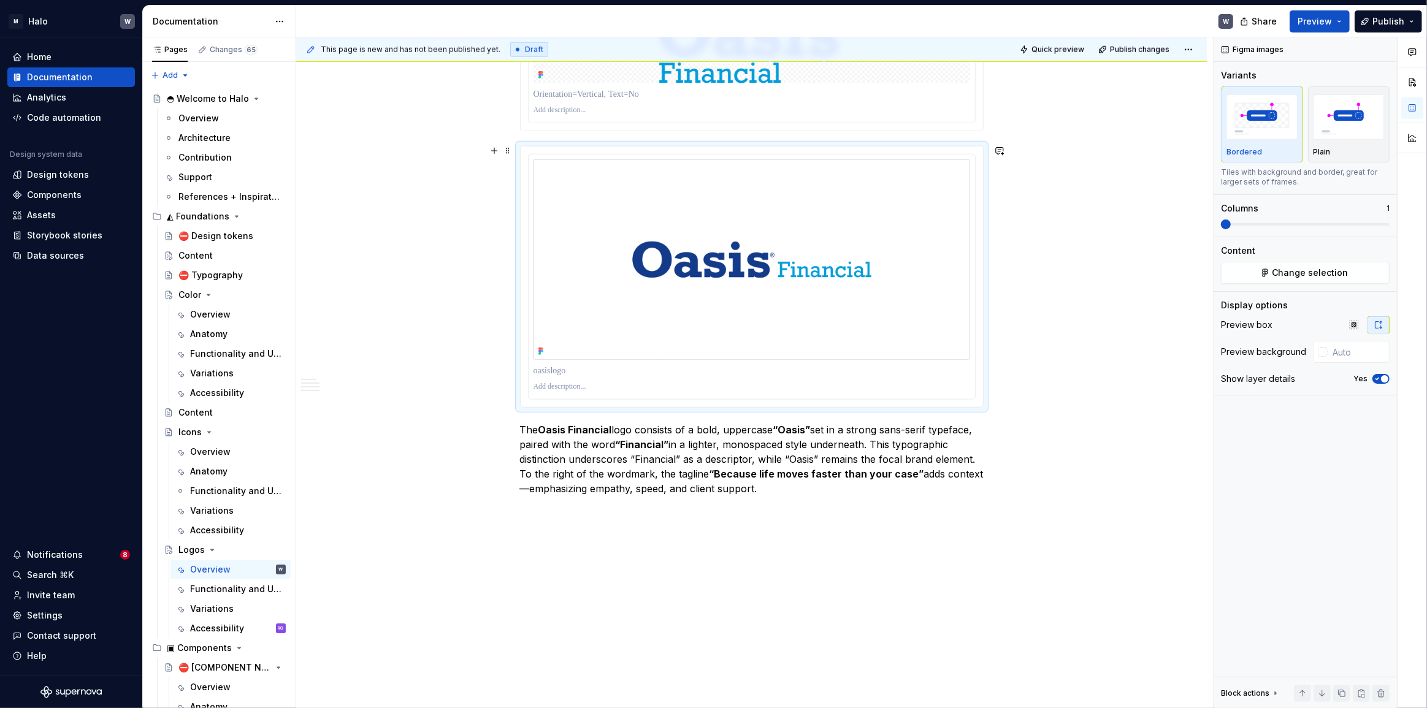
scroll to position [1496, 0]
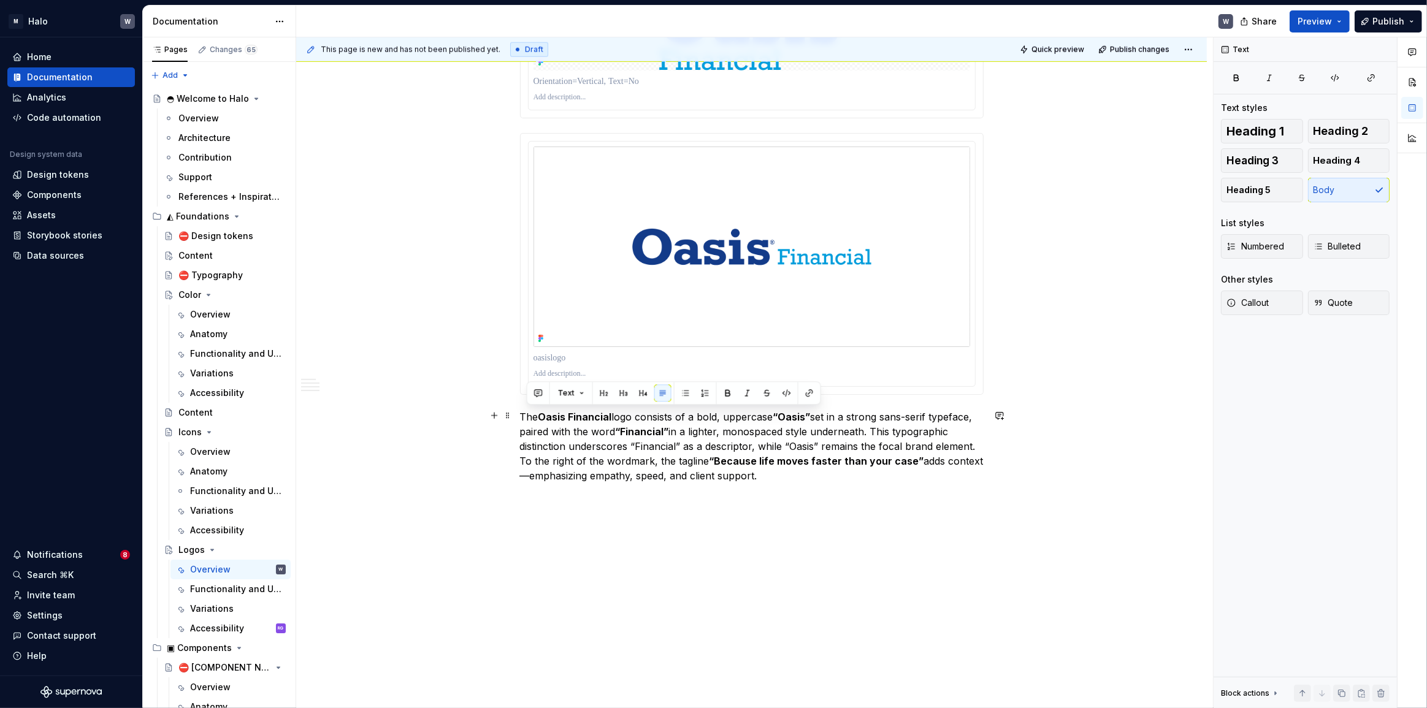
drag, startPoint x: 525, startPoint y: 412, endPoint x: 910, endPoint y: 468, distance: 388.5
click at [910, 468] on p "The Oasis Financial logo consists of a bold, uppercase “Oasis” set in a strong …" at bounding box center [751, 447] width 463 height 74
drag, startPoint x: 520, startPoint y: 414, endPoint x: 796, endPoint y: 479, distance: 284.2
click at [796, 479] on p "The Oasis Financial logo consists of a bold, uppercase “Oasis” set in a strong …" at bounding box center [751, 447] width 463 height 74
copy p "The Oasis Financial logo consists of a bold, uppercase “Oasis” set in a strong …"
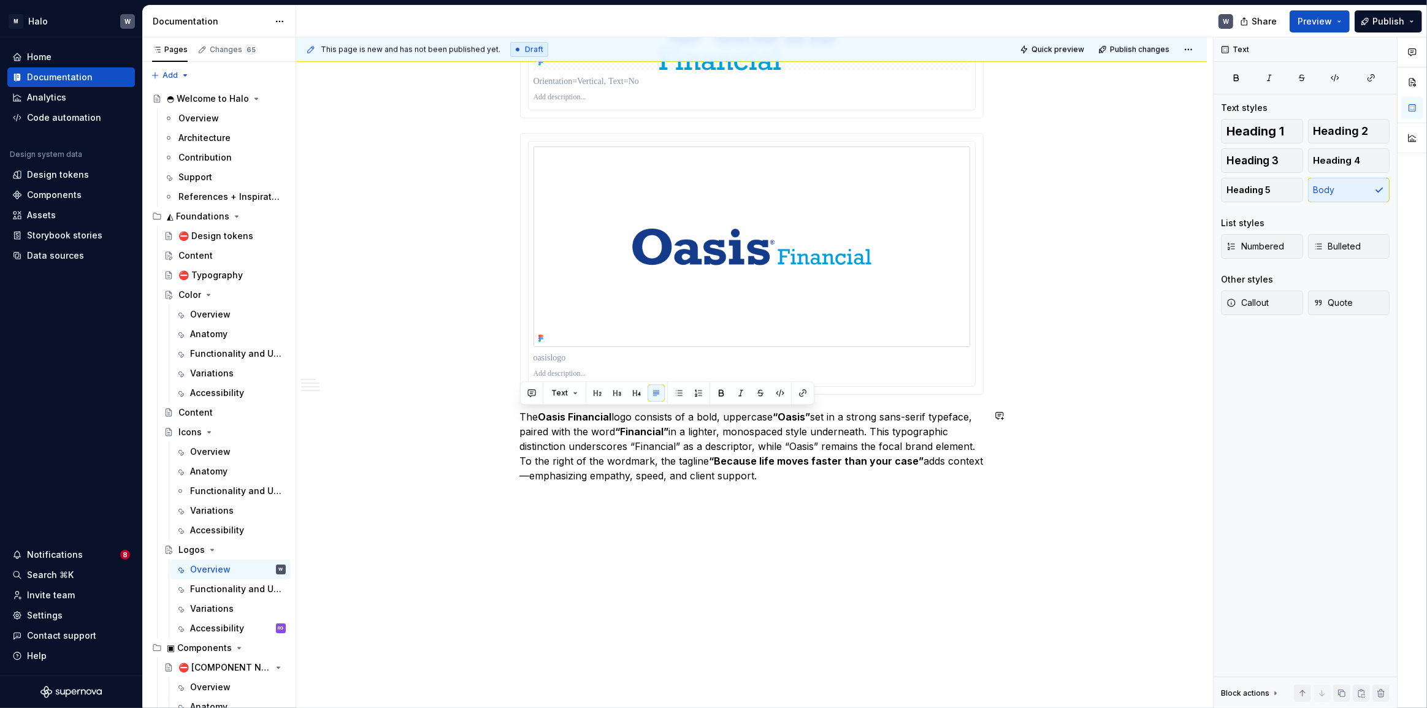
click at [543, 375] on p at bounding box center [751, 374] width 437 height 10
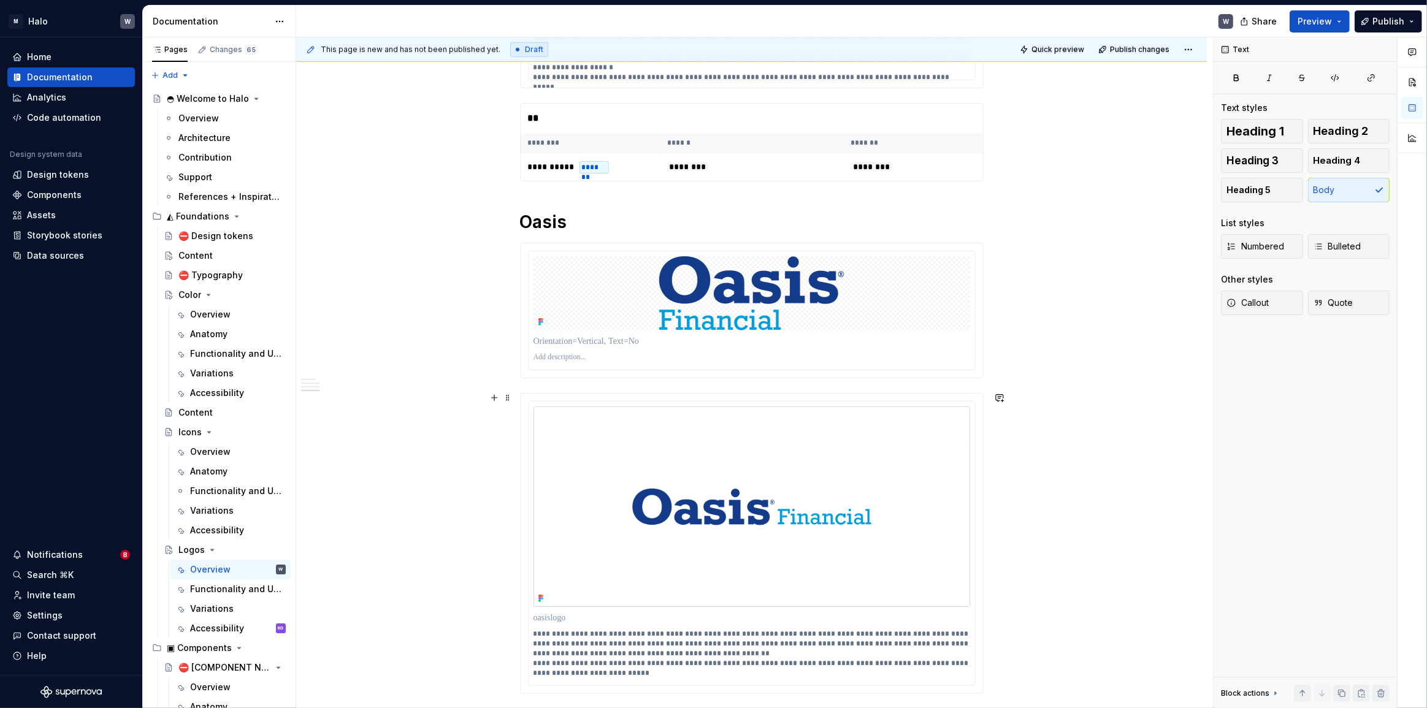
scroll to position [1161, 0]
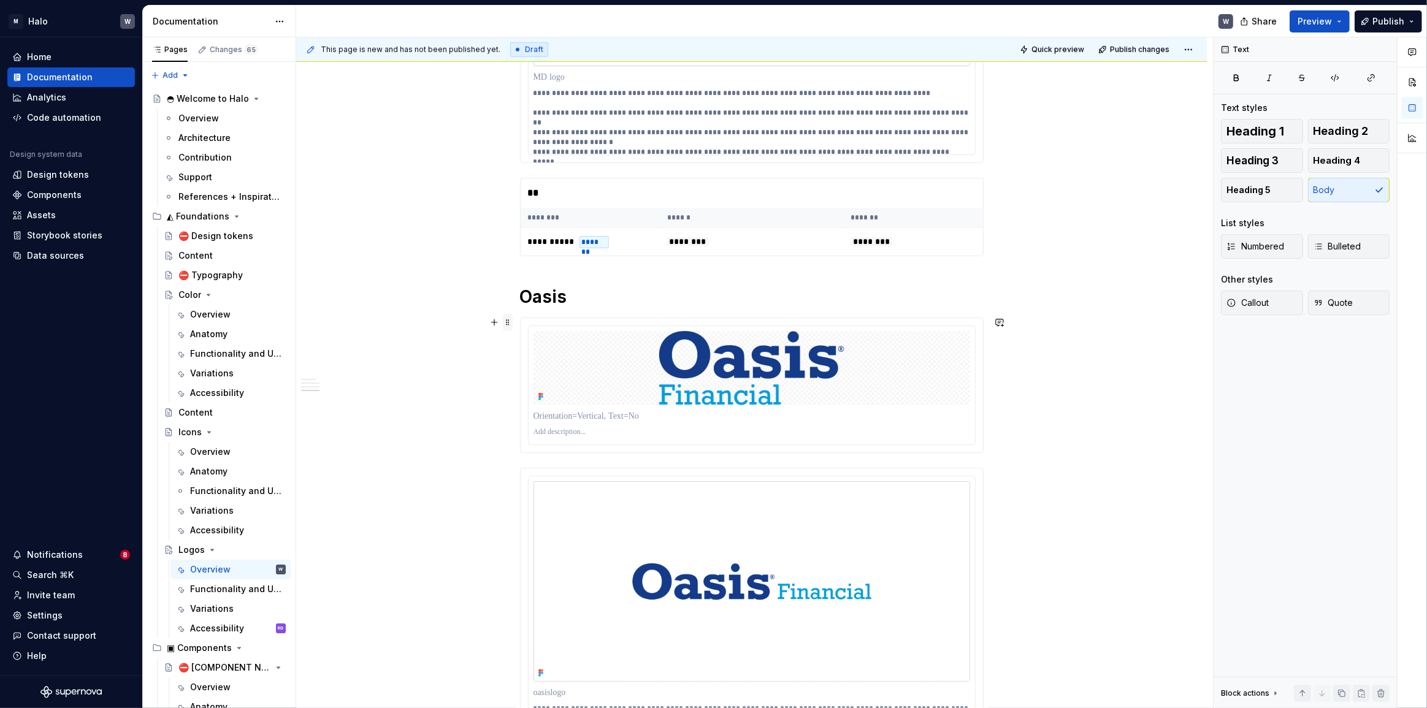
click at [511, 323] on span at bounding box center [508, 322] width 10 height 17
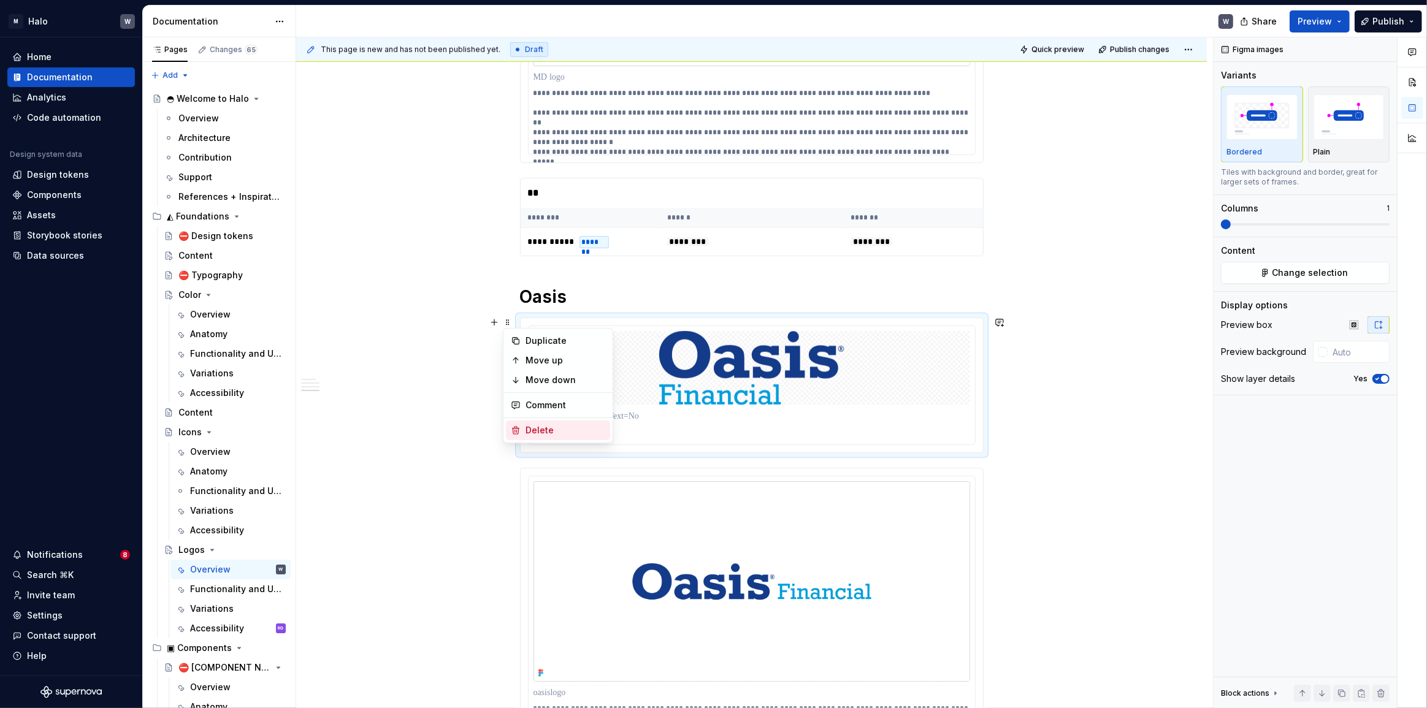
click at [528, 429] on div "Delete" at bounding box center [565, 430] width 80 height 12
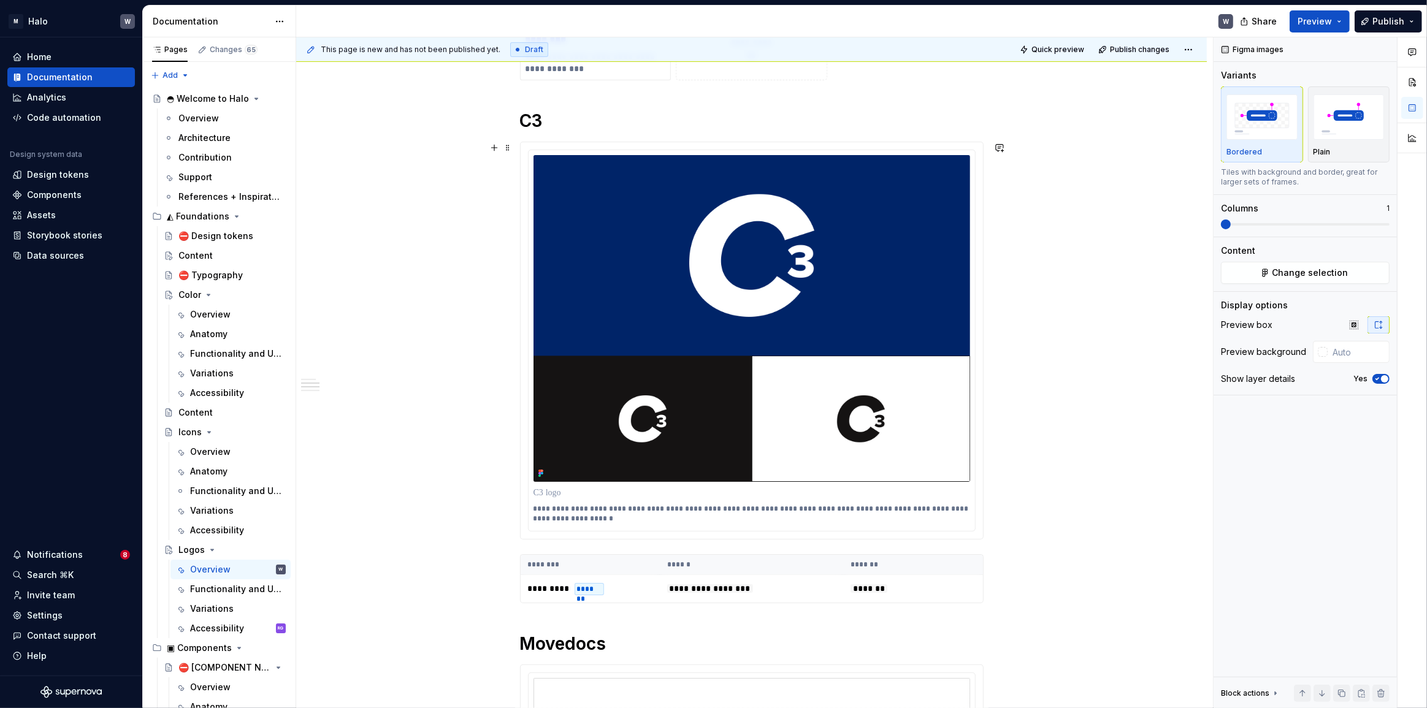
scroll to position [0, 0]
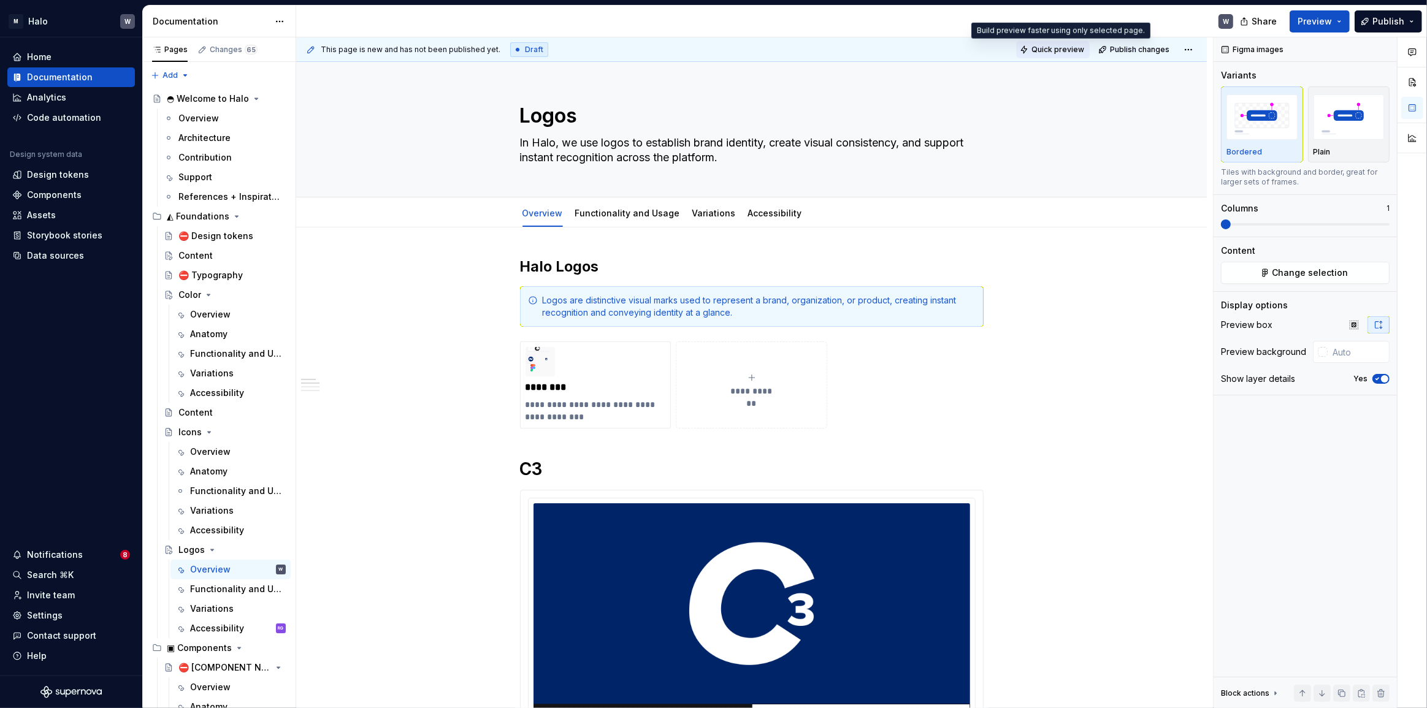
click at [1072, 51] on span "Quick preview" at bounding box center [1057, 50] width 53 height 10
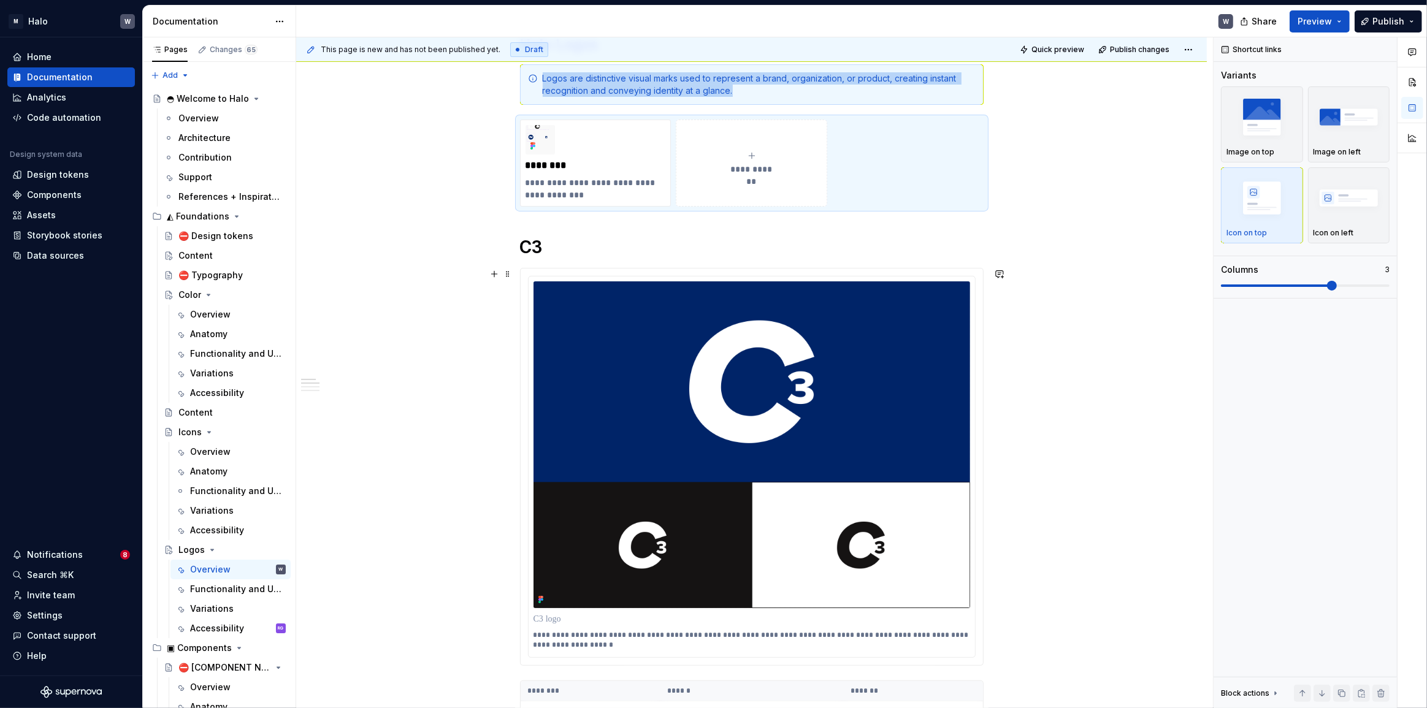
scroll to position [223, 0]
click at [1359, 224] on div "Icon on left" at bounding box center [1348, 205] width 71 height 65
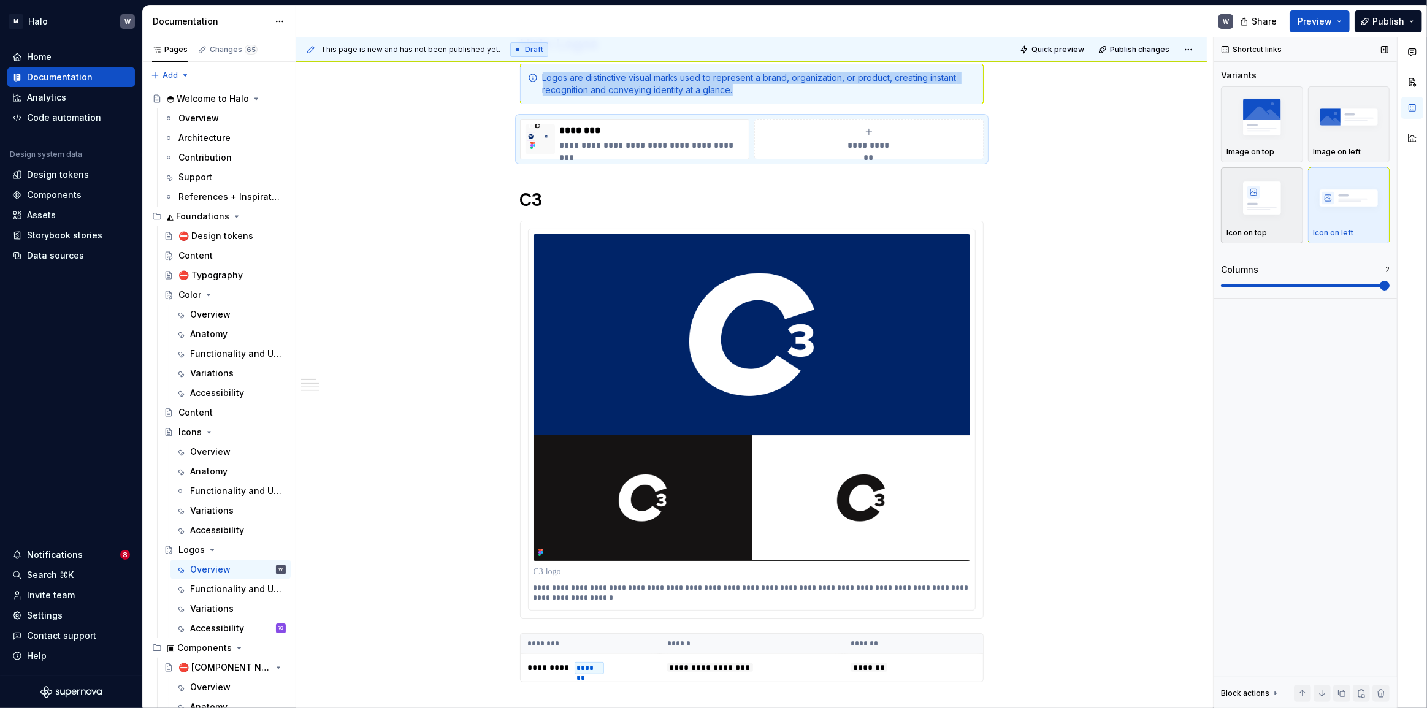
click at [1248, 210] on img "button" at bounding box center [1261, 197] width 71 height 45
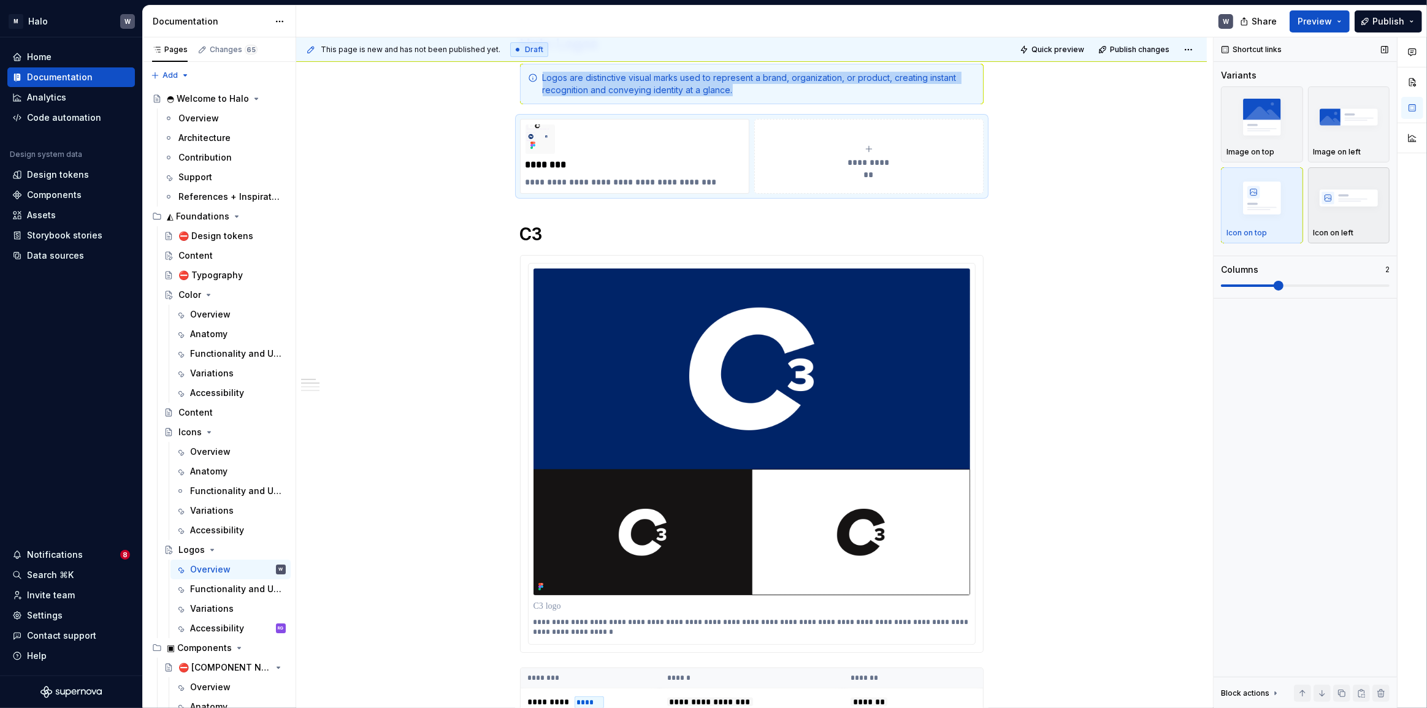
click at [1316, 209] on img "button" at bounding box center [1348, 197] width 71 height 45
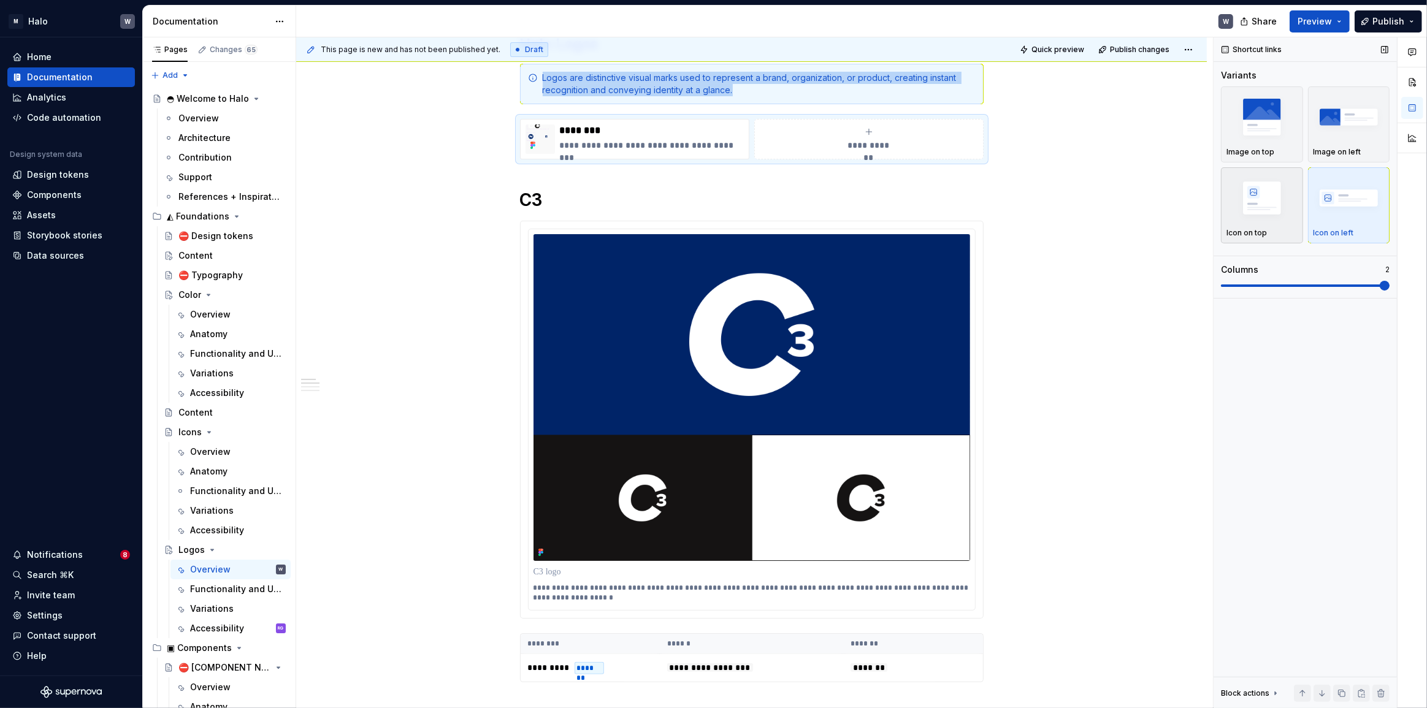
click at [1249, 202] on img "button" at bounding box center [1261, 197] width 71 height 45
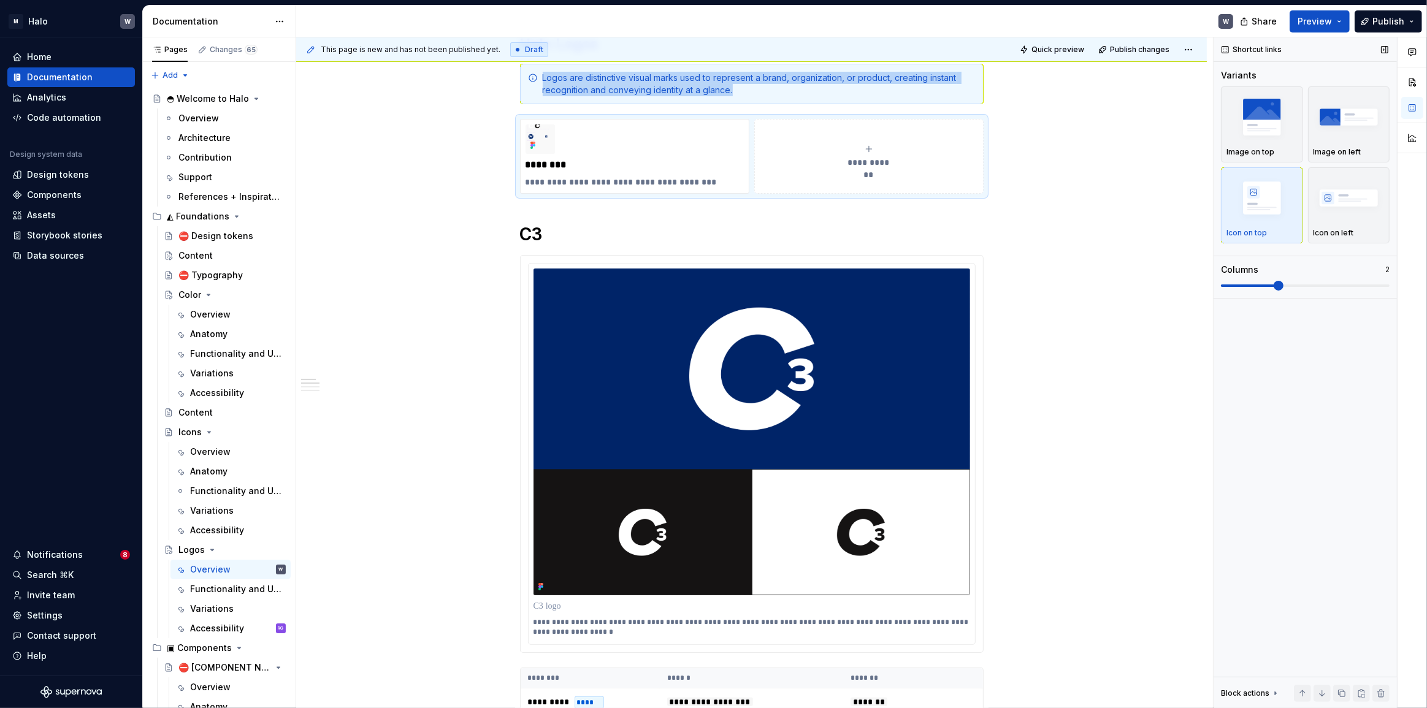
click at [1253, 210] on img "button" at bounding box center [1261, 197] width 71 height 45
click at [1275, 126] on img "button" at bounding box center [1261, 116] width 71 height 45
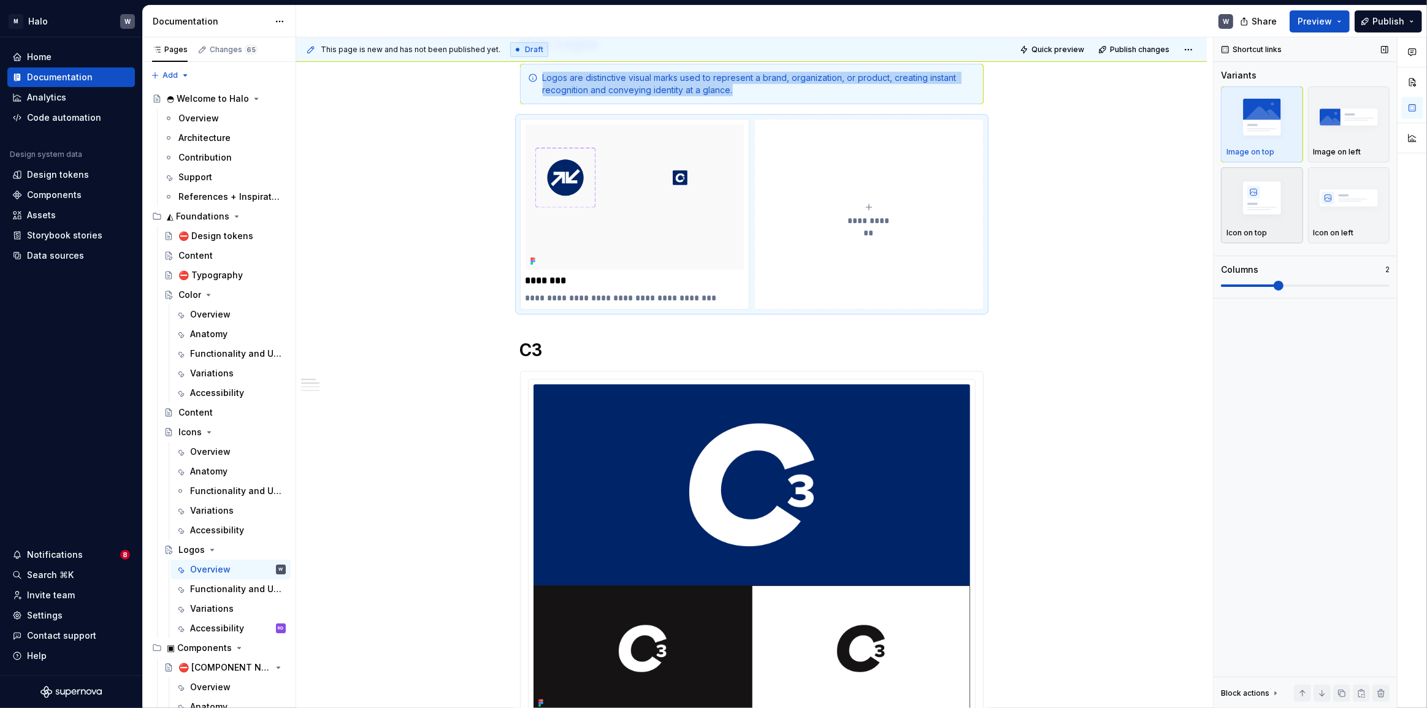
click at [1256, 201] on img "button" at bounding box center [1261, 197] width 71 height 45
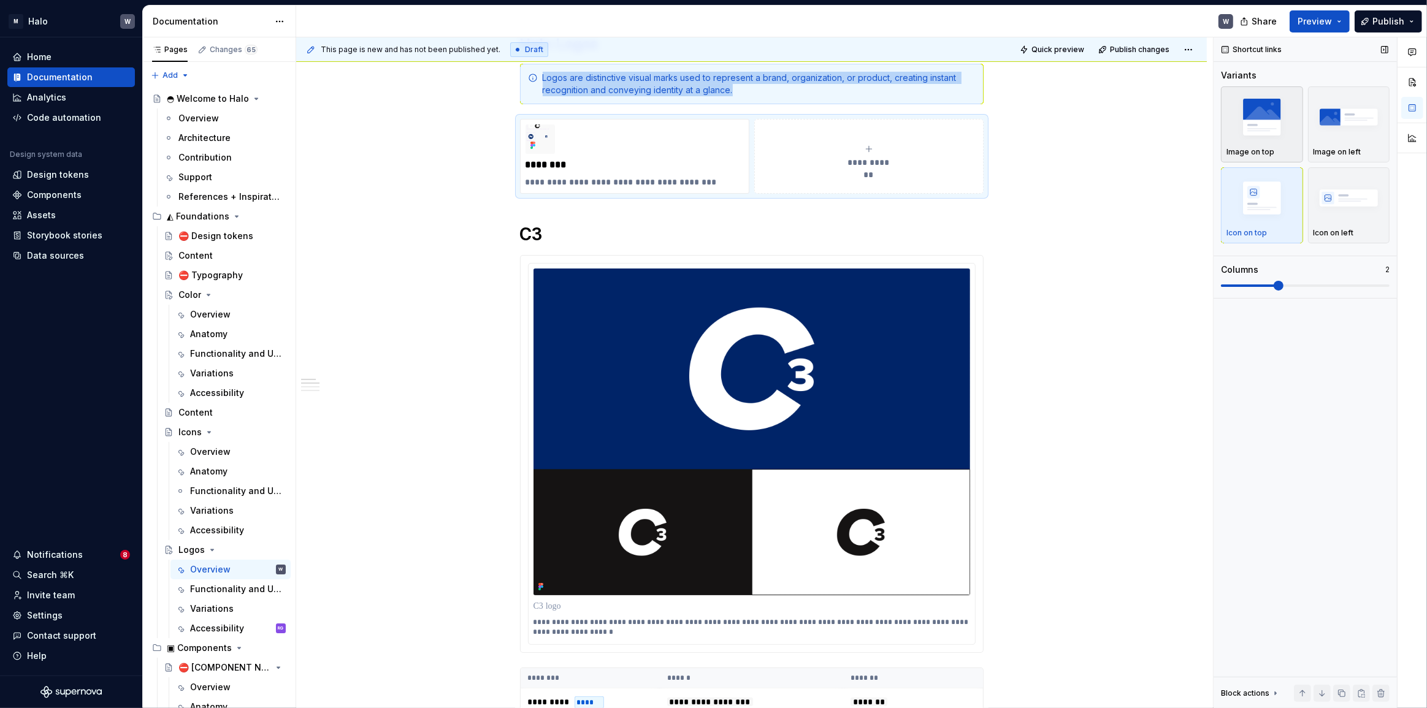
click at [1259, 123] on img "button" at bounding box center [1261, 116] width 71 height 45
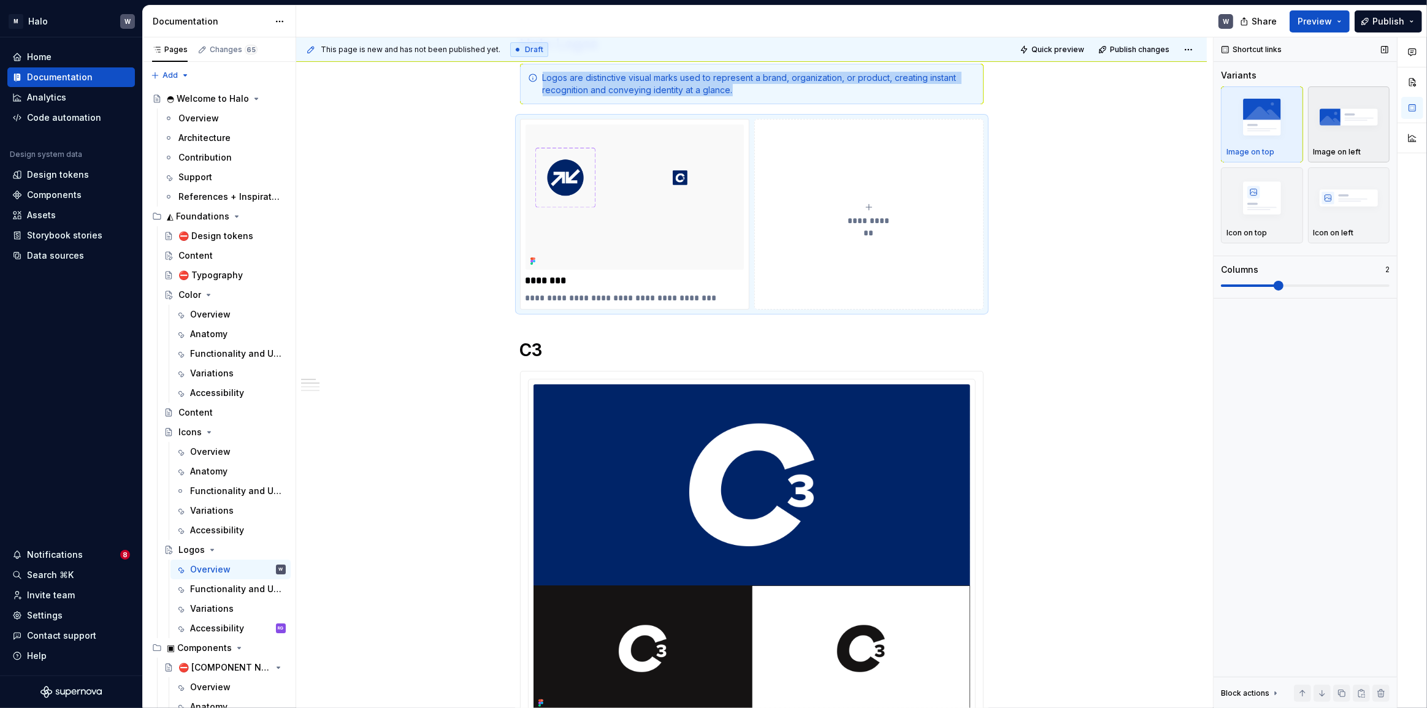
click at [1321, 126] on img "button" at bounding box center [1348, 116] width 71 height 45
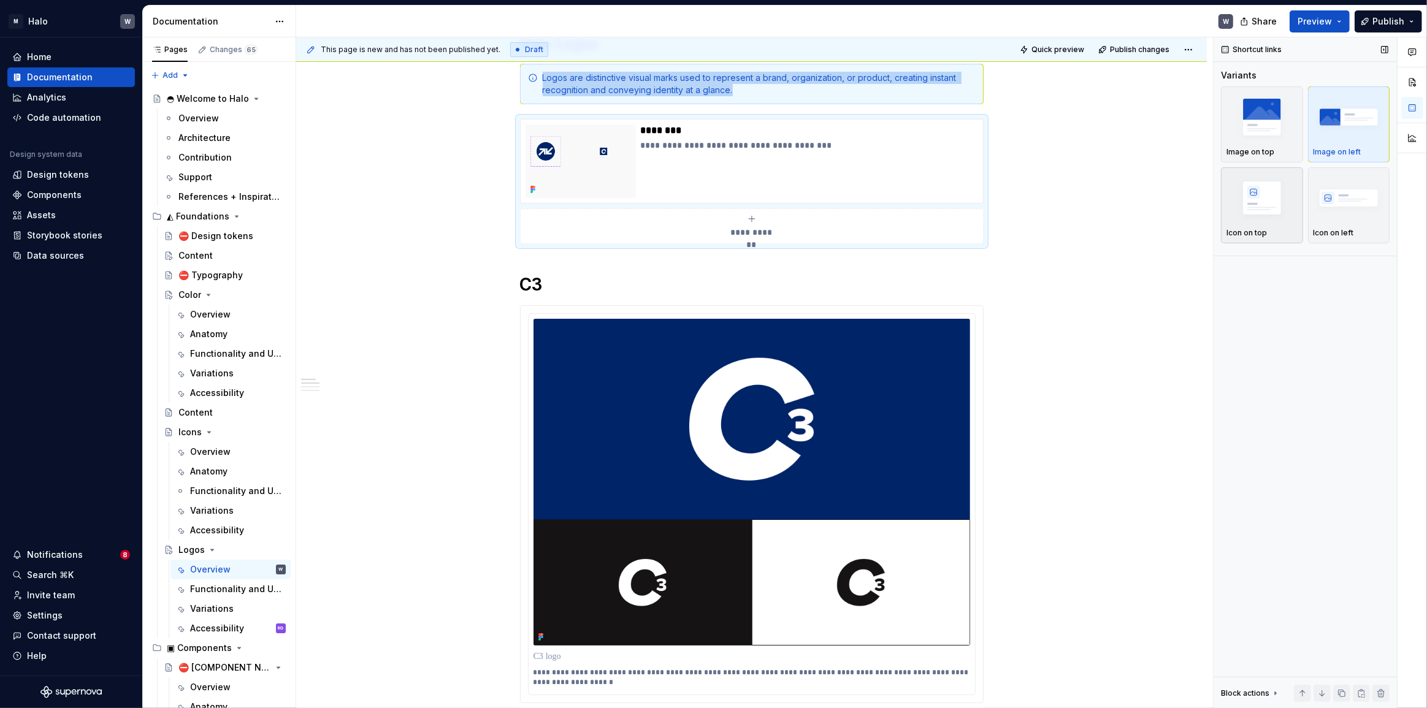
click at [1259, 198] on img "button" at bounding box center [1261, 197] width 71 height 45
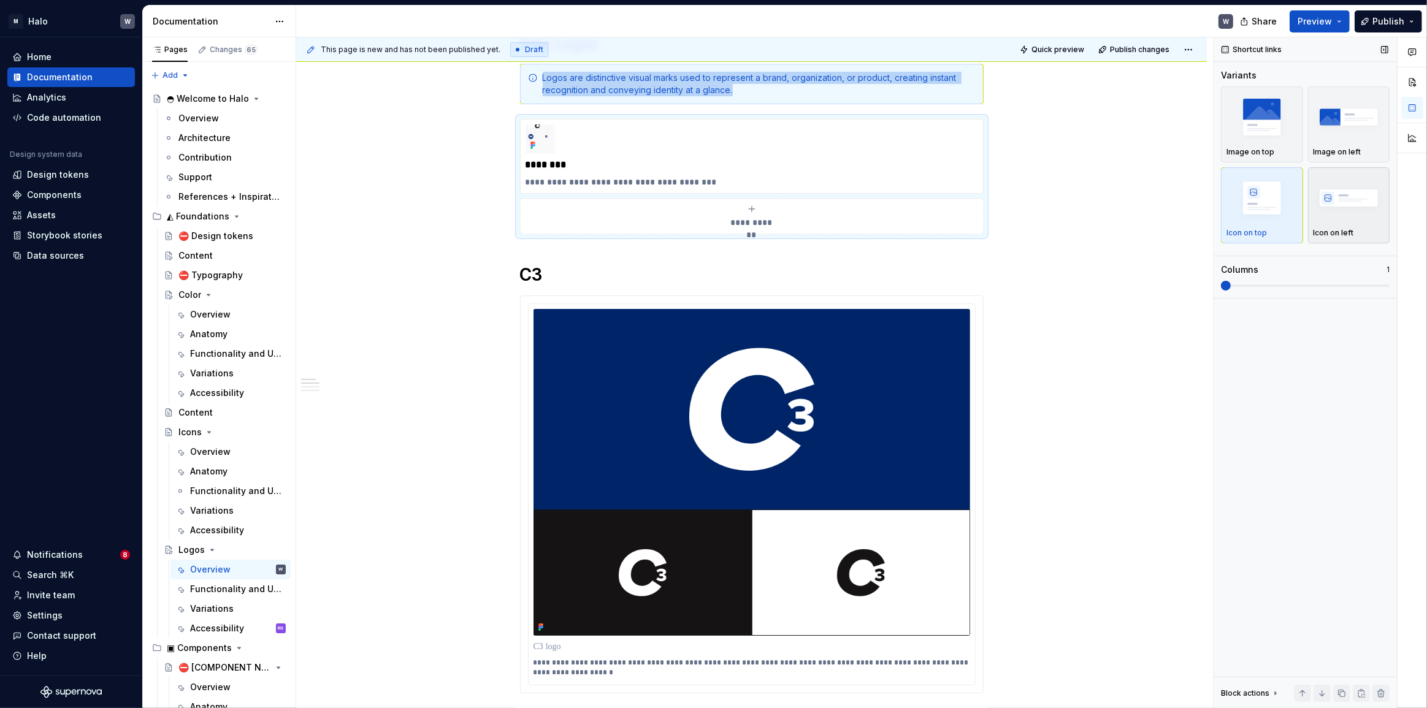
click at [1347, 207] on img "button" at bounding box center [1348, 197] width 71 height 45
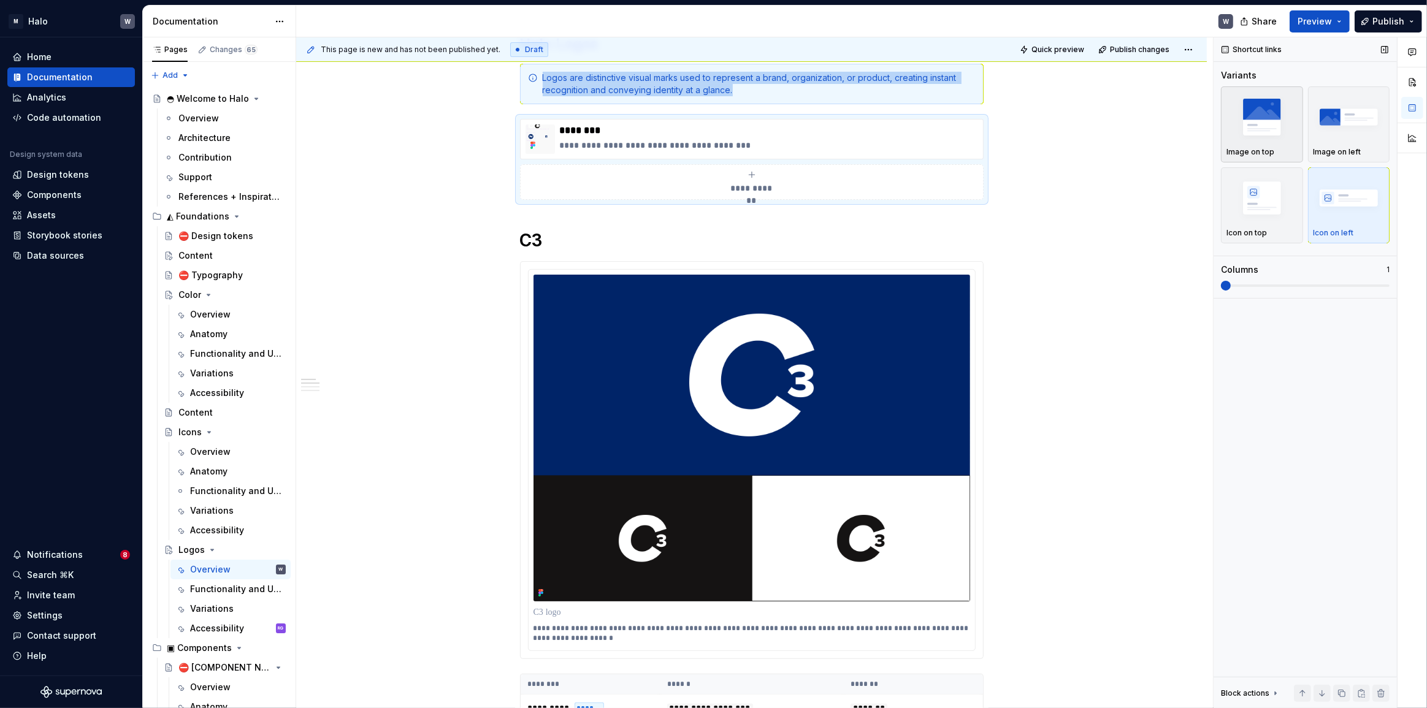
click at [1265, 131] on img "button" at bounding box center [1261, 116] width 71 height 45
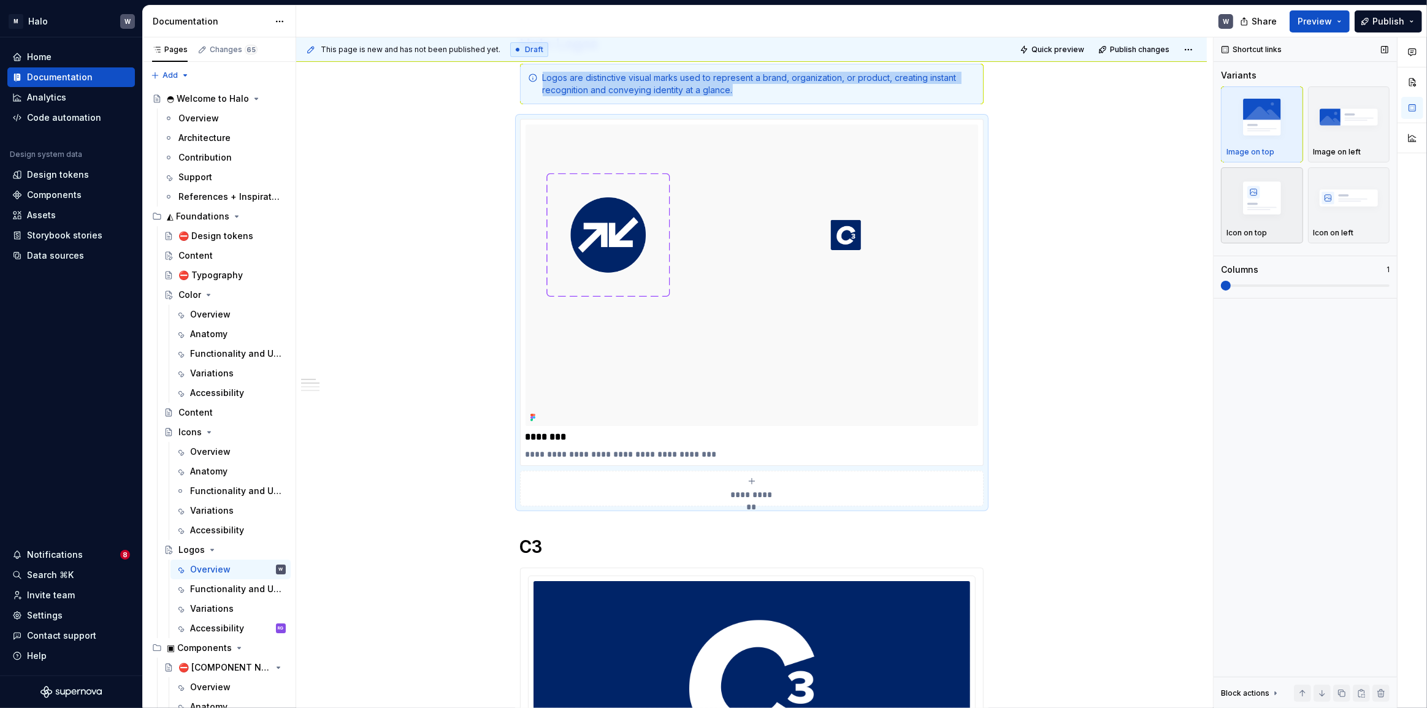
click at [1269, 206] on img "button" at bounding box center [1261, 197] width 71 height 45
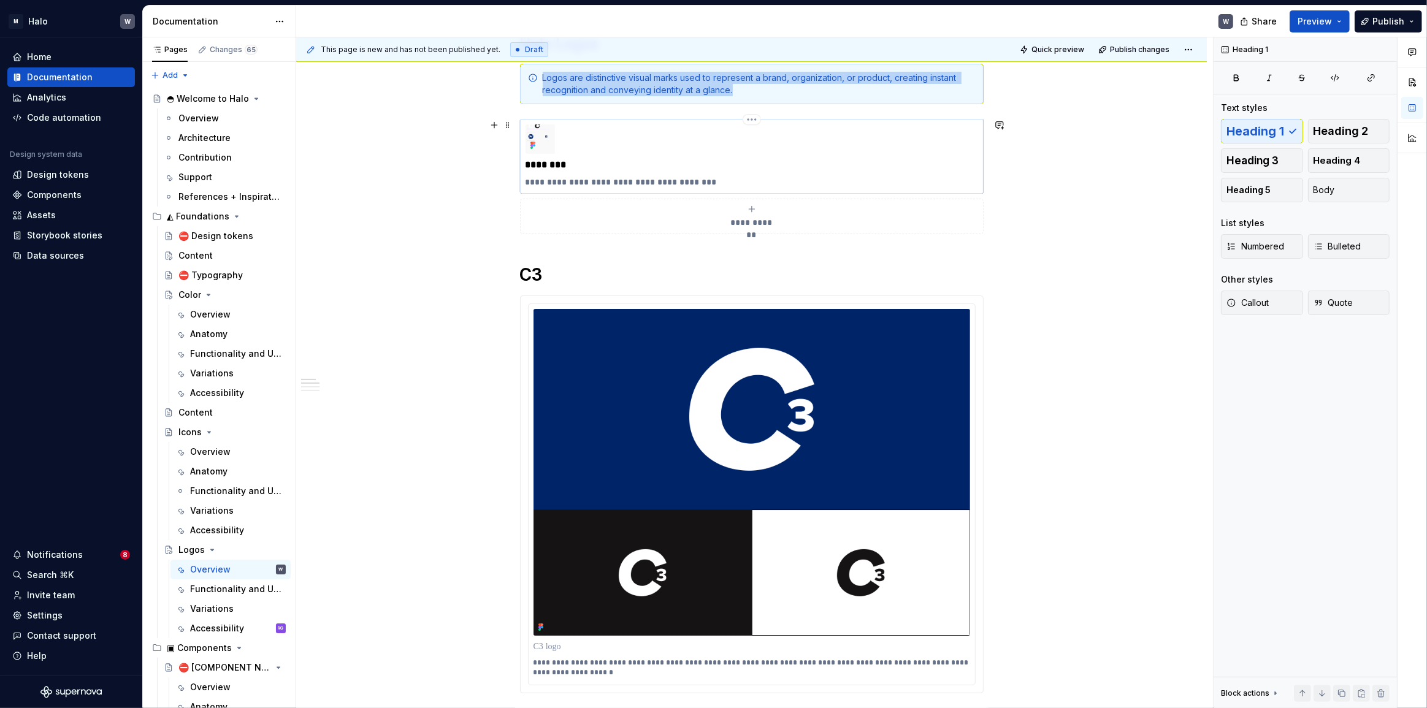
click at [587, 144] on div "**********" at bounding box center [751, 156] width 452 height 64
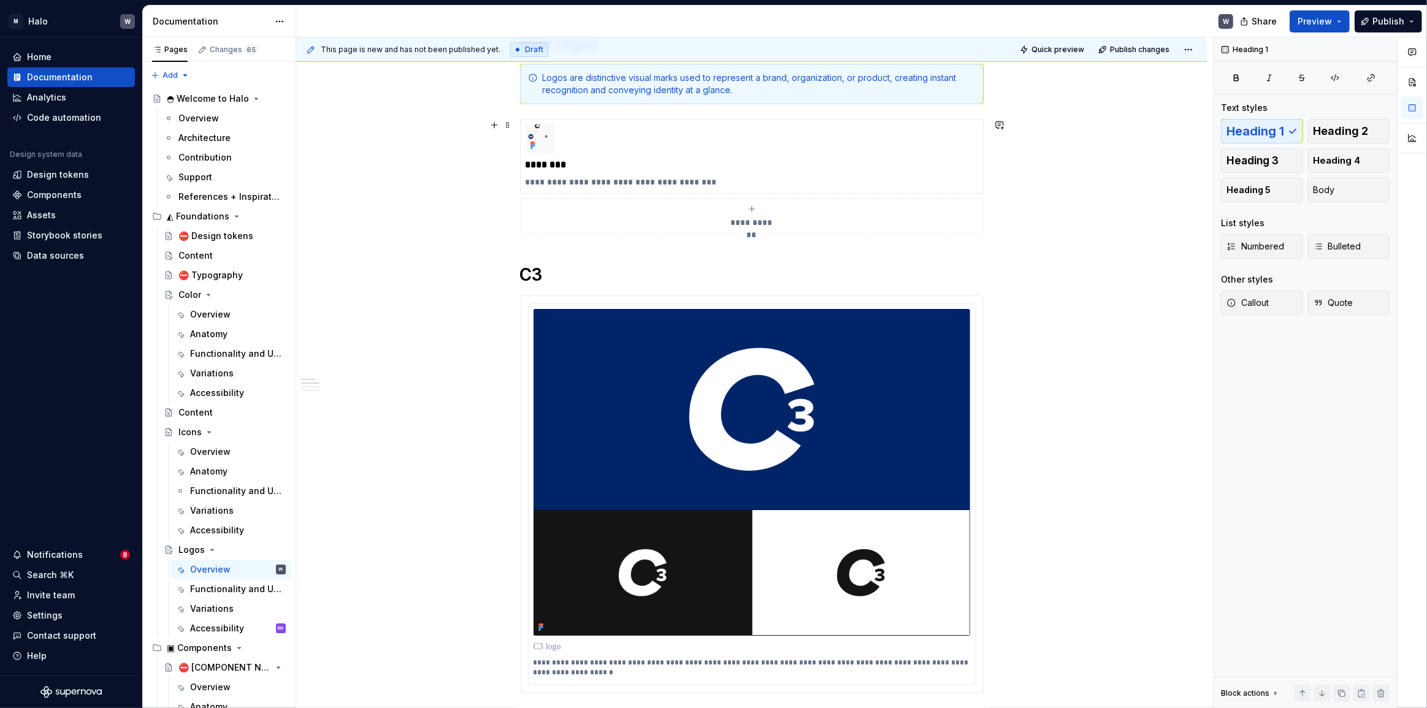
click at [1049, 49] on span "Quick preview" at bounding box center [1057, 50] width 53 height 10
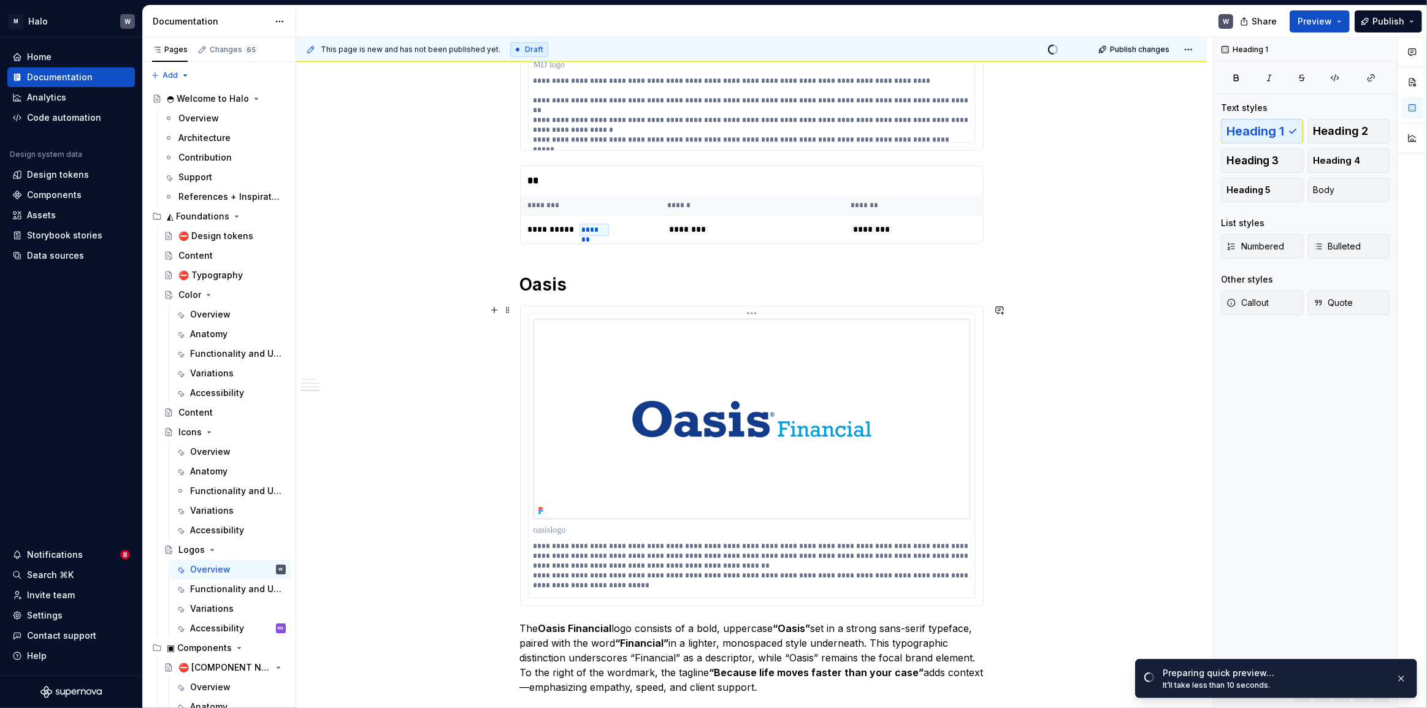
scroll to position [1170, 0]
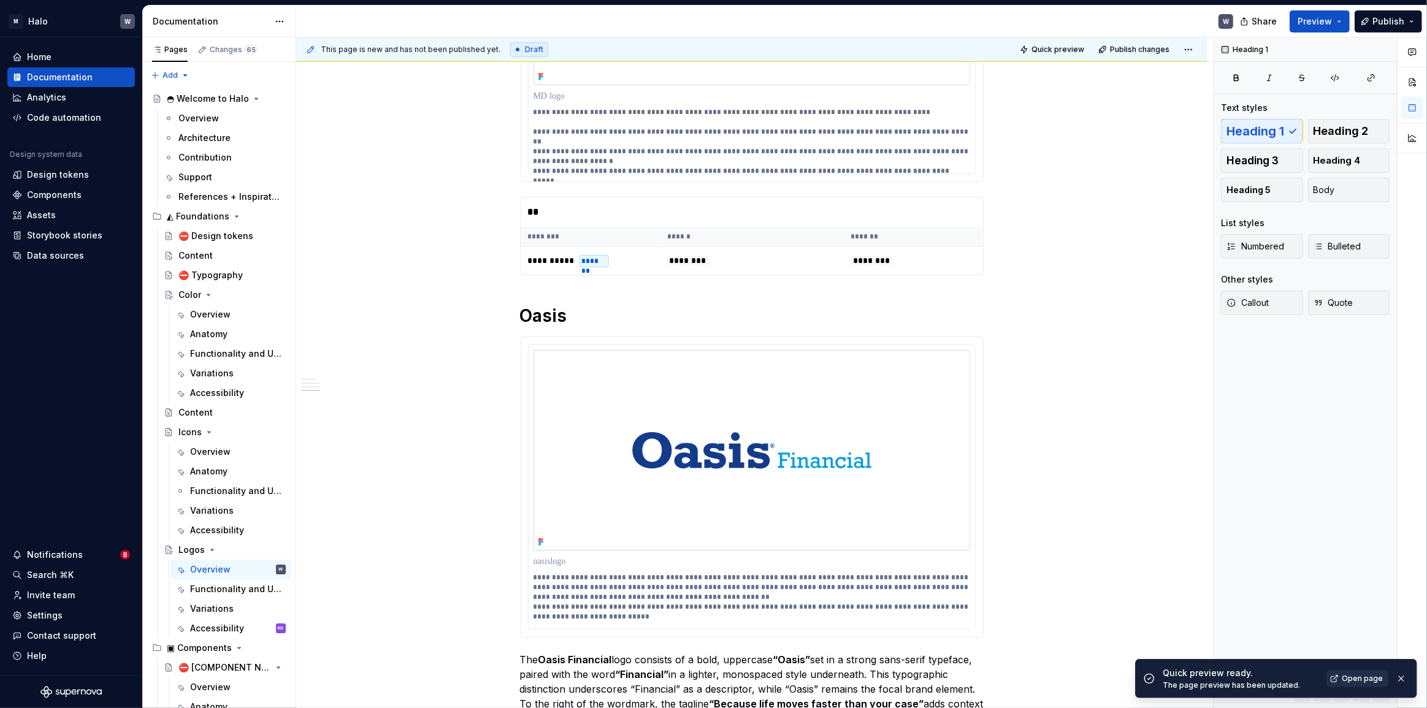
click at [1348, 677] on span "Open page" at bounding box center [1361, 679] width 41 height 10
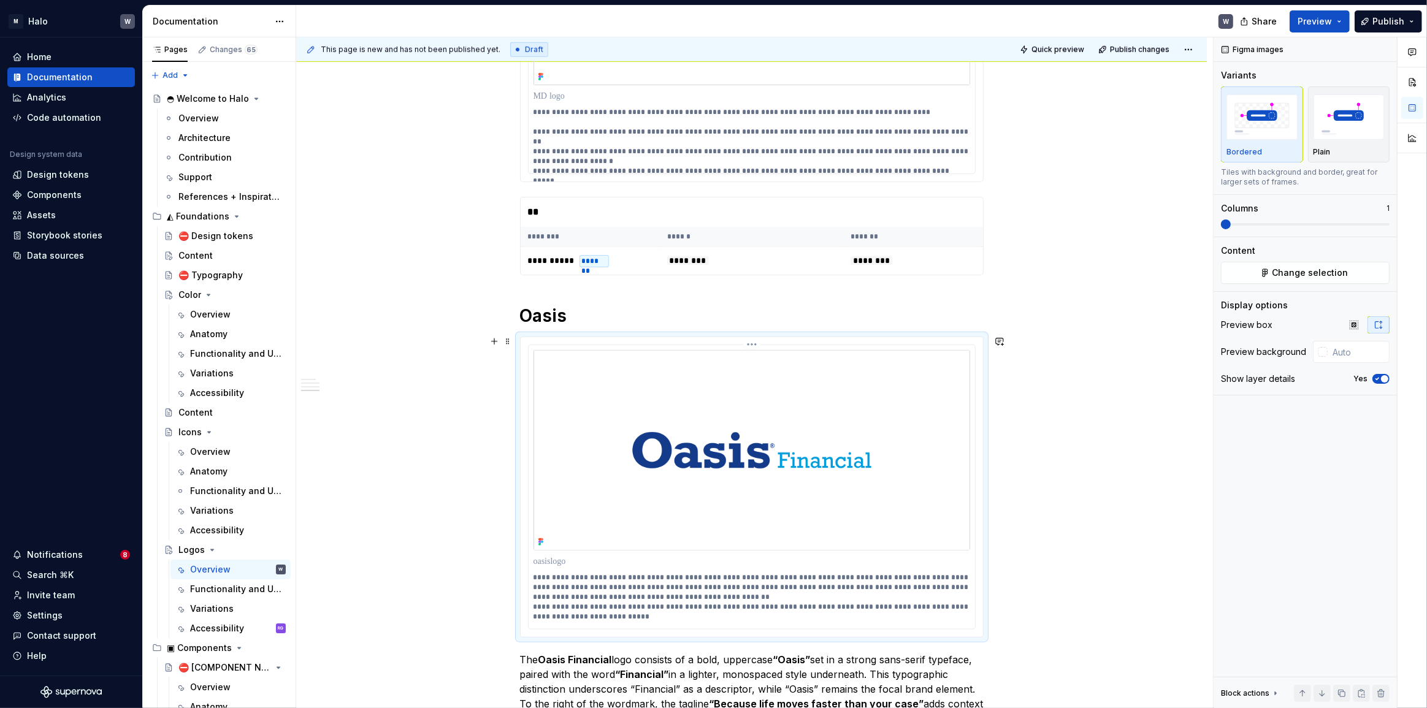
click at [717, 424] on img at bounding box center [751, 450] width 437 height 201
click at [1362, 145] on div "Plain" at bounding box center [1348, 124] width 71 height 65
click at [1284, 124] on img "button" at bounding box center [1261, 116] width 71 height 45
click at [1354, 140] on div "button" at bounding box center [1348, 117] width 71 height 50
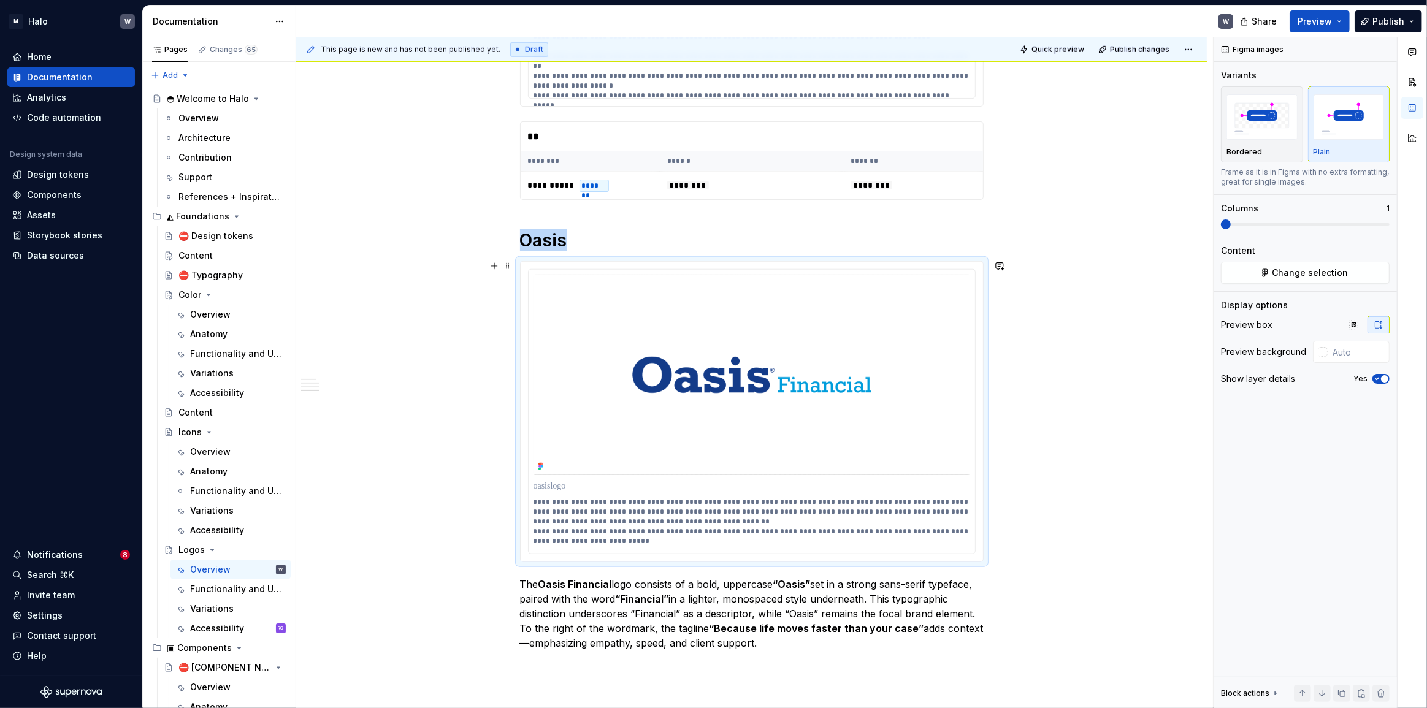
scroll to position [1212, 0]
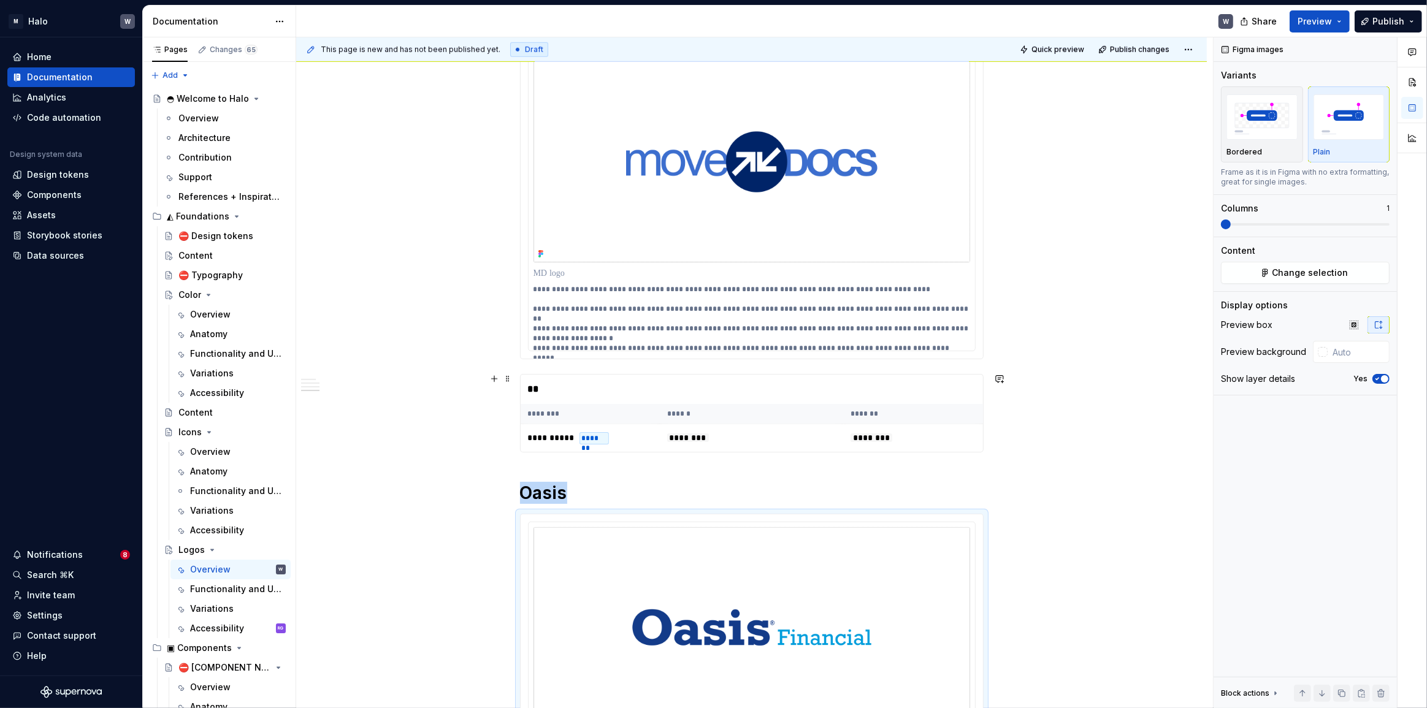
scroll to position [989, 0]
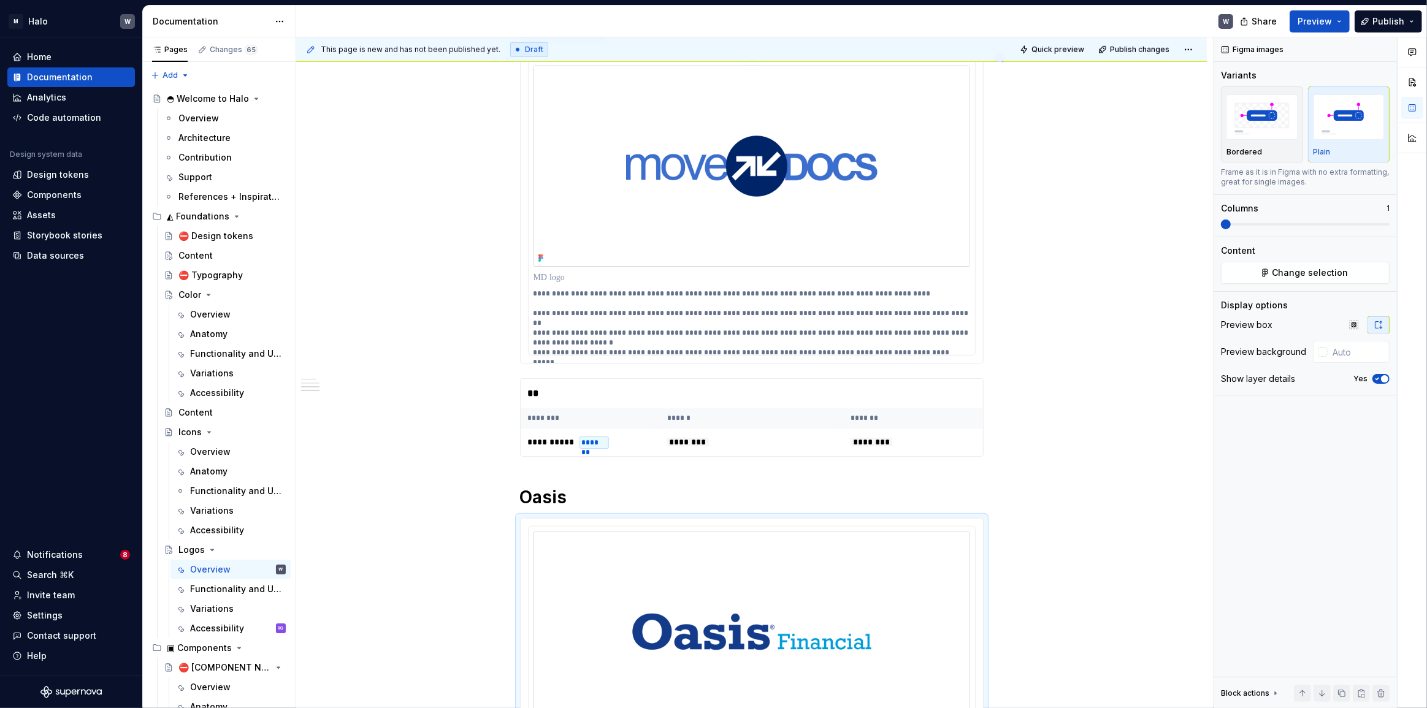
click at [928, 207] on img at bounding box center [751, 166] width 437 height 201
click at [1367, 161] on button "Plain" at bounding box center [1349, 124] width 82 height 76
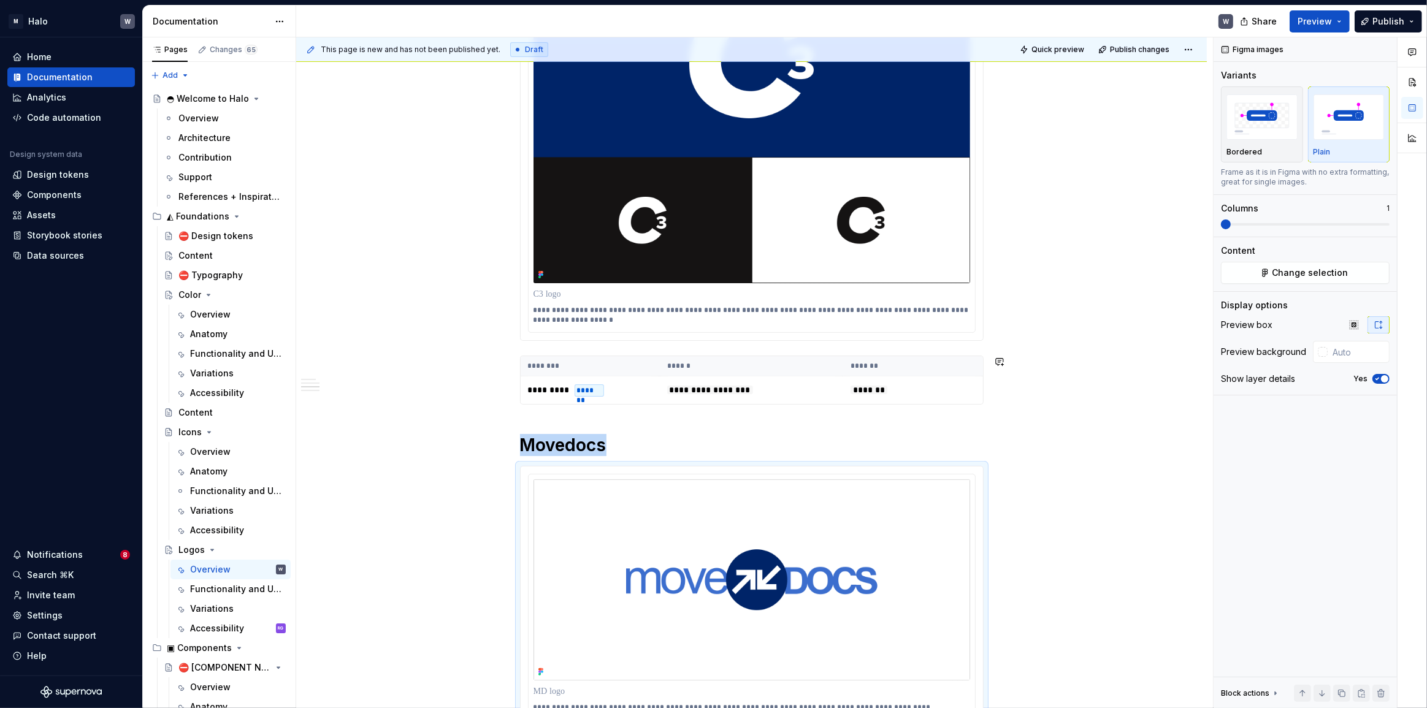
scroll to position [543, 0]
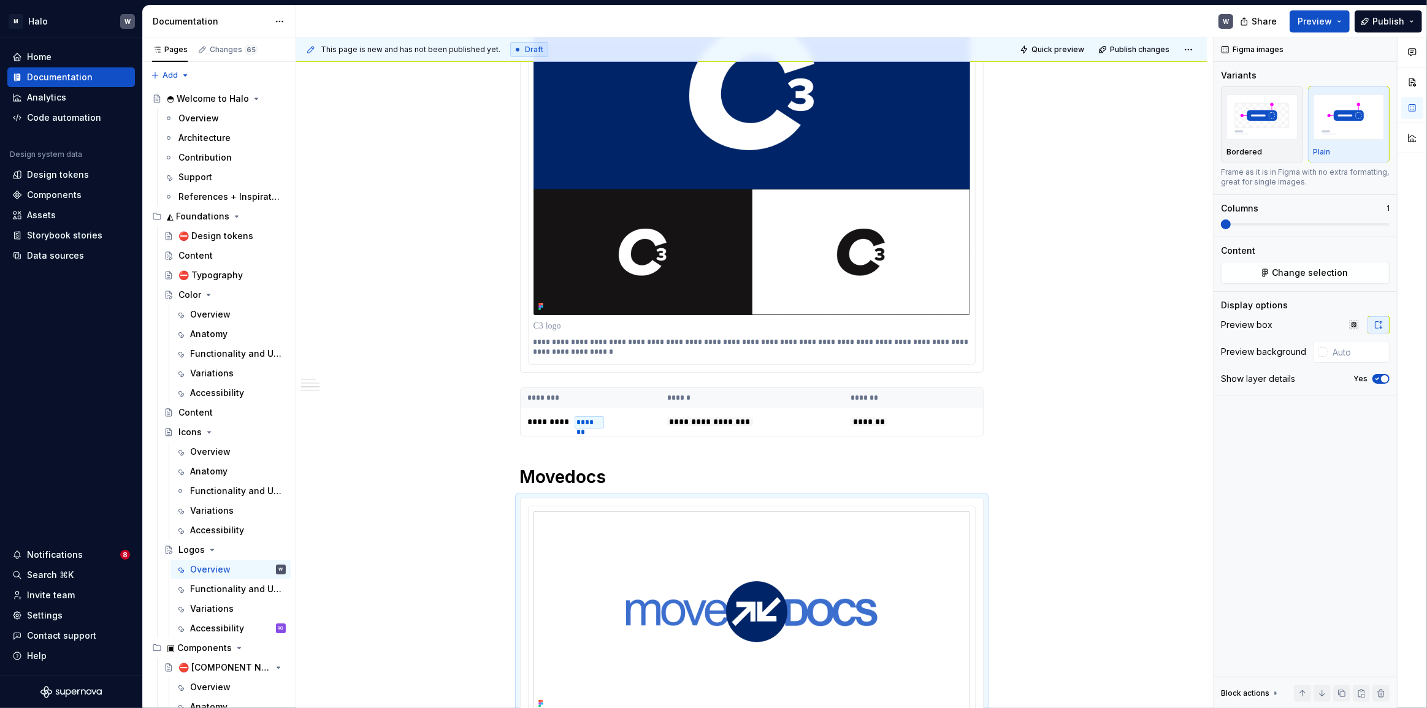
click at [932, 261] on img at bounding box center [751, 151] width 437 height 327
click at [1343, 159] on button "Plain" at bounding box center [1349, 124] width 82 height 76
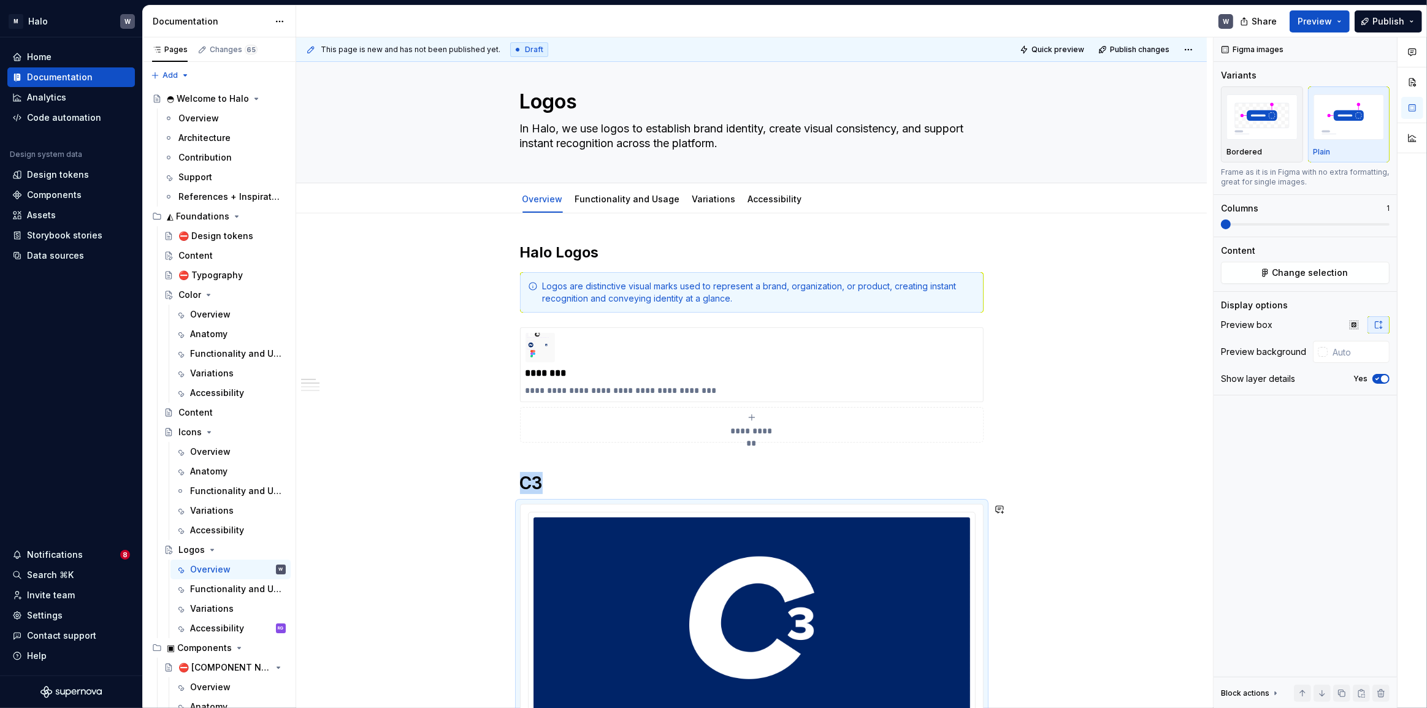
scroll to position [0, 0]
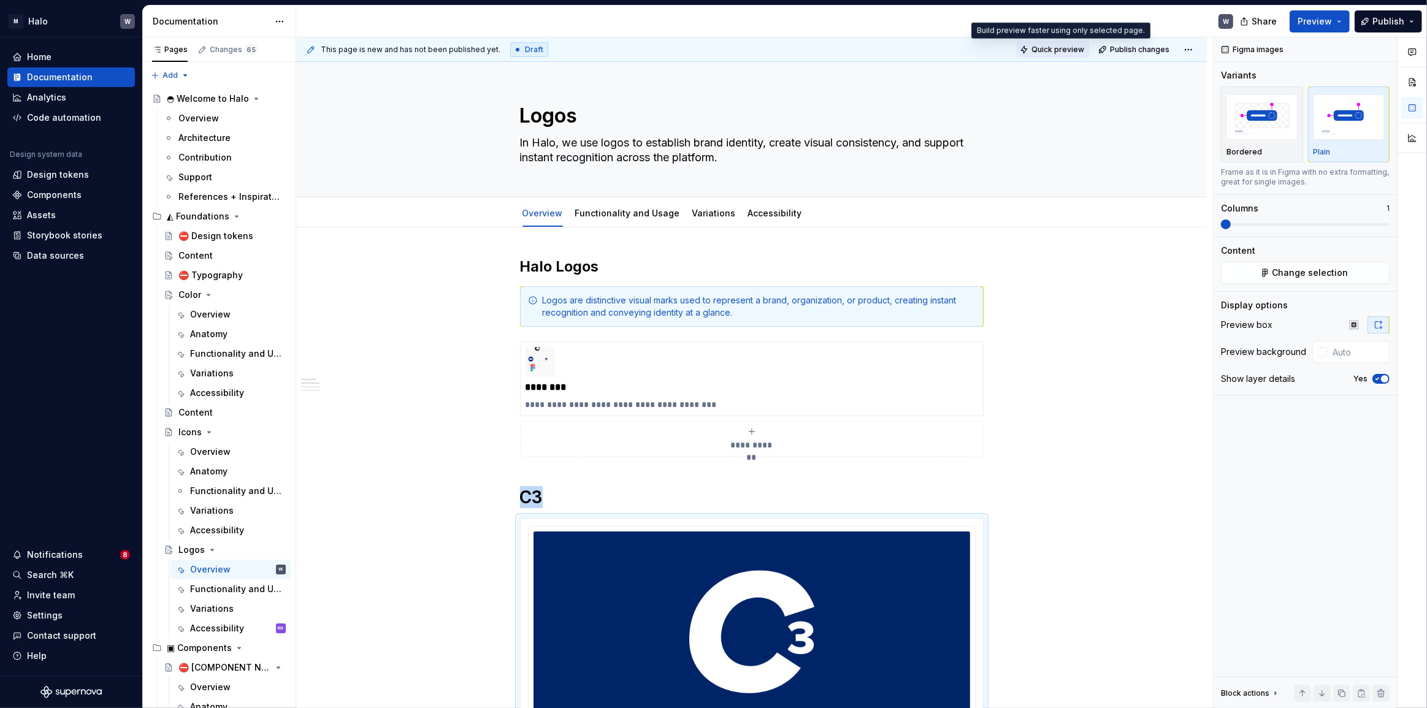
click at [1031, 43] on button "Quick preview" at bounding box center [1053, 49] width 74 height 17
click at [1057, 48] on span "Quick preview" at bounding box center [1057, 50] width 53 height 10
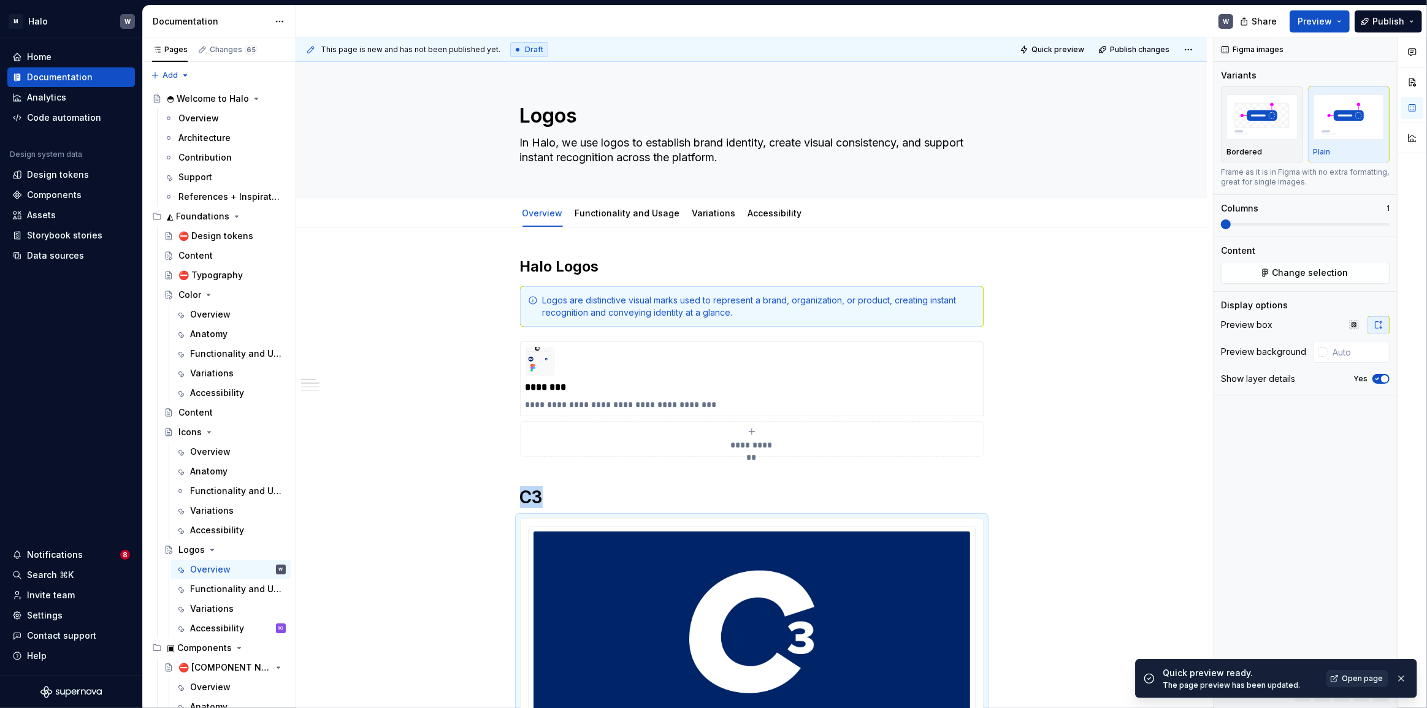
click at [1348, 674] on span "Open page" at bounding box center [1361, 679] width 41 height 10
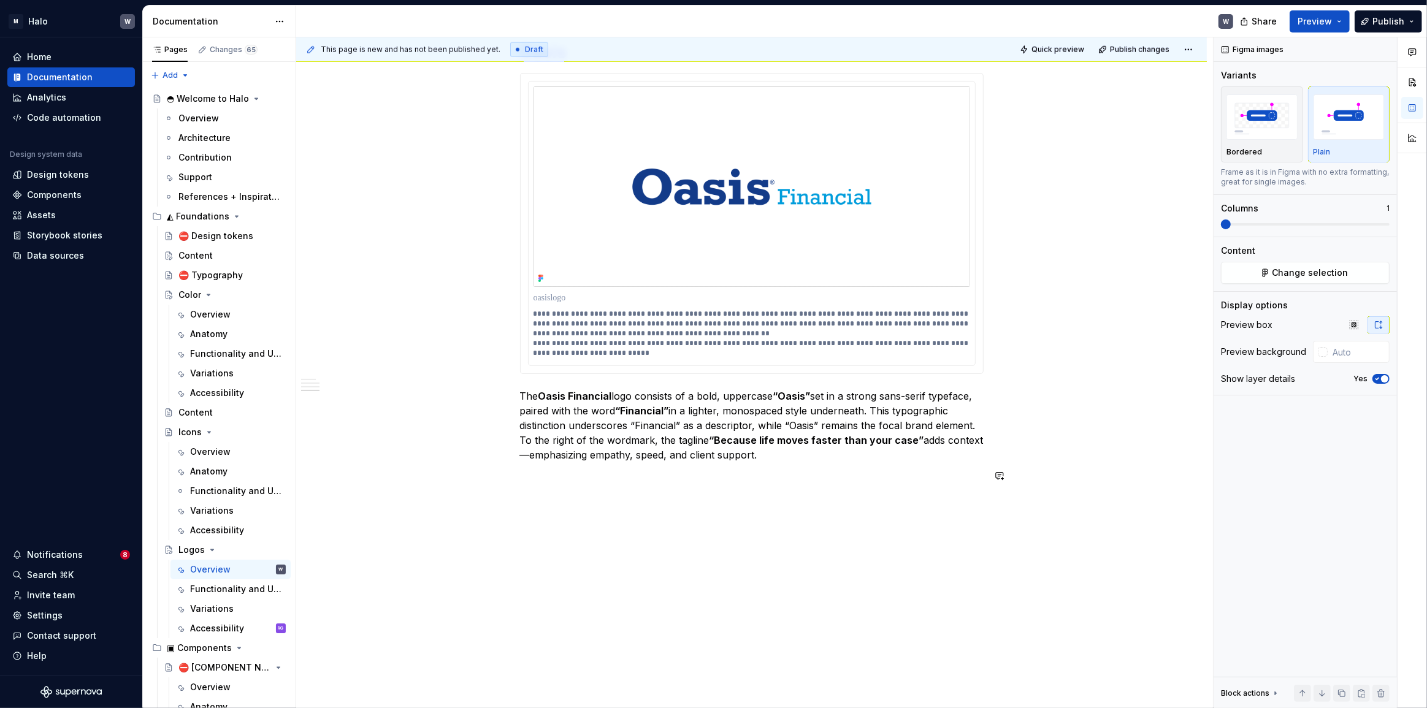
scroll to position [1435, 0]
click at [624, 454] on p "The Oasis Financial logo consists of a bold, uppercase “Oasis” set in a strong …" at bounding box center [751, 425] width 463 height 74
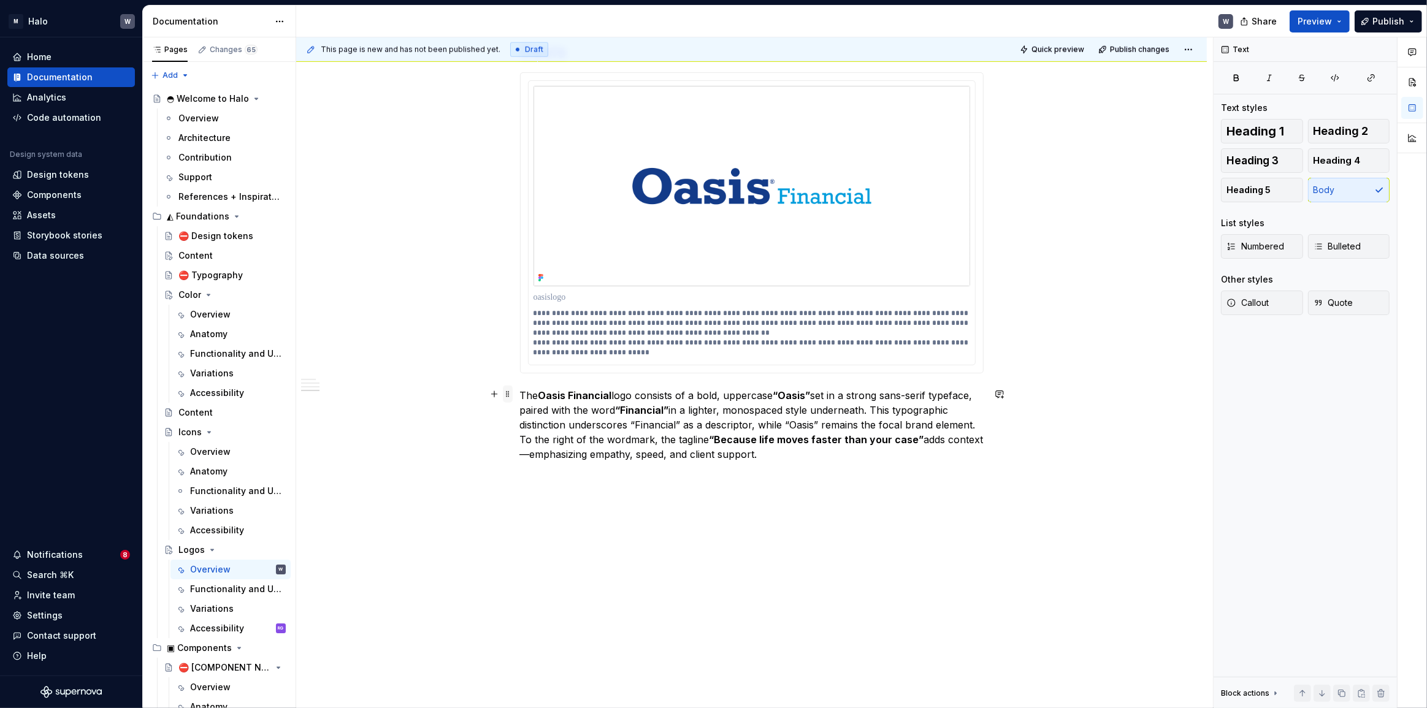
click at [510, 395] on span at bounding box center [508, 394] width 10 height 17
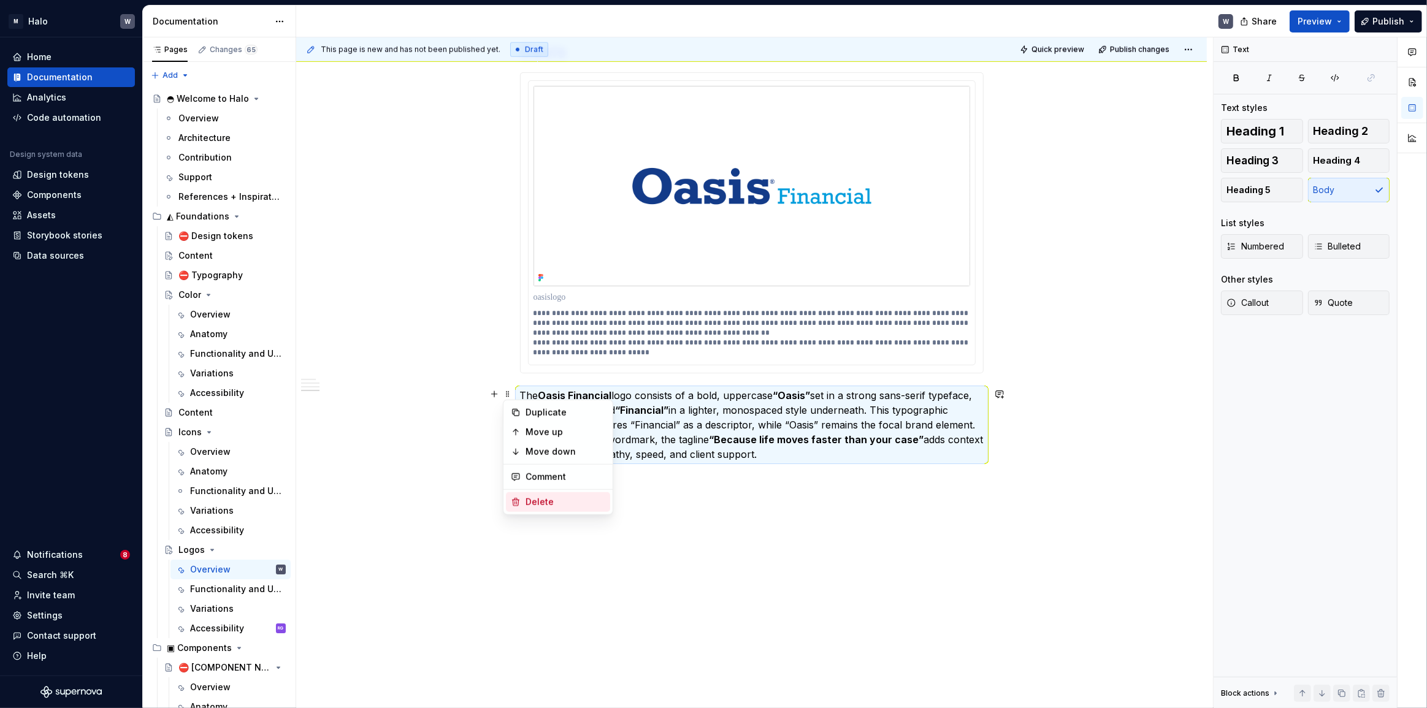
click at [538, 503] on div "Delete" at bounding box center [565, 502] width 80 height 12
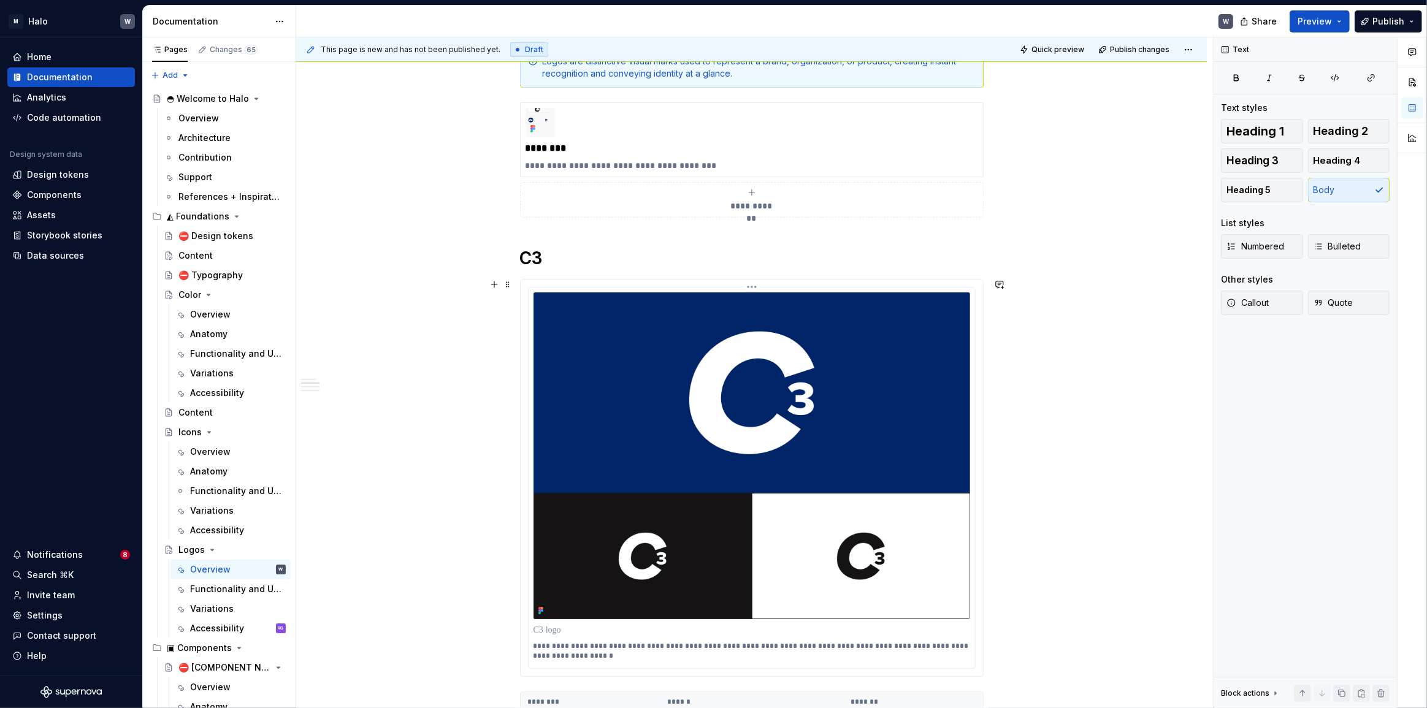
scroll to position [0, 0]
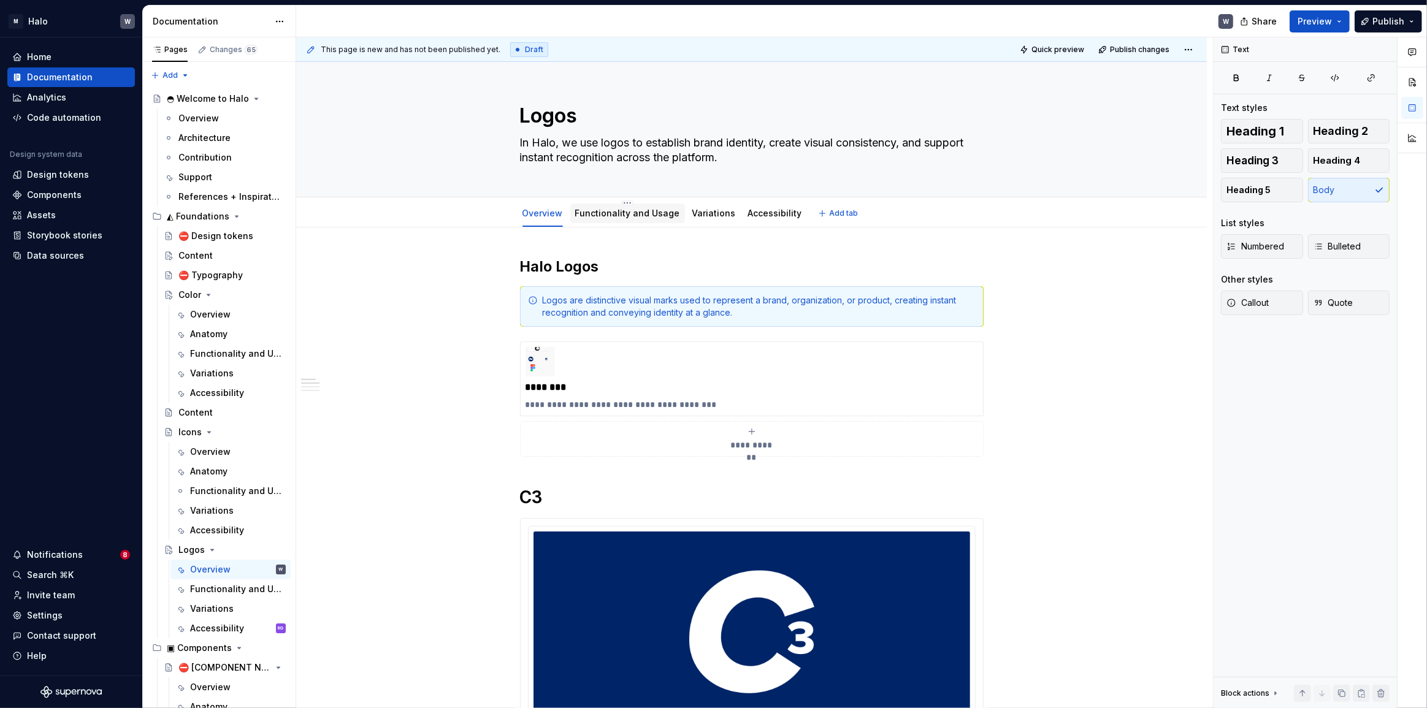
click at [621, 219] on div "Functionality and Usage" at bounding box center [627, 213] width 105 height 12
click at [692, 211] on link "Variations" at bounding box center [714, 213] width 44 height 10
click at [751, 215] on link "Accessibility" at bounding box center [775, 213] width 54 height 10
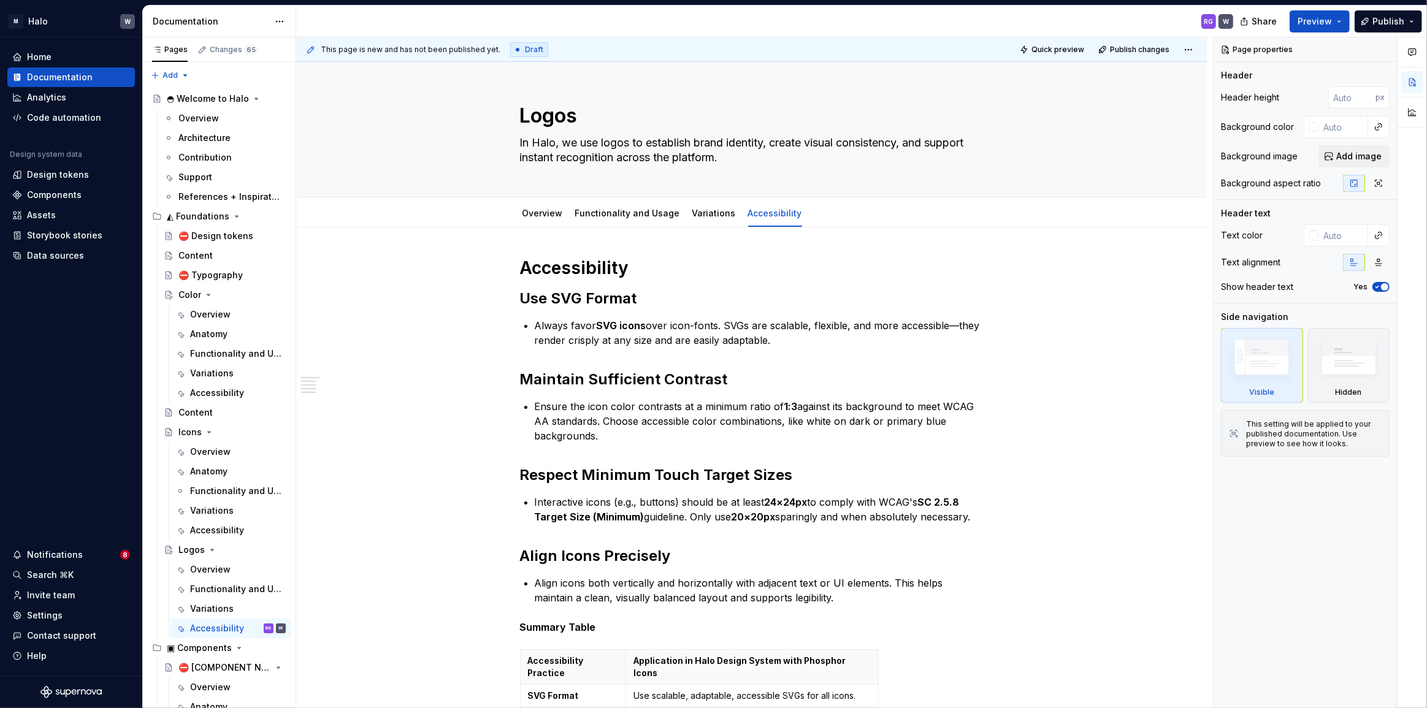
type textarea "*"
